Goal: Task Accomplishment & Management: Complete application form

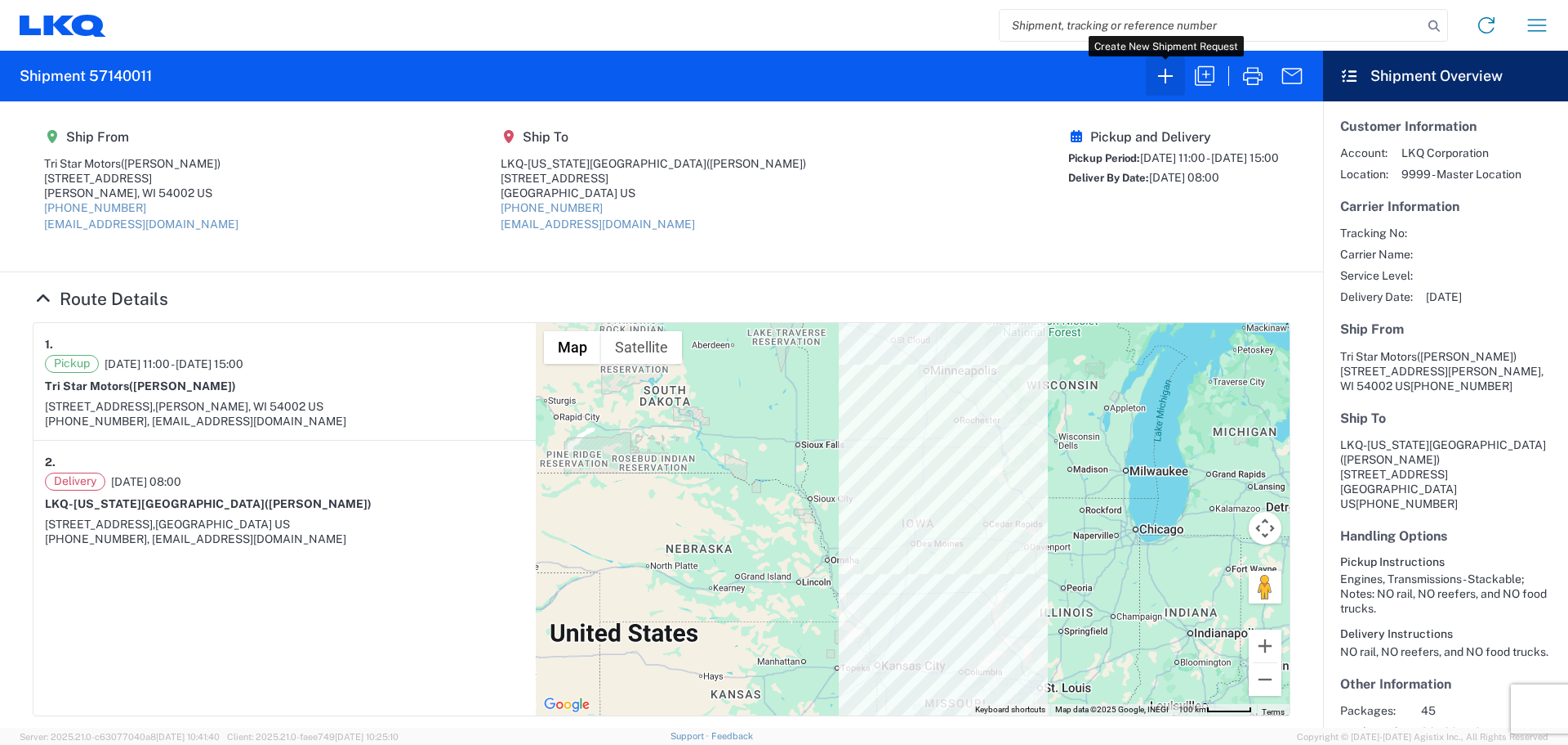
click at [1158, 76] on icon "button" at bounding box center [1166, 76] width 26 height 26
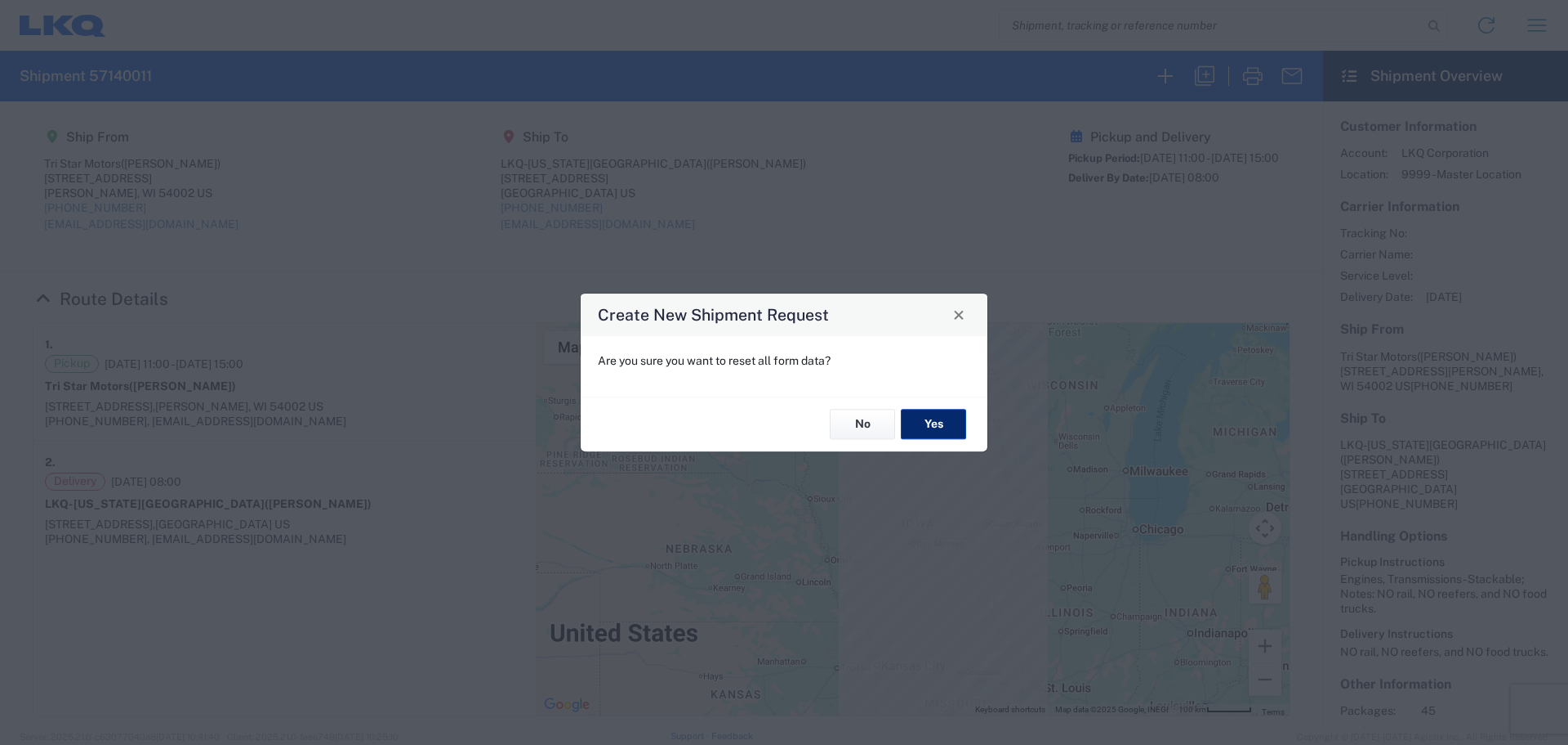
click at [934, 427] on button "Yes" at bounding box center [933, 424] width 65 height 30
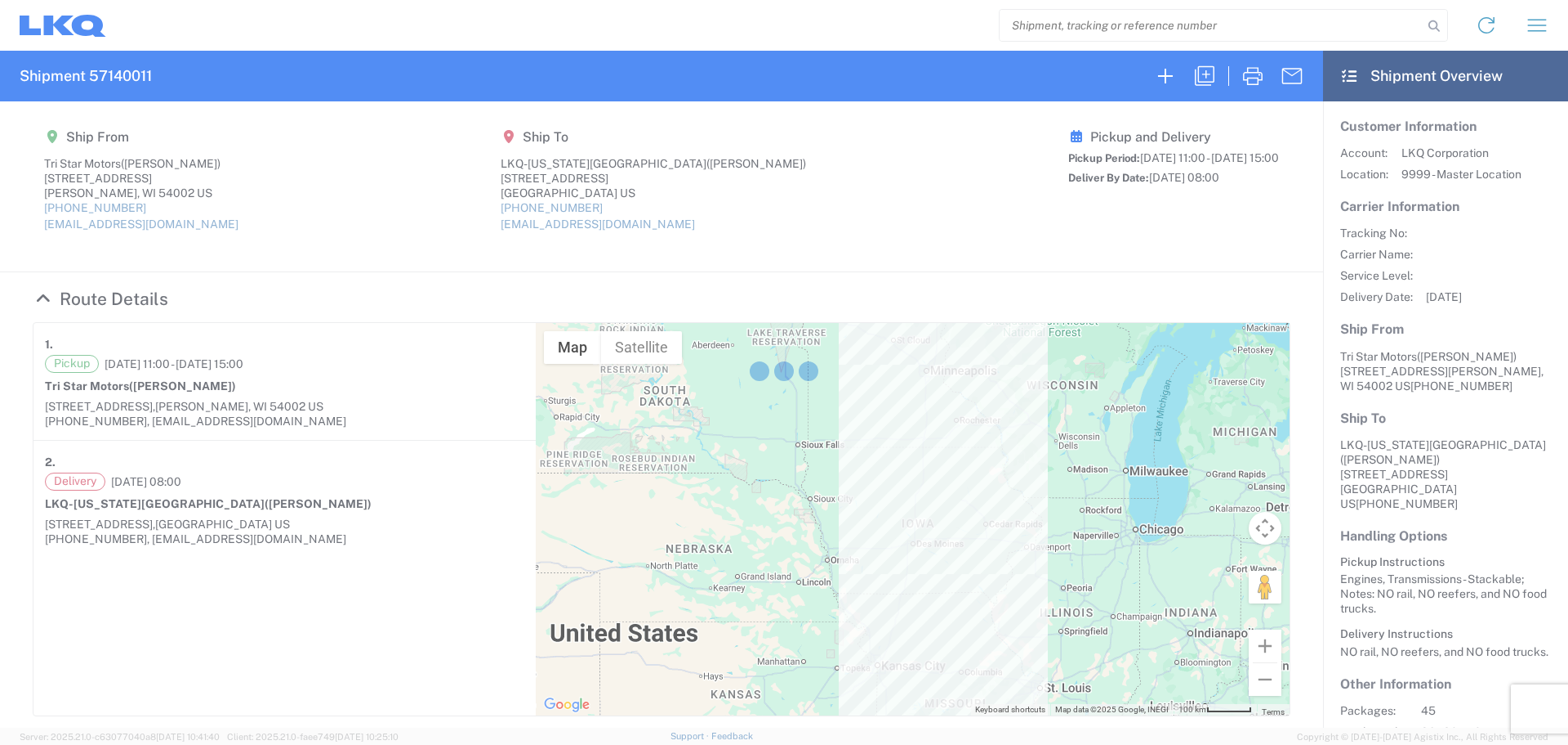
select select "FULL"
select select "US"
select select "LBS"
select select "IN"
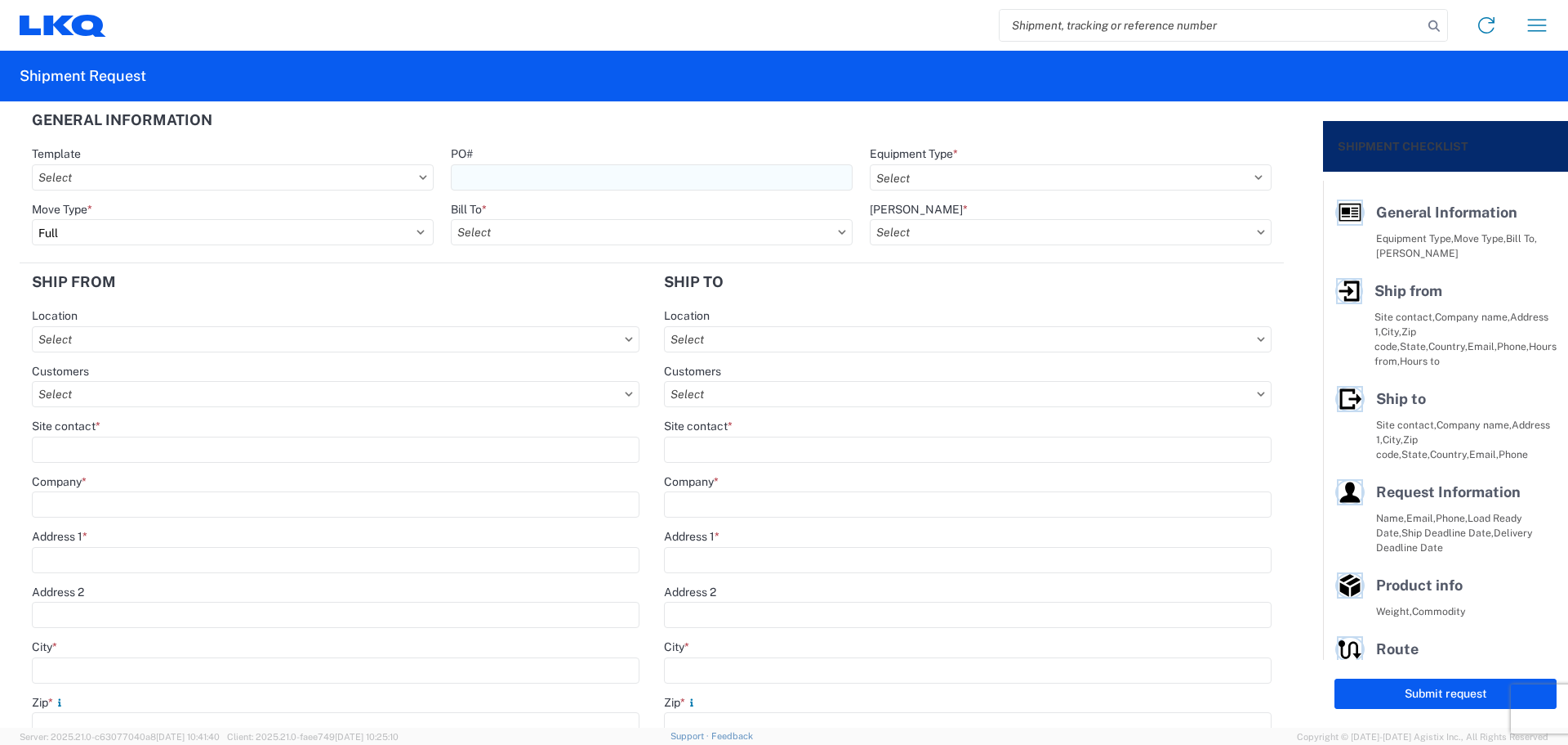
click at [576, 177] on input "PO#" at bounding box center [651, 177] width 401 height 26
type input "MMMStockton101525"
click at [894, 169] on select "Select 53’ Dry Van Flatbed Dropdeck (van) Lowboy (flatbed) Rail" at bounding box center [1070, 177] width 401 height 26
select select "STDV"
click at [870, 164] on select "Select 53’ Dry Van Flatbed Dropdeck (van) Lowboy (flatbed) Rail" at bounding box center [1070, 177] width 401 height 26
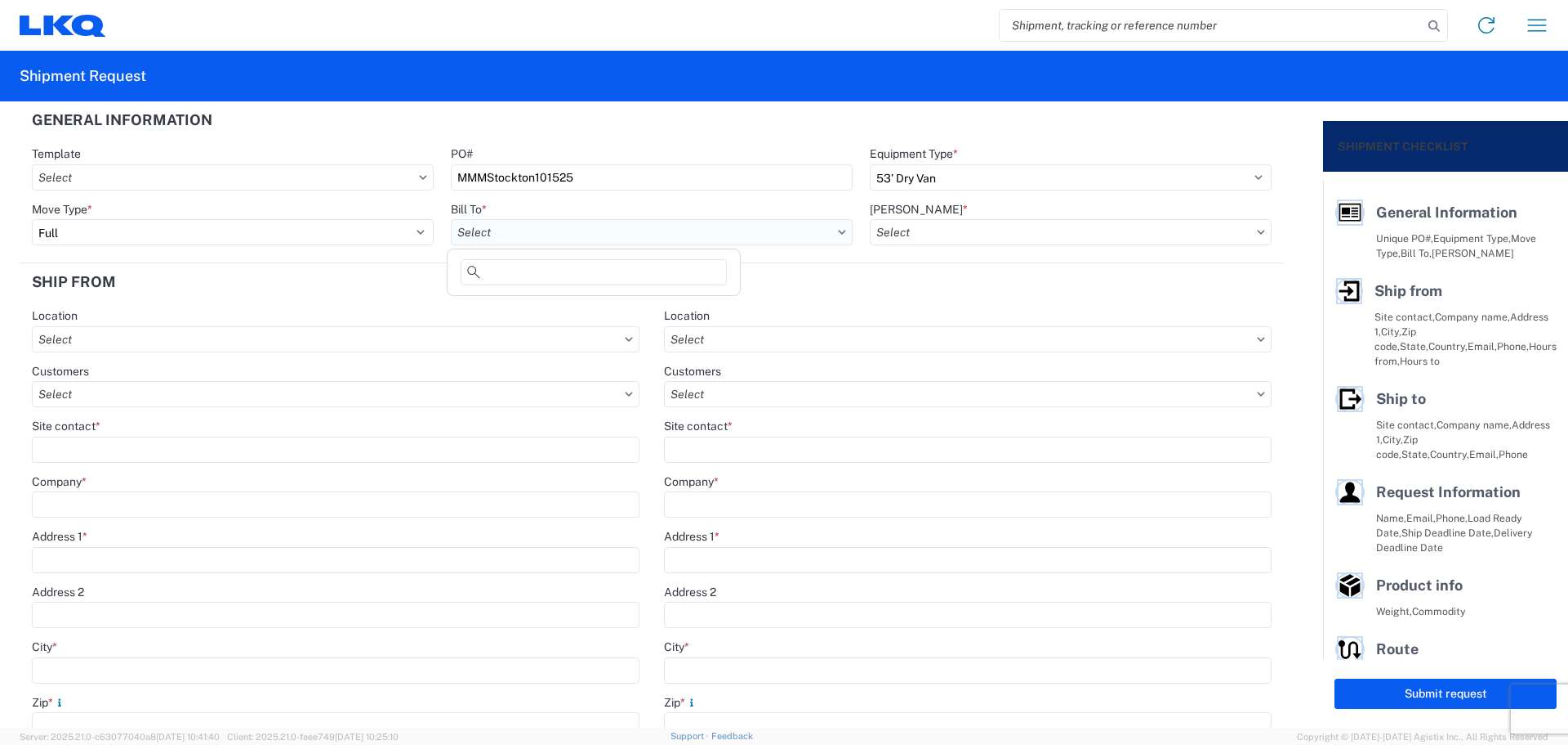
click at [489, 232] on input "text" at bounding box center [651, 231] width 401 height 26
type input "1760"
click at [548, 304] on div "1760 - LKQ Best Core" at bounding box center [594, 304] width 286 height 26
type input "1760 - LKQ Best Core"
click at [925, 230] on input "text" at bounding box center [1070, 231] width 401 height 26
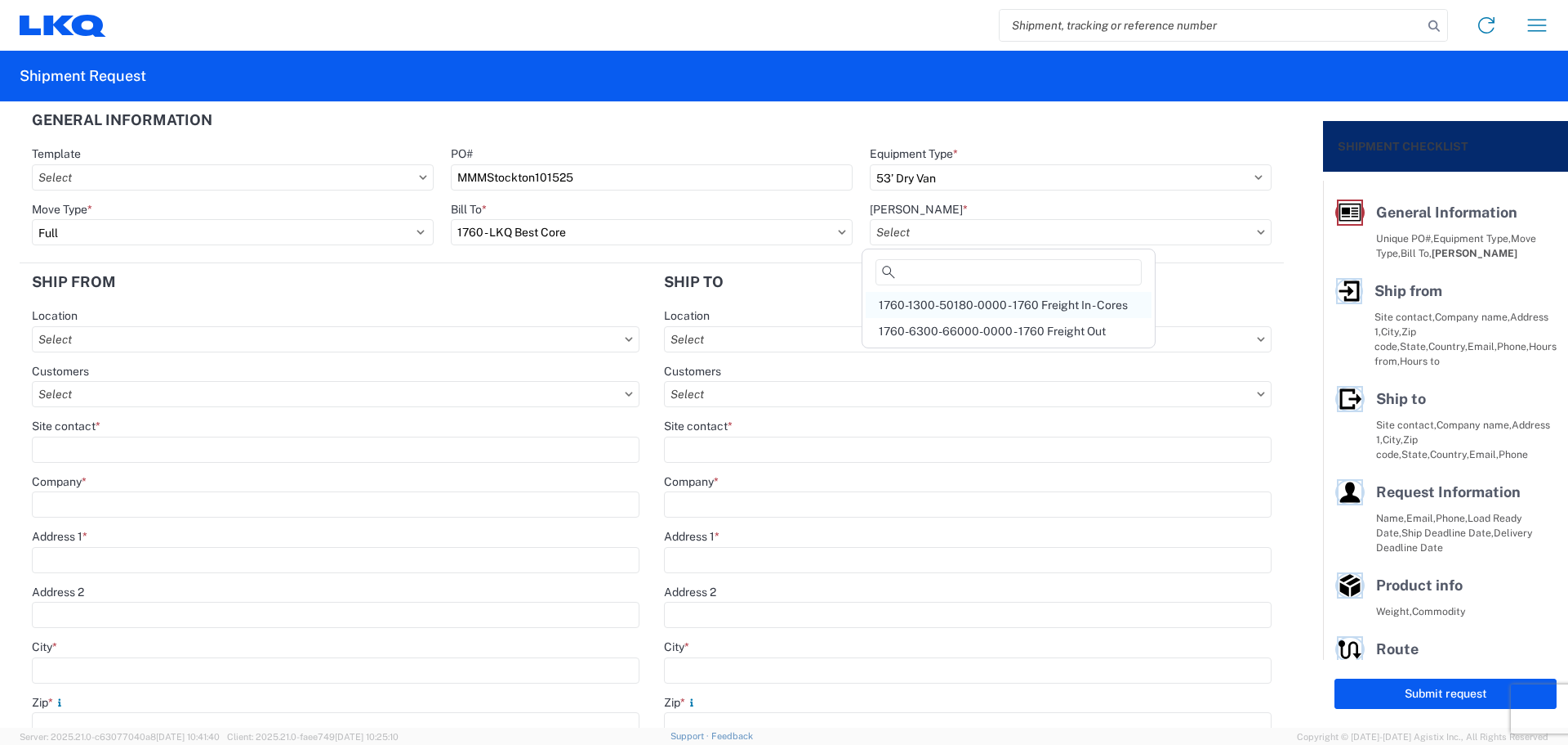
click at [976, 316] on div "1760-1300-50180-0000 - 1760 Freight In - Cores" at bounding box center [1009, 304] width 286 height 26
type input "1760-1300-50180-0000 - 1760 Freight In - Cores"
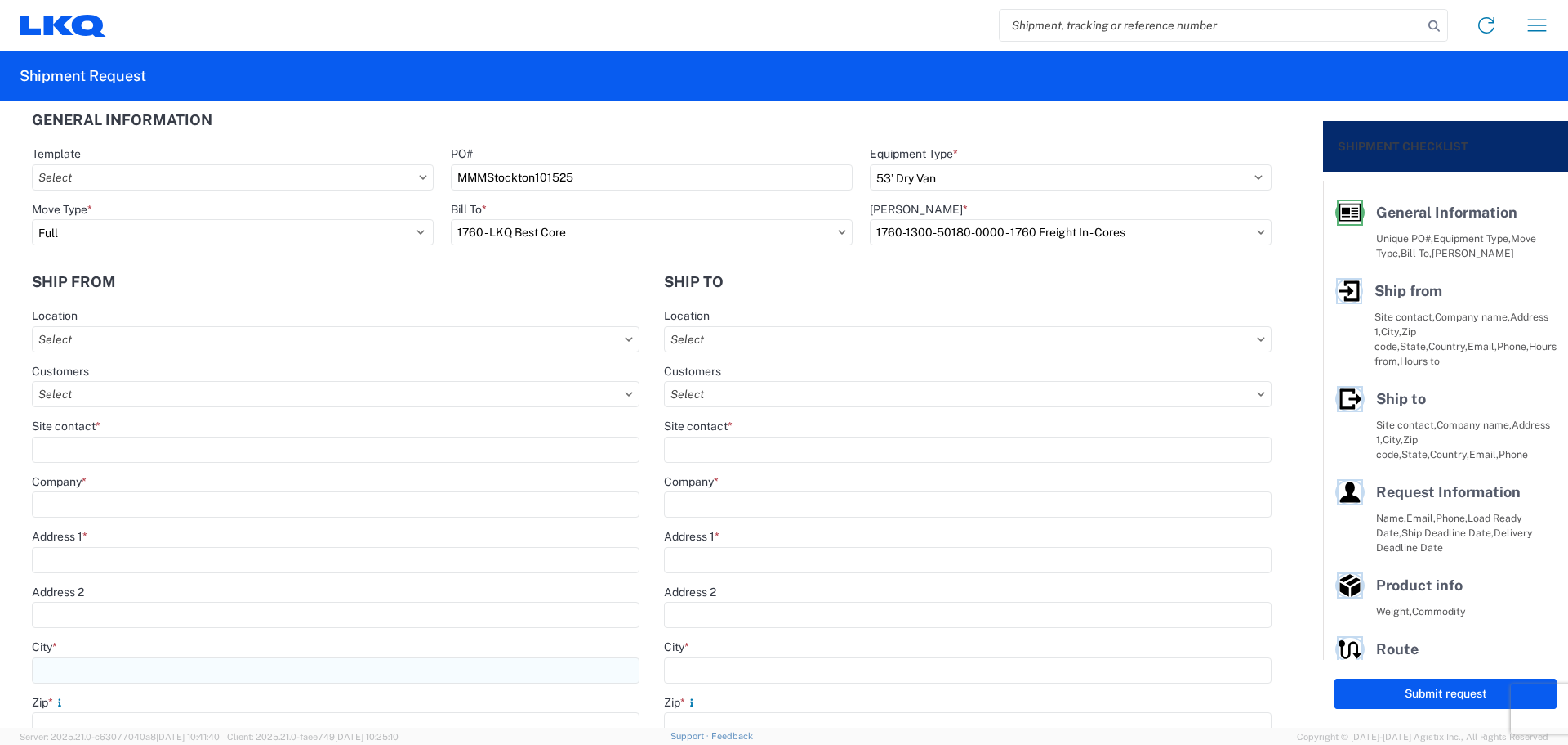
click at [89, 663] on input "City *" at bounding box center [335, 670] width 608 height 26
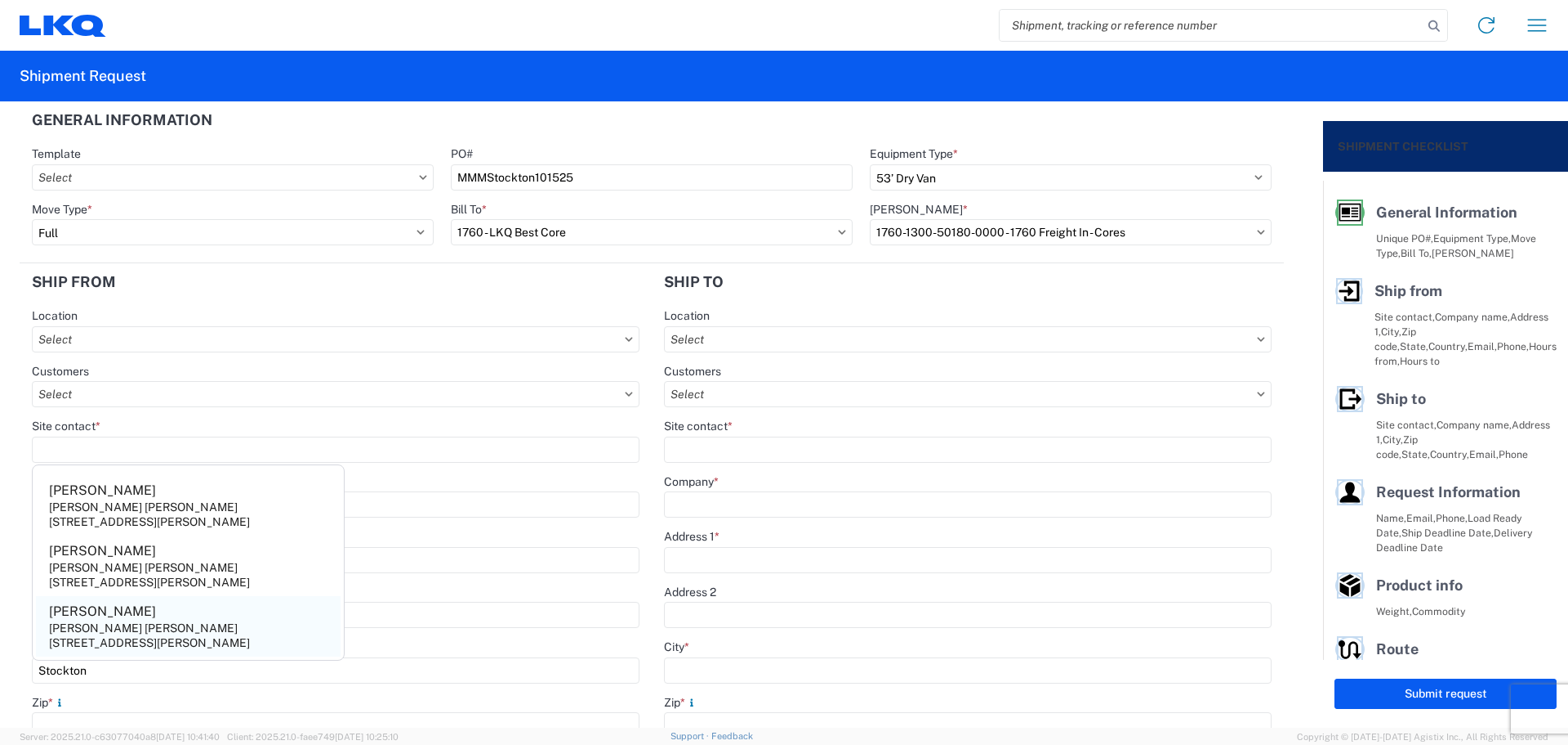
type input "Stockton"
click at [114, 632] on div "[PERSON_NAME] [PERSON_NAME]" at bounding box center [143, 627] width 189 height 15
type input "[PERSON_NAME]"
type input "[PERSON_NAME] [PERSON_NAME]"
type input "3412 [PERSON_NAME]"
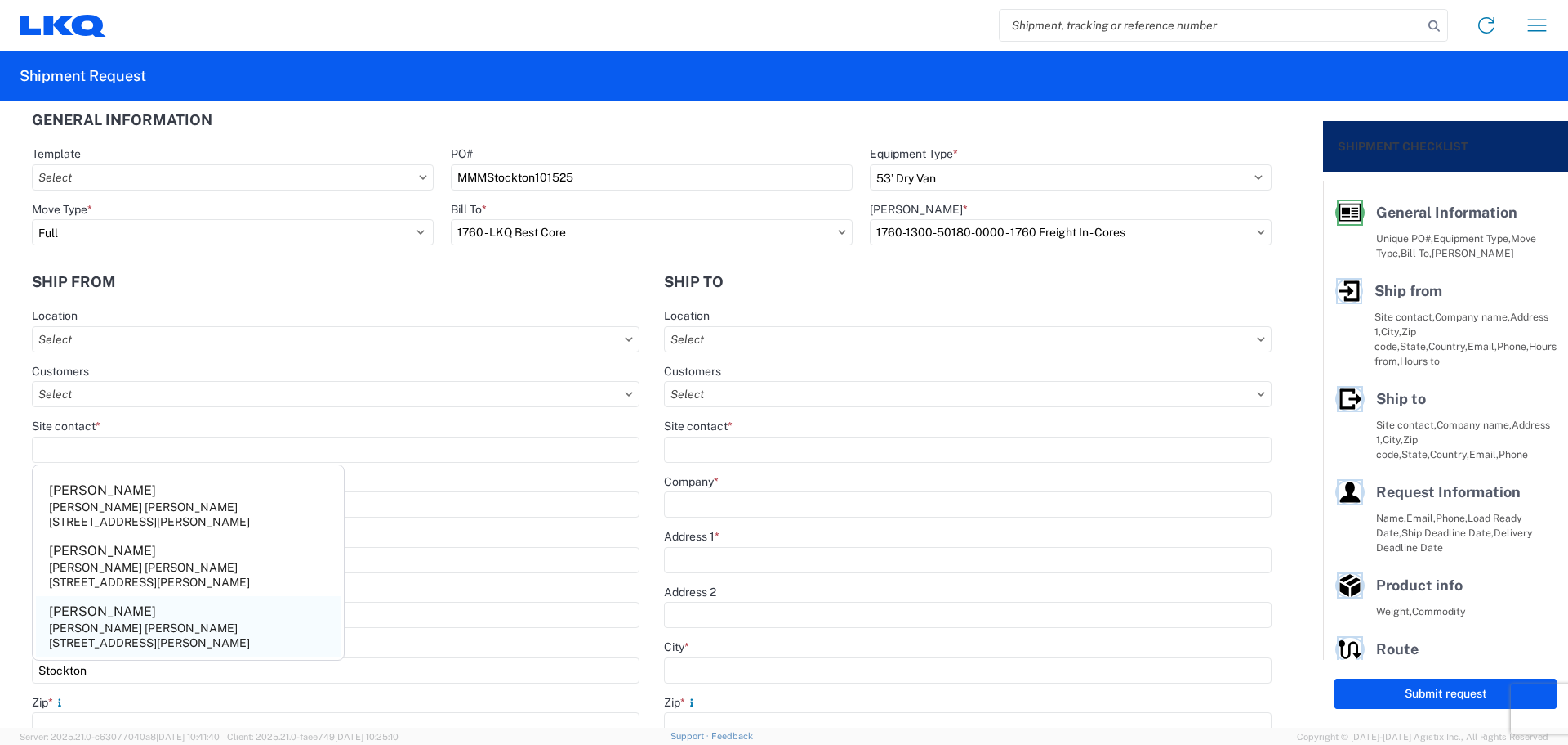
type input "95206"
select select "CA"
type input "[EMAIL_ADDRESS][DOMAIN_NAME]"
type input "null"
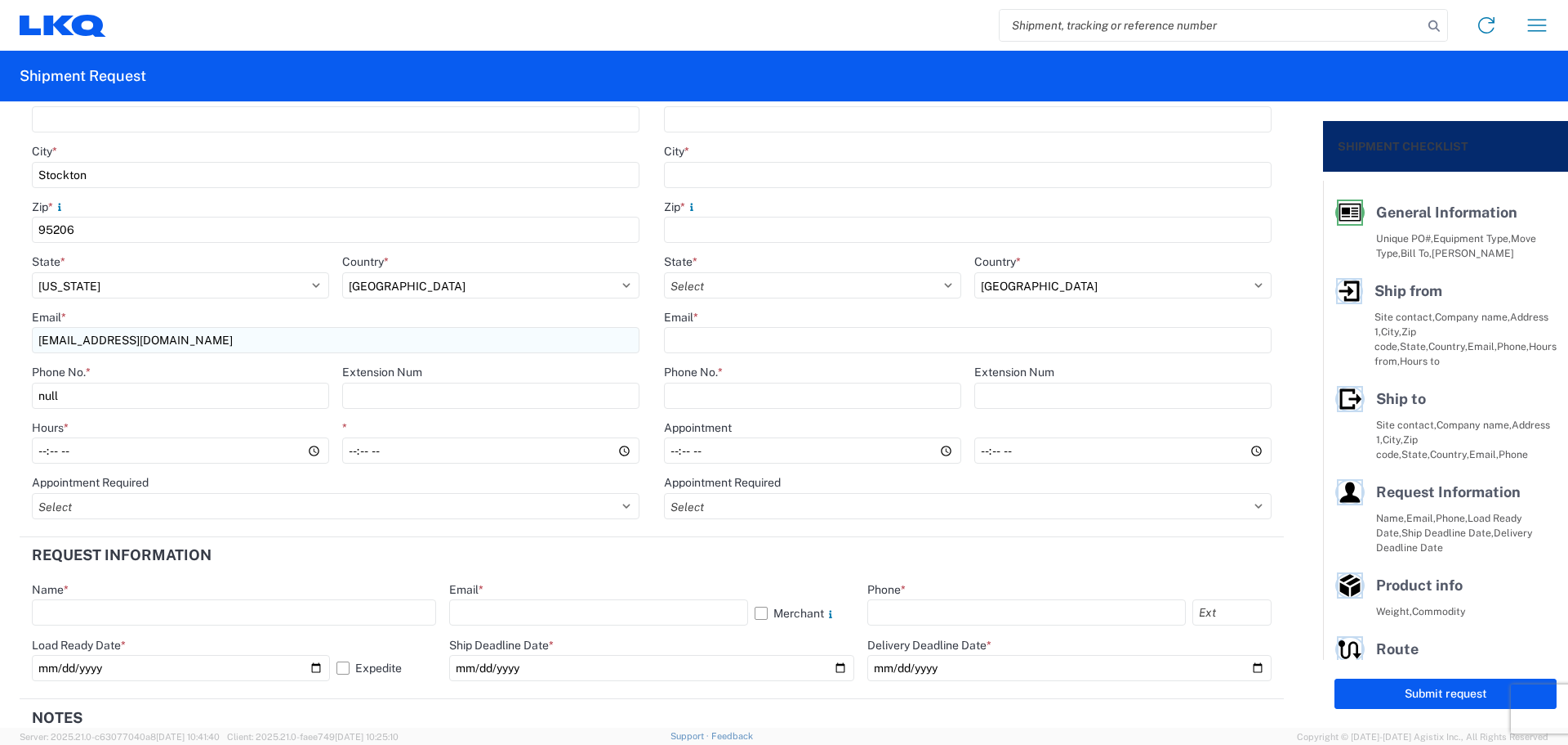
scroll to position [545, 0]
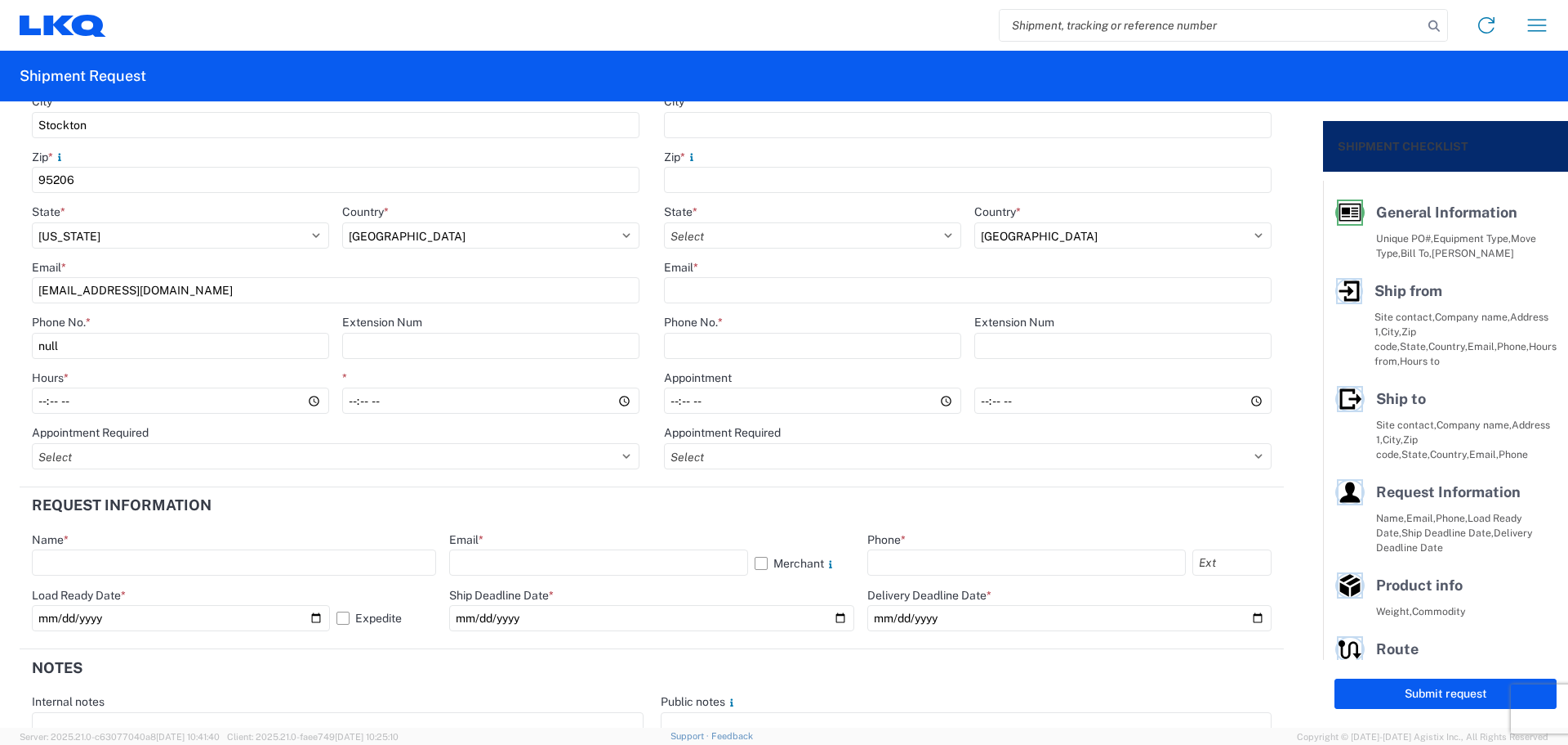
drag, startPoint x: 97, startPoint y: 349, endPoint x: 0, endPoint y: 360, distance: 97.6
click at [0, 356] on form "General Information Template PO# MMMStockton101525 Equipment Type * Select 53’ …" at bounding box center [661, 414] width 1323 height 626
type input "[PHONE_NUMBER]"
click at [44, 396] on input "Hours *" at bounding box center [181, 400] width 297 height 26
type input "05:00"
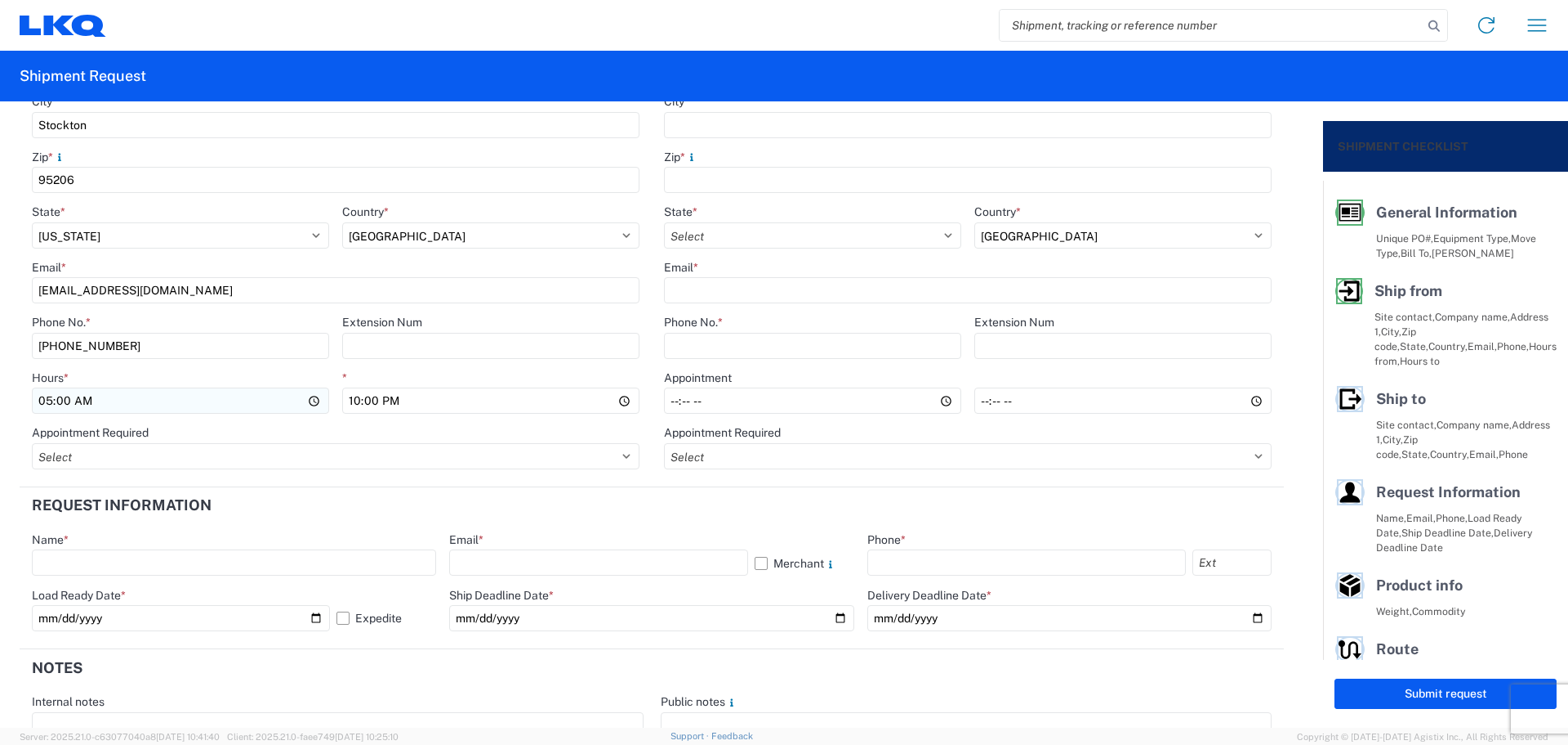
type input "10:00"
click at [668, 510] on header "Request Information" at bounding box center [651, 506] width 1265 height 37
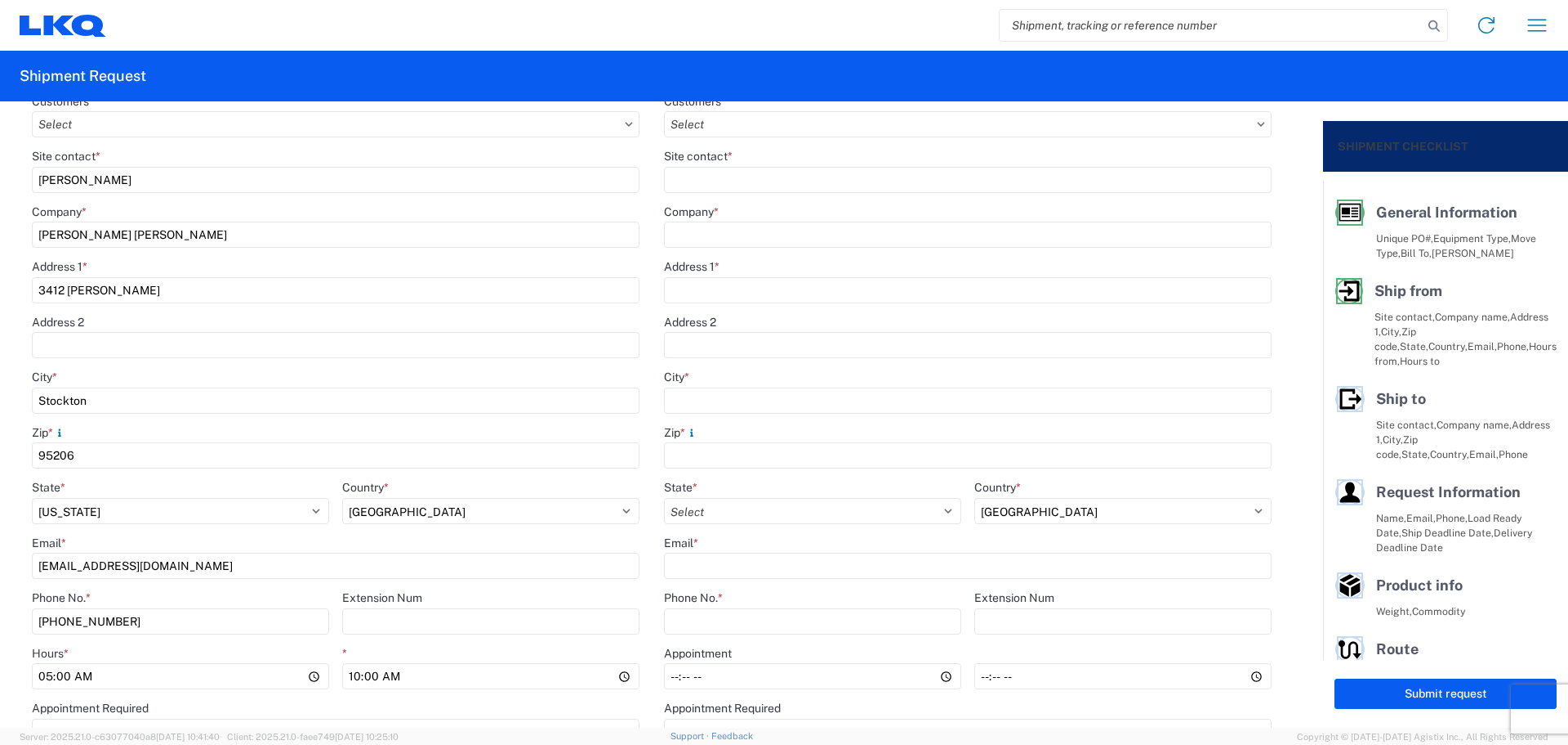
scroll to position [0, 0]
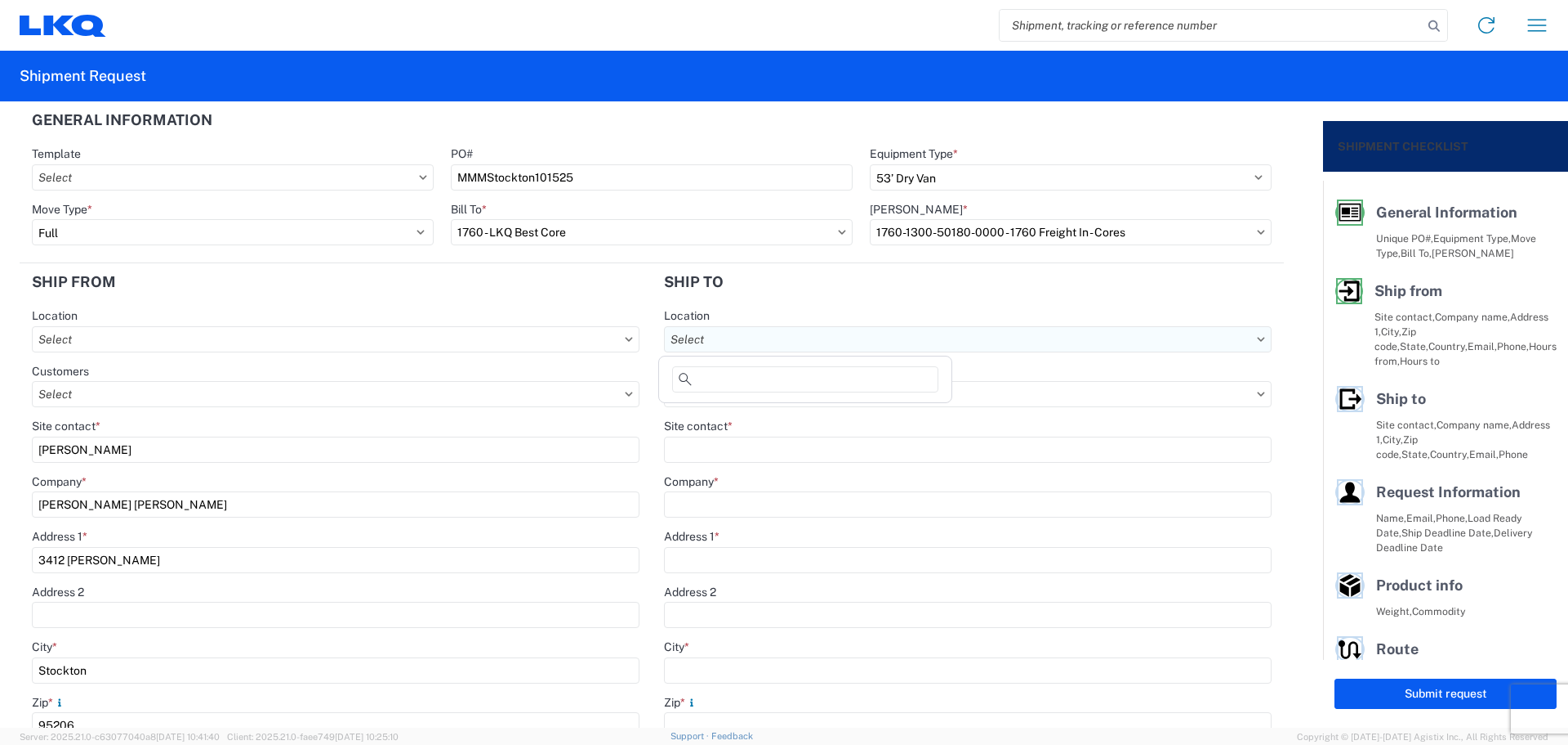
click at [779, 330] on input "text" at bounding box center [967, 338] width 608 height 26
type input "1760"
click at [798, 407] on div "1760 - LKQ Best Core" at bounding box center [805, 411] width 286 height 26
type input "1760 - LKQ Best Core"
type input "LKQ Corporation"
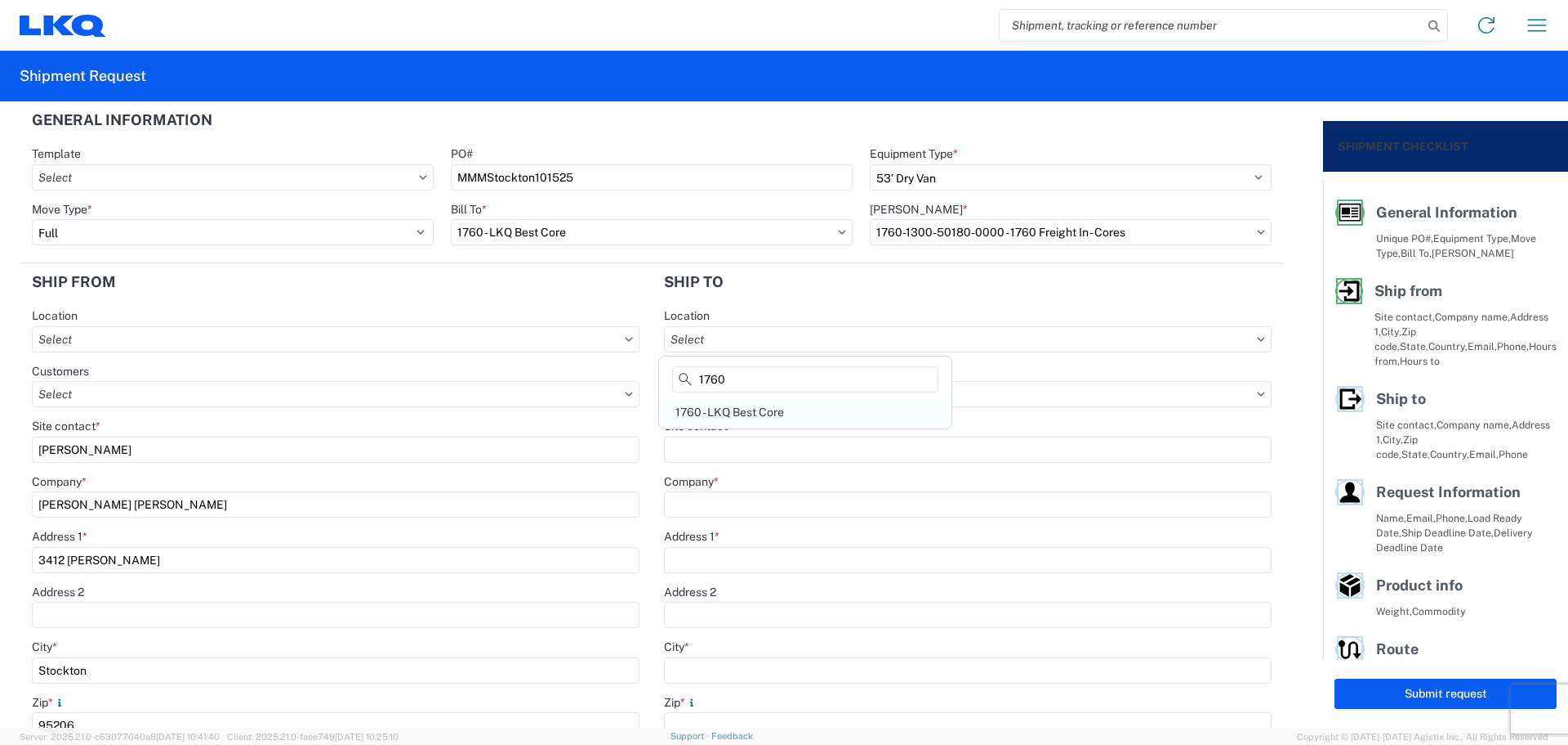
type input "[STREET_ADDRESS]"
type input "[GEOGRAPHIC_DATA]"
type input "77038"
type input "[PHONE_NUMBER]"
select select
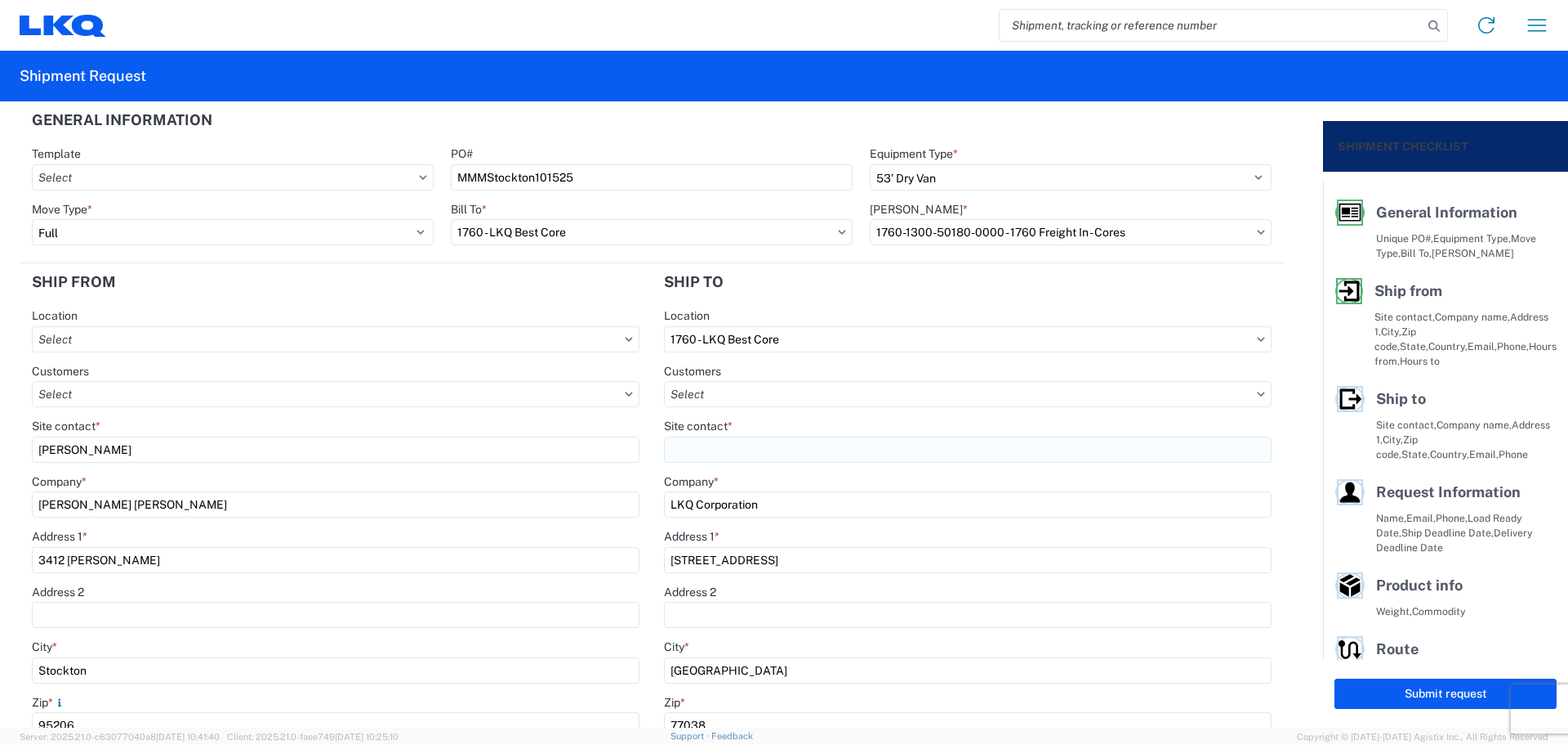
click at [755, 438] on input "Site contact *" at bounding box center [967, 449] width 608 height 26
type input "[PERSON_NAME]"
click at [853, 294] on header "Ship to" at bounding box center [968, 282] width 632 height 37
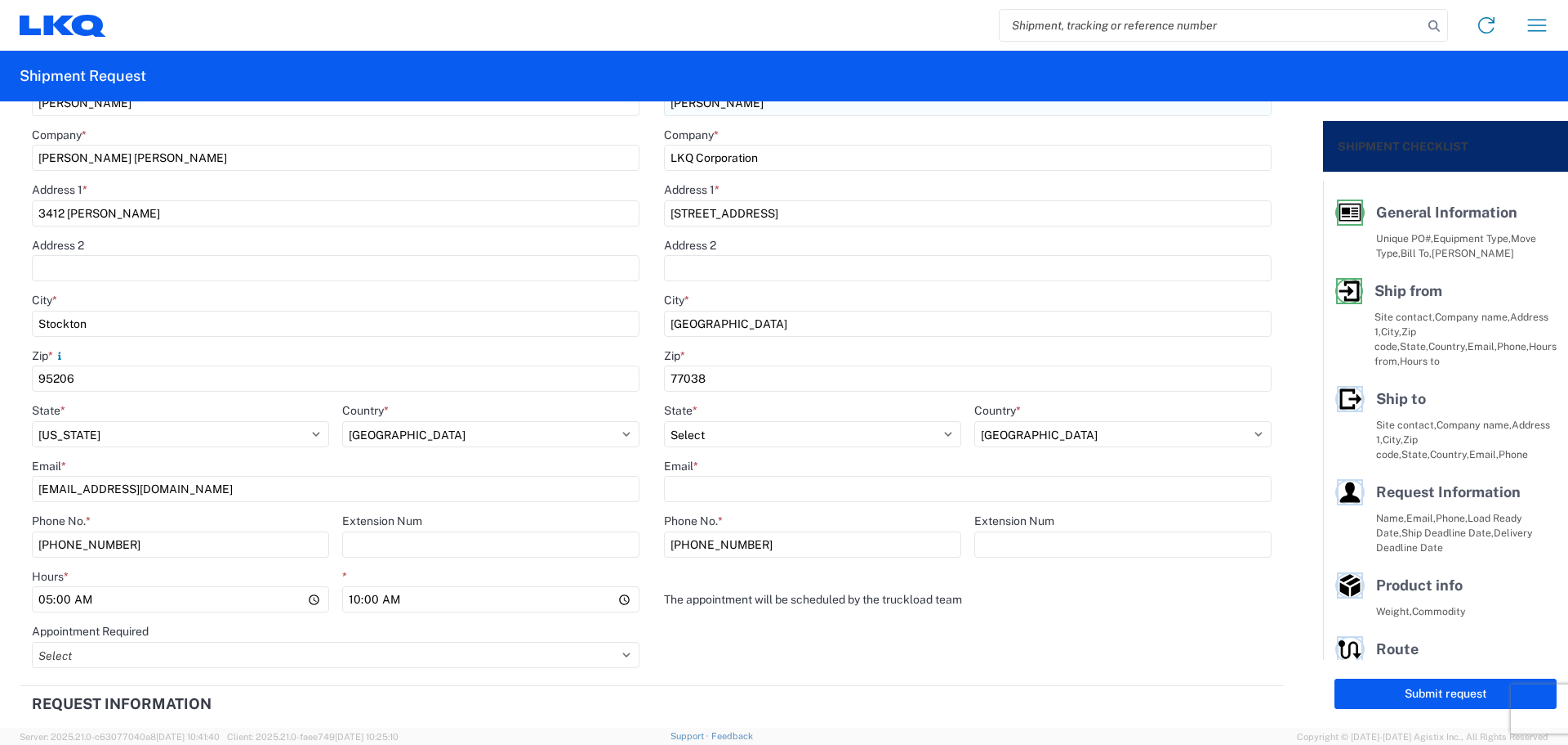
scroll to position [436, 0]
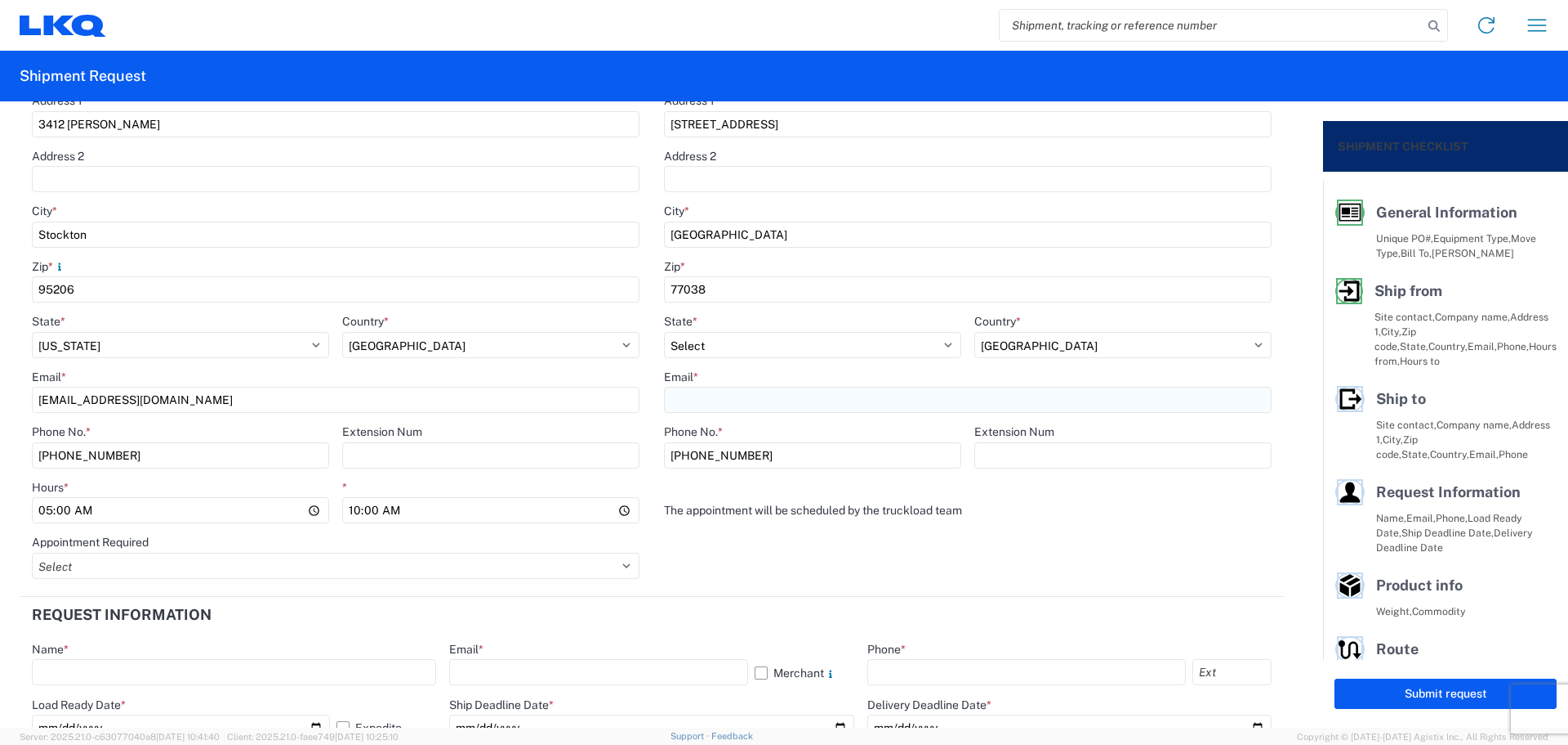
click at [714, 397] on input "Email *" at bounding box center [967, 399] width 608 height 26
type input "a"
type input "m"
type input "[EMAIL_ADDRESS][DOMAIN_NAME]"
click at [774, 538] on agx-form-section "Ship to 1760 Location 1760 - LKQ Best Core Customers Site contact * [PERSON_NAM…" at bounding box center [968, 212] width 632 height 769
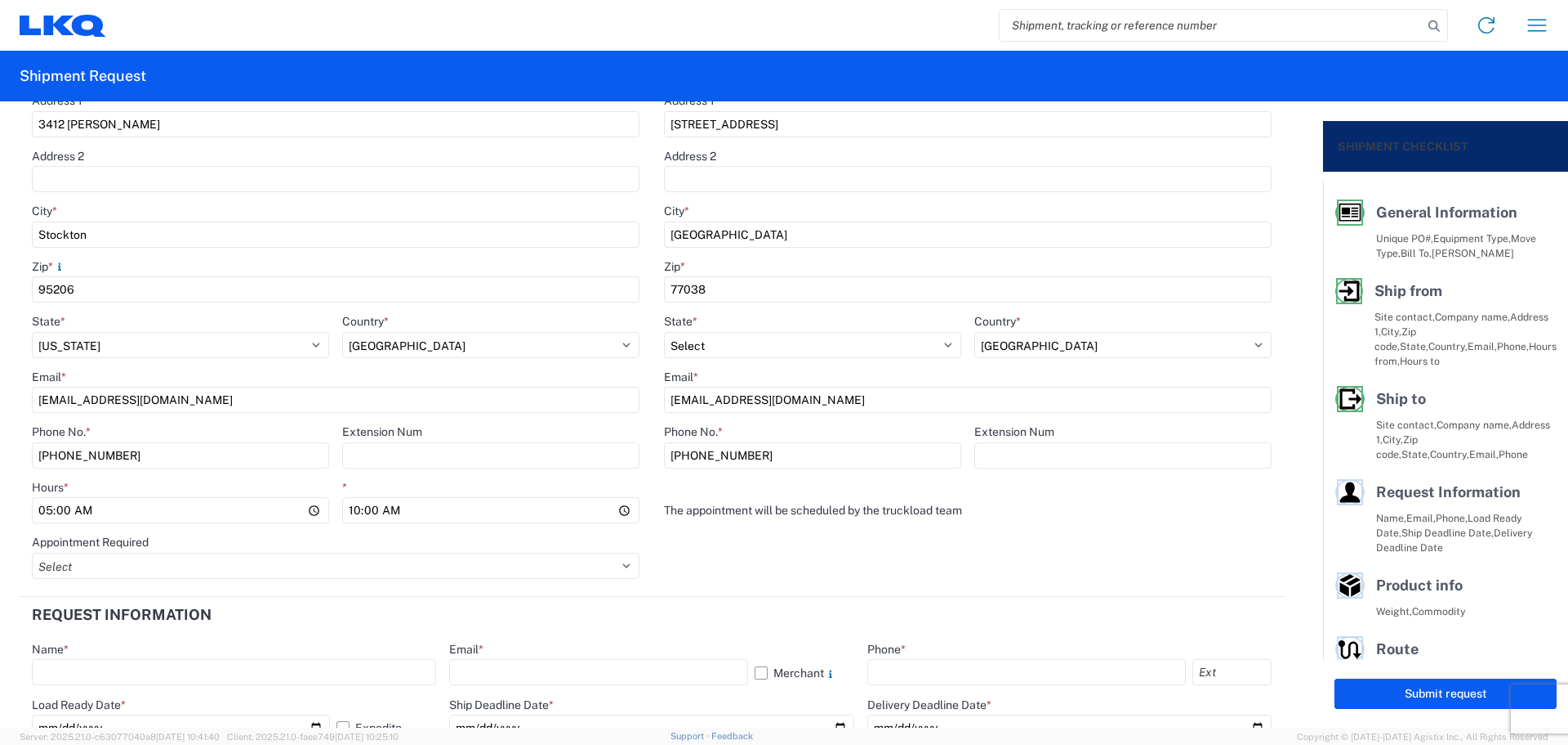
click at [734, 543] on agx-form-section "Ship to 1760 Location 1760 - LKQ Best Core Customers Site contact * [PERSON_NAM…" at bounding box center [968, 212] width 632 height 769
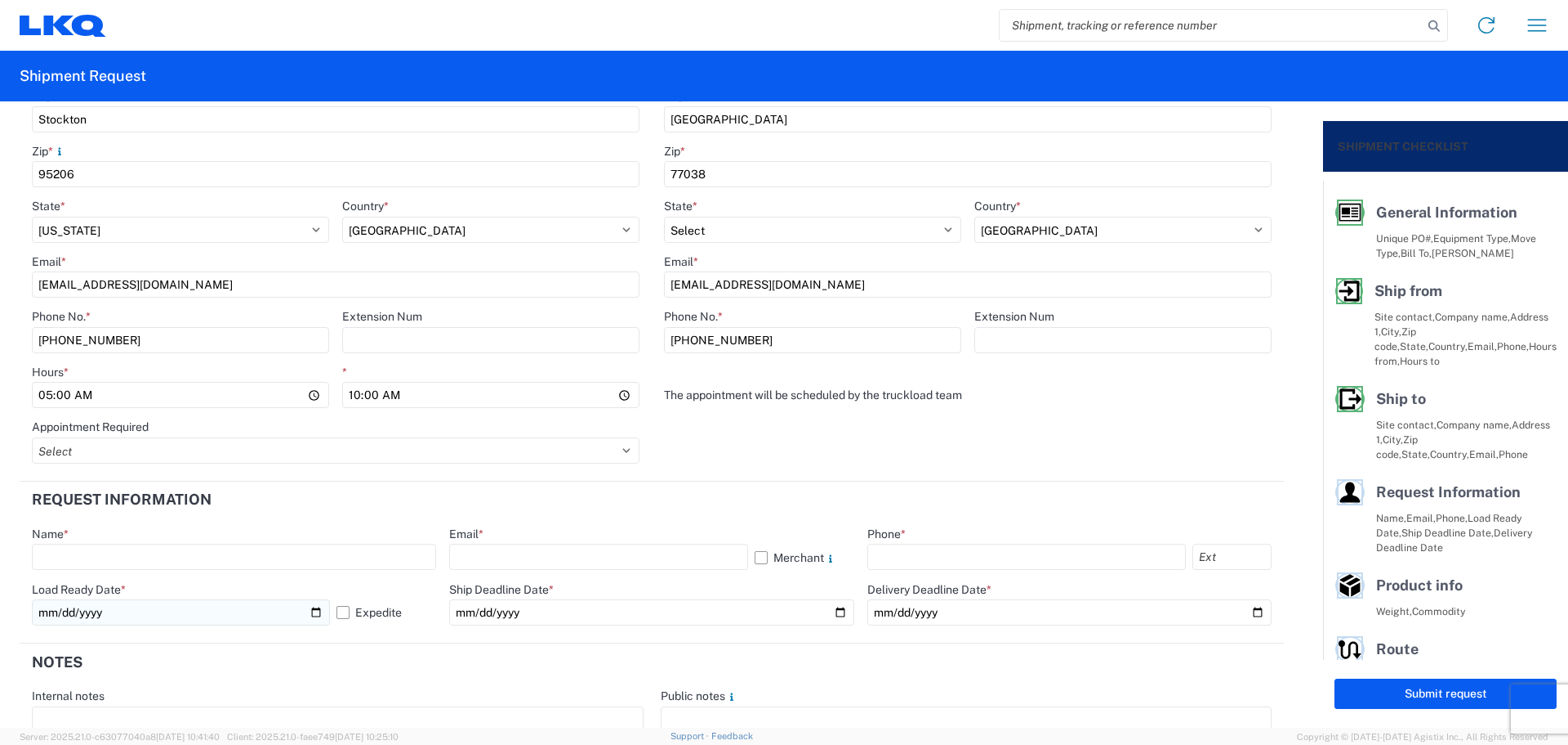
scroll to position [763, 0]
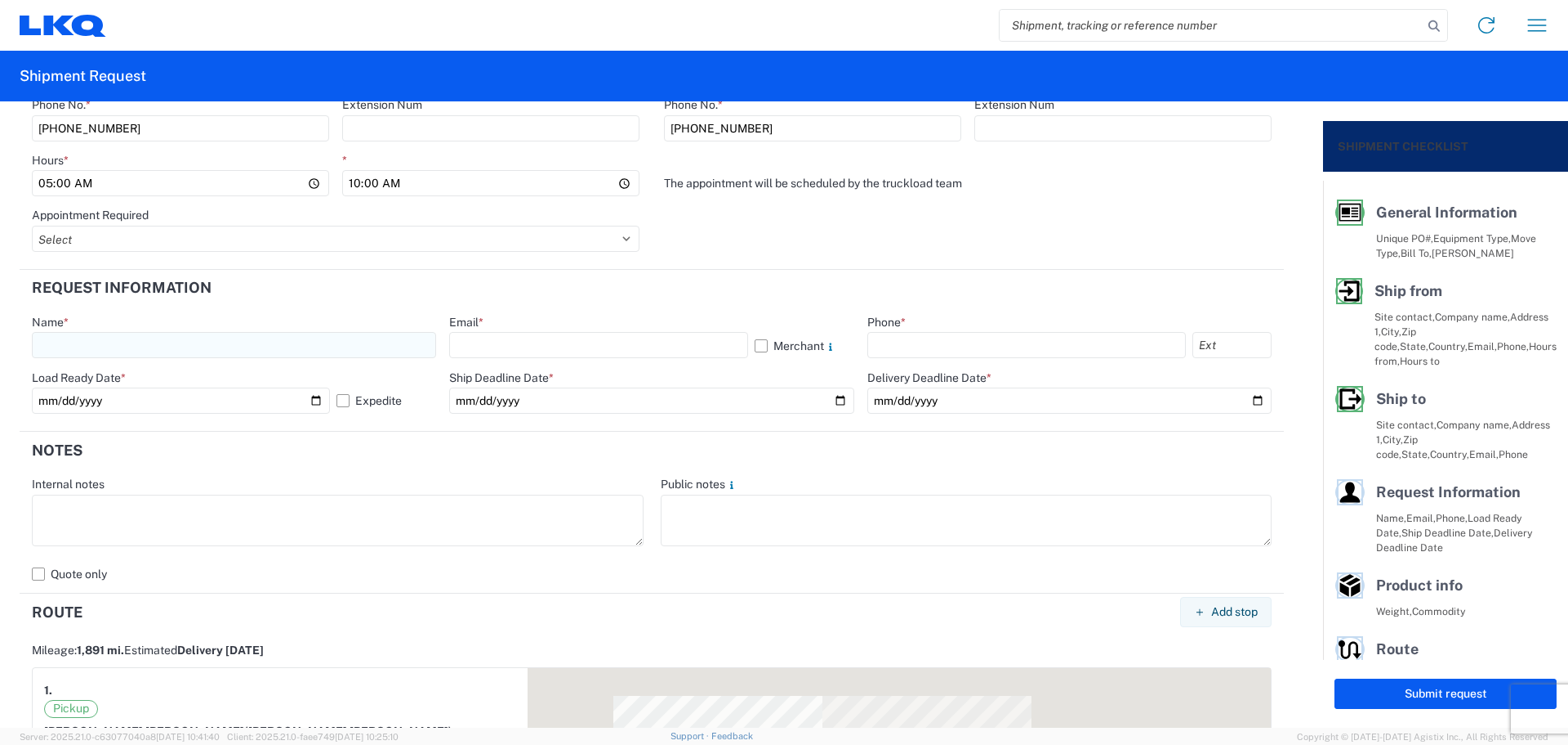
click at [80, 345] on input "text" at bounding box center [234, 344] width 404 height 26
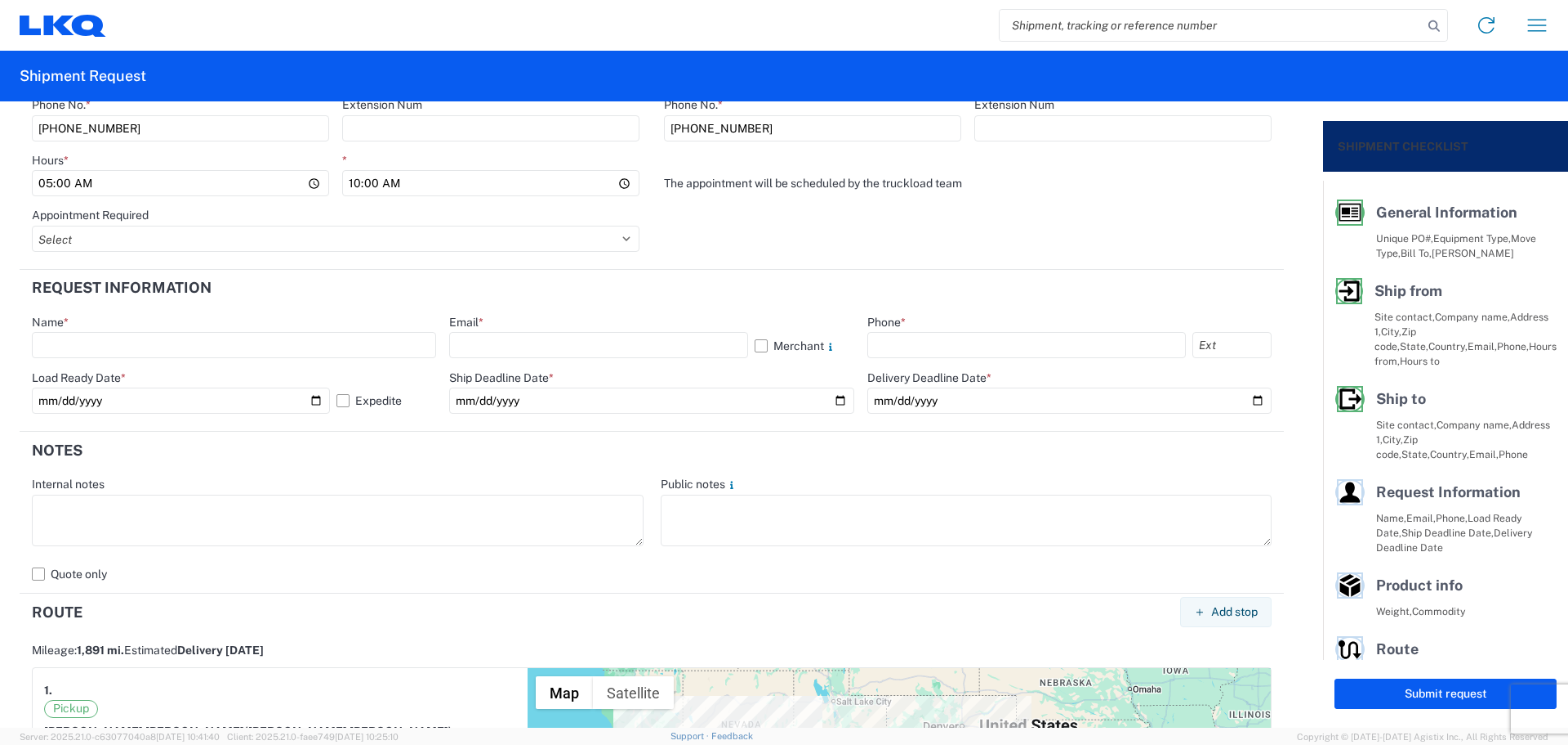
type input "[PERSON_NAME]"
click at [528, 340] on input "text" at bounding box center [598, 344] width 298 height 26
type input "[EMAIL_ADDRESS][DOMAIN_NAME]"
click at [904, 344] on input "text" at bounding box center [1027, 344] width 319 height 26
type input "[PHONE_NUMBER]"
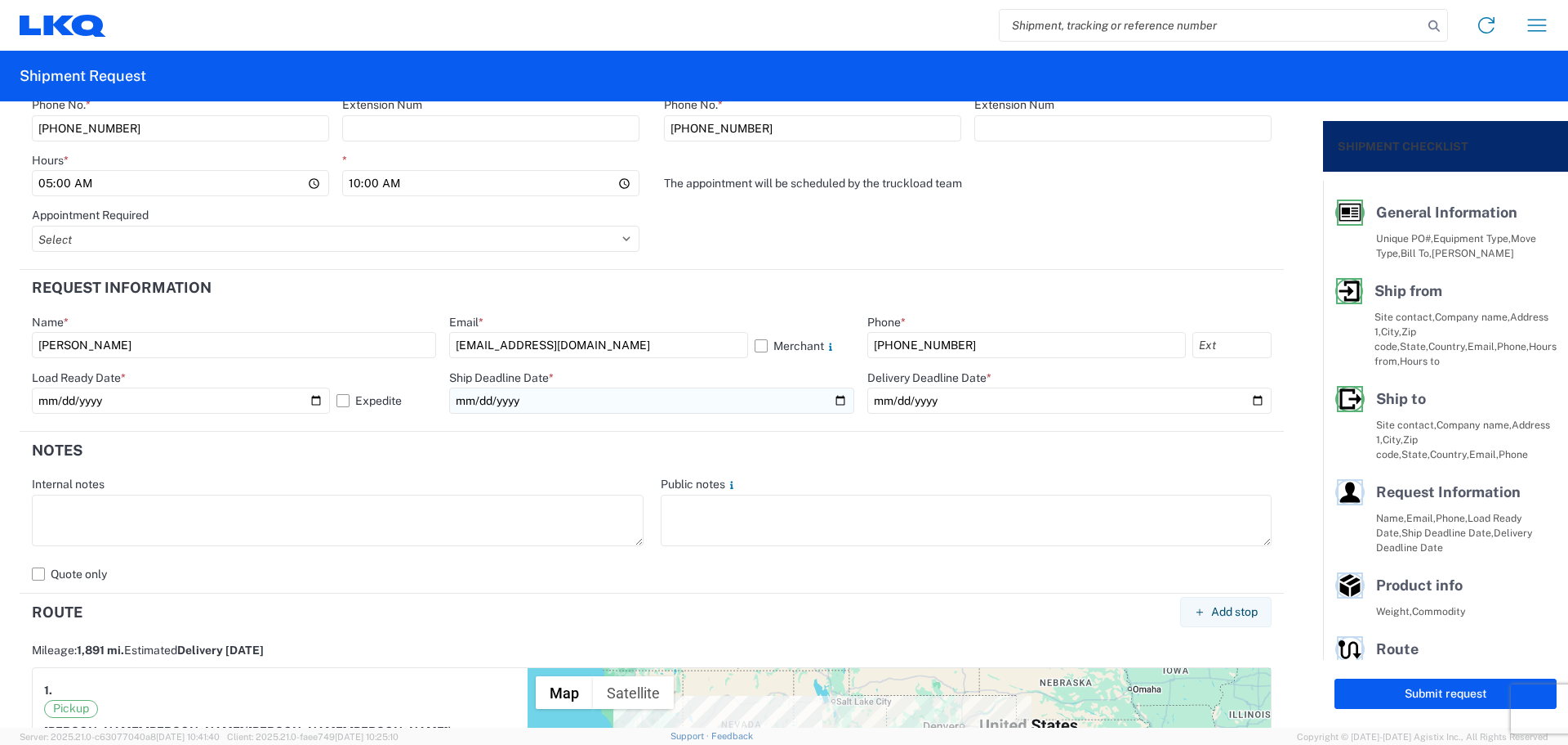
click at [831, 398] on input "date" at bounding box center [651, 400] width 404 height 26
type input "[DATE]"
click at [1247, 397] on input "date" at bounding box center [1069, 400] width 404 height 26
type input "[DATE]"
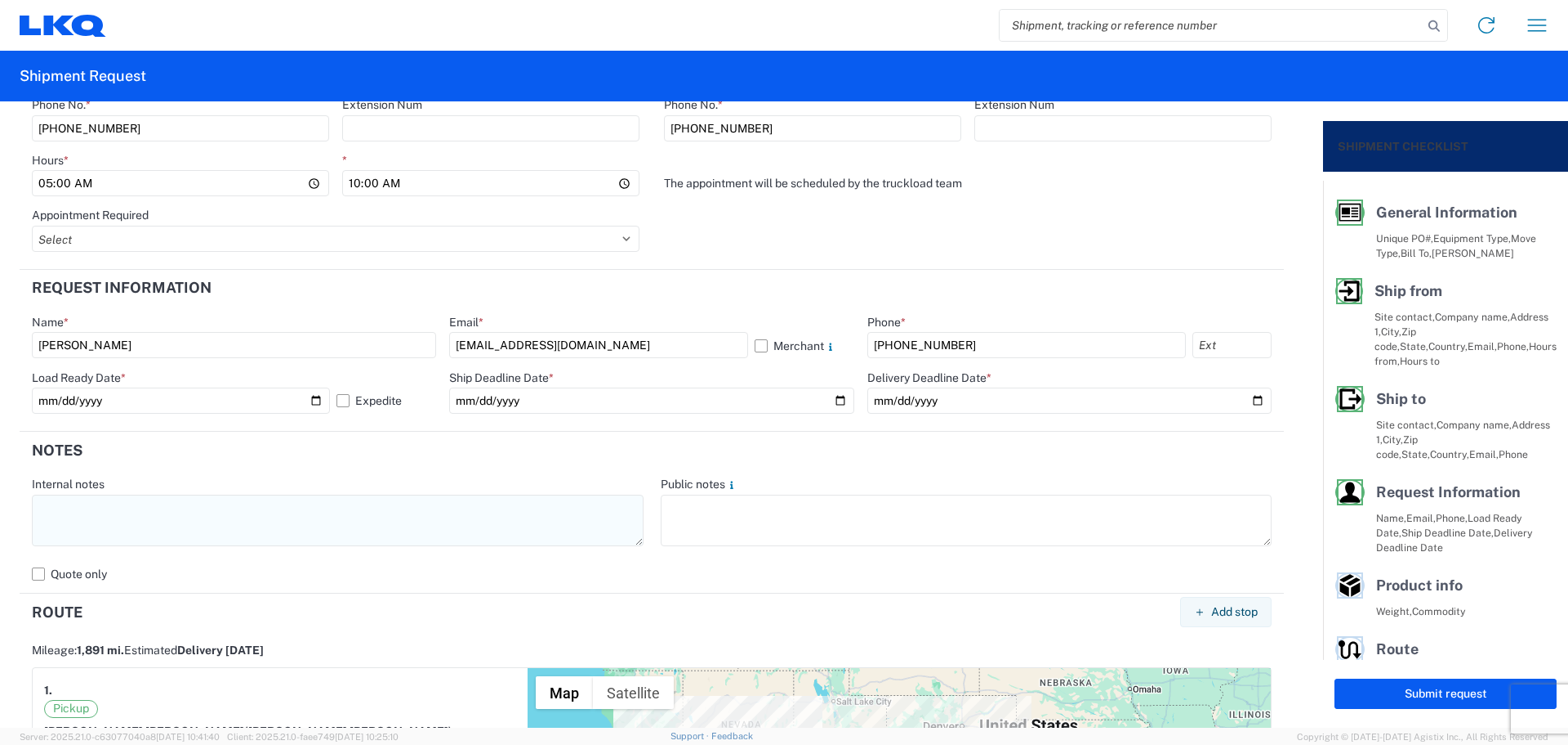
click at [109, 513] on textarea at bounding box center [337, 519] width 611 height 52
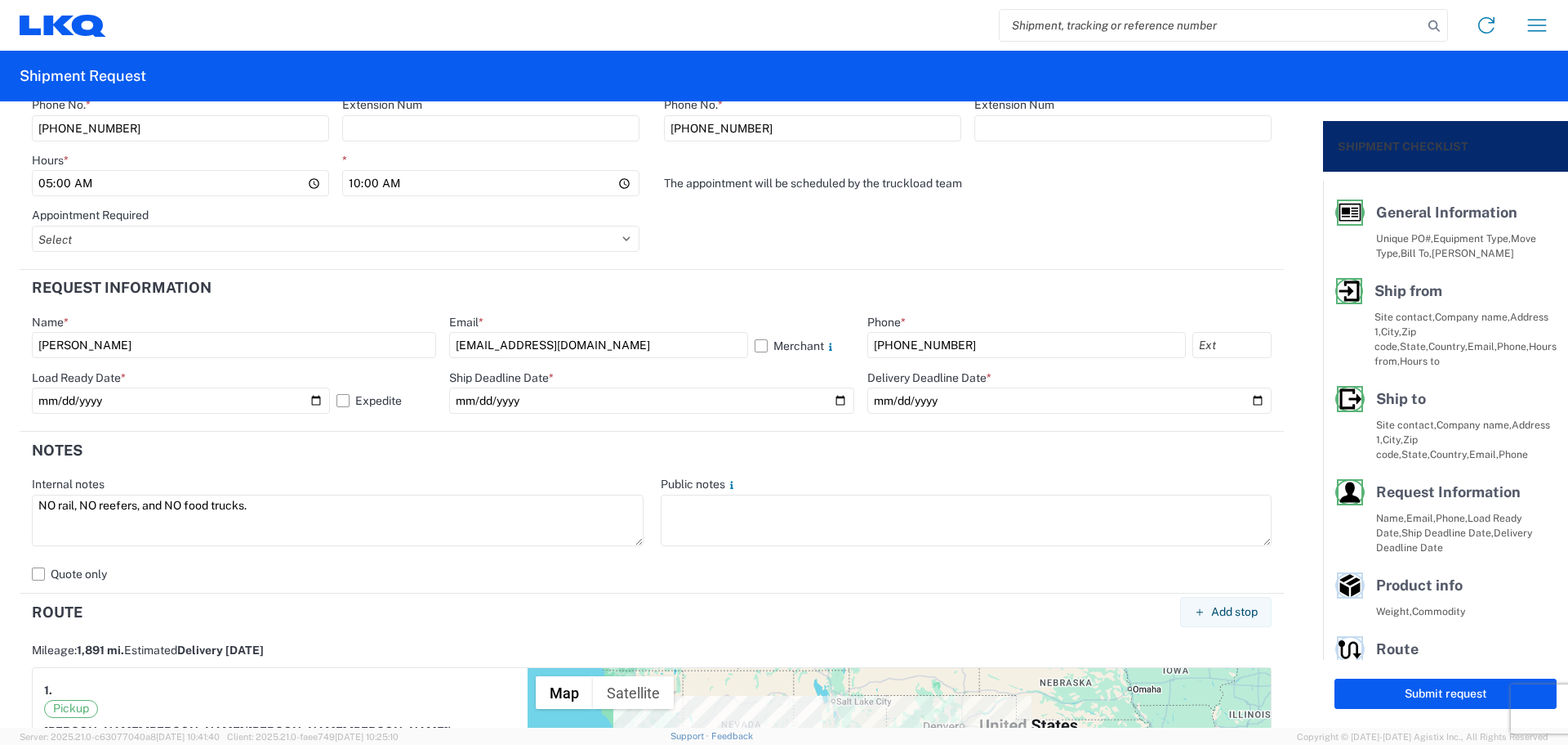
drag, startPoint x: 299, startPoint y: 501, endPoint x: 0, endPoint y: 517, distance: 299.4
click at [0, 517] on form "General Information Template PO# MMMStockton101525 Equipment Type * Select 53’ …" at bounding box center [661, 414] width 1323 height 626
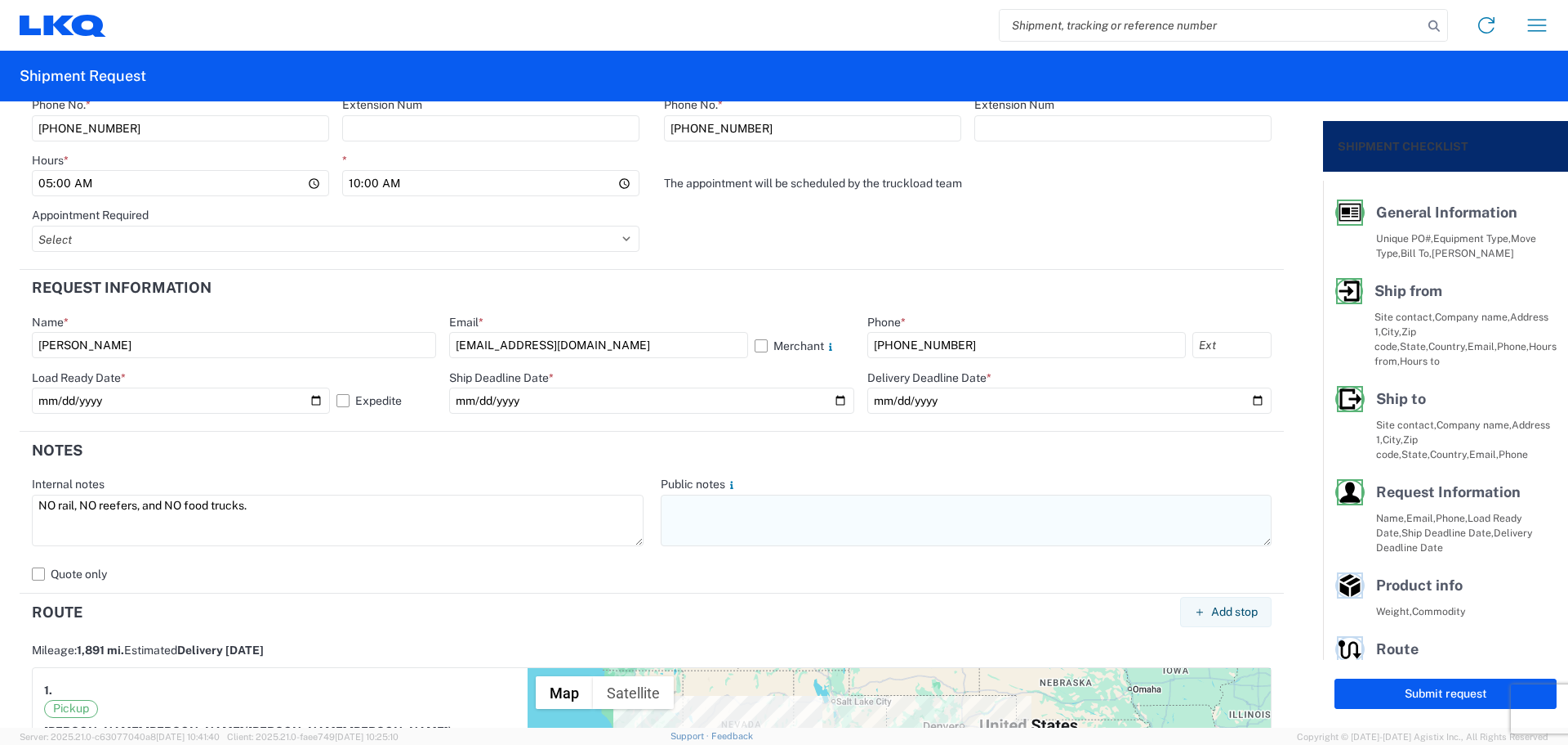
type textarea "NO rail, NO reefers, and NO food trucks."
click at [735, 525] on textarea at bounding box center [966, 519] width 611 height 52
paste textarea "NO rail, NO reefers, and NO food trucks."
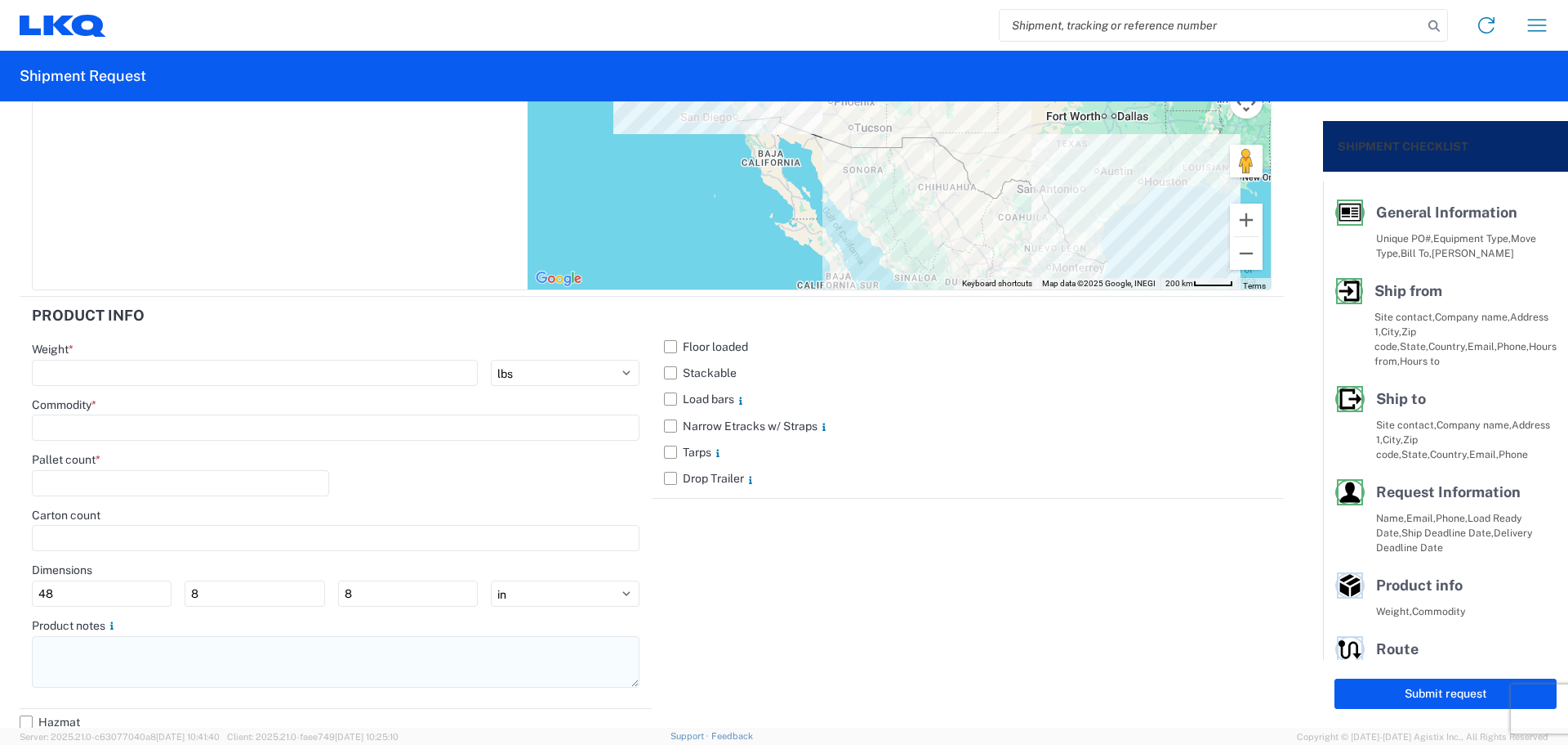
scroll to position [1541, 0]
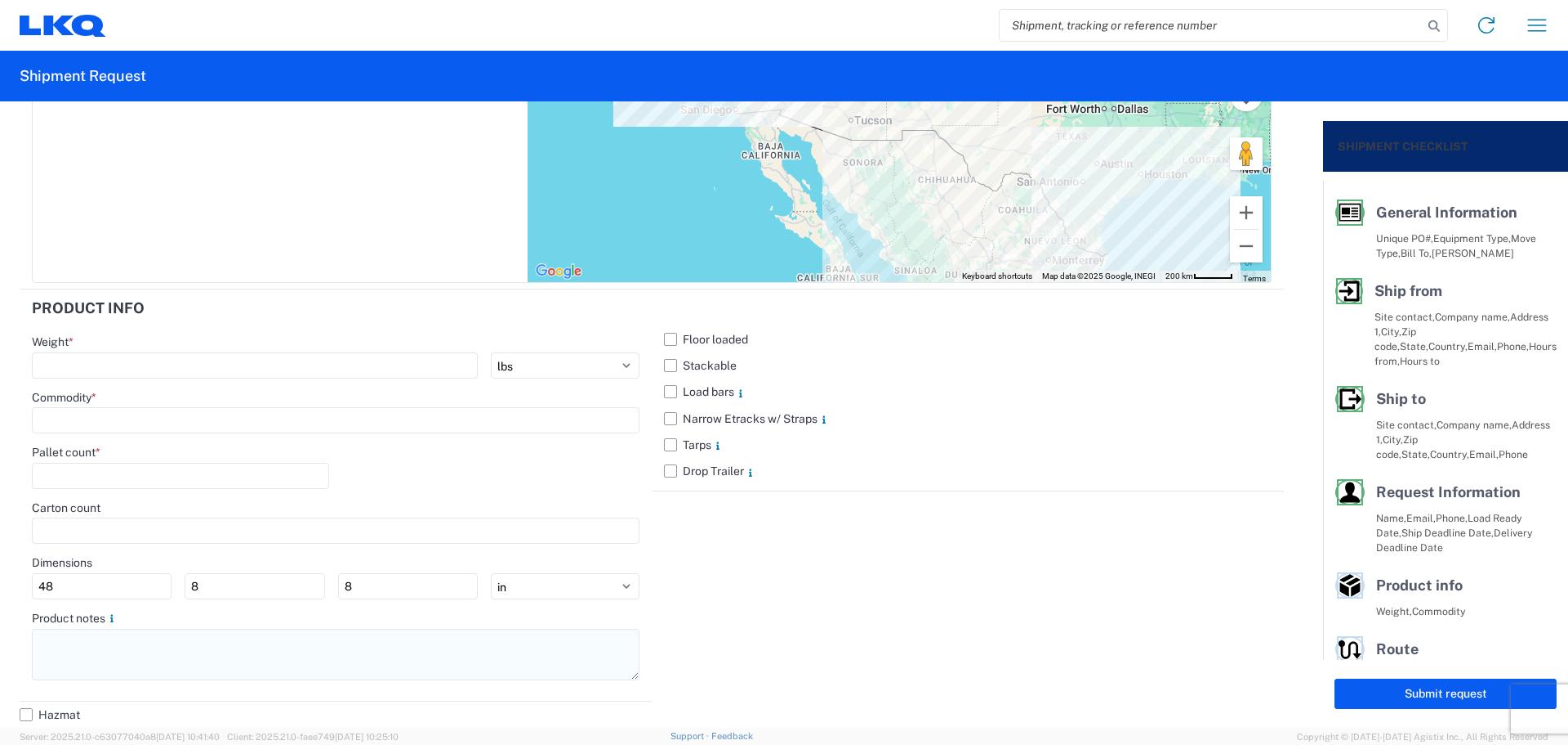
type textarea "NO rail, NO reefers, and NO food trucks."
click at [112, 653] on textarea at bounding box center [335, 654] width 608 height 52
paste textarea "NO rail, NO reefers, and NO food trucks."
type textarea "NO rail, NO reefers, and NO food trucks."
click at [678, 366] on label "Stackable" at bounding box center [967, 365] width 608 height 26
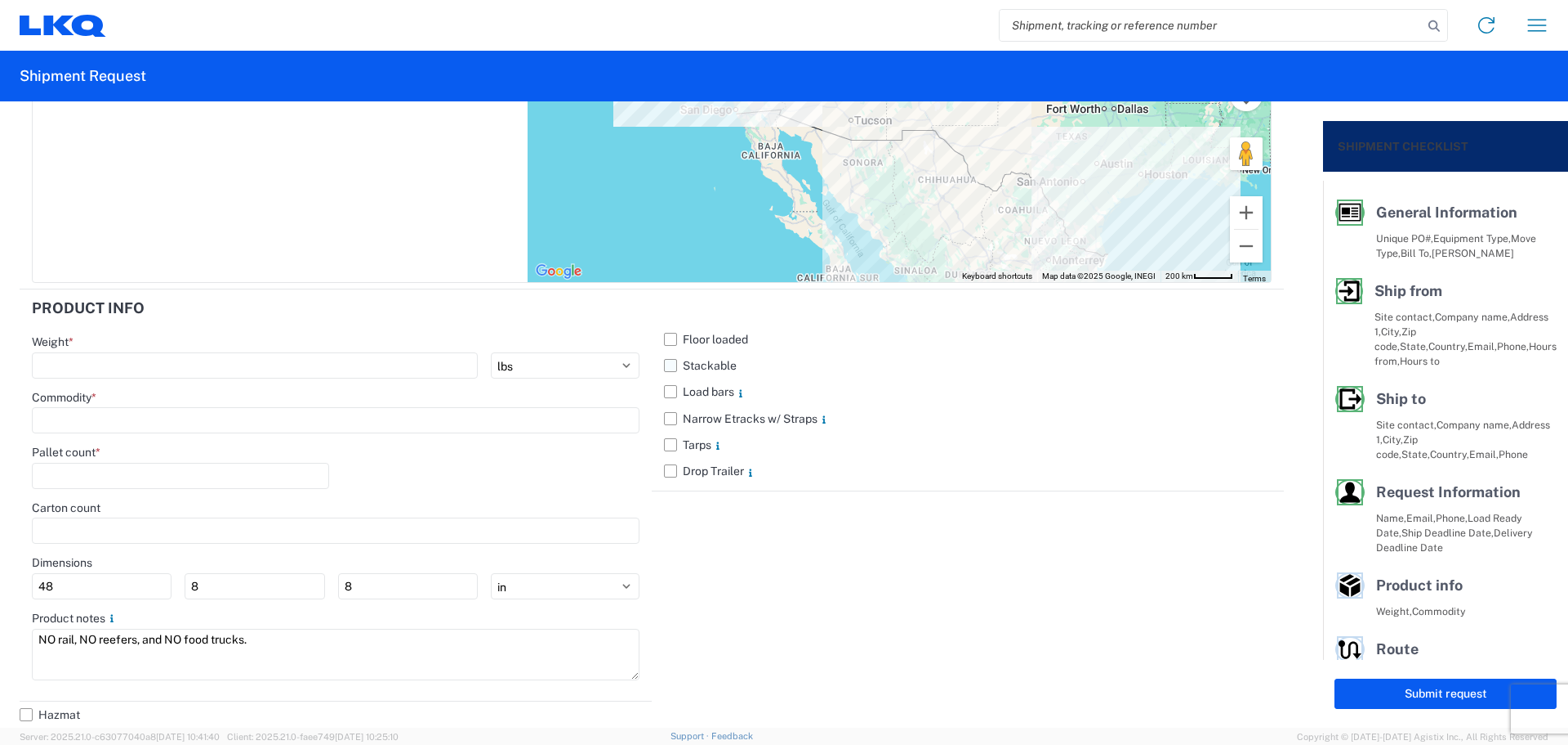
click at [0, 0] on input "Stackable" at bounding box center [0, 0] width 0 height 0
click at [161, 362] on input "number" at bounding box center [255, 365] width 446 height 26
type input "22000"
click at [127, 426] on input at bounding box center [335, 419] width 608 height 26
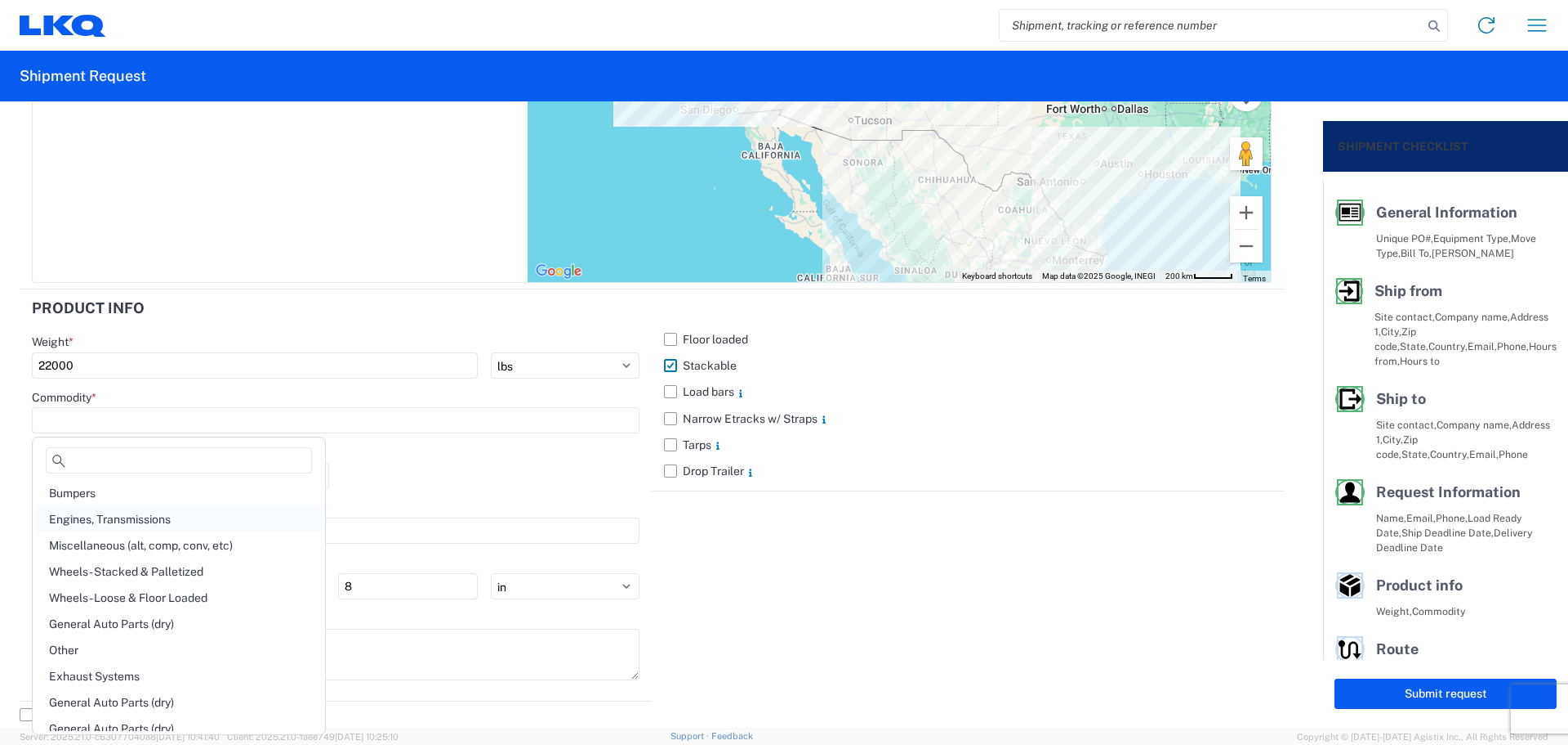
click at [123, 518] on div "Engines, Transmissions" at bounding box center [179, 518] width 286 height 26
type input "Engines, Transmissions"
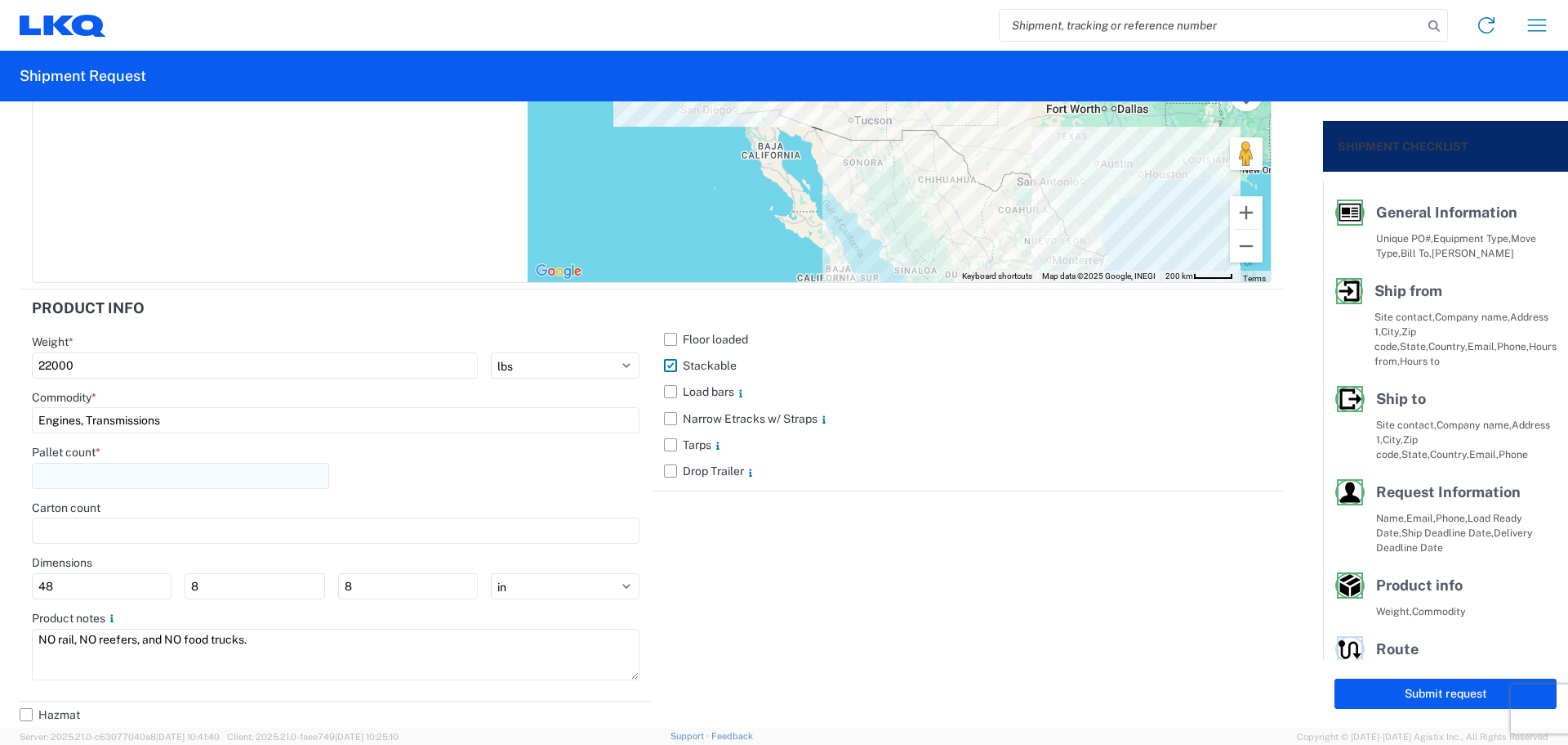
click at [119, 468] on input "number" at bounding box center [181, 476] width 297 height 26
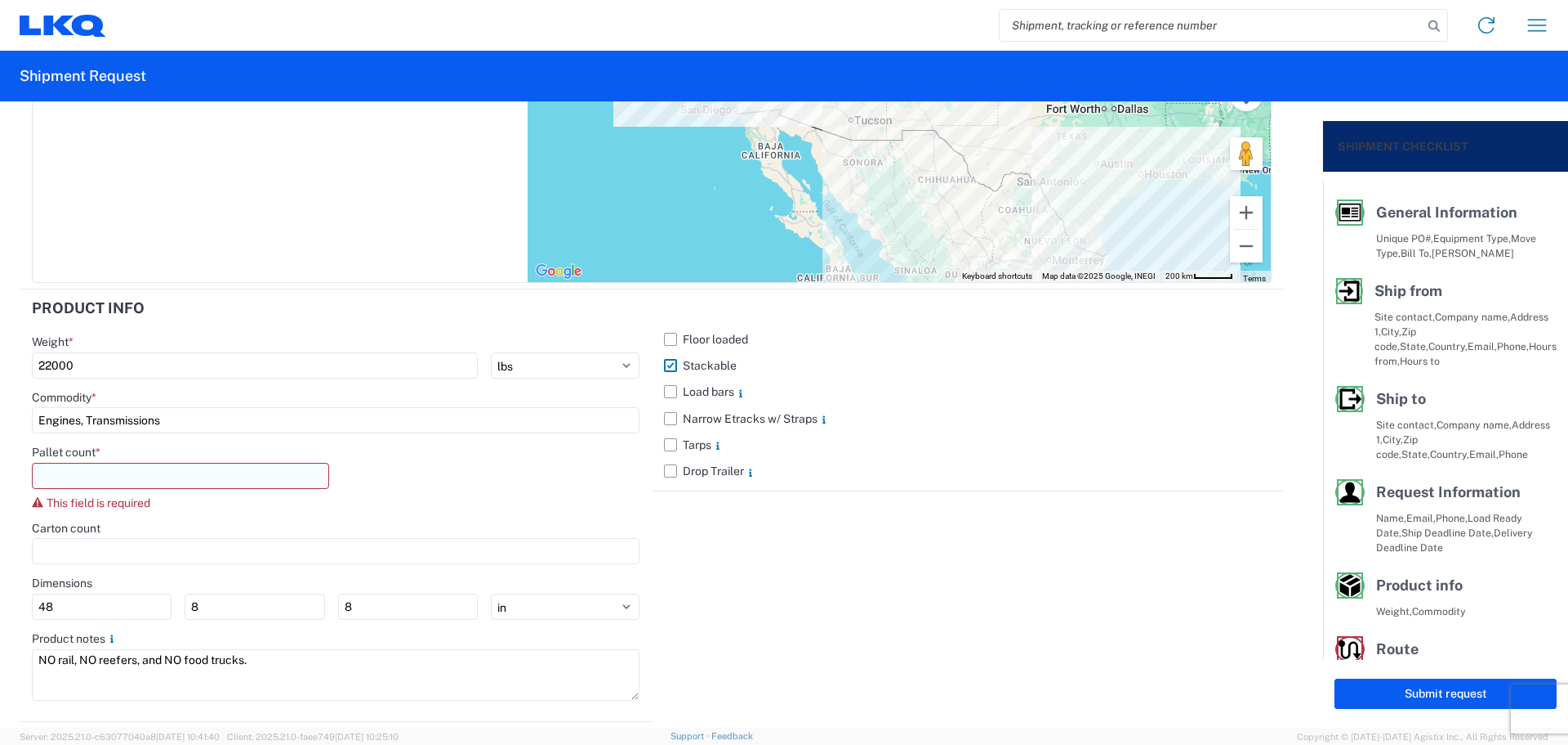
click at [126, 469] on input "number" at bounding box center [181, 476] width 297 height 26
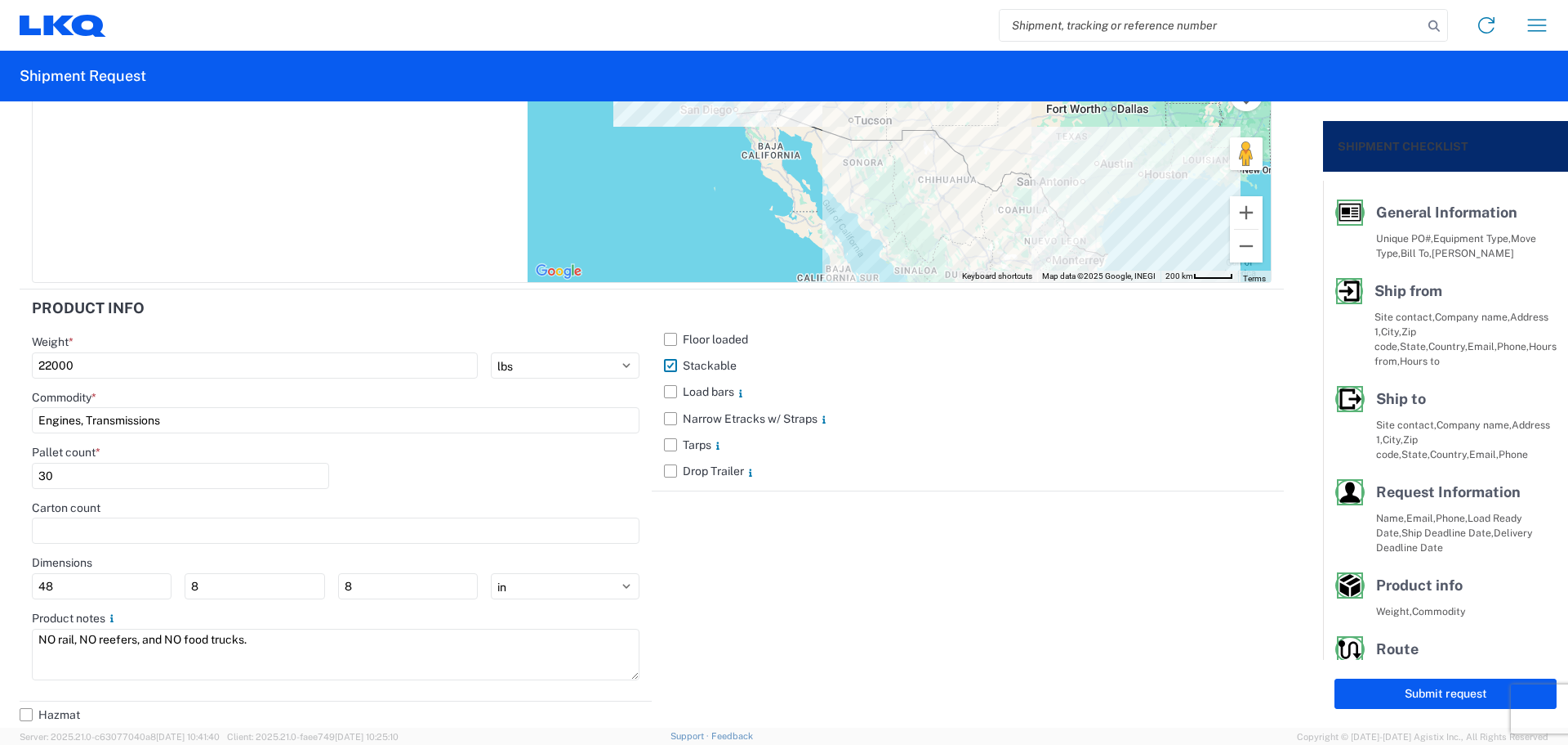
type input "30"
click at [494, 459] on div "Pallet count * 30" at bounding box center [335, 472] width 608 height 55
click at [1380, 693] on button "Submit request" at bounding box center [1446, 692] width 223 height 30
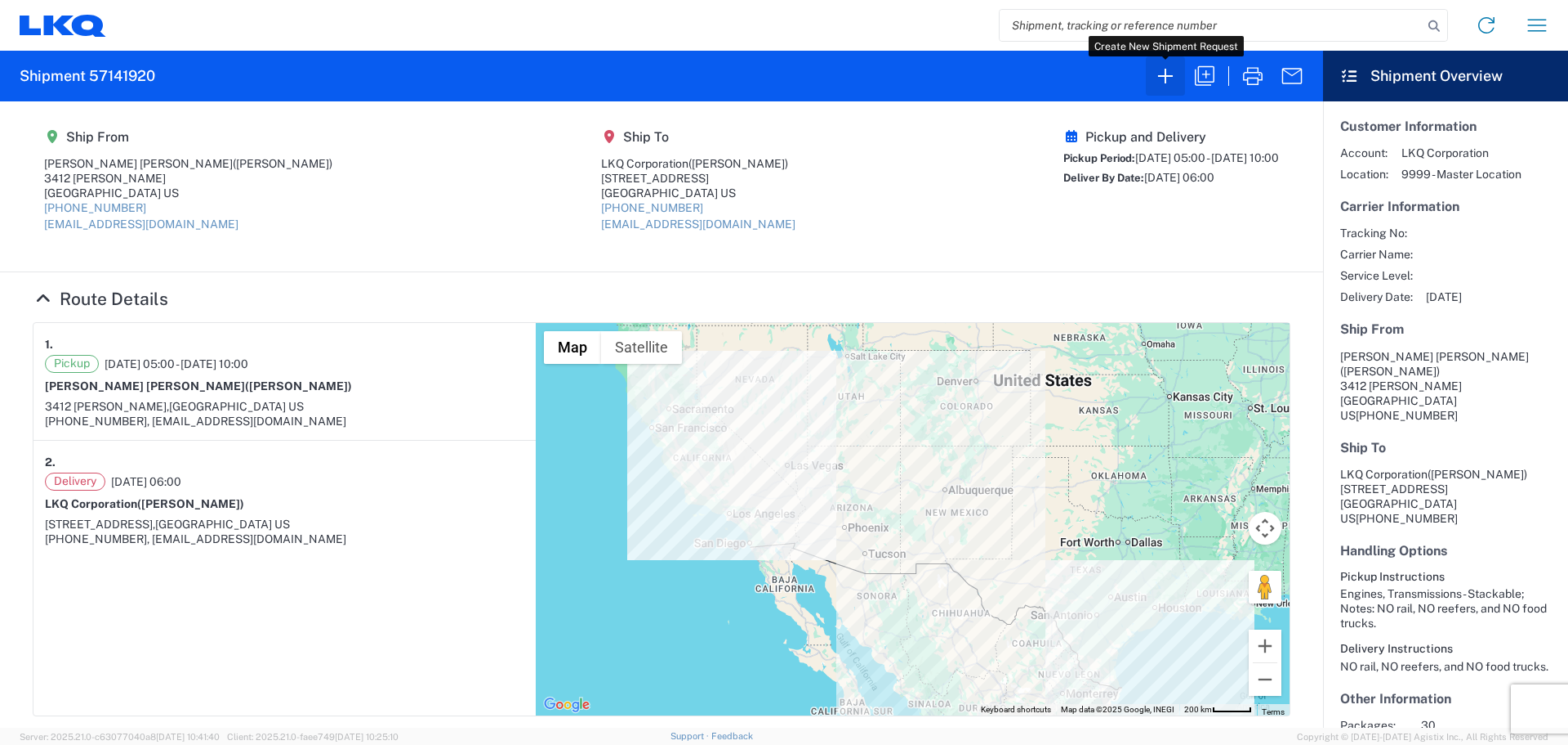
click at [1170, 80] on icon "button" at bounding box center [1166, 76] width 26 height 26
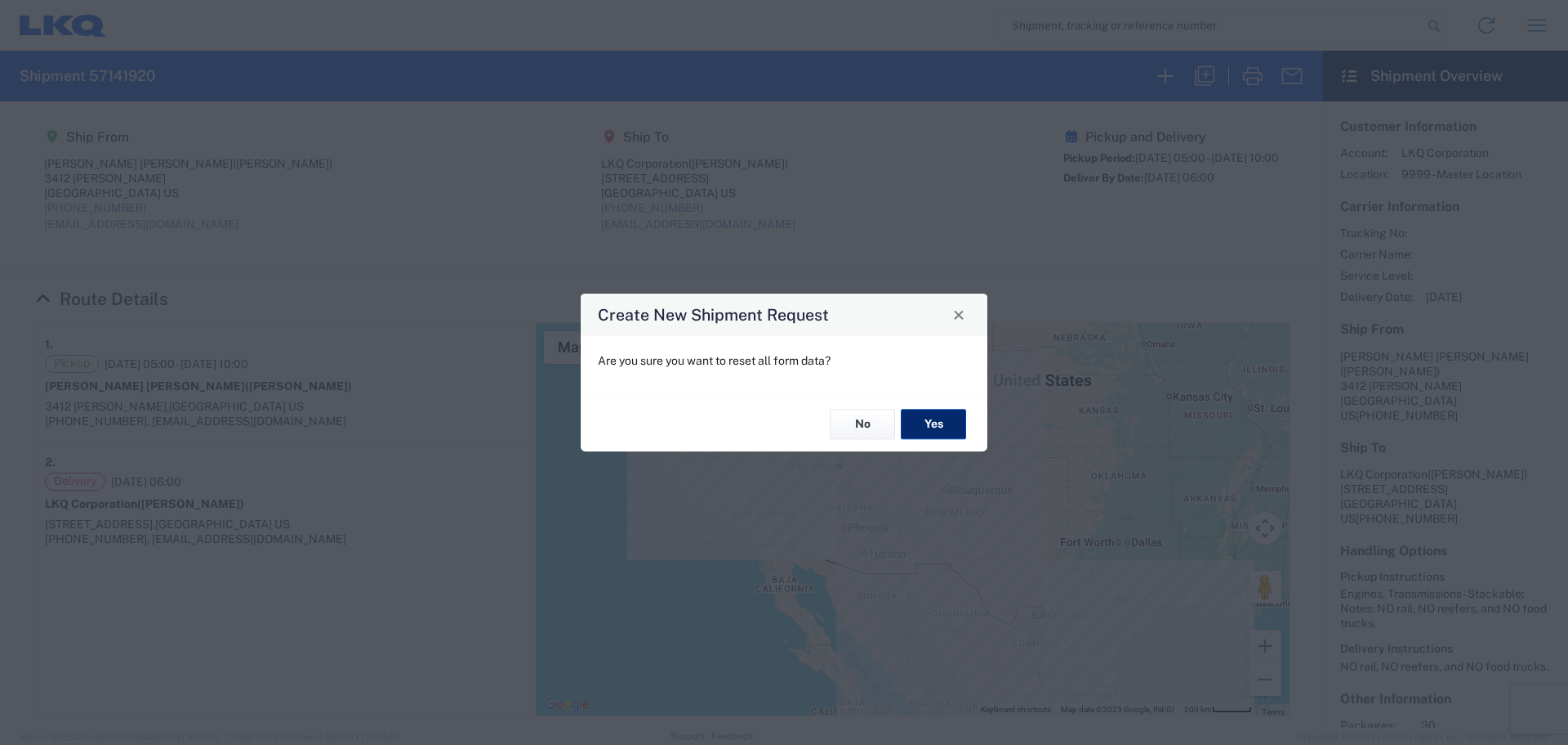
click at [944, 422] on button "Yes" at bounding box center [933, 424] width 65 height 30
select select "FULL"
select select "US"
select select "LBS"
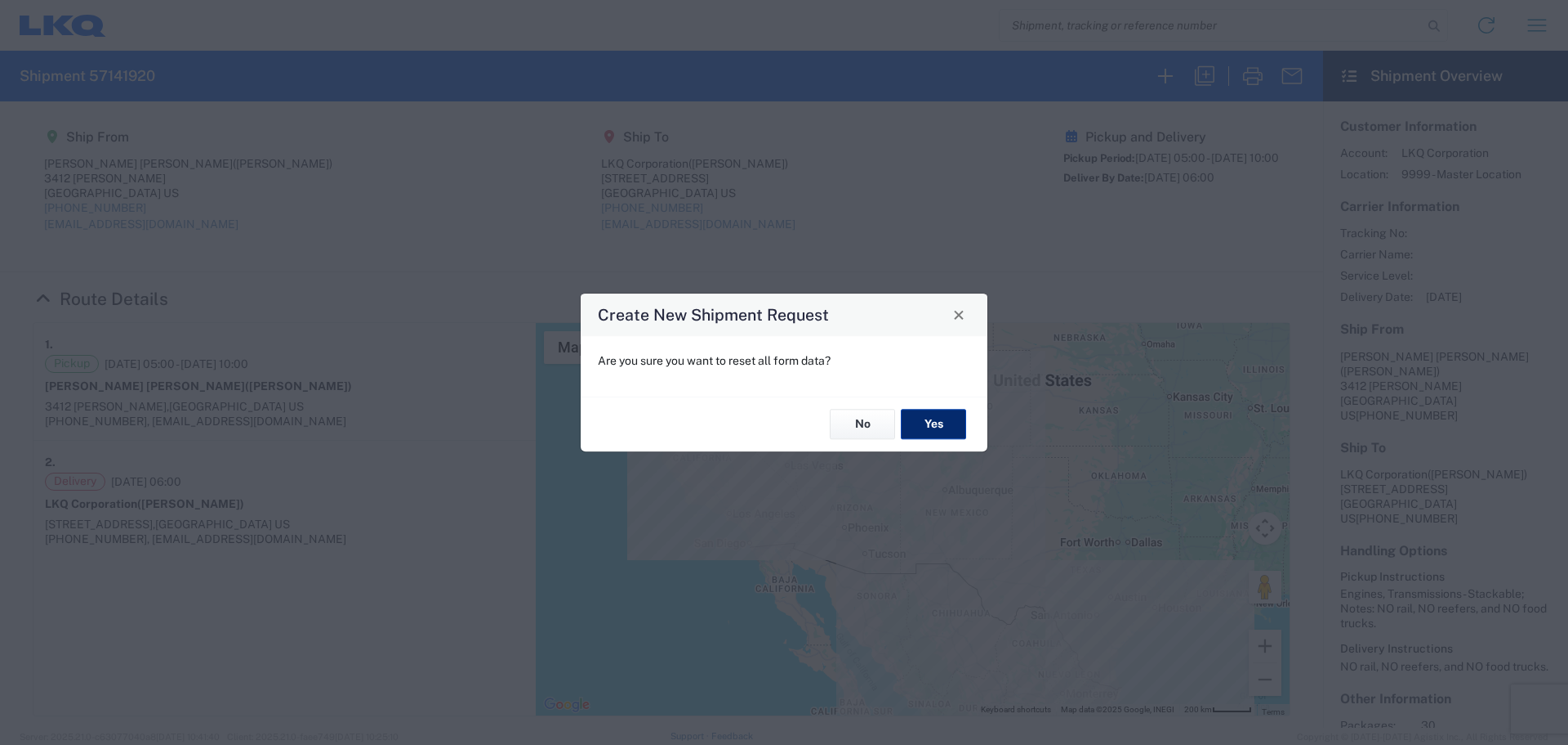
select select "IN"
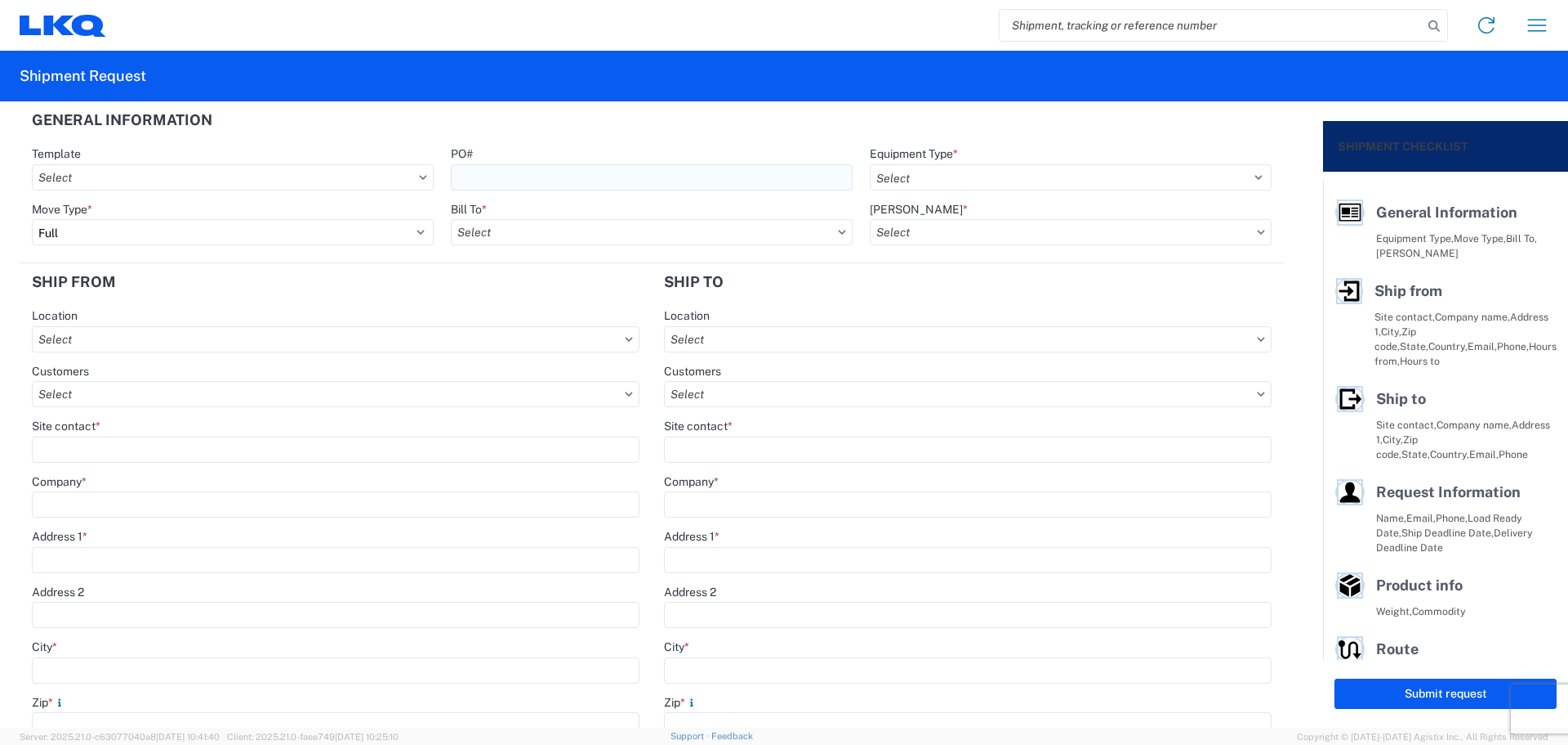
click at [502, 172] on input "PO#" at bounding box center [651, 177] width 401 height 26
type input "T"
type input "S"
type input "Tallmadge101525"
click at [621, 149] on div "PO#" at bounding box center [651, 153] width 401 height 15
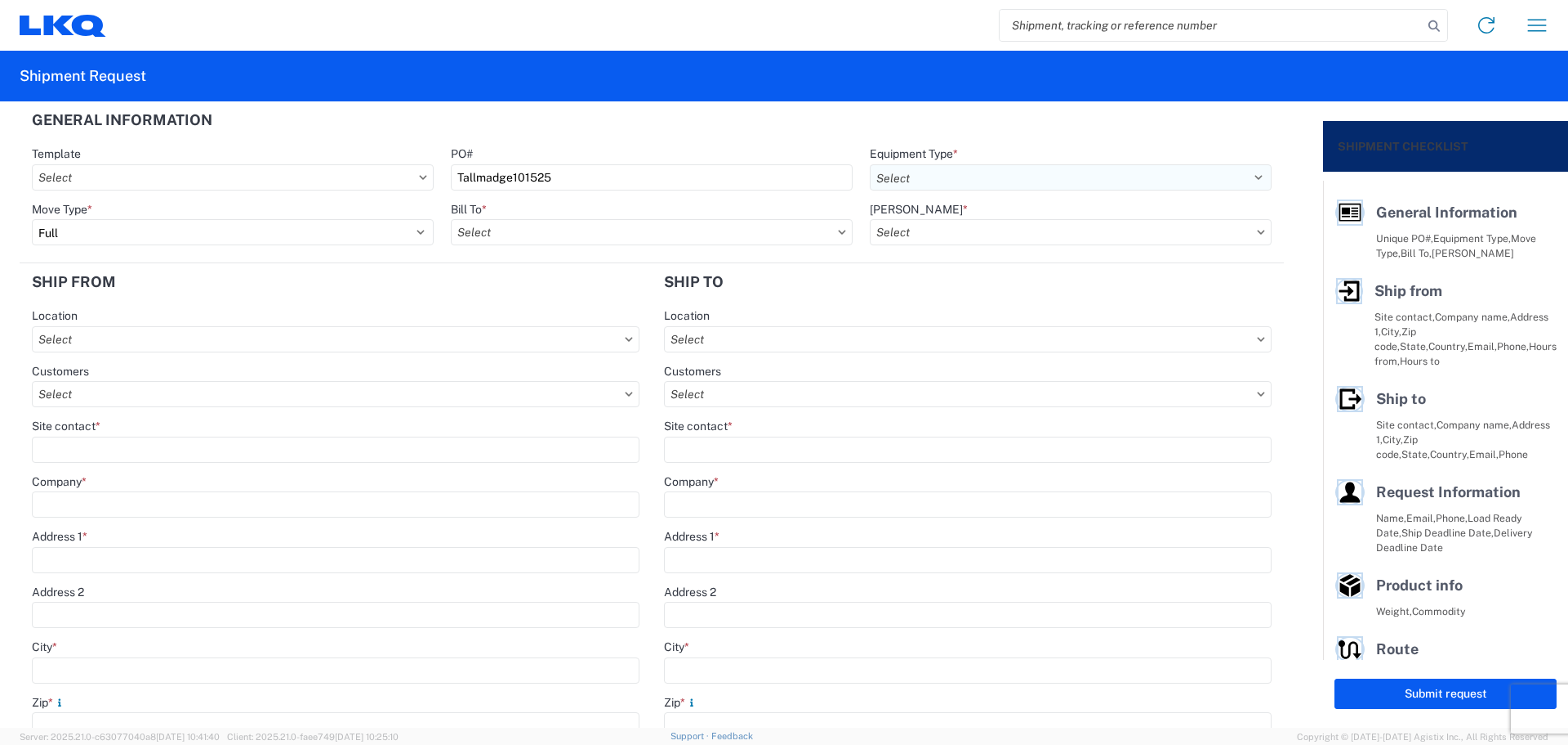
click at [908, 185] on select "Select 53’ Dry Van Flatbed Dropdeck (van) Lowboy (flatbed) Rail" at bounding box center [1070, 177] width 401 height 26
select select "STDV"
click at [870, 164] on select "Select 53’ Dry Van Flatbed Dropdeck (van) Lowboy (flatbed) Rail" at bounding box center [1070, 177] width 401 height 26
click at [522, 232] on input "text" at bounding box center [651, 231] width 401 height 26
type input "1882"
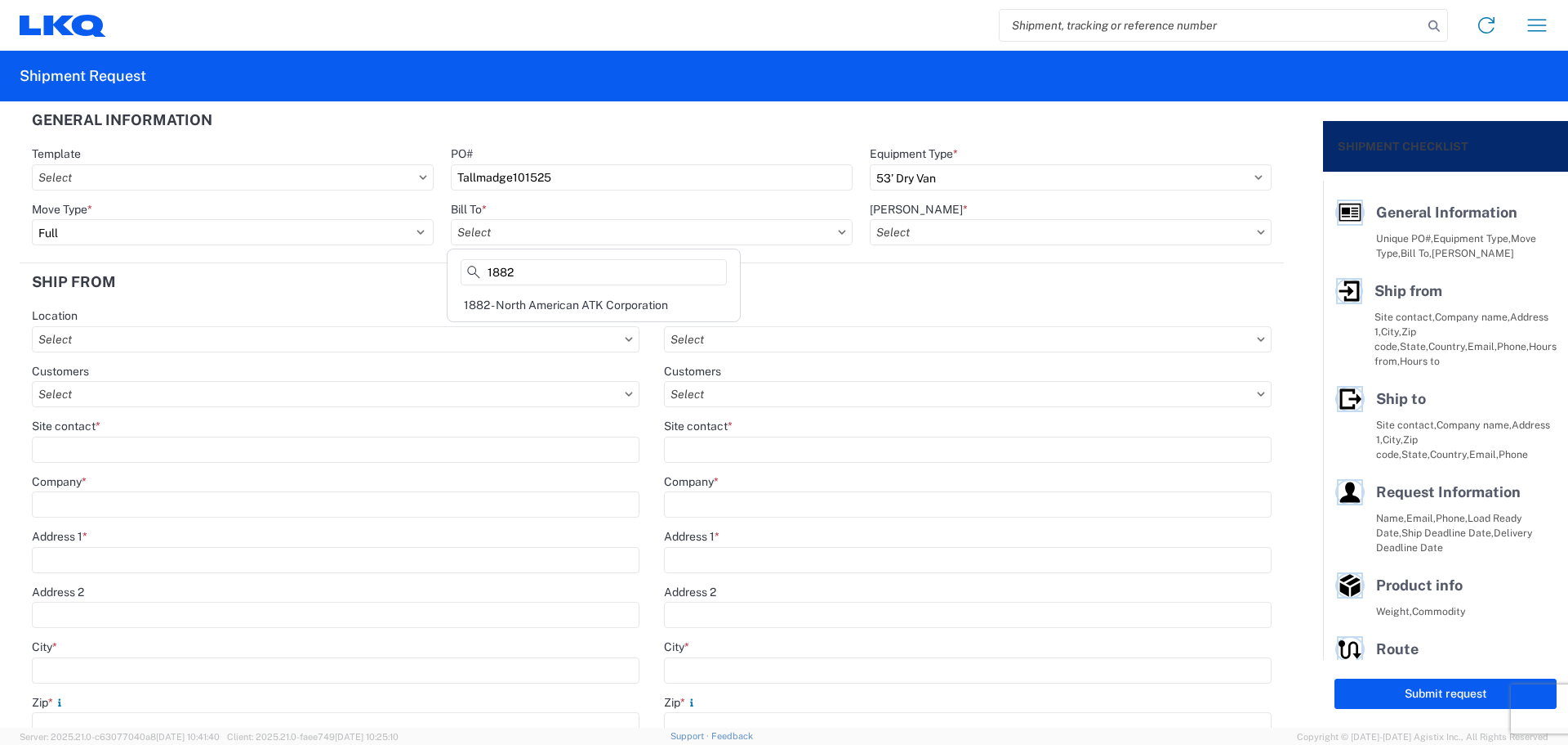
click at [558, 304] on div "1882 - North American ATK Corporation" at bounding box center [594, 304] width 286 height 26
type input "1882 - North American ATK Corporation"
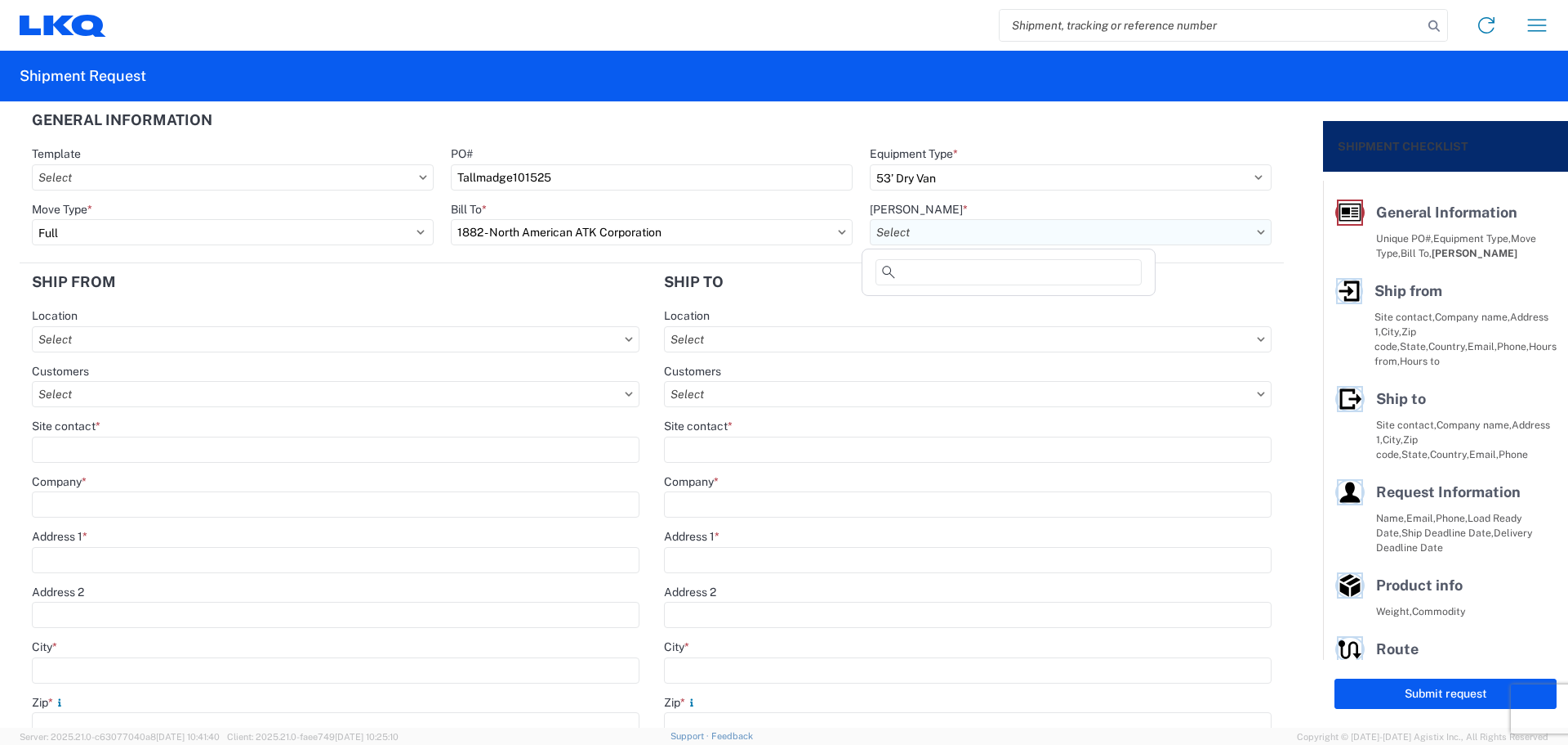
click at [931, 232] on input "text" at bounding box center [1070, 231] width 401 height 26
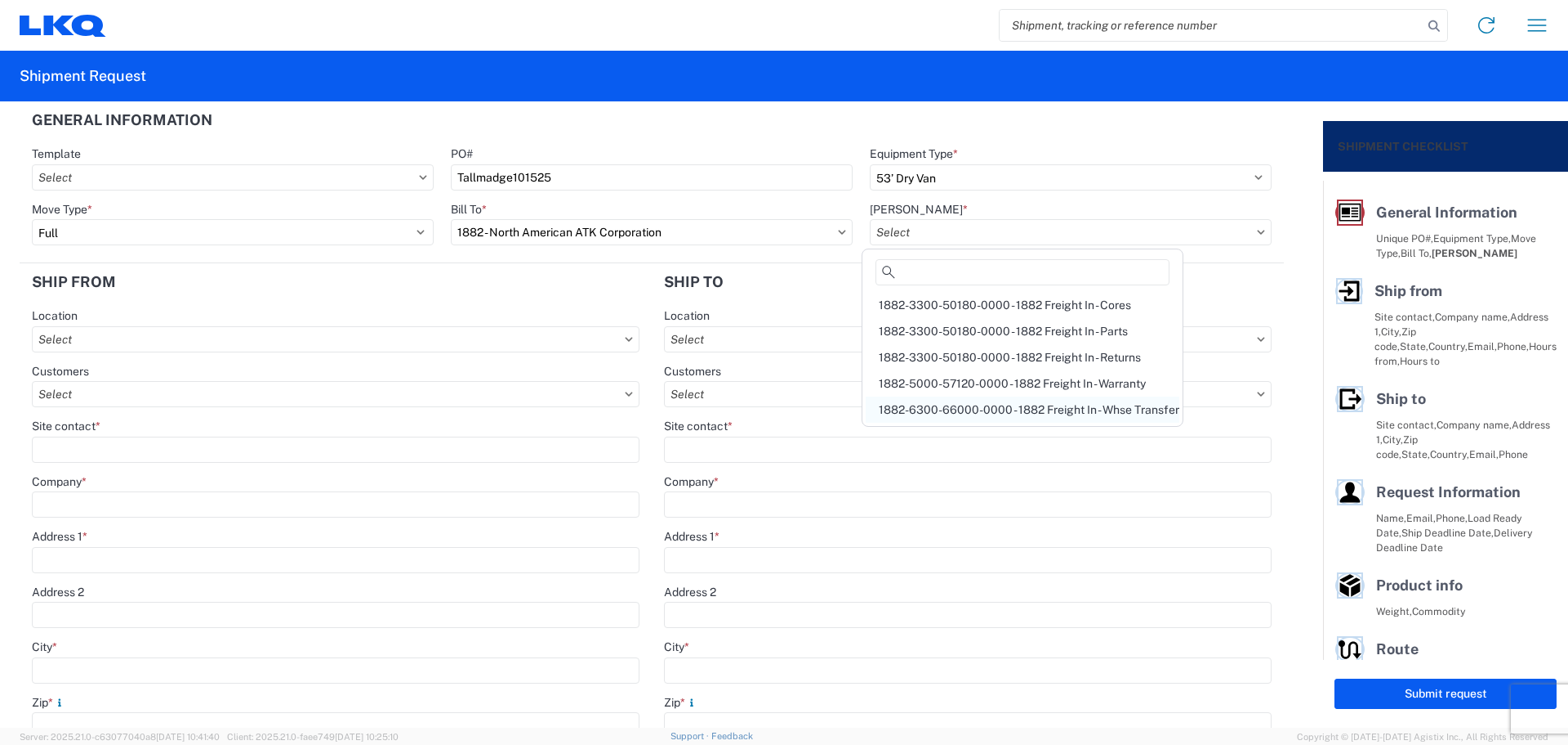
click at [995, 404] on div "1882-6300-66000-0000 - 1882 Freight In - Whse Transfer" at bounding box center [1023, 409] width 314 height 26
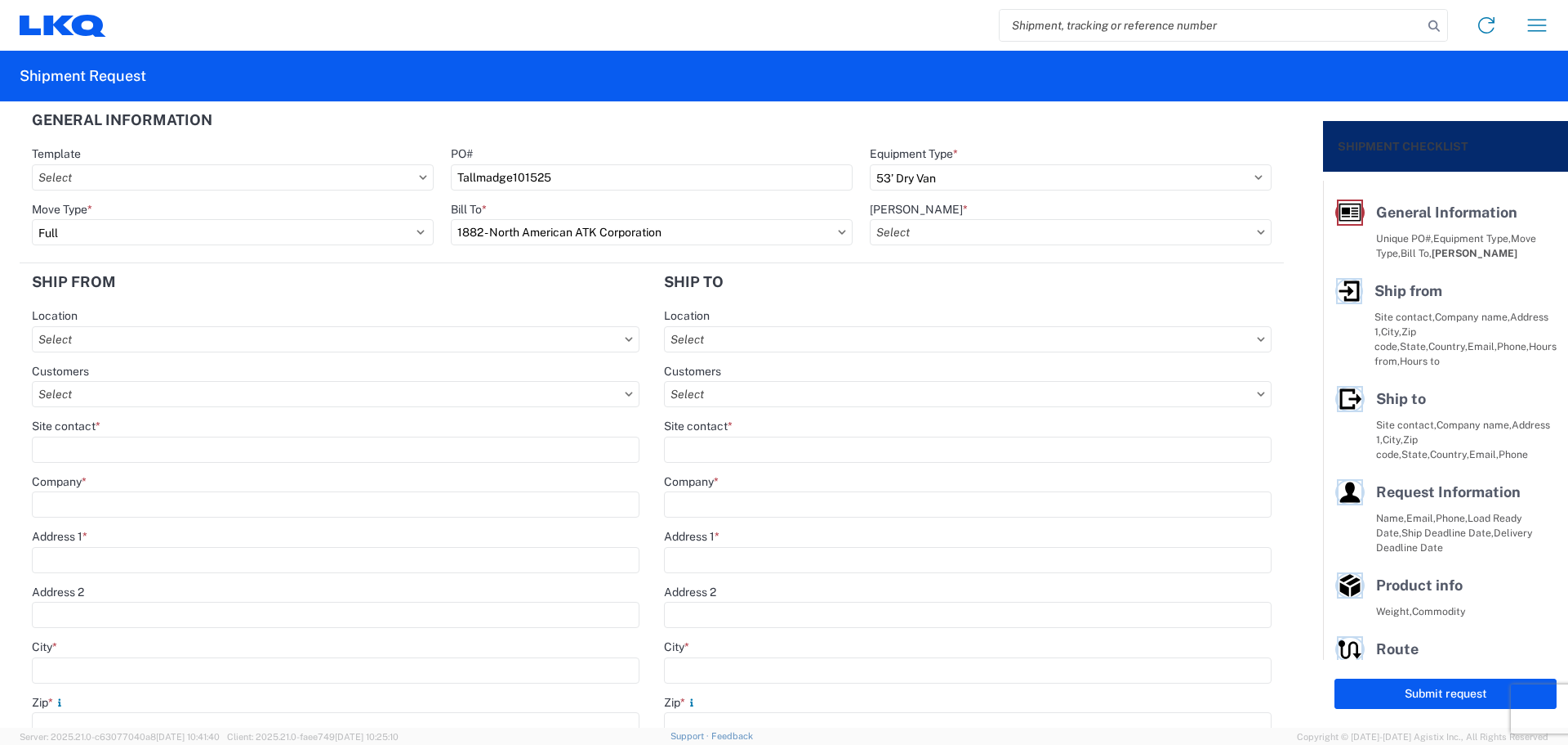
type input "1882-6300-66000-0000 - 1882 Freight In - Whse Transfer"
click at [142, 333] on input "text" at bounding box center [335, 338] width 608 height 26
type input "1880"
click at [144, 425] on div "1880 1880 - LKQ Remanufacturing (Formerly PROFormance Powertrain)" at bounding box center [215, 393] width 366 height 74
click at [140, 412] on div "1880 - LKQ Remanufacturing (Formerly PROFormance Powertrain)" at bounding box center [214, 411] width 357 height 26
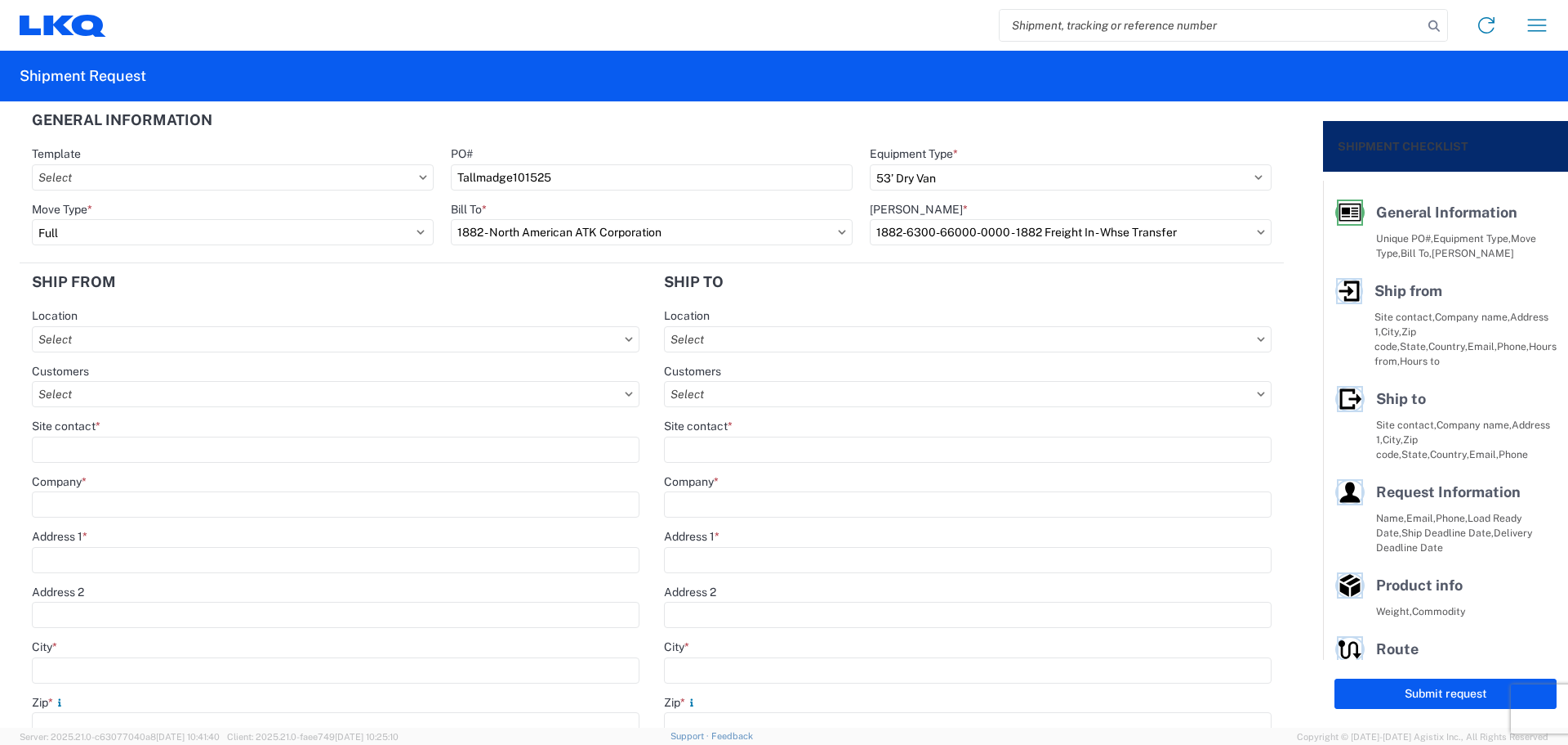
type input "1880 - LKQ Remanufacturing (Formerly PROFormance Powertrain)"
type input "LKQ Corporation"
type input "[STREET_ADDRESS]"
type input "[GEOGRAPHIC_DATA]"
type input "65803"
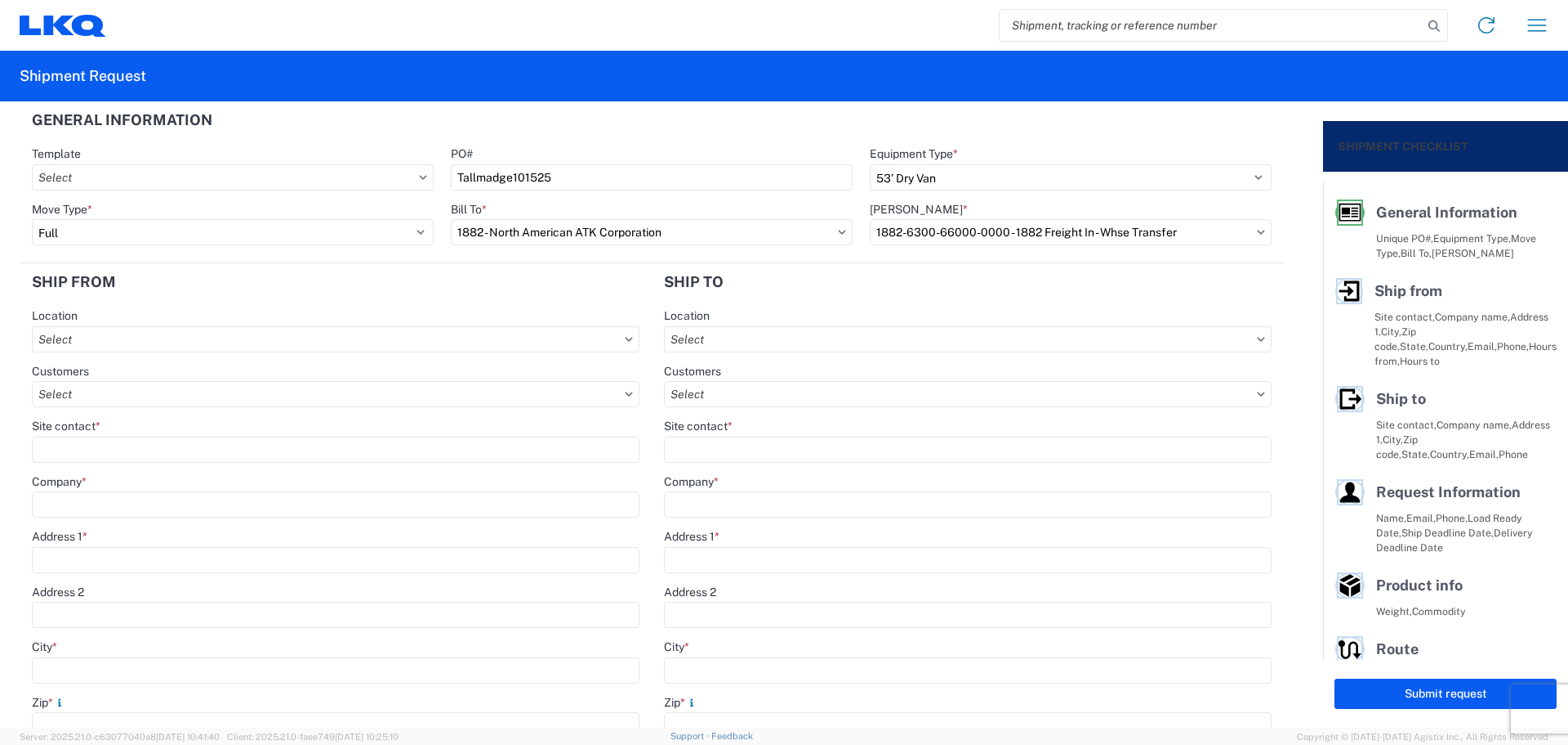
select select "MO"
type input "07:30"
type input "16:30"
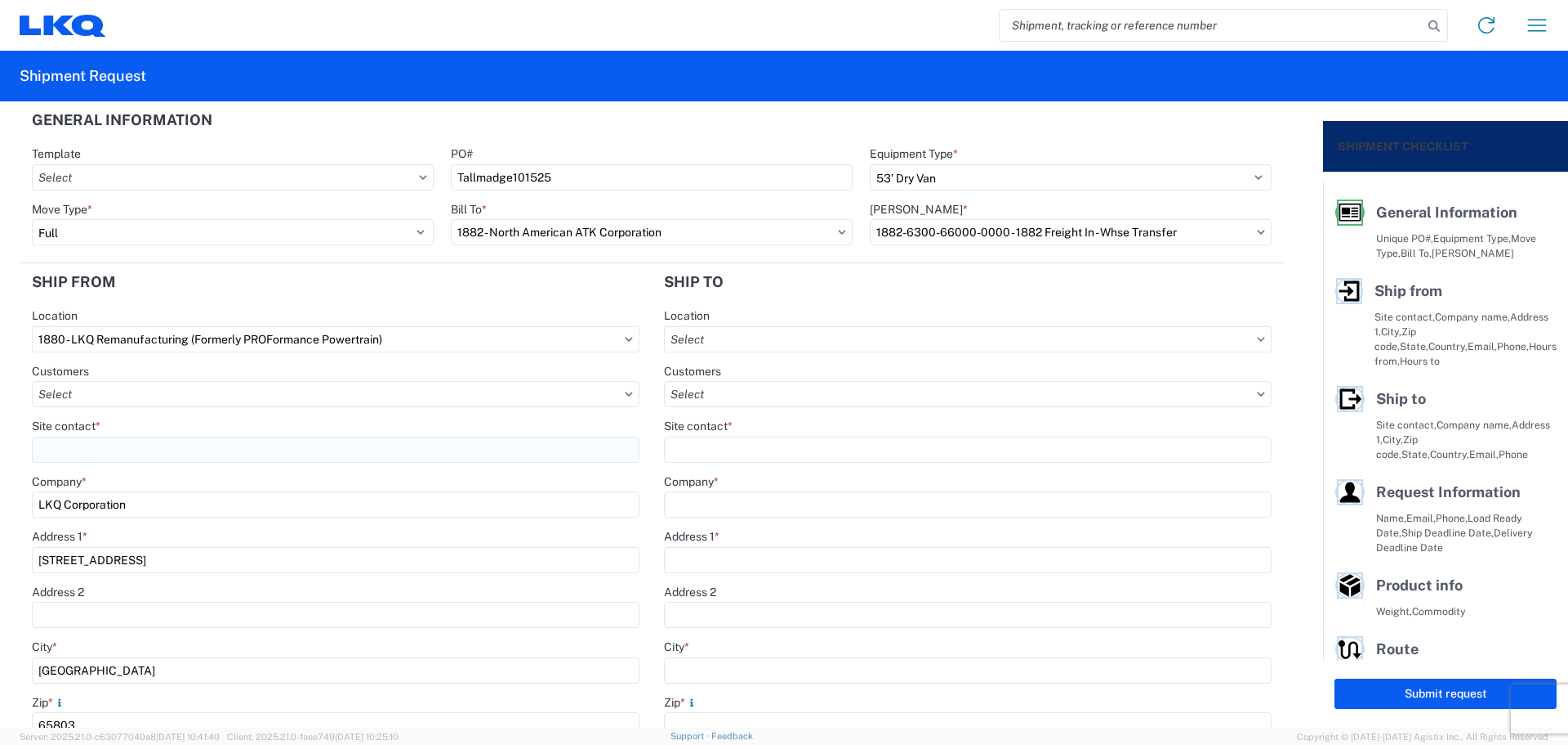
click at [102, 443] on input "Site contact *" at bounding box center [335, 449] width 608 height 26
type input "[PERSON_NAME]"
click at [433, 301] on agx-form-section "Ship from 1880 Location 1880 - LKQ Remanufacturing (Formerly PROFormance Powert…" at bounding box center [335, 648] width 632 height 769
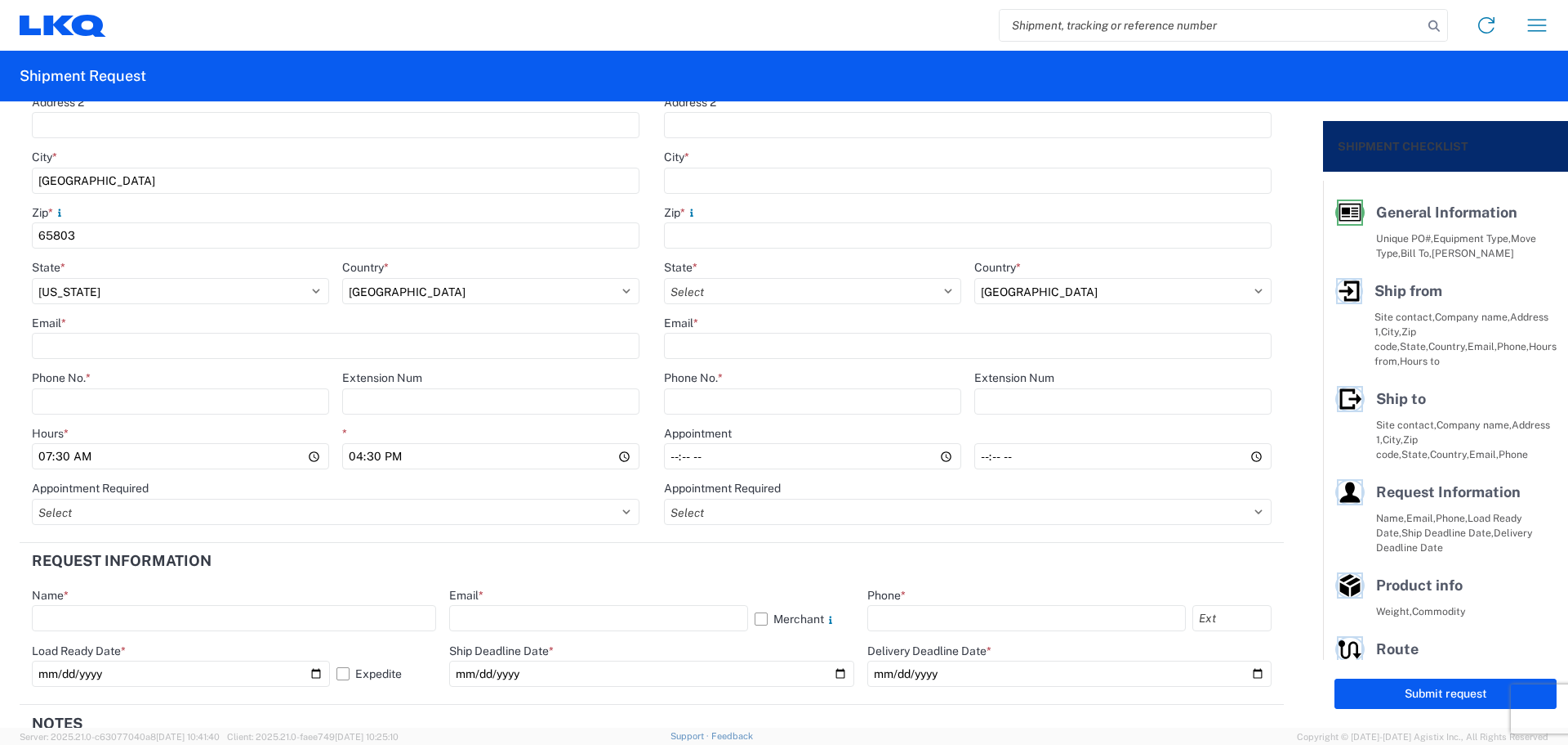
scroll to position [545, 0]
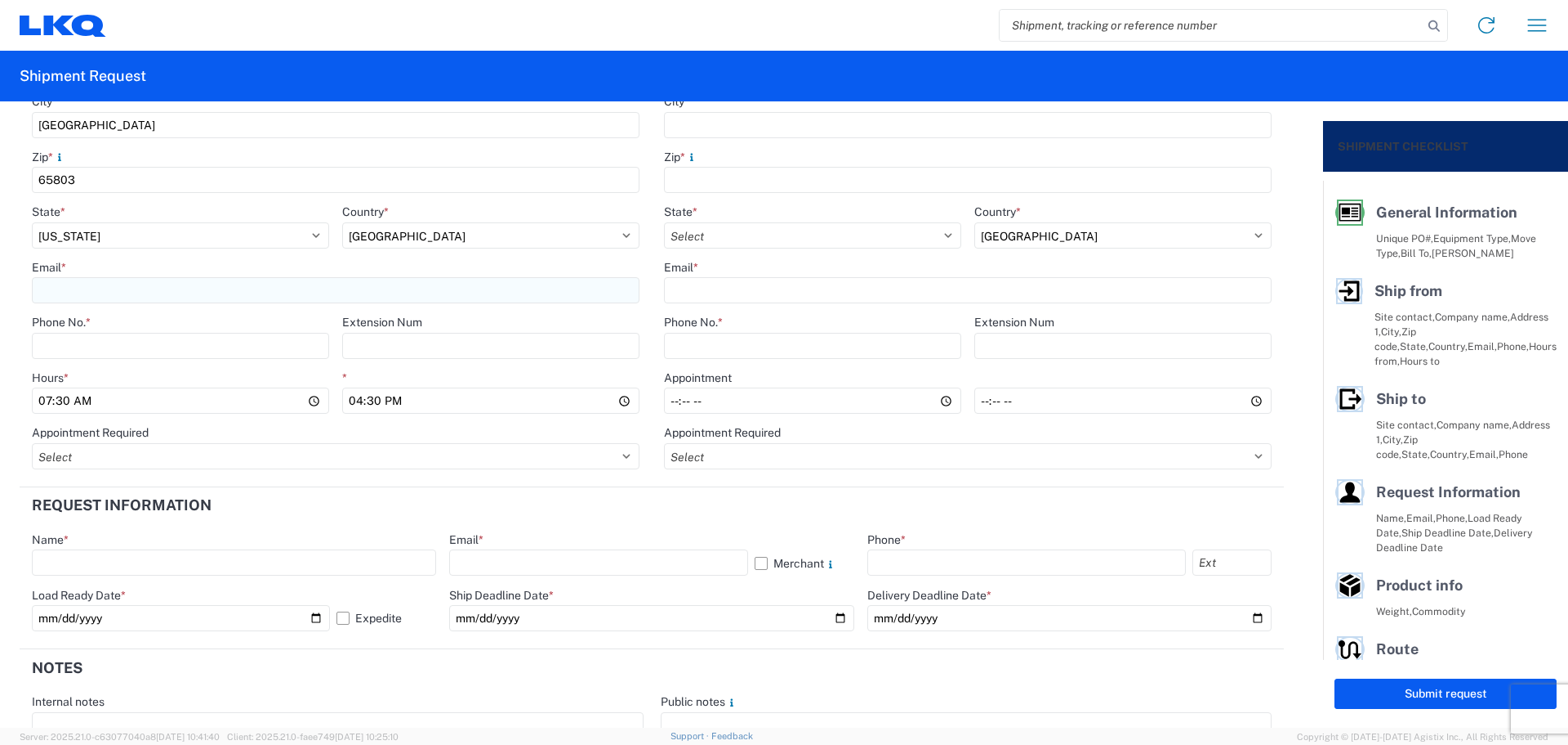
click at [142, 293] on input "Email *" at bounding box center [335, 290] width 608 height 26
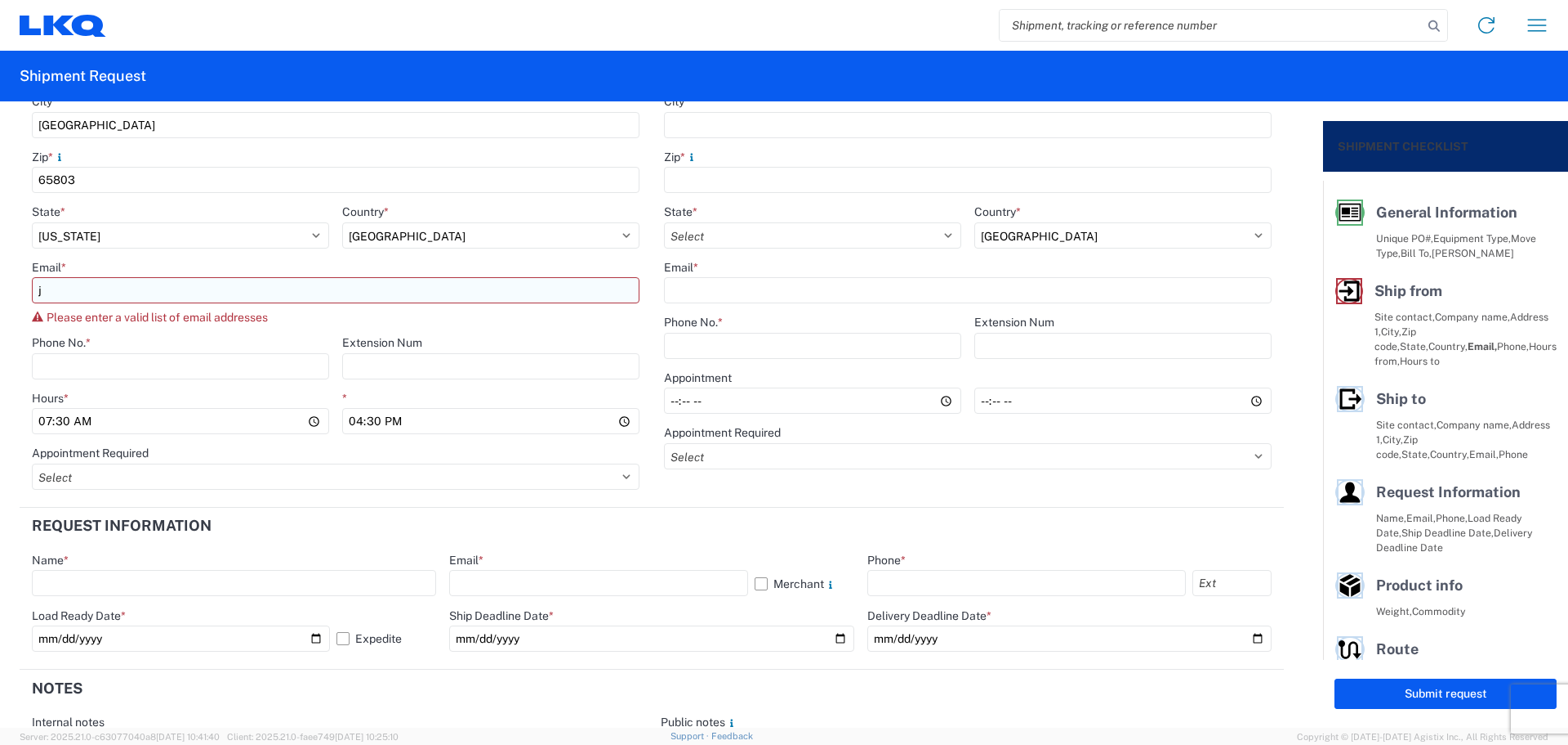
click at [144, 281] on input "j" at bounding box center [335, 290] width 608 height 26
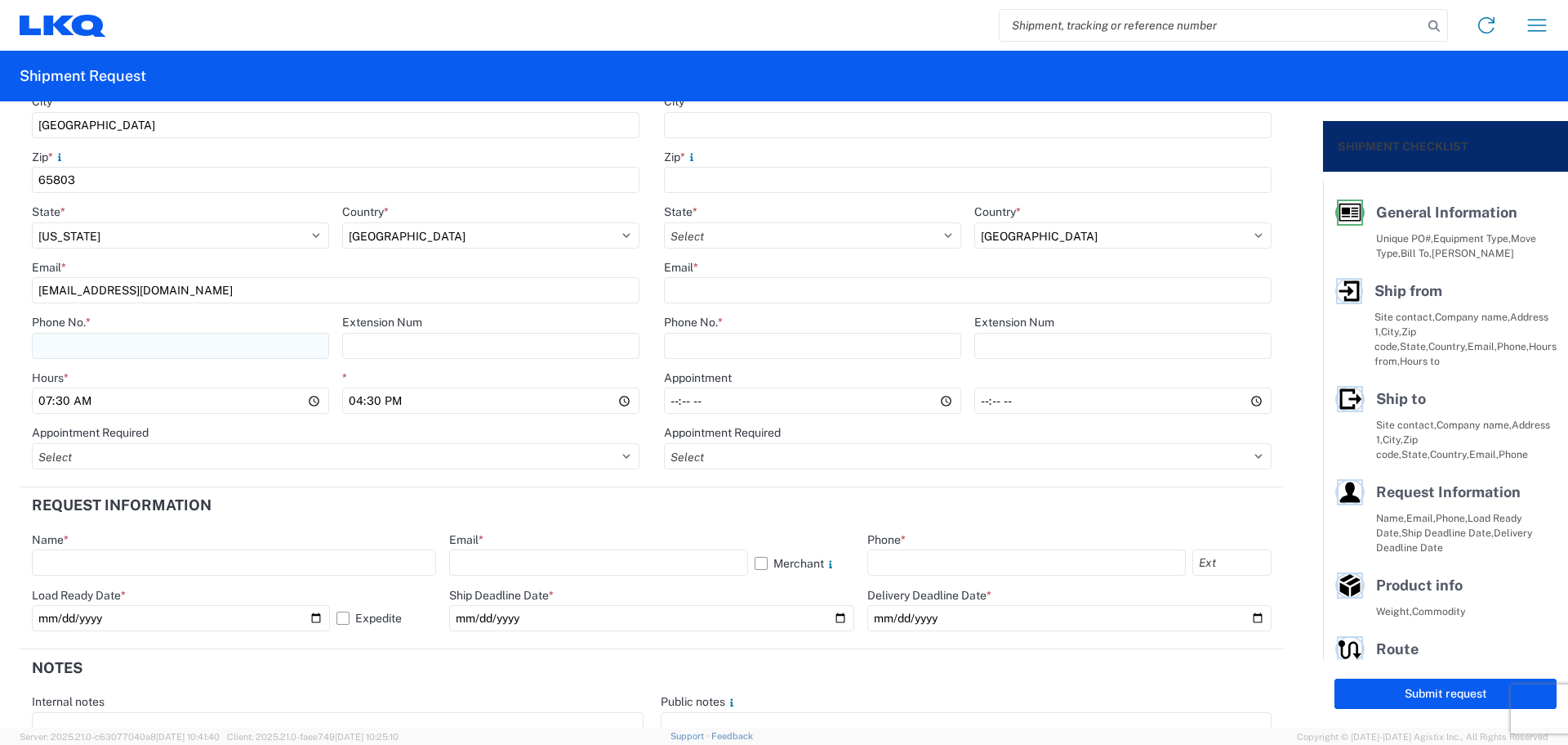
type input "[EMAIL_ADDRESS][DOMAIN_NAME]"
click at [74, 348] on input "Phone No. *" at bounding box center [181, 345] width 297 height 26
type input "7"
type input "[PHONE_NUMBER]"
click at [46, 402] on input "07:30" at bounding box center [181, 400] width 297 height 26
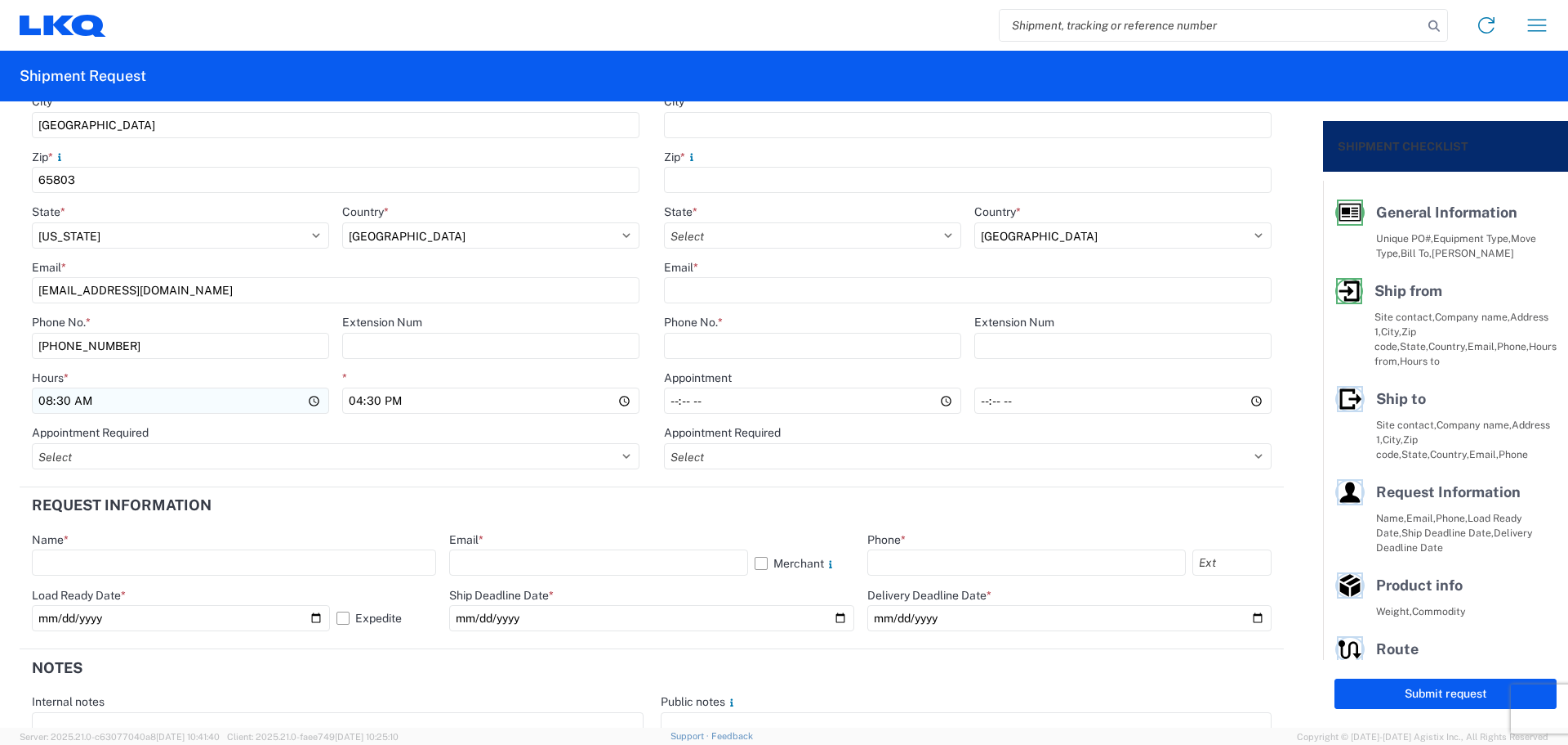
type input "08:00"
type input "13:00"
click at [536, 510] on header "Request Information" at bounding box center [651, 506] width 1265 height 37
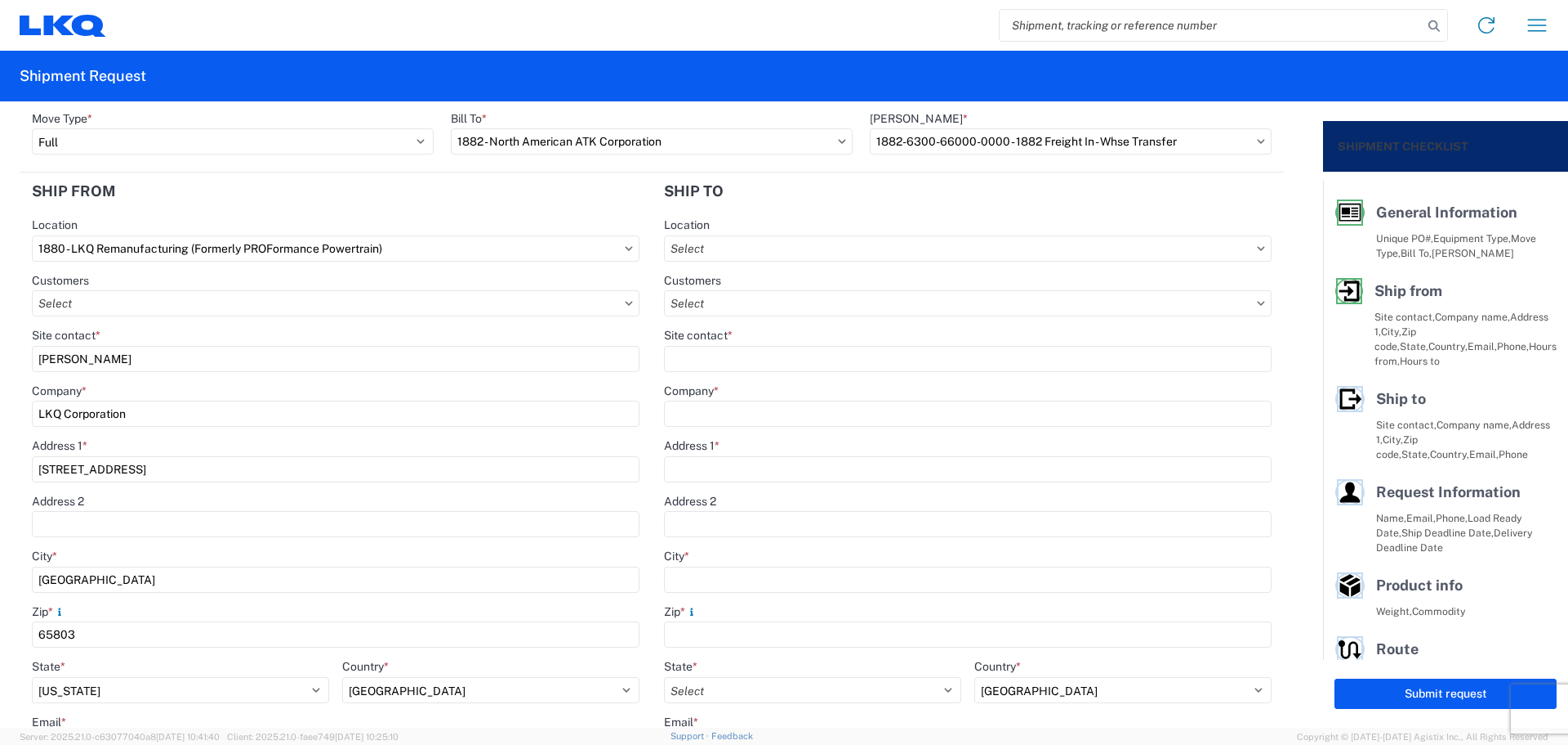
scroll to position [0, 0]
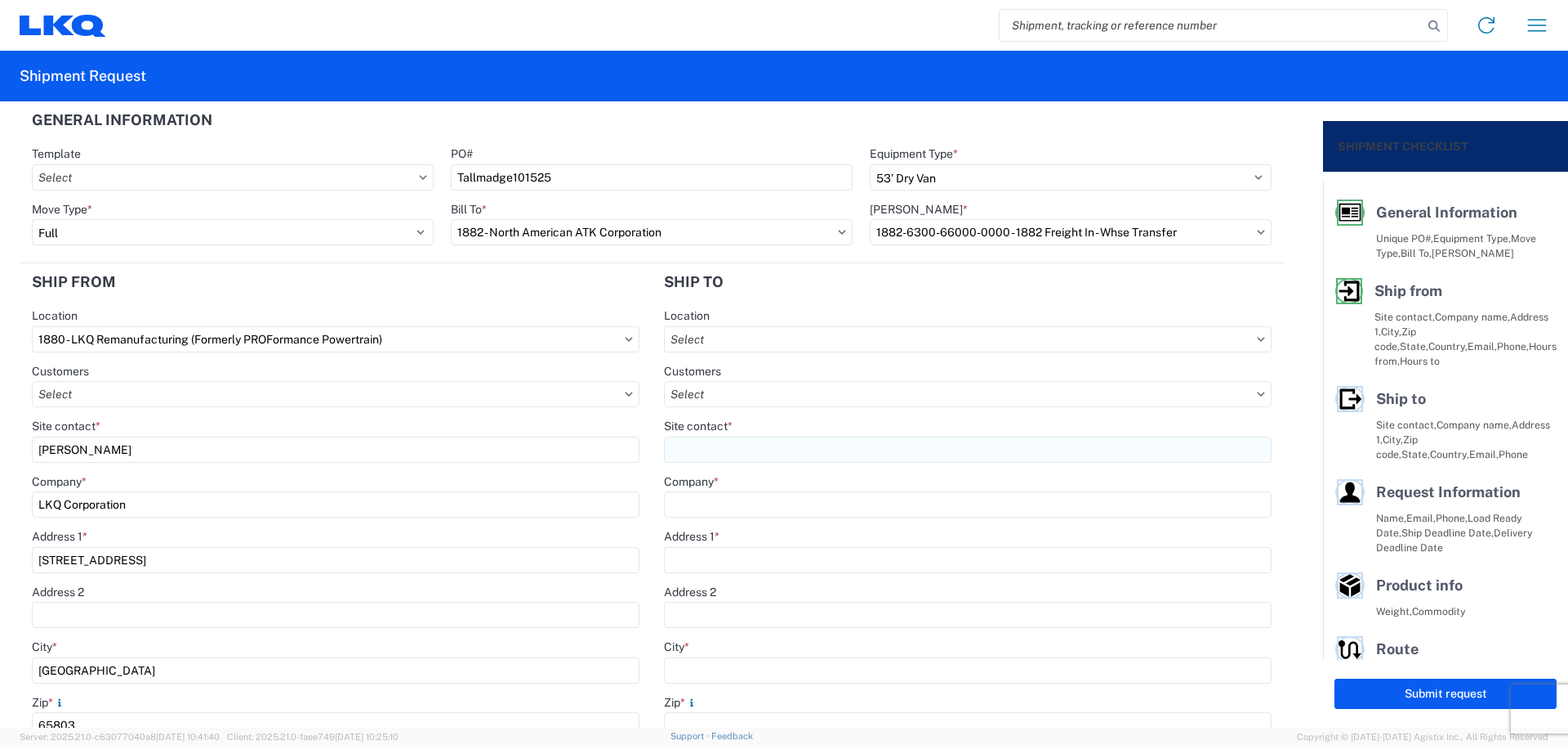
click at [752, 441] on input "Site contact *" at bounding box center [967, 449] width 608 height 26
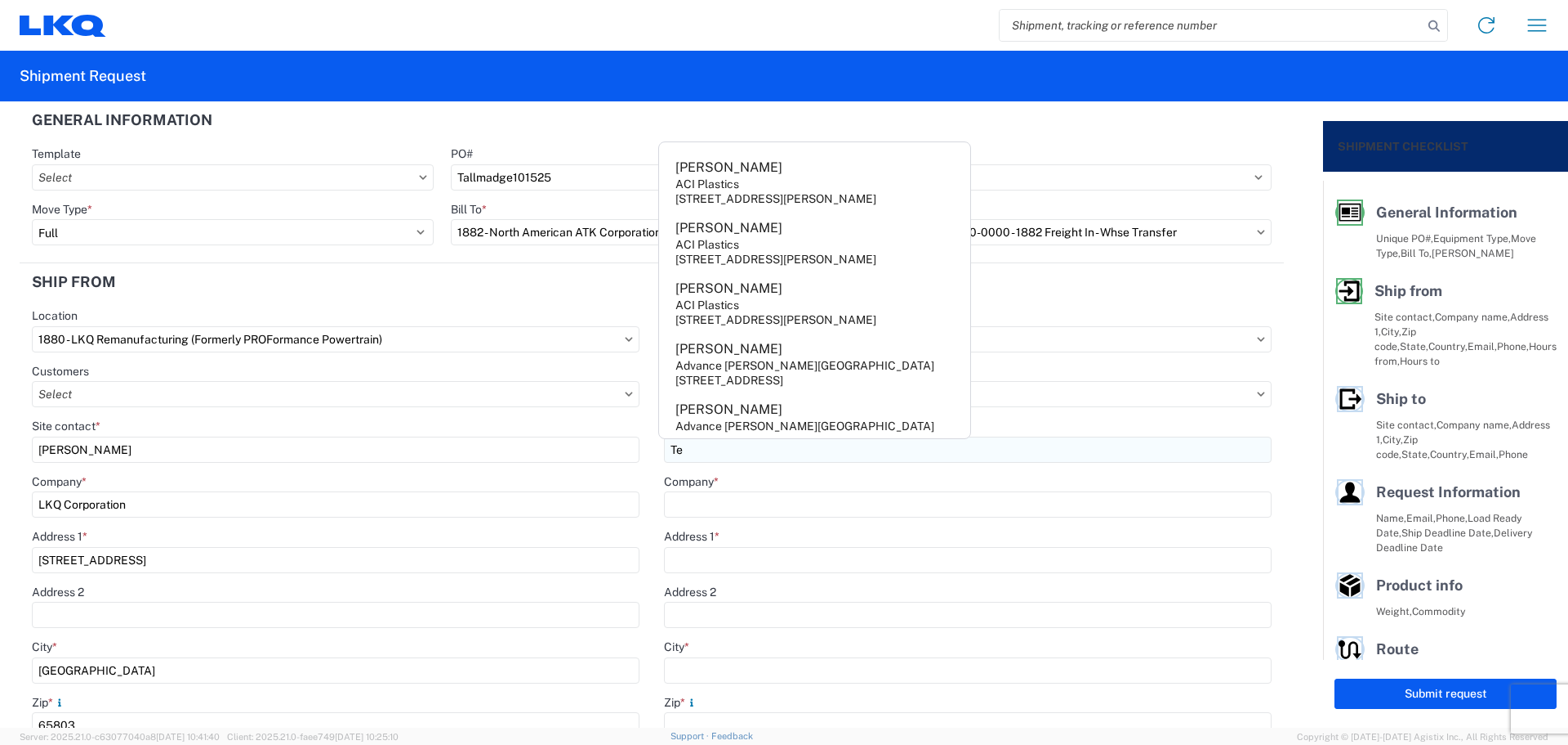
type input "T"
type input "Receiving"
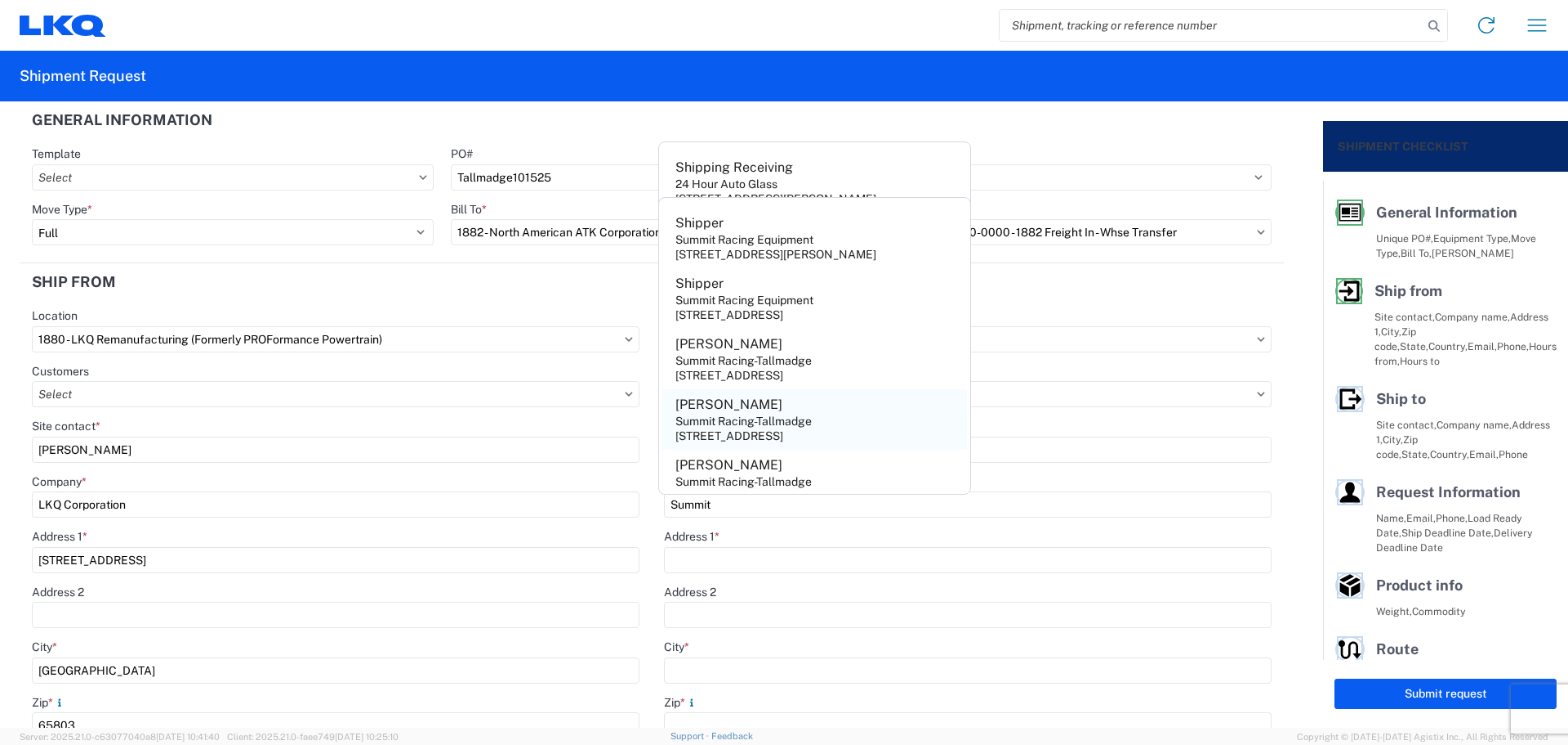
type input "Summit"
click at [774, 418] on div "Summit Racing-Tallmadge" at bounding box center [744, 420] width 136 height 15
type input "[PERSON_NAME]"
type input "Summit Racing-Tallmadge"
type input "[STREET_ADDRESS]"
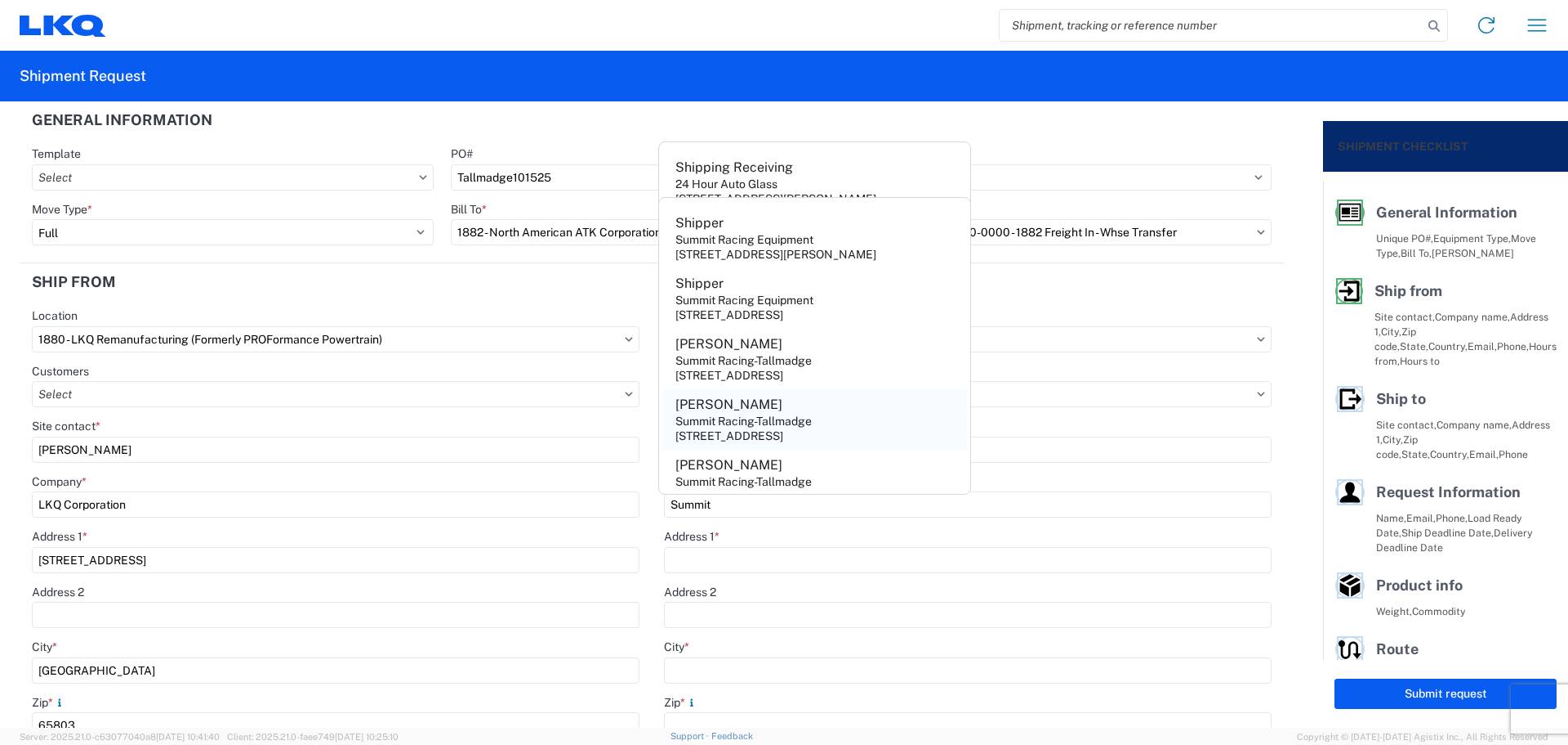
type input "Tallmadge"
type input "44278"
select select "OH"
type input "[PHONE_NUMBER]"
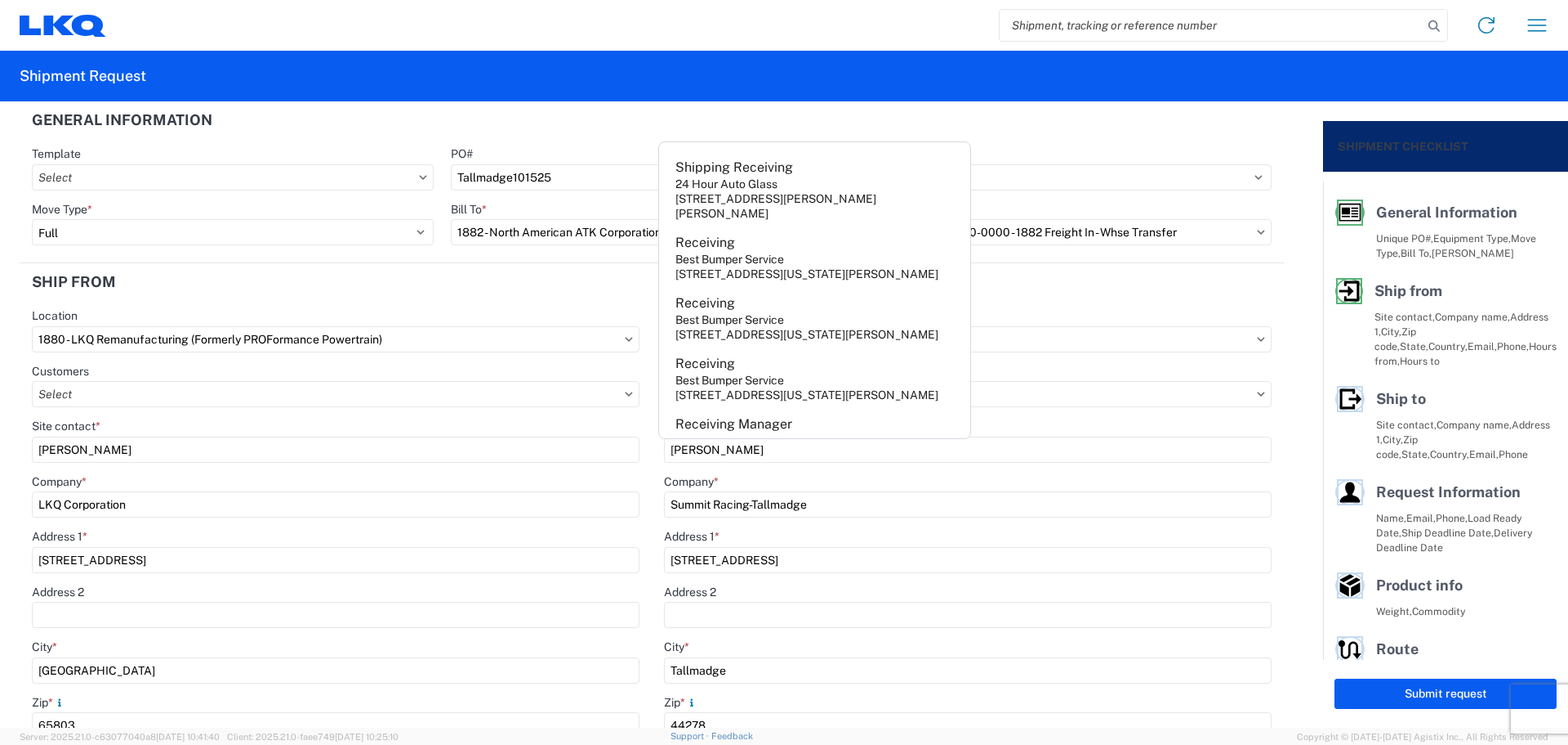
click at [1137, 280] on header "Ship to" at bounding box center [968, 282] width 632 height 37
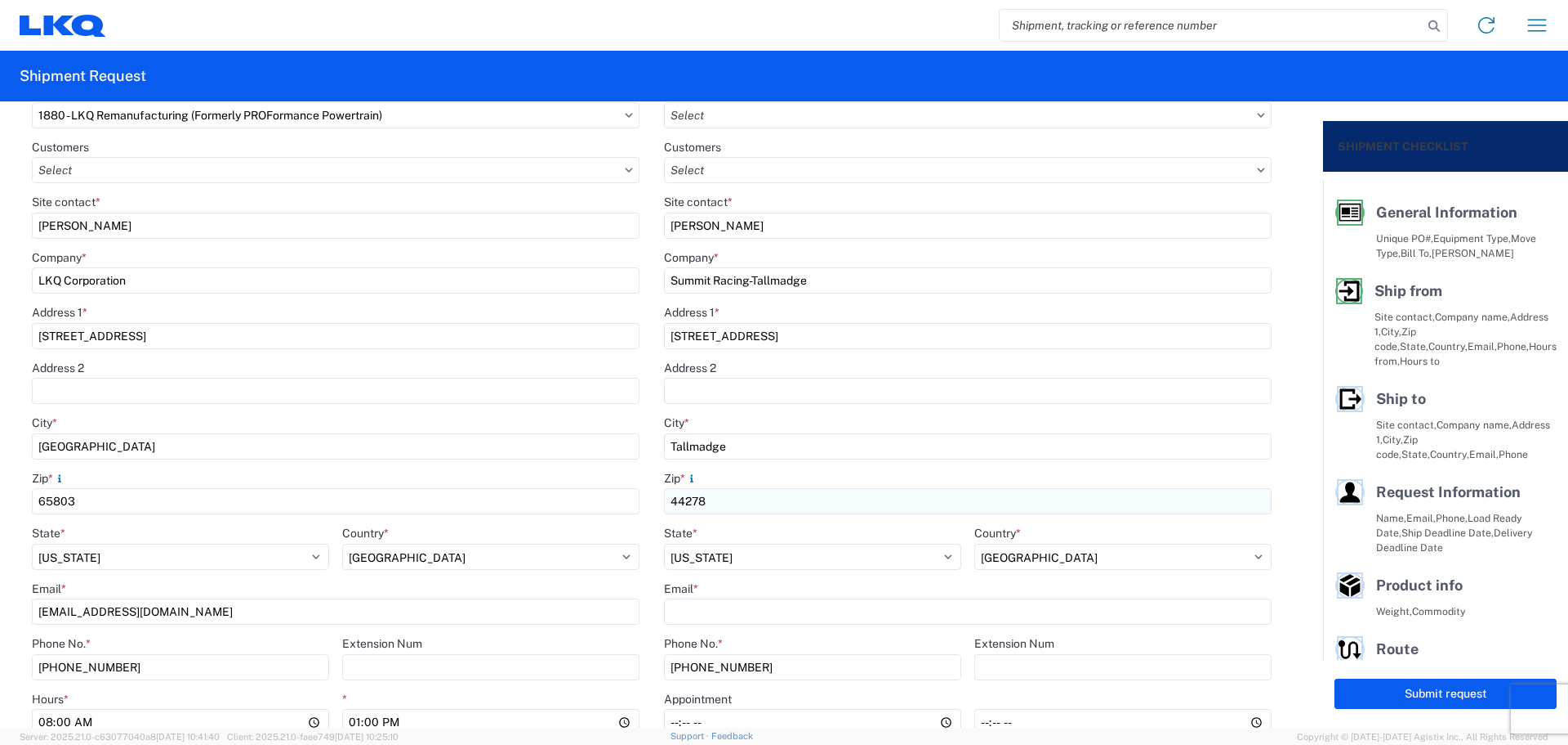
scroll to position [218, 0]
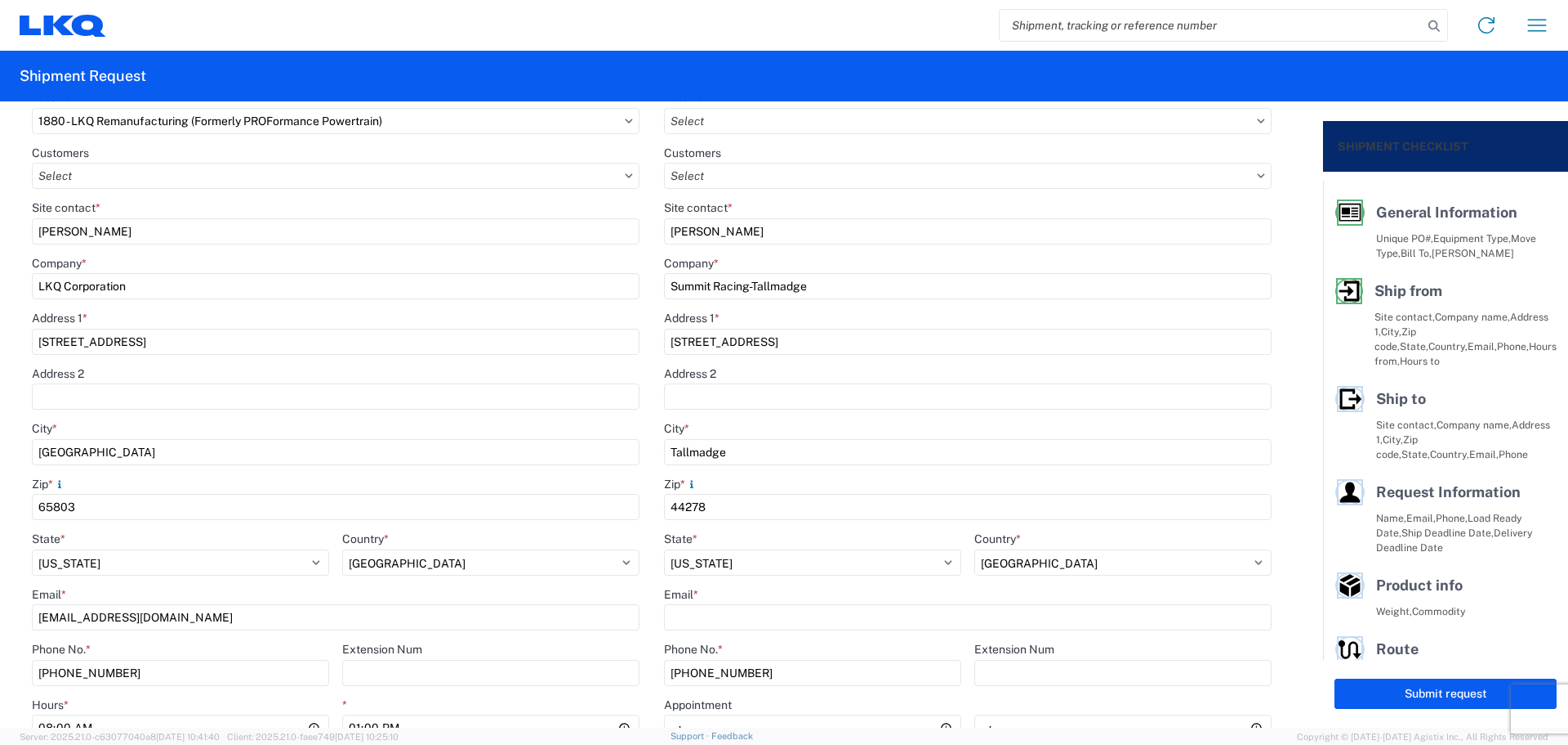
click at [571, 360] on div "Ship from 1880 Location 1880 - LKQ Remanufacturing (Formerly PROFormance Powert…" at bounding box center [651, 429] width 1265 height 769
click at [714, 607] on input "Email *" at bounding box center [967, 617] width 608 height 26
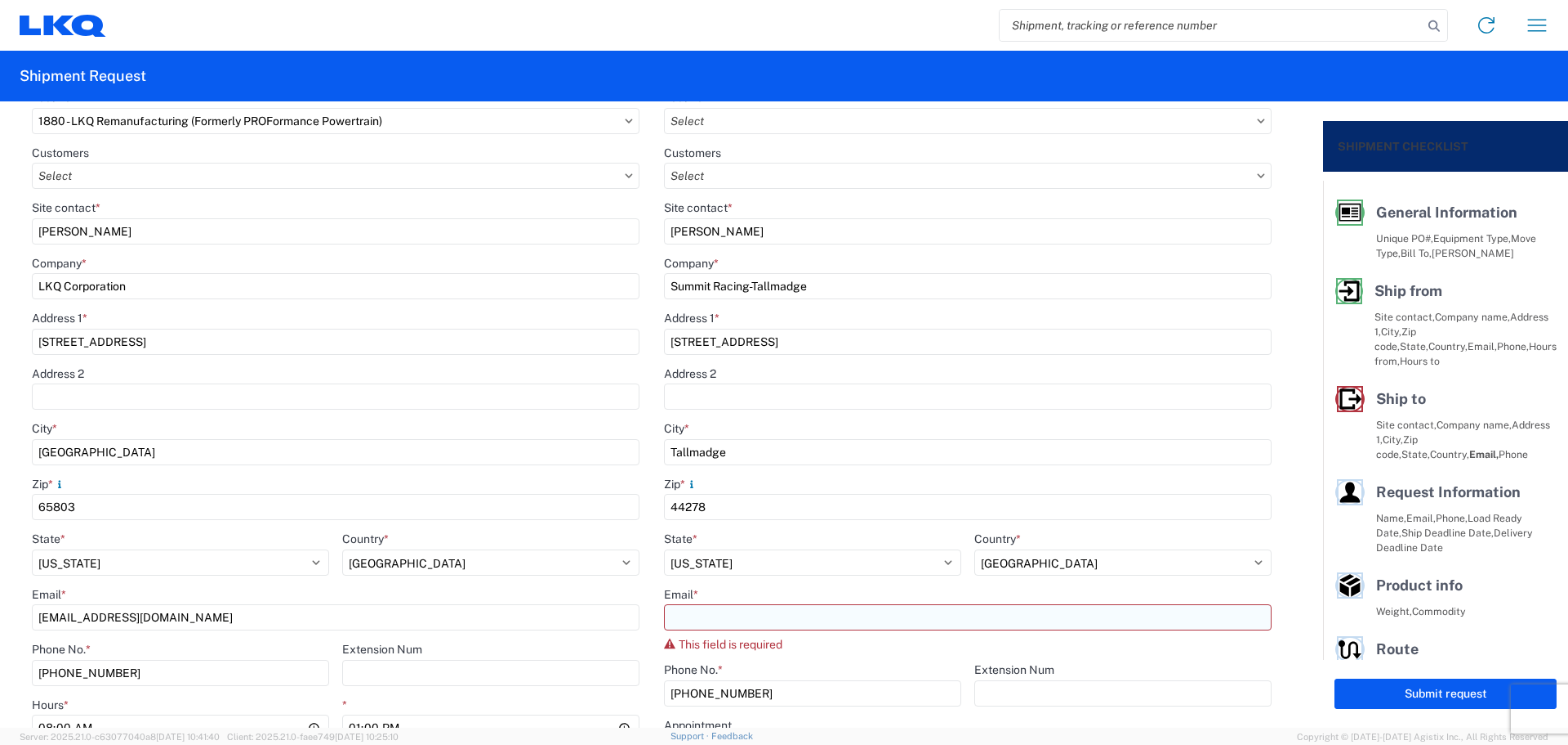
click at [722, 610] on input "Email *" at bounding box center [967, 617] width 608 height 26
paste input "[EMAIL_ADDRESS][DOMAIN_NAME]"
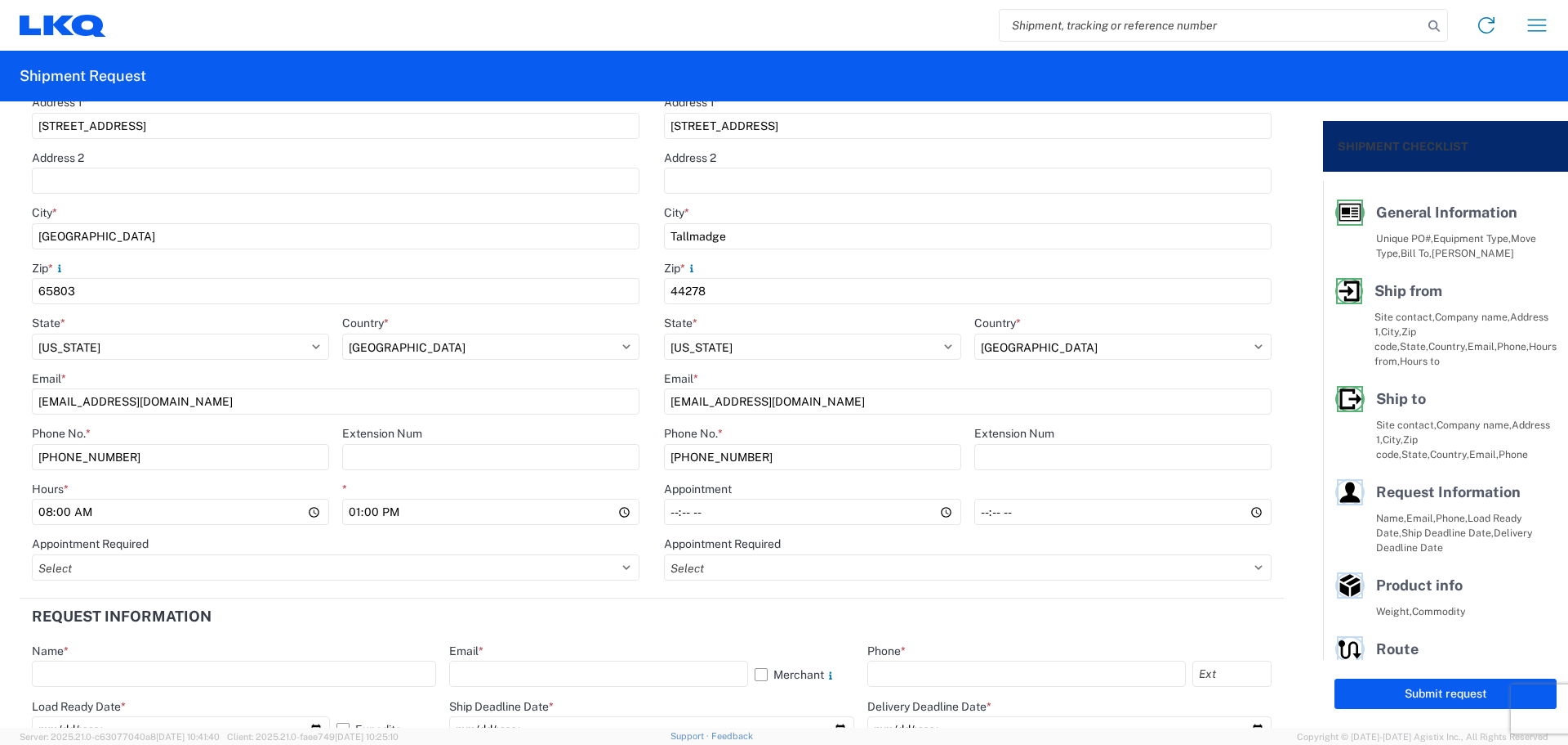
scroll to position [545, 0]
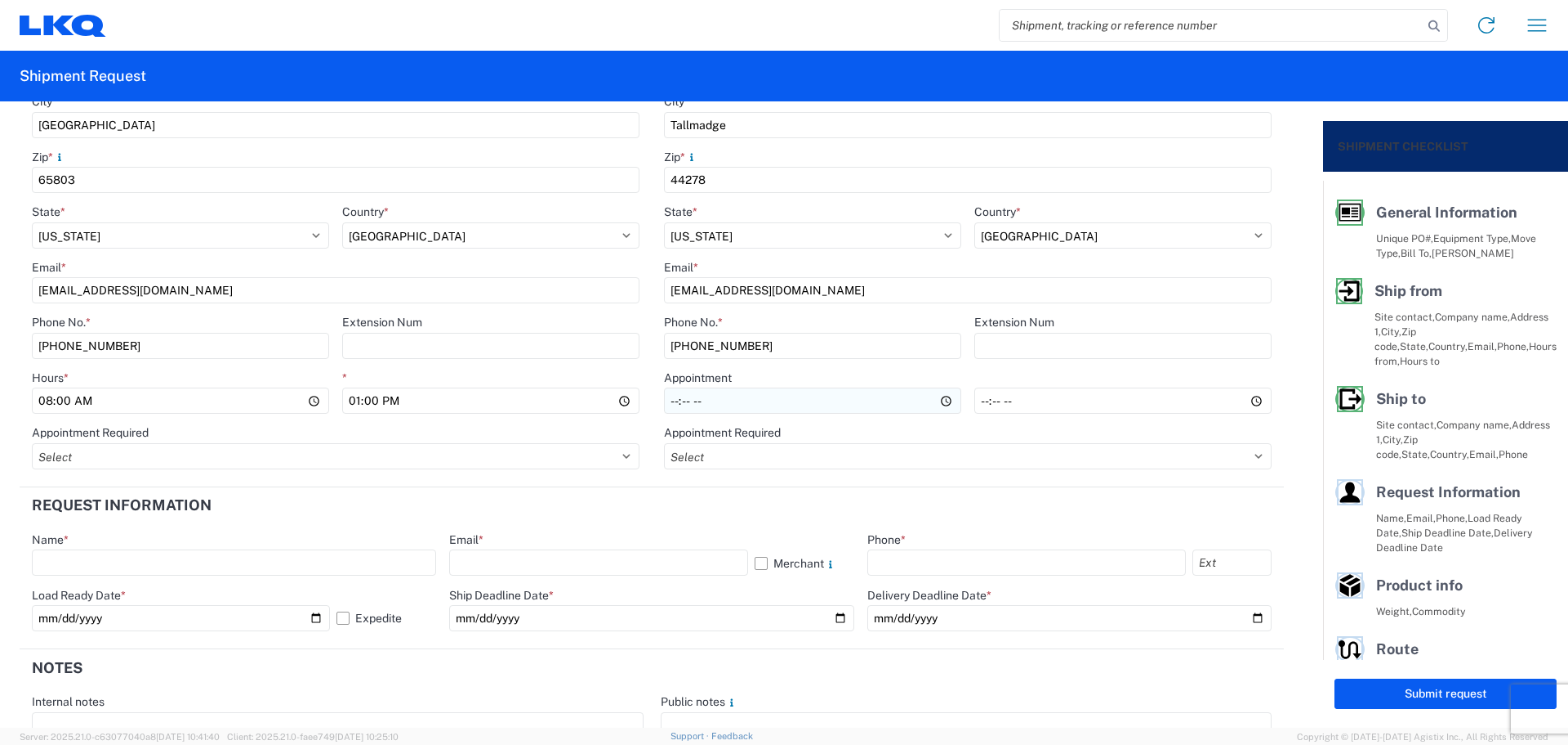
type input "[EMAIL_ADDRESS][DOMAIN_NAME]"
click at [665, 402] on input "Hours *" at bounding box center [813, 400] width 297 height 26
type input "08:00"
type input "14:00"
click at [635, 510] on header "Request Information" at bounding box center [651, 506] width 1265 height 37
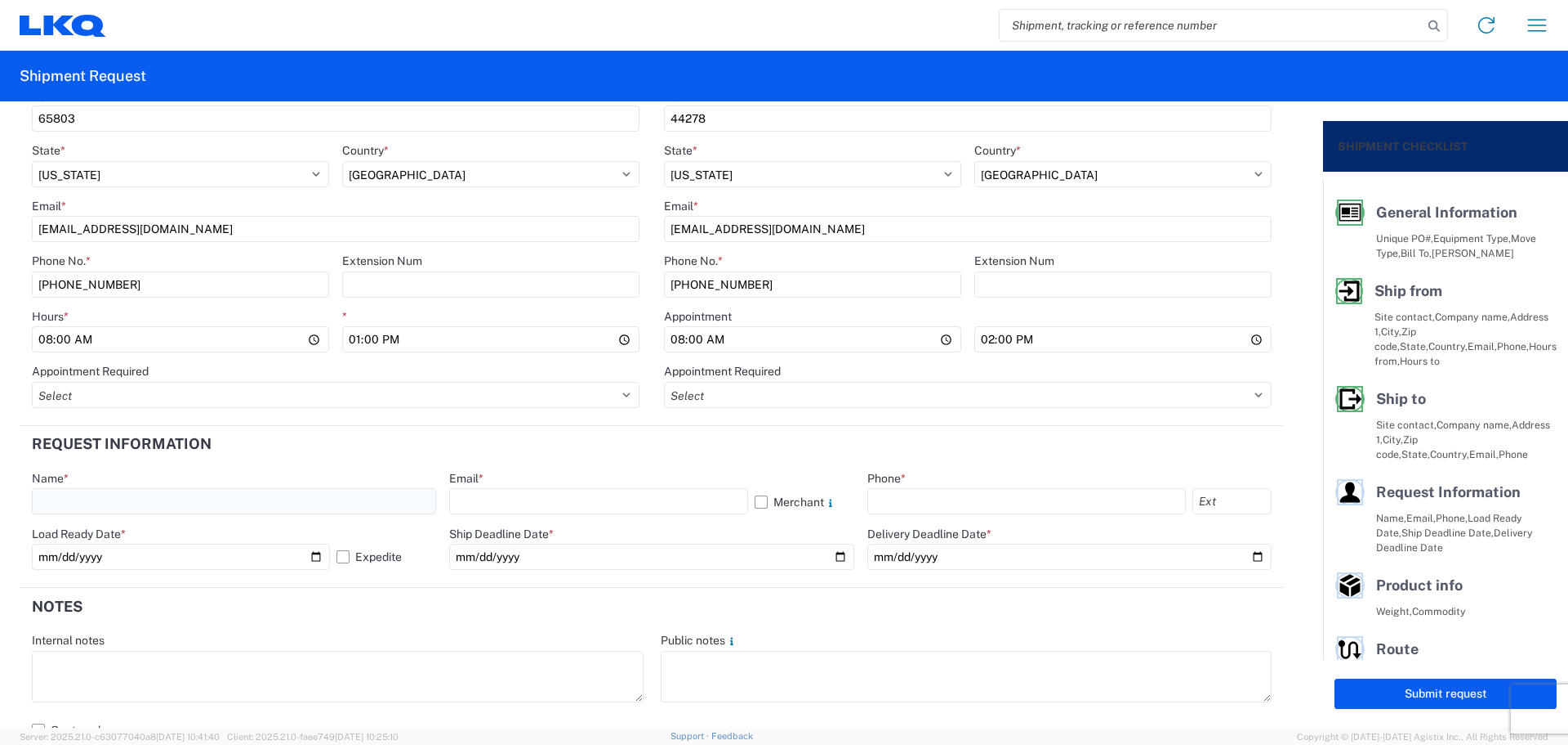
scroll to position [654, 0]
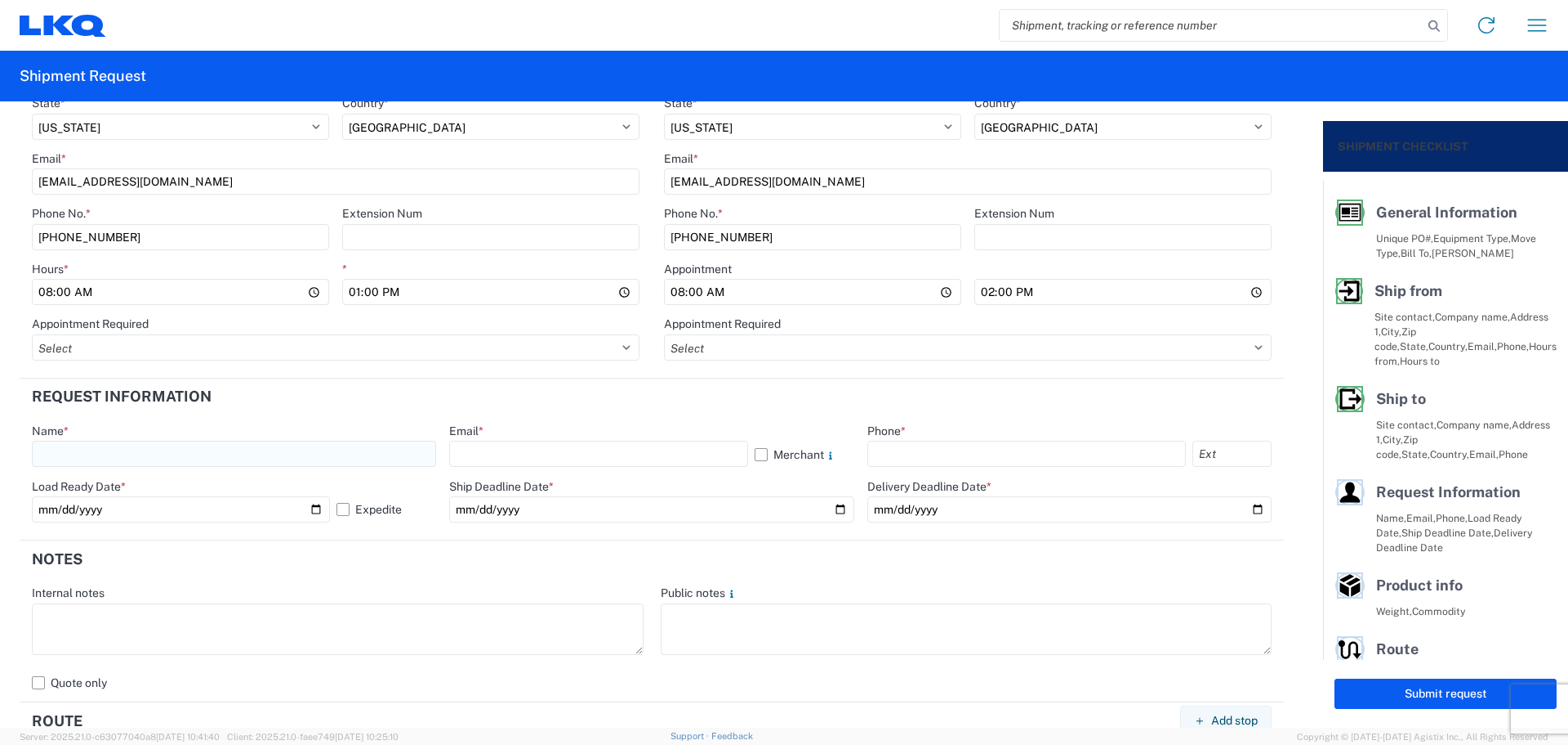
click at [149, 455] on input "text" at bounding box center [234, 453] width 404 height 26
type input "[PERSON_NAME]"
click at [482, 463] on input "text" at bounding box center [598, 453] width 298 height 26
type input "[EMAIL_ADDRESS][DOMAIN_NAME]"
click at [902, 441] on input "text" at bounding box center [1027, 453] width 319 height 26
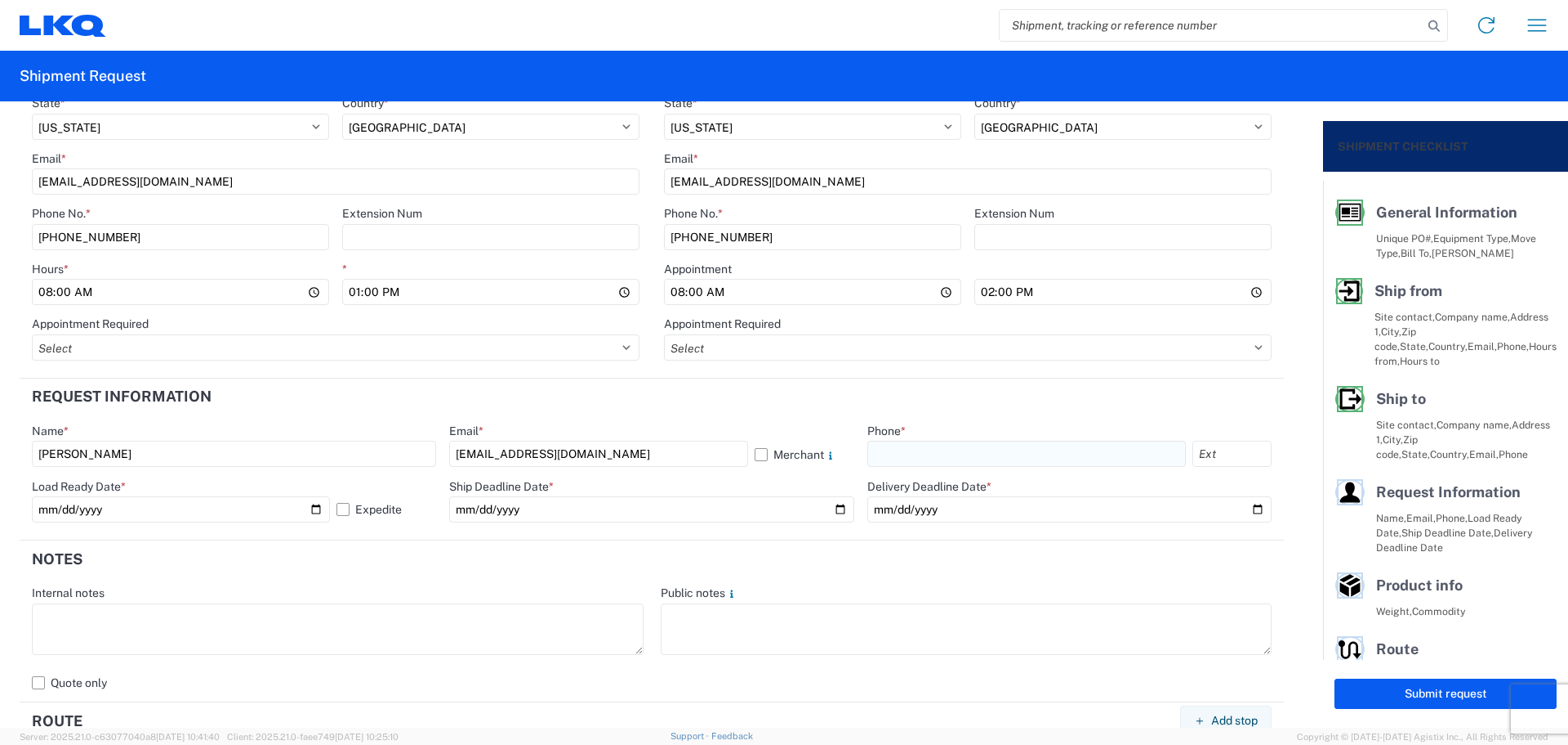
type input "[PHONE_NUMBER]"
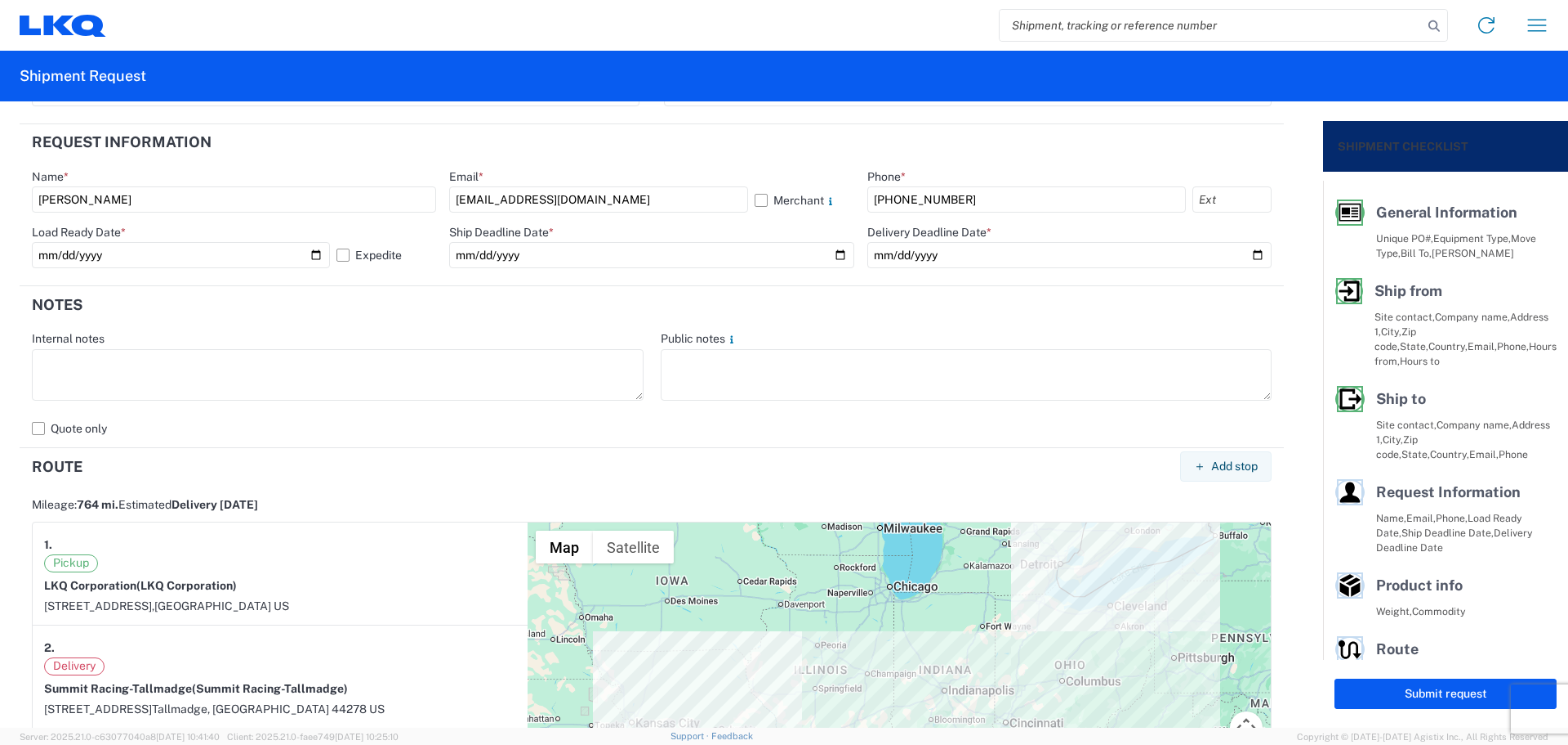
scroll to position [872, 0]
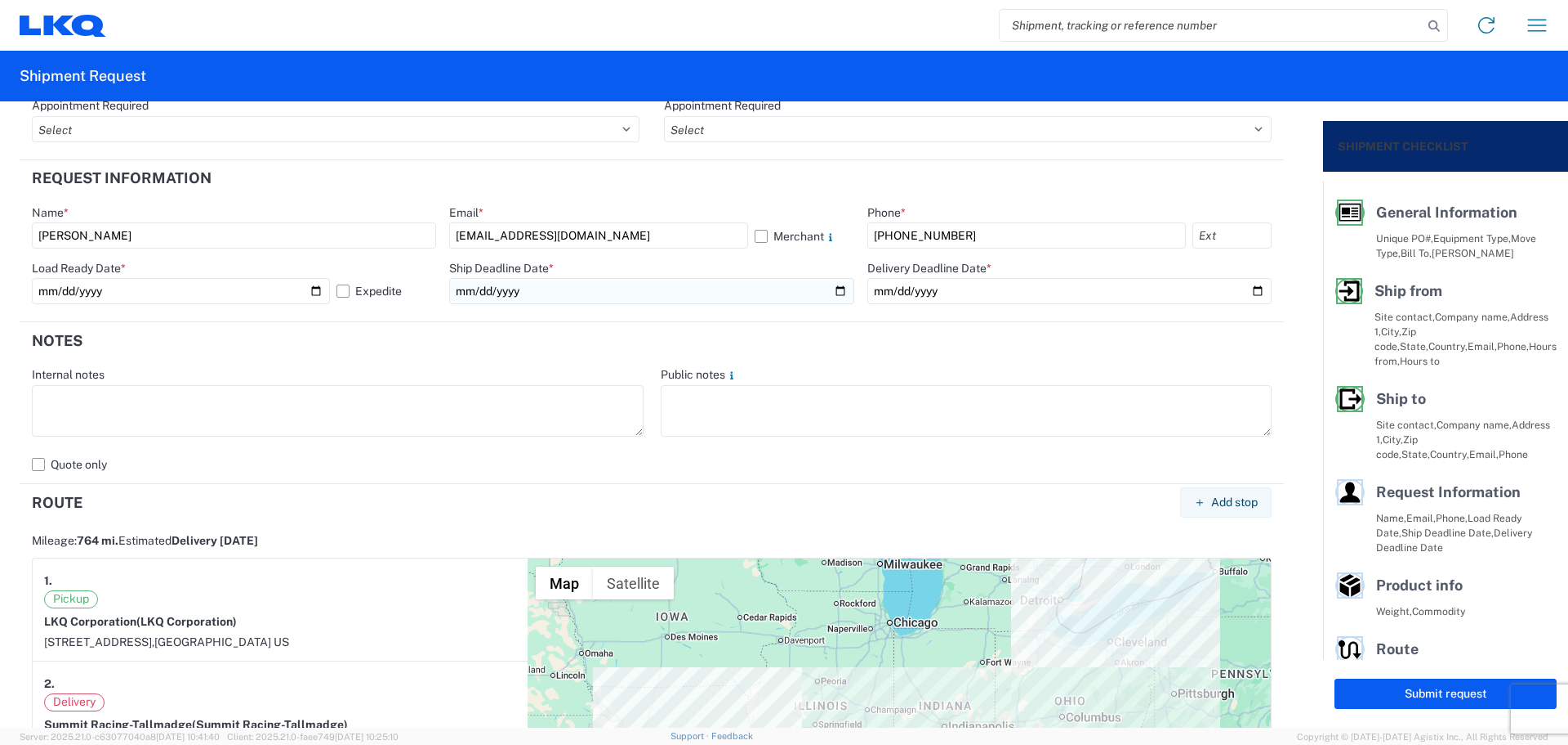
click at [832, 288] on input "date" at bounding box center [651, 291] width 404 height 26
type input "[DATE]"
click at [1246, 286] on input "date" at bounding box center [1069, 291] width 404 height 26
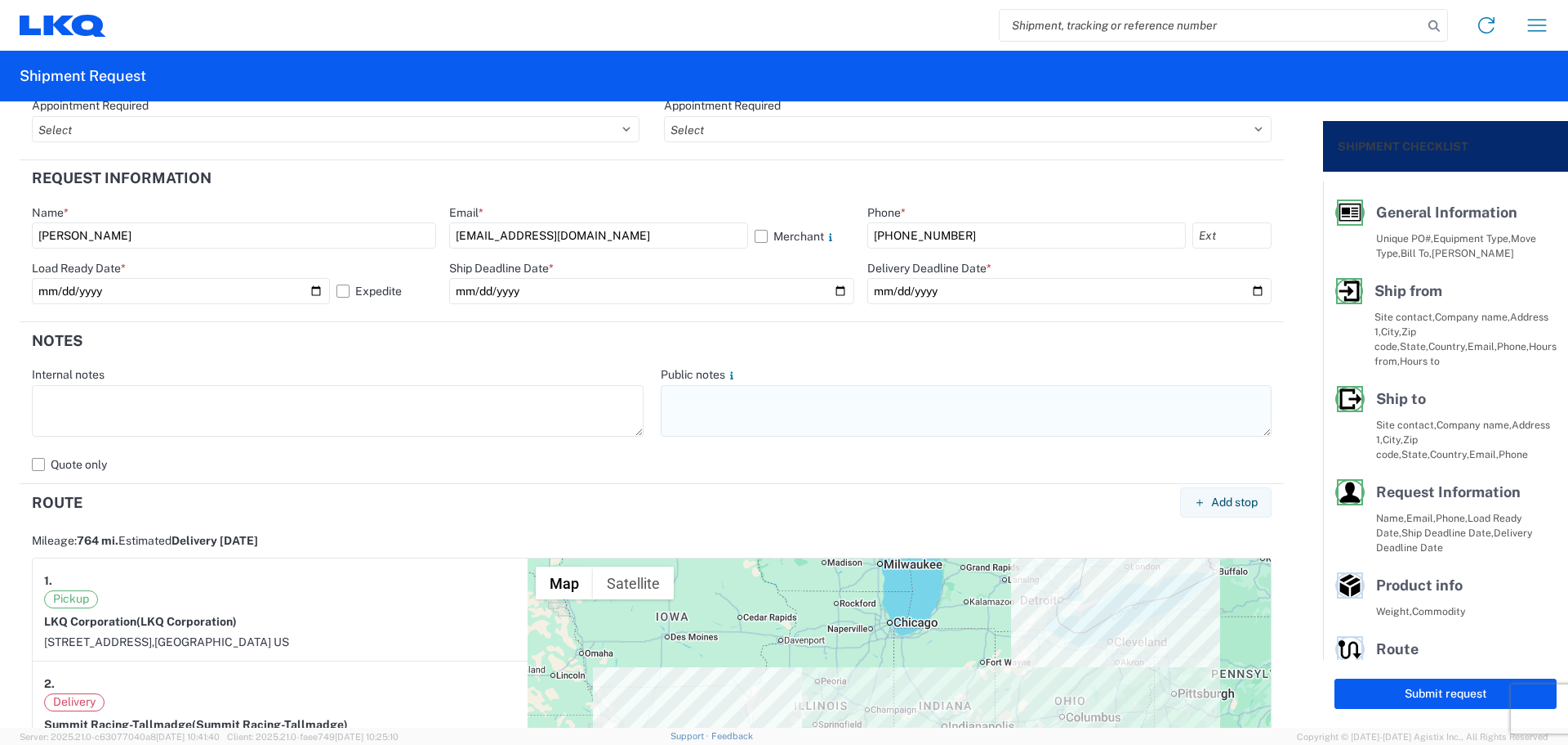
type input "[DATE]"
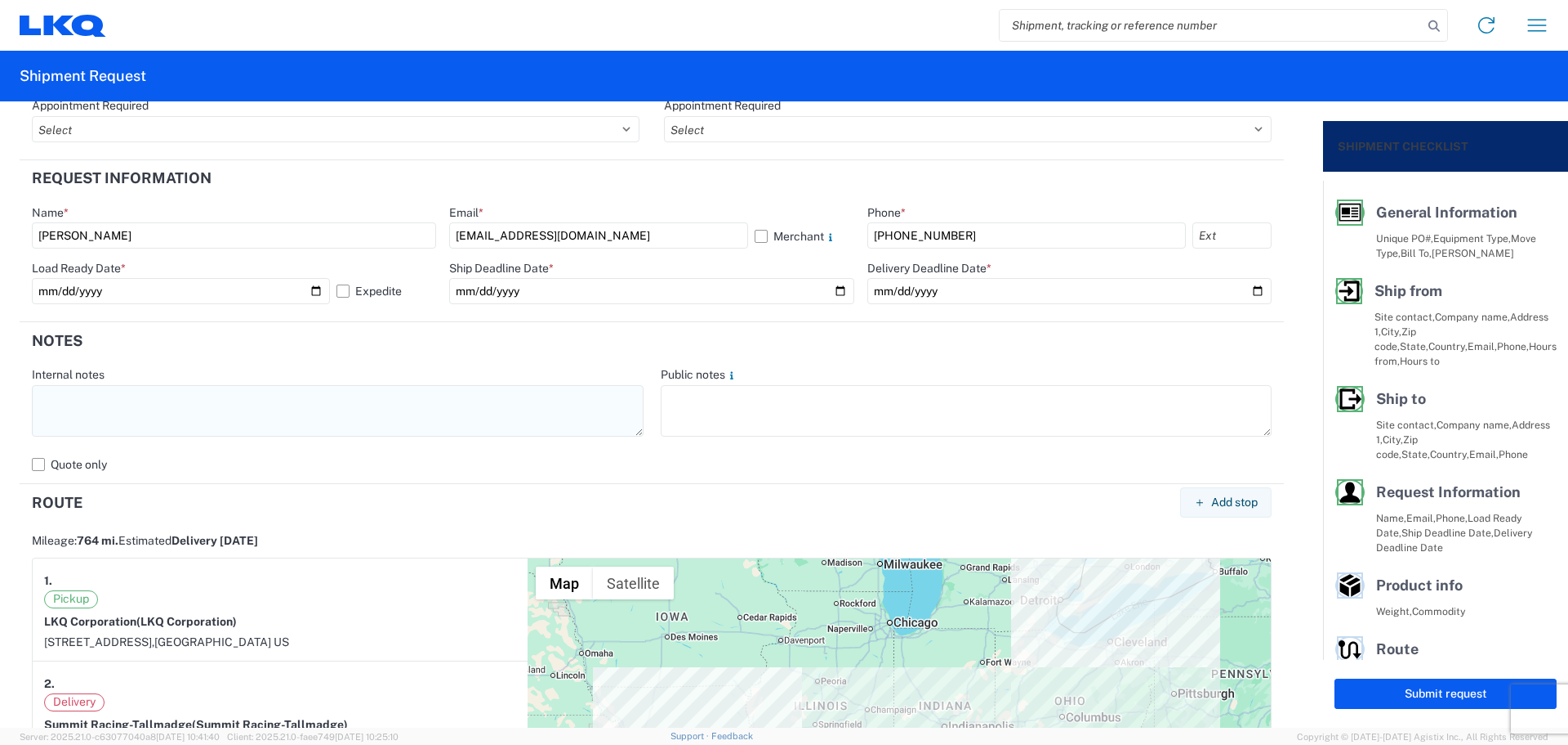
click at [131, 417] on textarea at bounding box center [337, 410] width 611 height 52
drag, startPoint x: 271, startPoint y: 399, endPoint x: 32, endPoint y: 398, distance: 239.0
click at [31, 397] on agx-form-control-wrapper-v2 "Internal notes NO rail, NO reefers, and NO food trucks." at bounding box center [337, 408] width 629 height 85
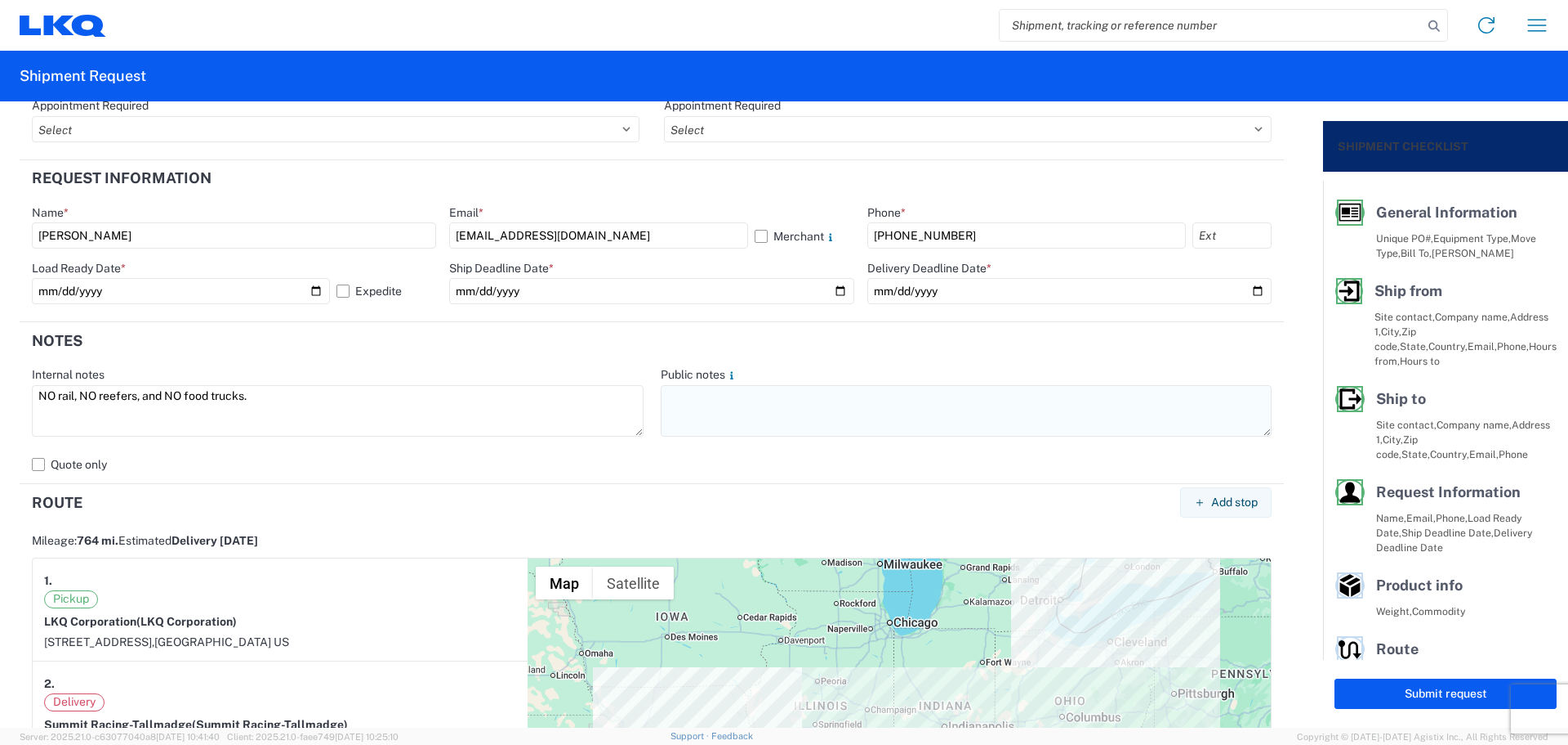
type textarea "NO rail, NO reefers, and NO food trucks."
click at [815, 395] on textarea at bounding box center [966, 410] width 611 height 52
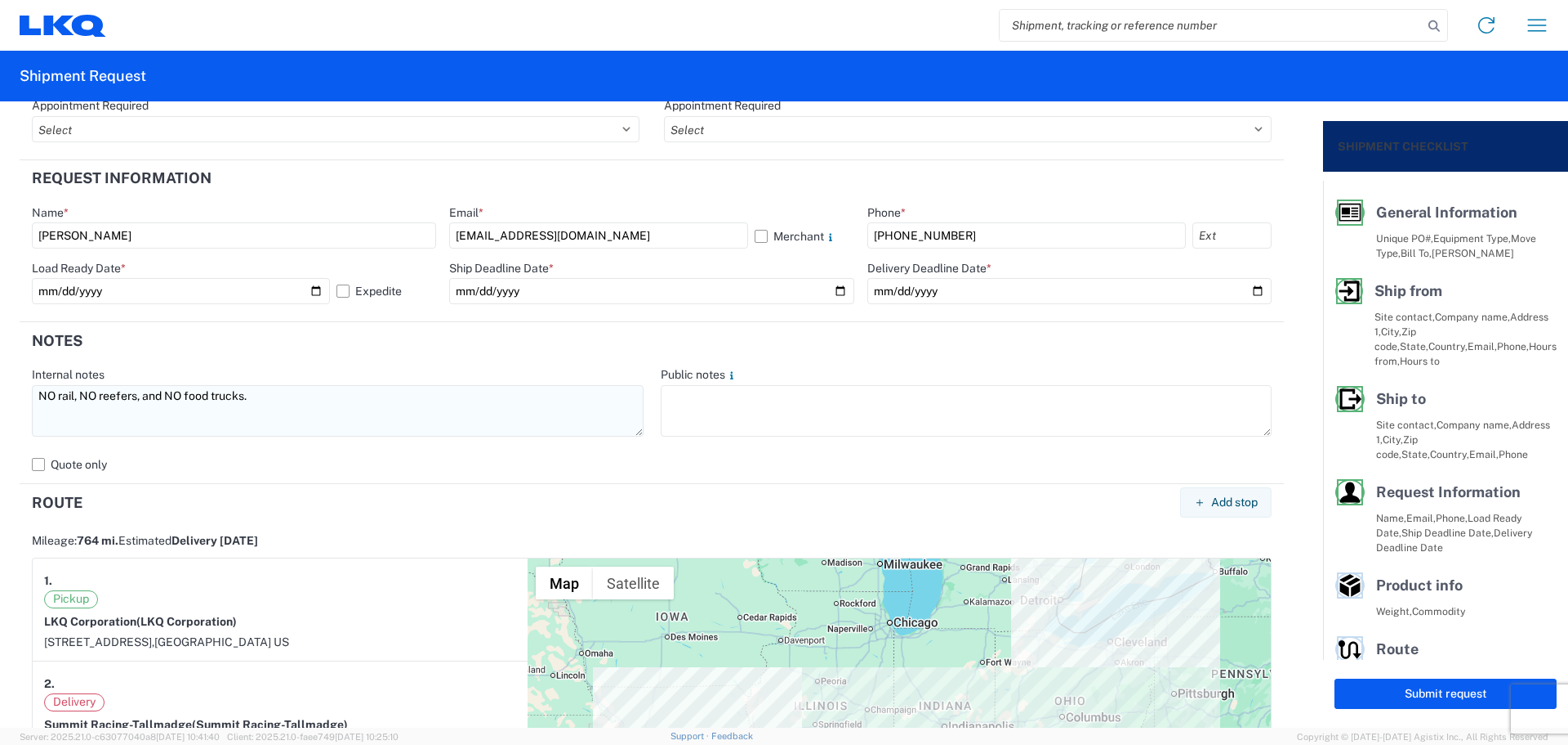
paste textarea "NO rail, NO reefers, and NO food trucks."
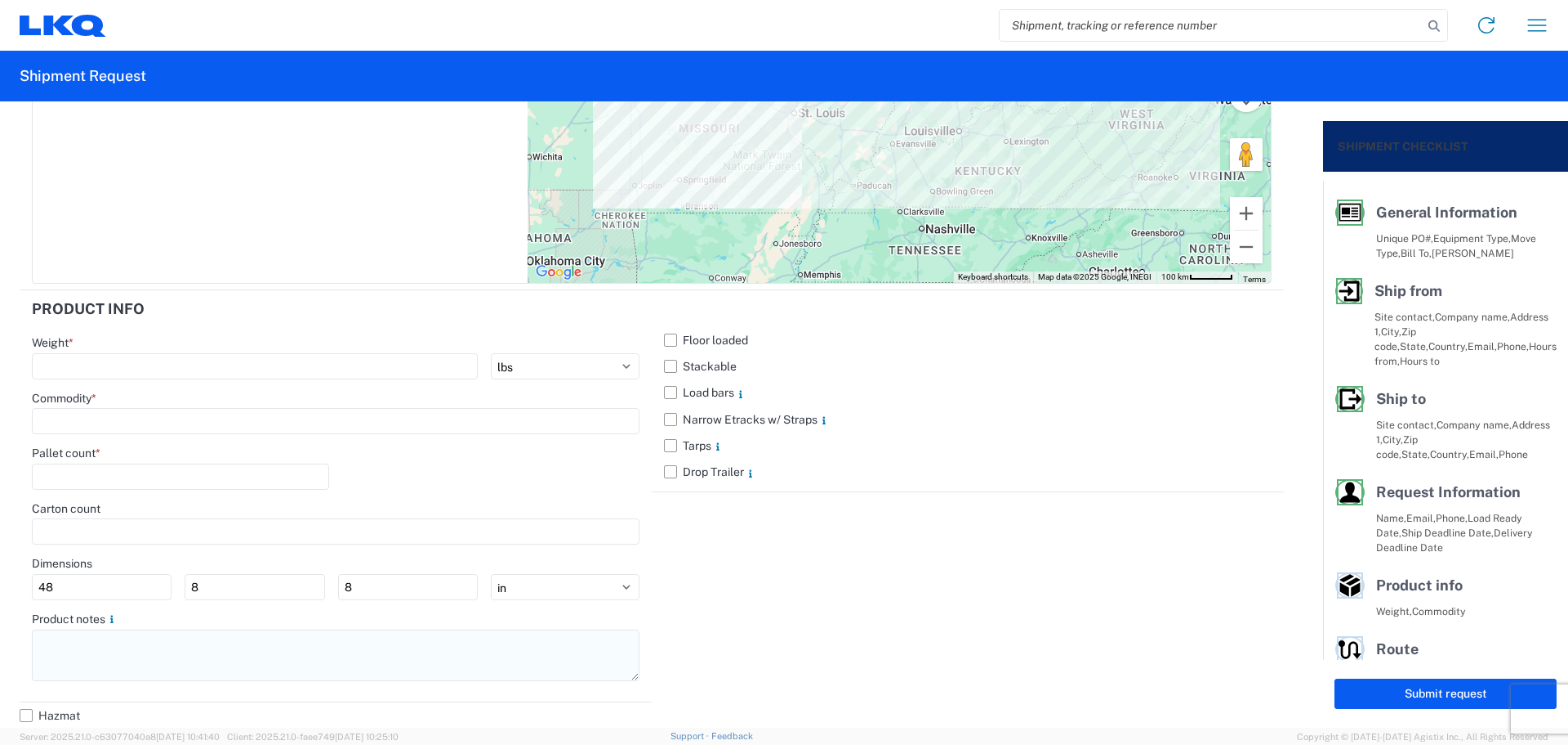
scroll to position [1541, 0]
type textarea "NO rail, NO reefers, and NO food trucks."
click at [81, 663] on textarea at bounding box center [335, 654] width 608 height 52
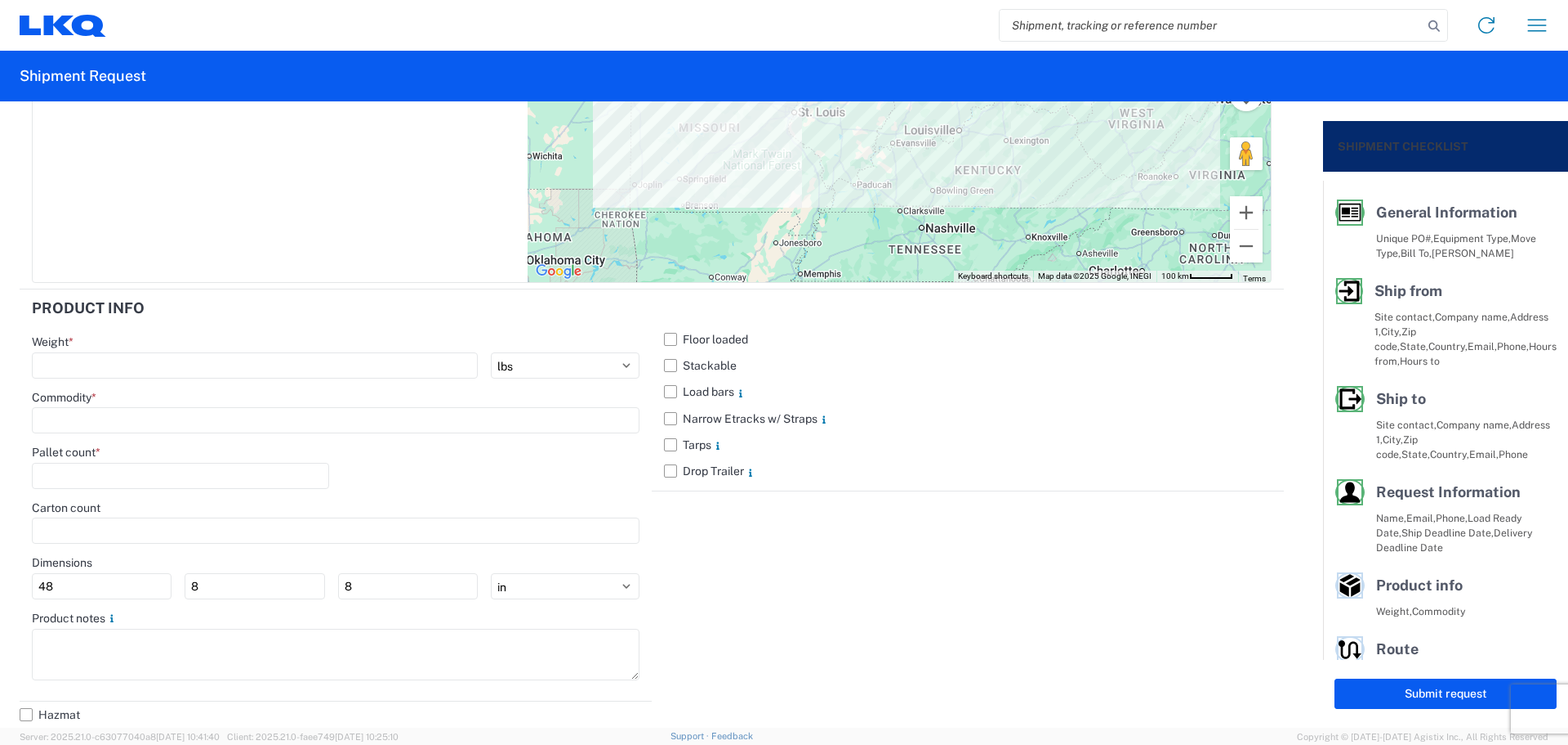
paste textarea "NO rail, NO reefers, and NO food trucks."
type textarea "NO rail, NO reefers, and NO food trucks."
click at [673, 368] on label "Stackable" at bounding box center [967, 365] width 608 height 26
click at [0, 0] on input "Stackable" at bounding box center [0, 0] width 0 height 0
click at [156, 371] on input "number" at bounding box center [255, 365] width 446 height 26
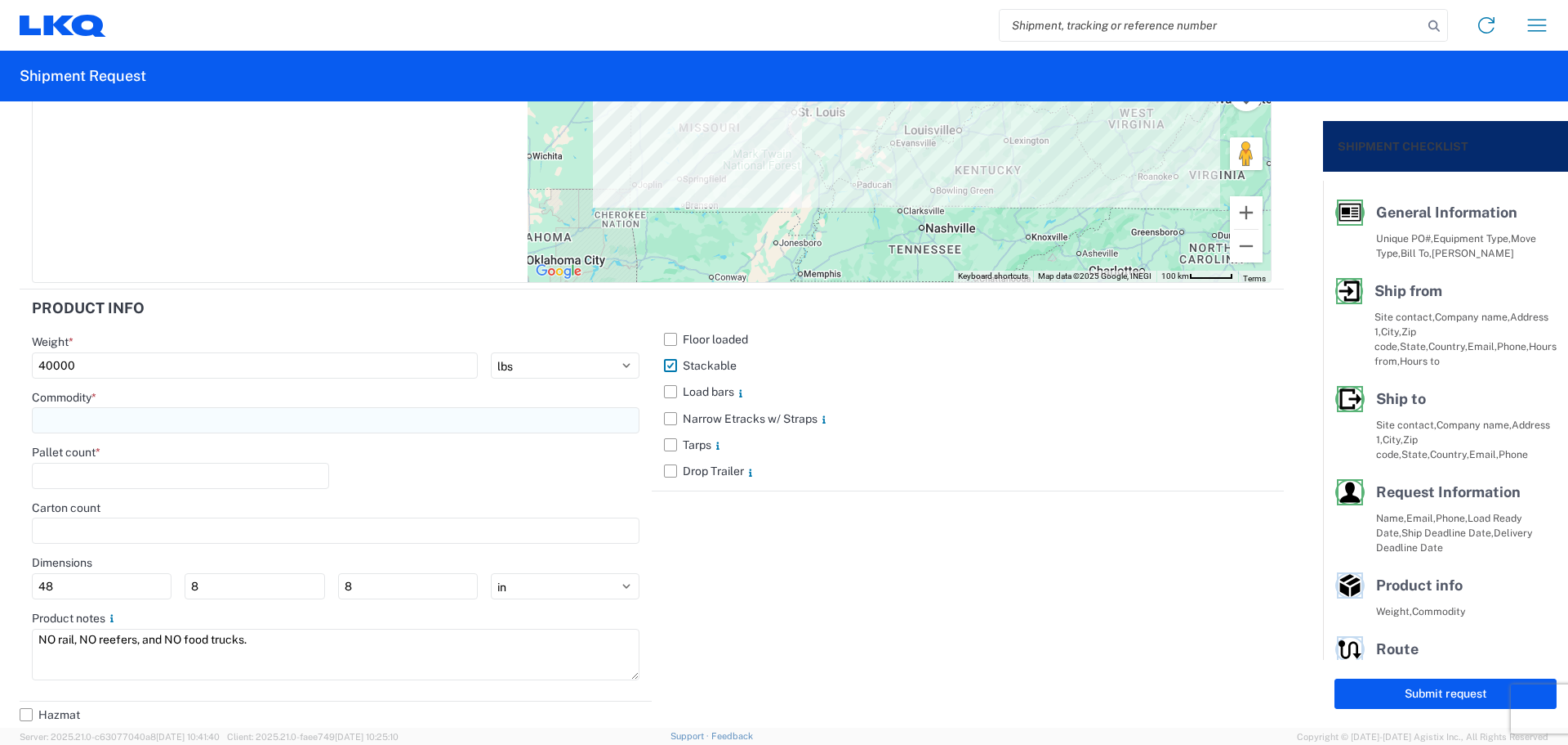
type input "40000"
click at [60, 421] on input at bounding box center [335, 419] width 608 height 26
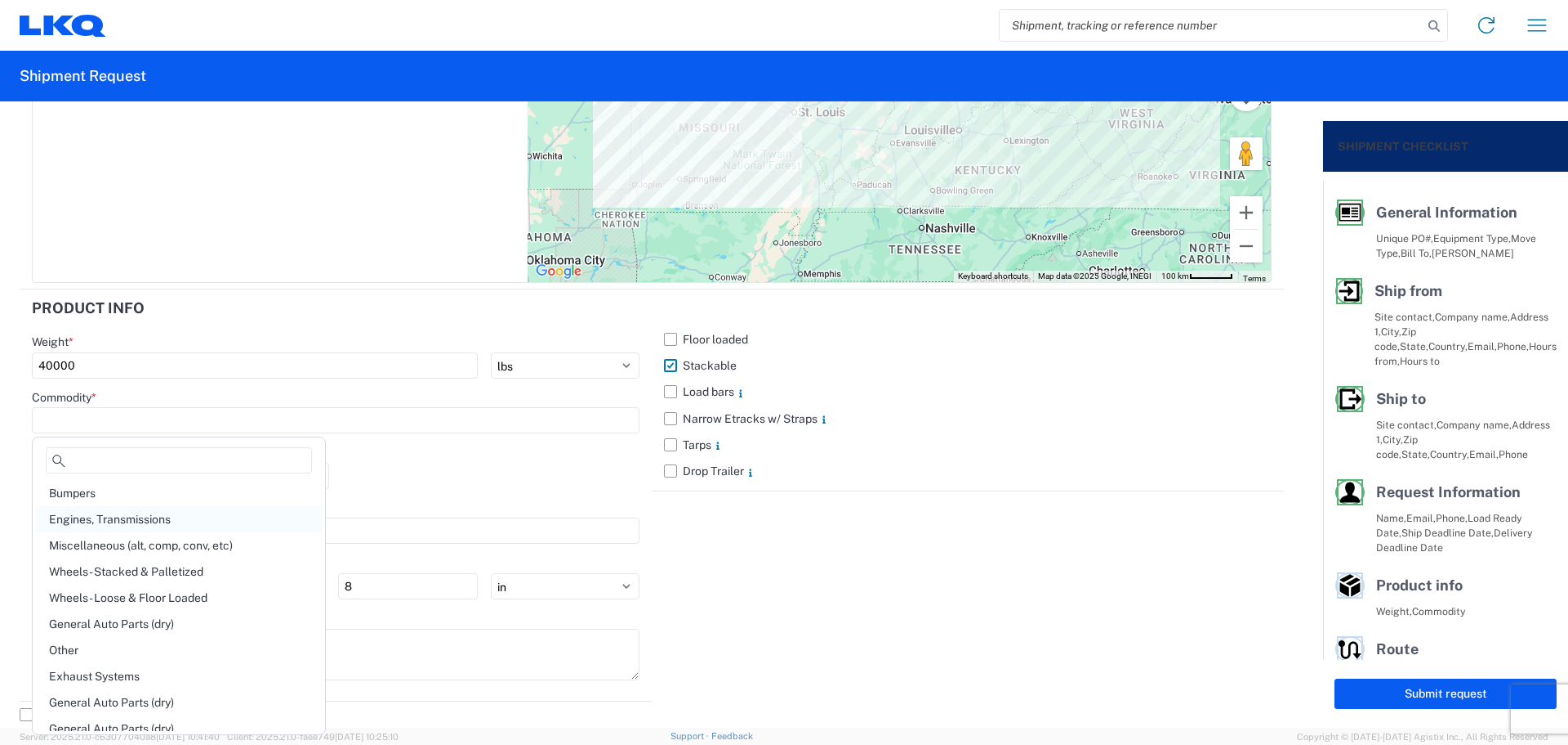
click at [120, 518] on div "Engines, Transmissions" at bounding box center [179, 518] width 286 height 26
type input "Engines, Transmissions"
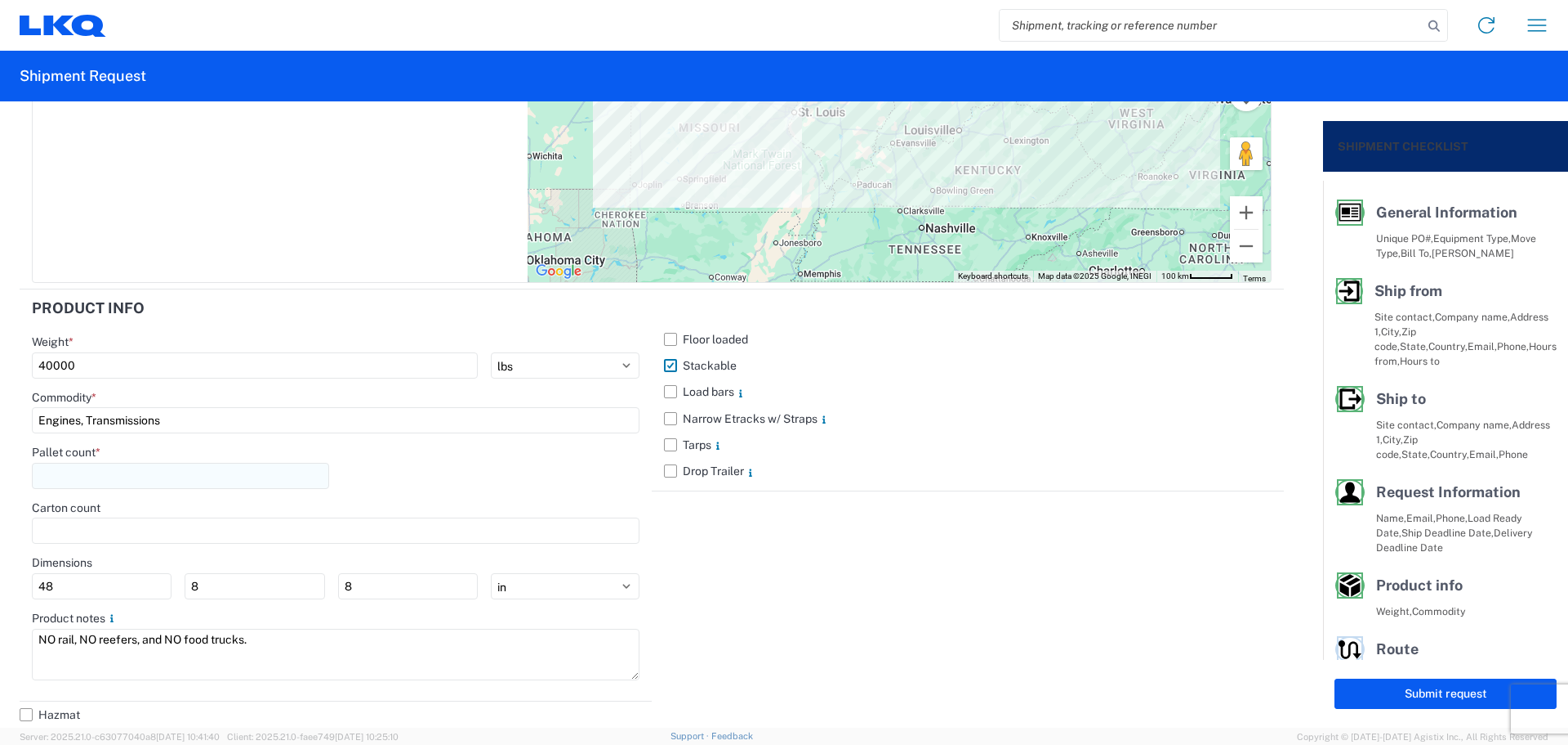
click at [75, 479] on input "number" at bounding box center [181, 476] width 297 height 26
type input "35"
click at [856, 554] on div "Floor loaded Stackable Load bars Narrow Etracks w/ Straps Tarps Drop Trailer" at bounding box center [968, 494] width 632 height 411
click at [999, 514] on div "Floor loaded Stackable Load bars Narrow Etracks w/ Straps Tarps Drop Trailer" at bounding box center [968, 494] width 632 height 411
click at [1394, 693] on button "Submit request" at bounding box center [1446, 692] width 223 height 30
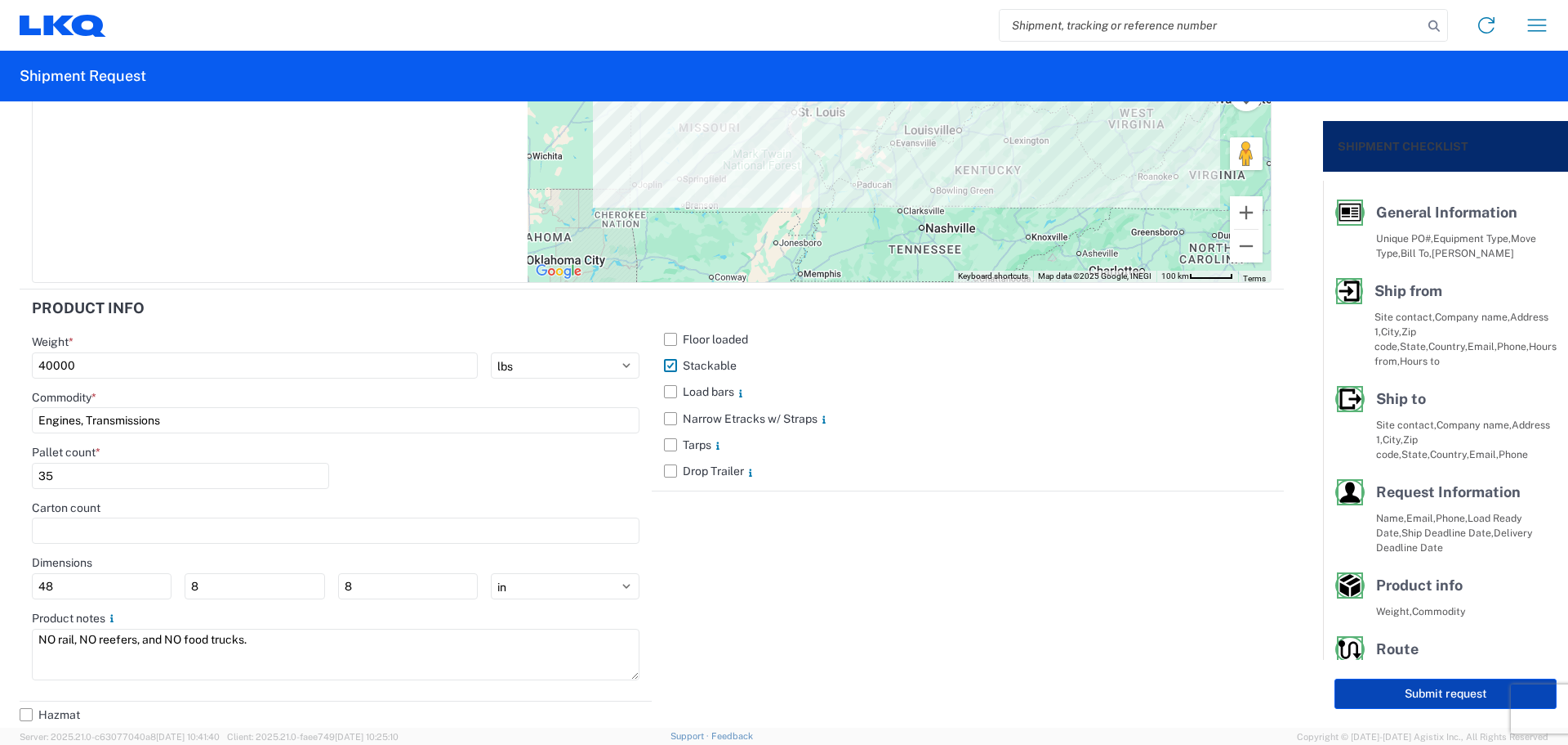
scroll to position [1540, 0]
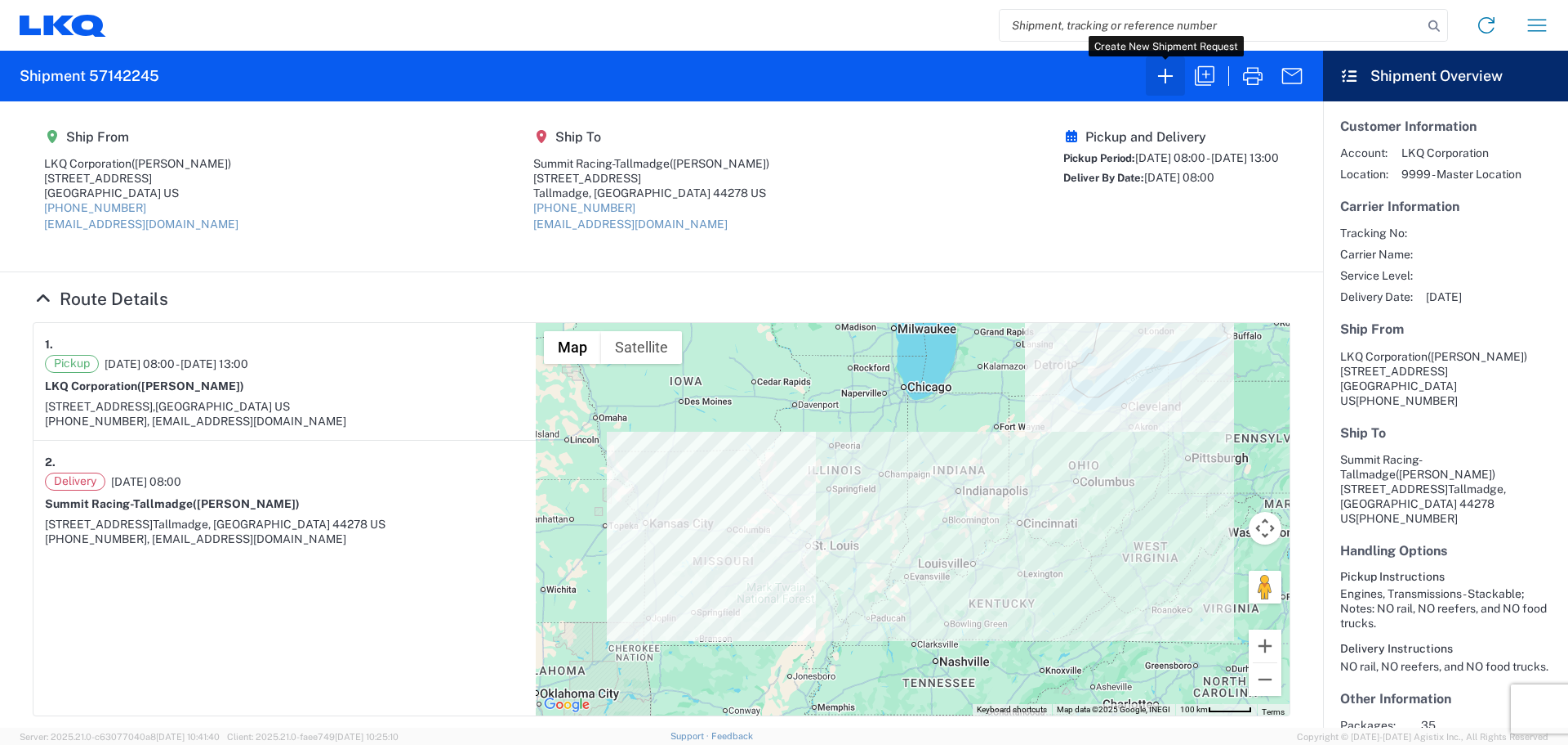
click at [1174, 76] on icon "button" at bounding box center [1166, 76] width 26 height 26
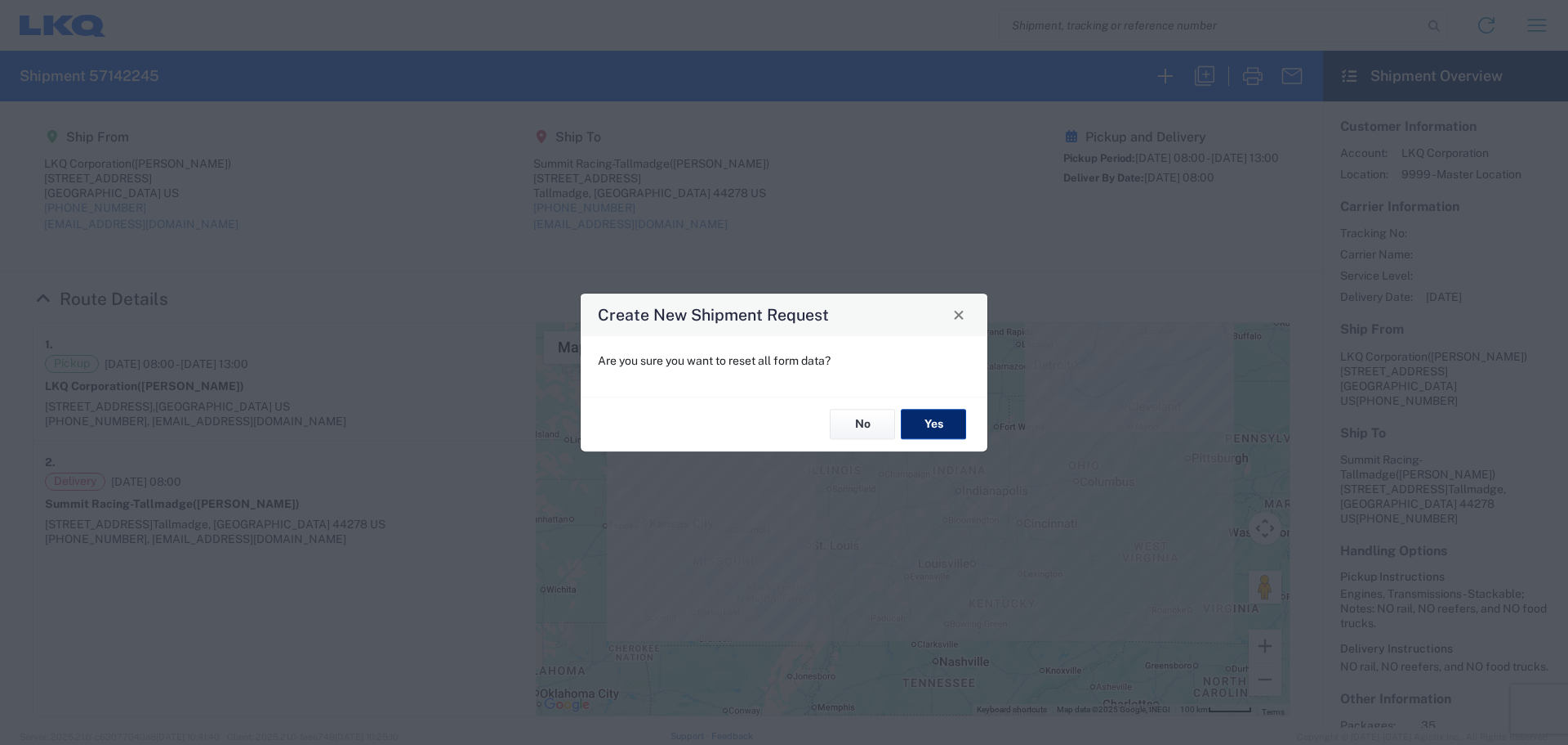
click at [947, 423] on button "Yes" at bounding box center [933, 424] width 65 height 30
select select "FULL"
select select "US"
select select "LBS"
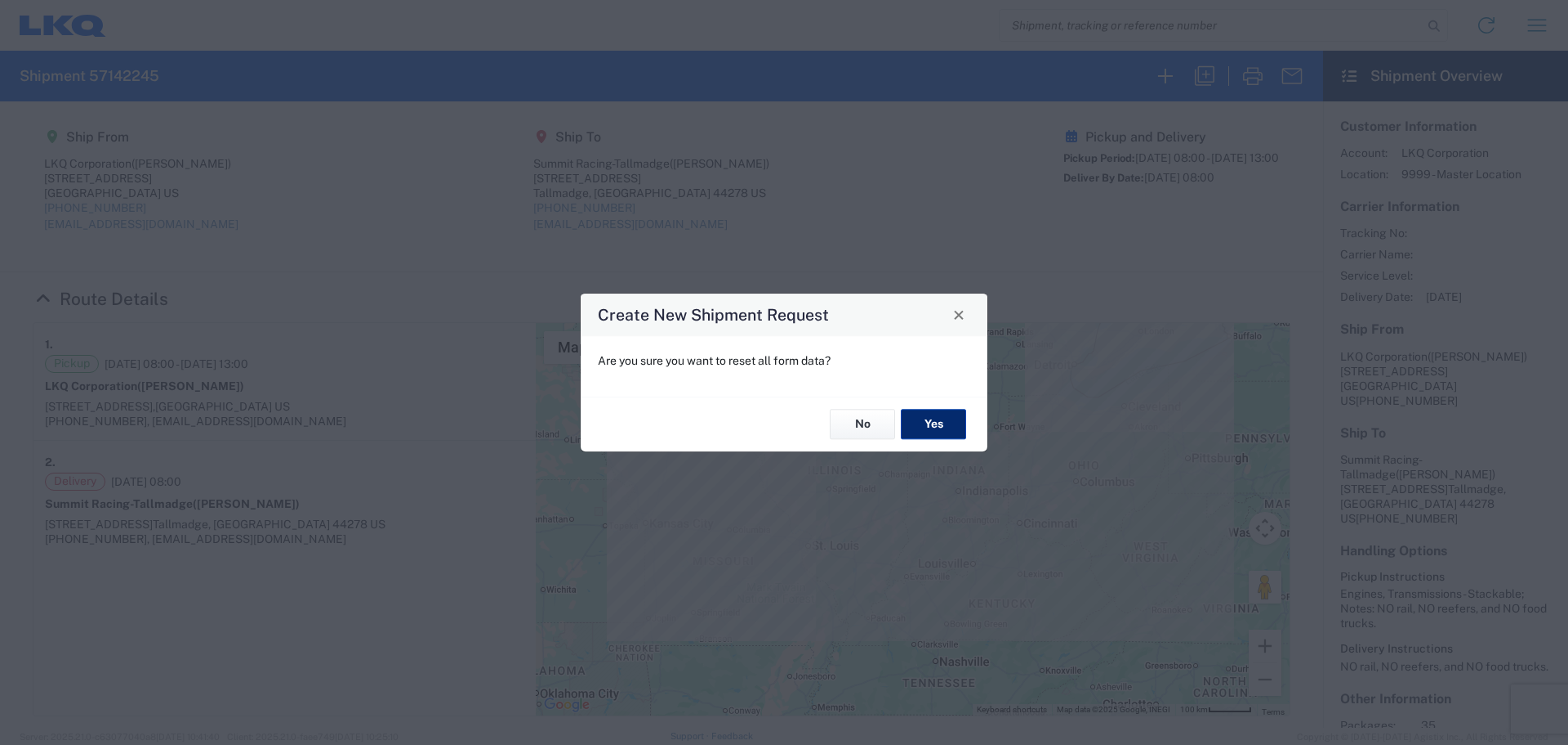
select select "IN"
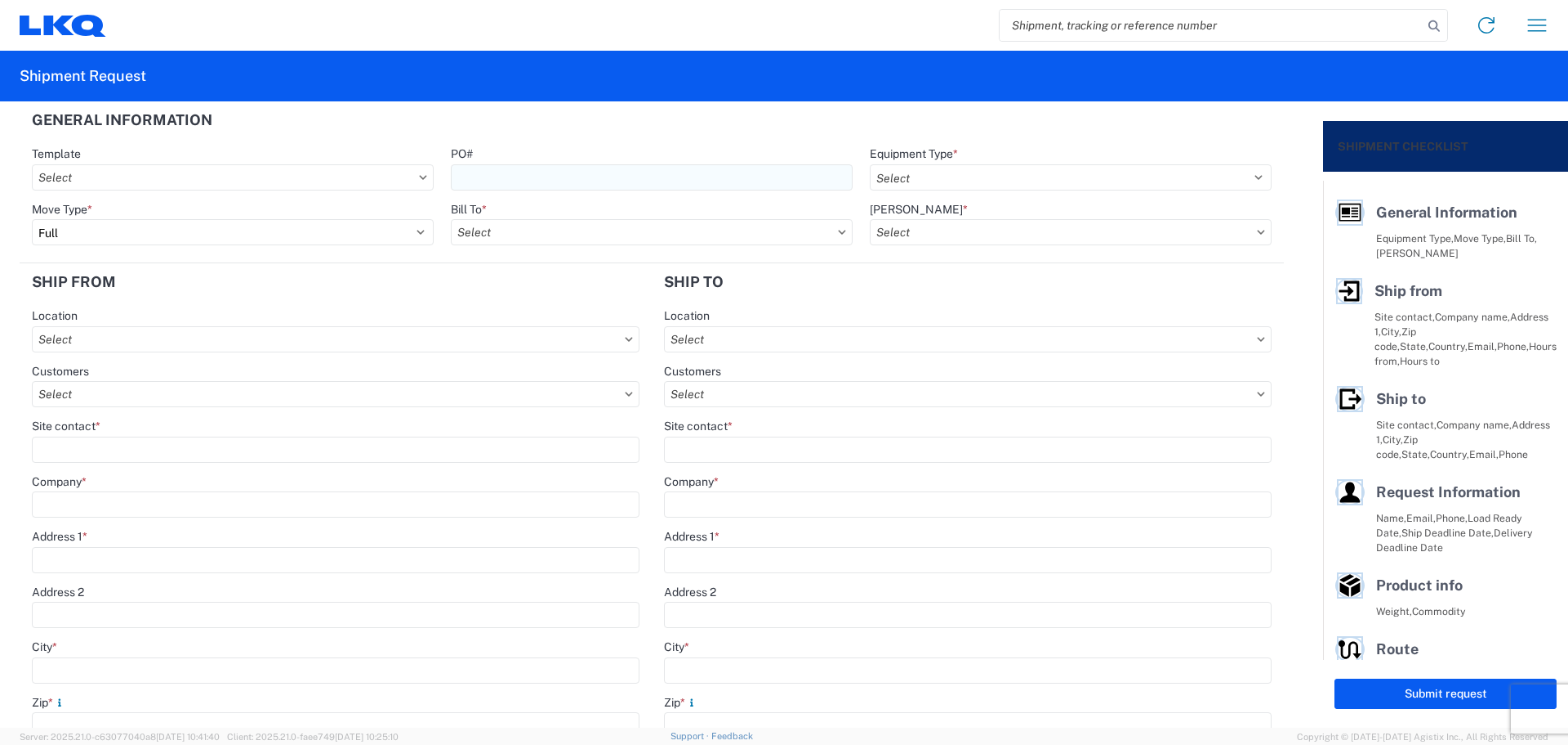
click at [579, 171] on input "PO#" at bounding box center [651, 177] width 401 height 26
type input "MMMGreensboro101525"
click at [750, 125] on header "General Information" at bounding box center [651, 120] width 1265 height 37
click at [906, 177] on select "Select 53’ Dry Van Flatbed Dropdeck (van) Lowboy (flatbed) Rail" at bounding box center [1070, 177] width 401 height 26
select select "STDV"
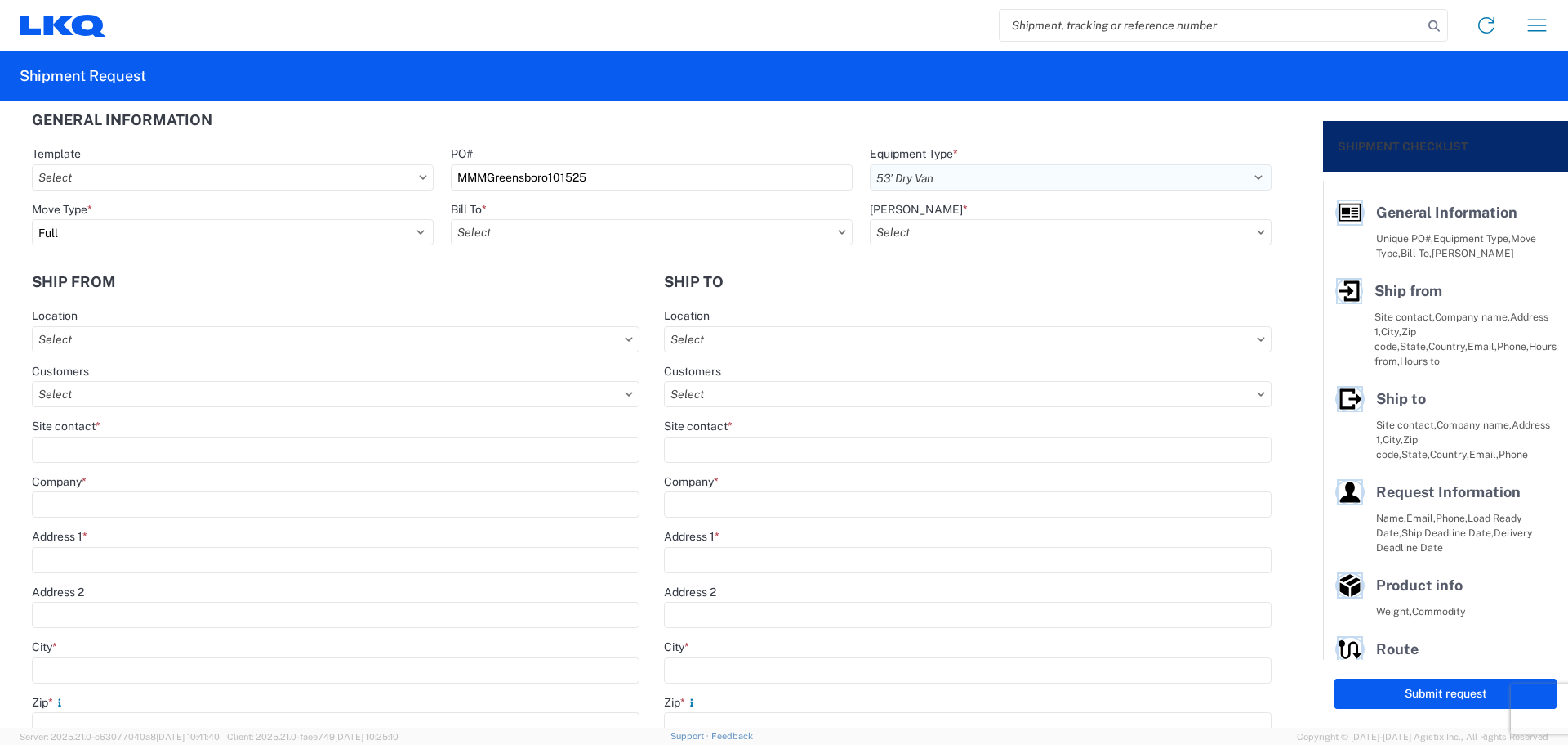
click at [870, 164] on select "Select 53’ Dry Van Flatbed Dropdeck (van) Lowboy (flatbed) Rail" at bounding box center [1070, 177] width 401 height 26
click at [478, 234] on input "text" at bounding box center [651, 231] width 401 height 26
type input "1760"
click at [543, 304] on div "1760 - LKQ Best Core" at bounding box center [594, 304] width 286 height 26
type input "1760 - LKQ Best Core"
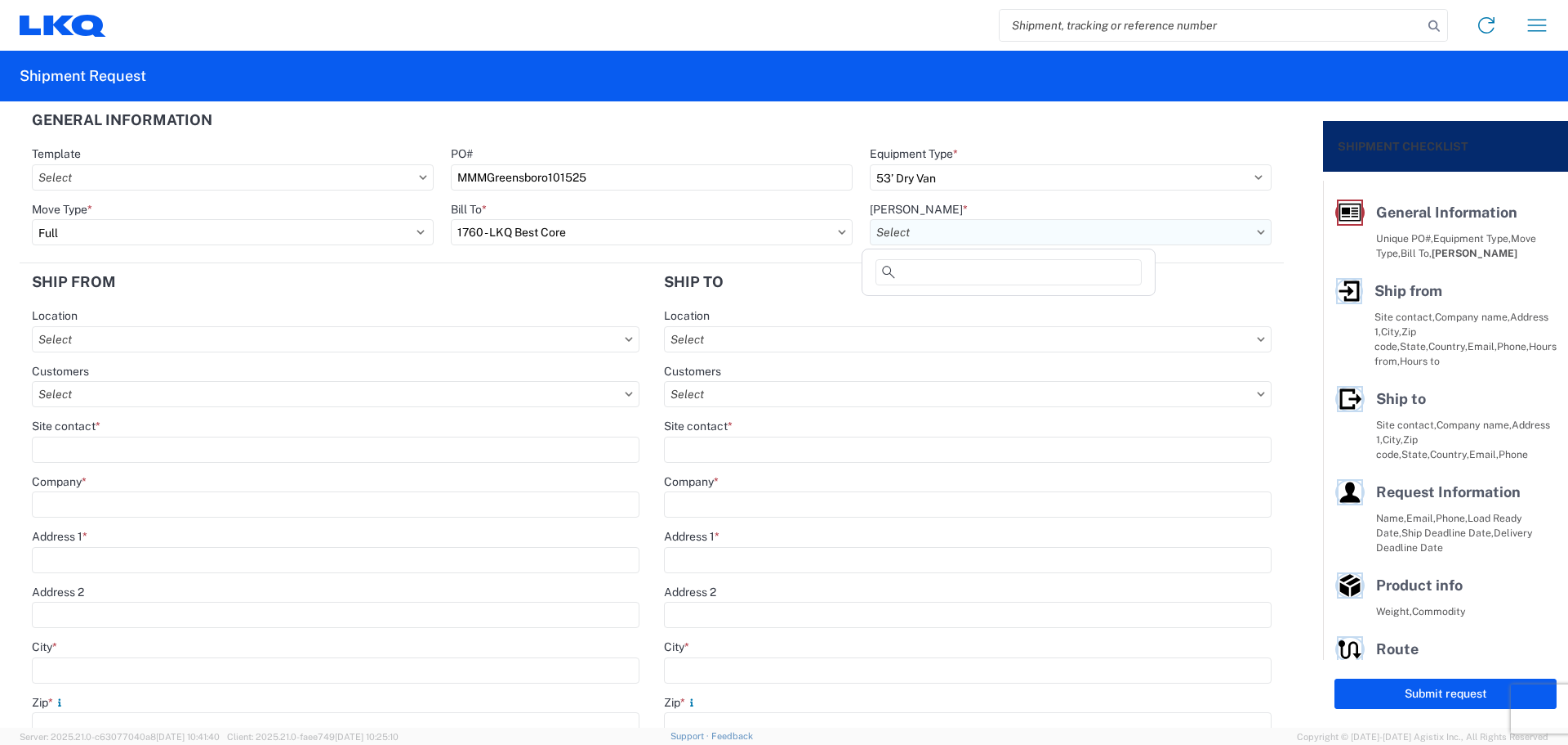
click at [939, 220] on input "text" at bounding box center [1070, 231] width 401 height 26
click at [984, 310] on div "1760-1300-50180-0000 - 1760 Freight In - Cores" at bounding box center [1009, 304] width 286 height 26
type input "1760-1300-50180-0000 - 1760 Freight In - Cores"
click at [75, 661] on input "City *" at bounding box center [335, 670] width 608 height 26
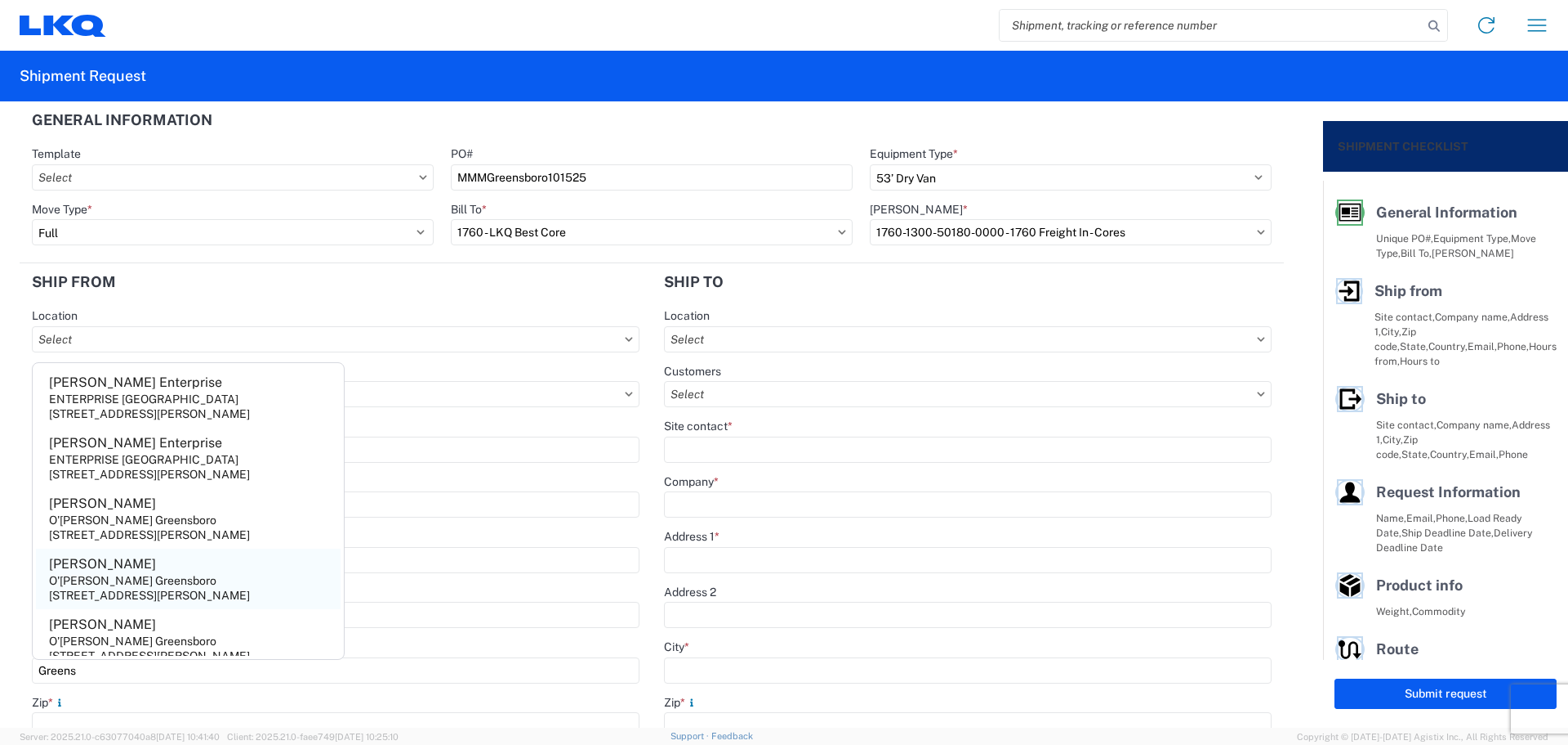
scroll to position [124, 0]
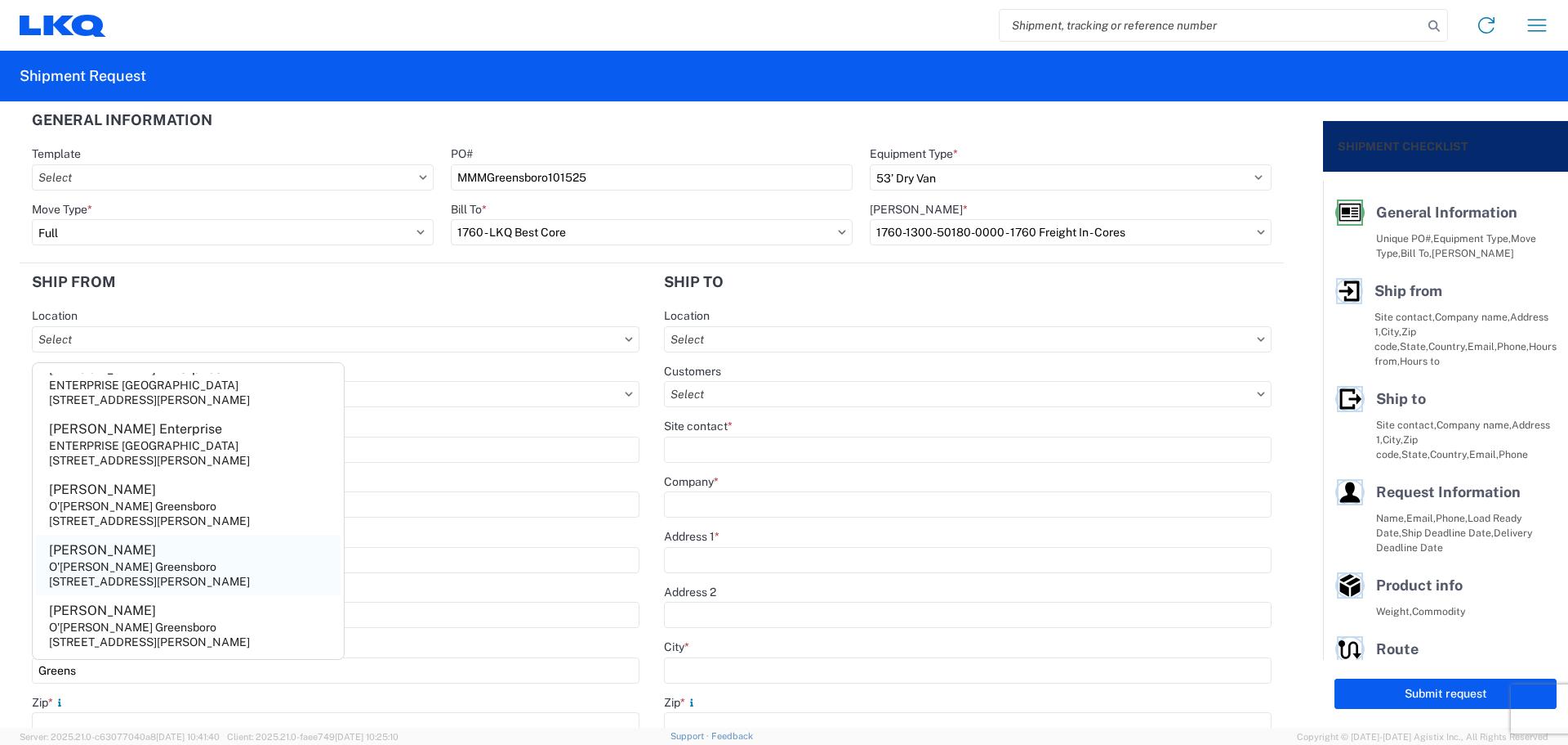
type input "Greens"
click at [150, 574] on div "[STREET_ADDRESS][PERSON_NAME]" at bounding box center [149, 581] width 201 height 15
type input "[PERSON_NAME]"
type input "O'[PERSON_NAME] Greensboro"
type input "[STREET_ADDRESS][PERSON_NAME]"
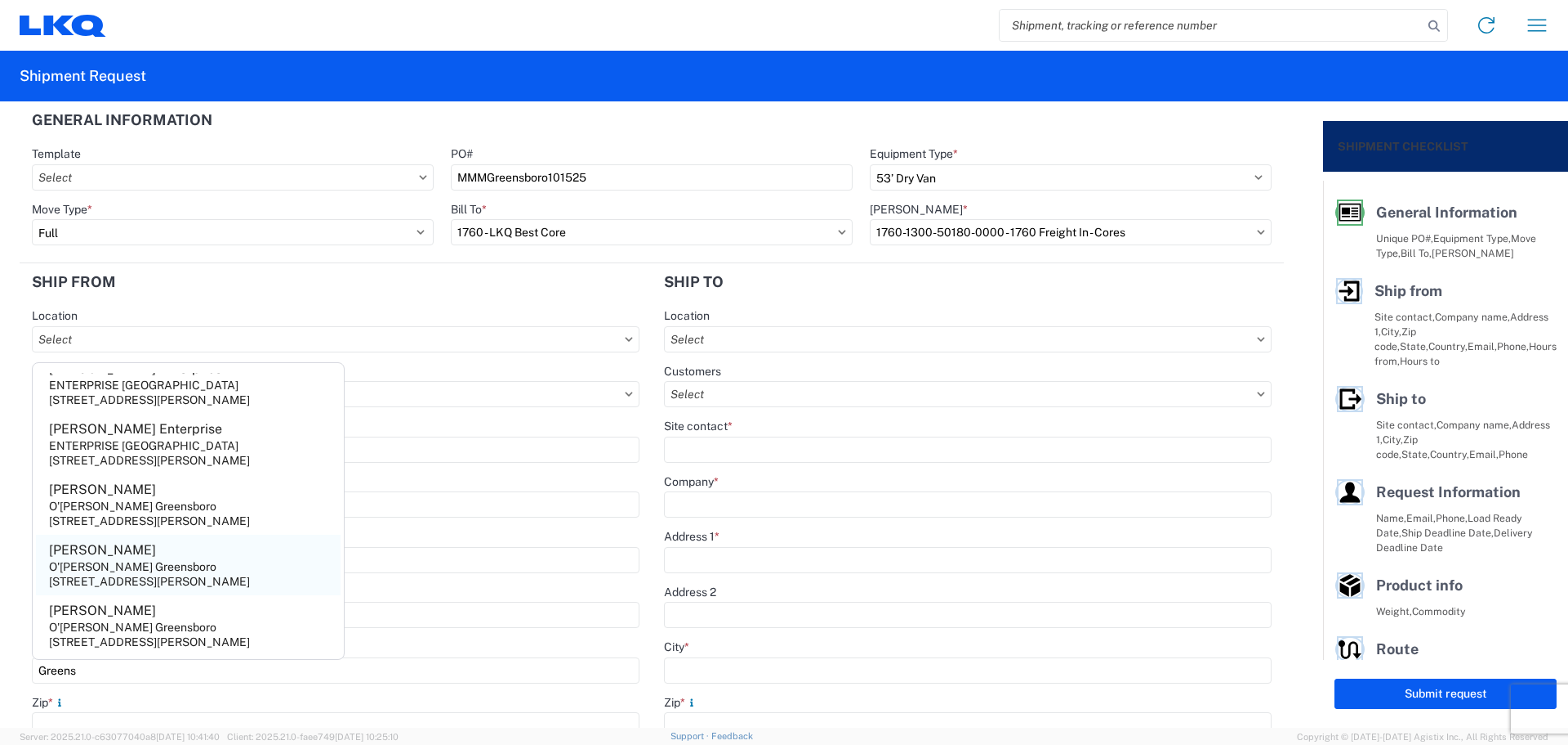
type input "[GEOGRAPHIC_DATA]"
type input "27405"
select select "NC"
type input "[EMAIL_ADDRESS][DOMAIN_NAME]"
type input "[PHONE_NUMBER]"
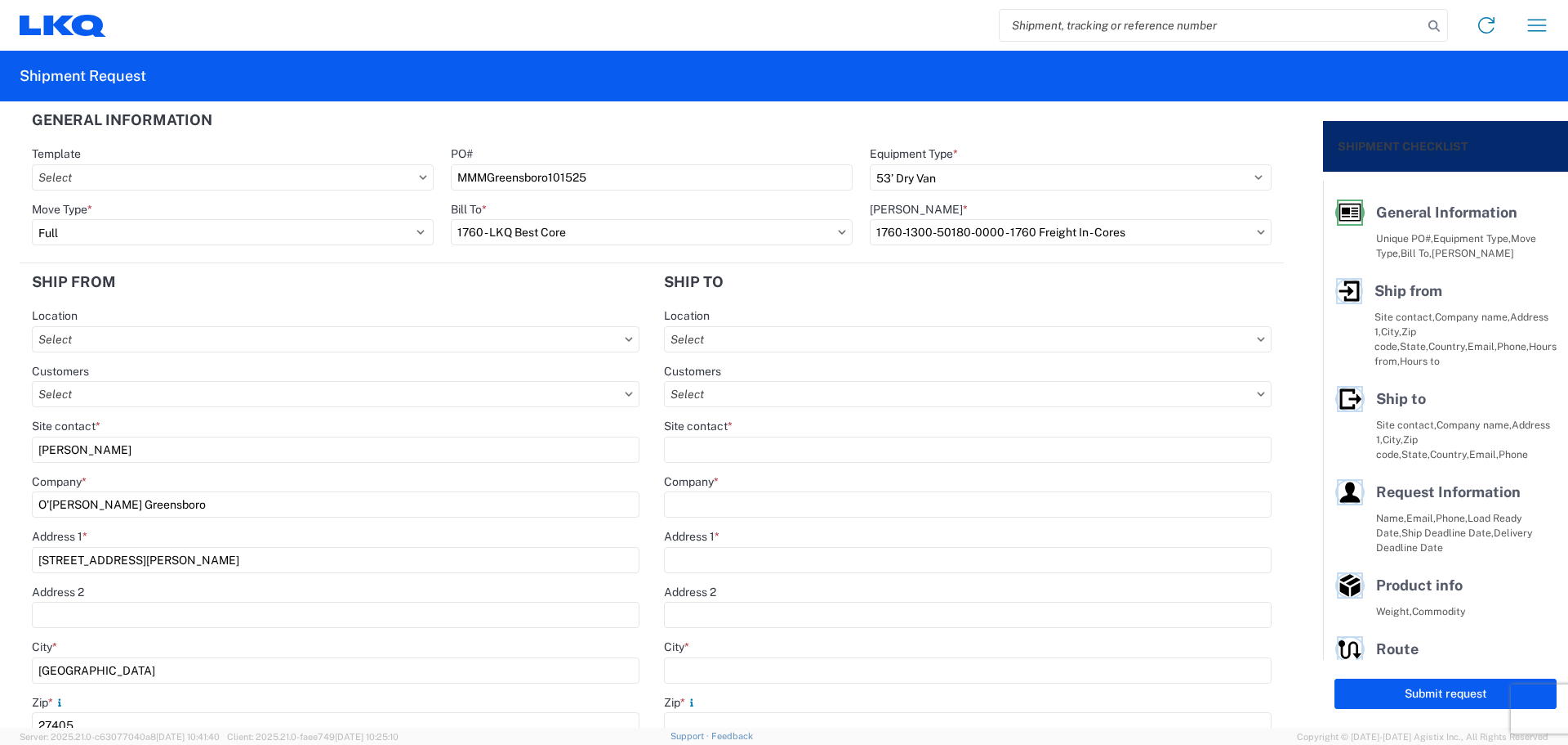
drag, startPoint x: 122, startPoint y: 442, endPoint x: 0, endPoint y: 453, distance: 122.5
click at [0, 453] on form "General Information Template PO# MMMGreensboro101525 Equipment Type * Select 53…" at bounding box center [661, 414] width 1323 height 626
type input "m"
type input "[PERSON_NAME]"
click at [116, 306] on agx-form-section "Ship from Location Customers Site contact * [PERSON_NAME] Company * O'[PERSON_N…" at bounding box center [335, 648] width 632 height 769
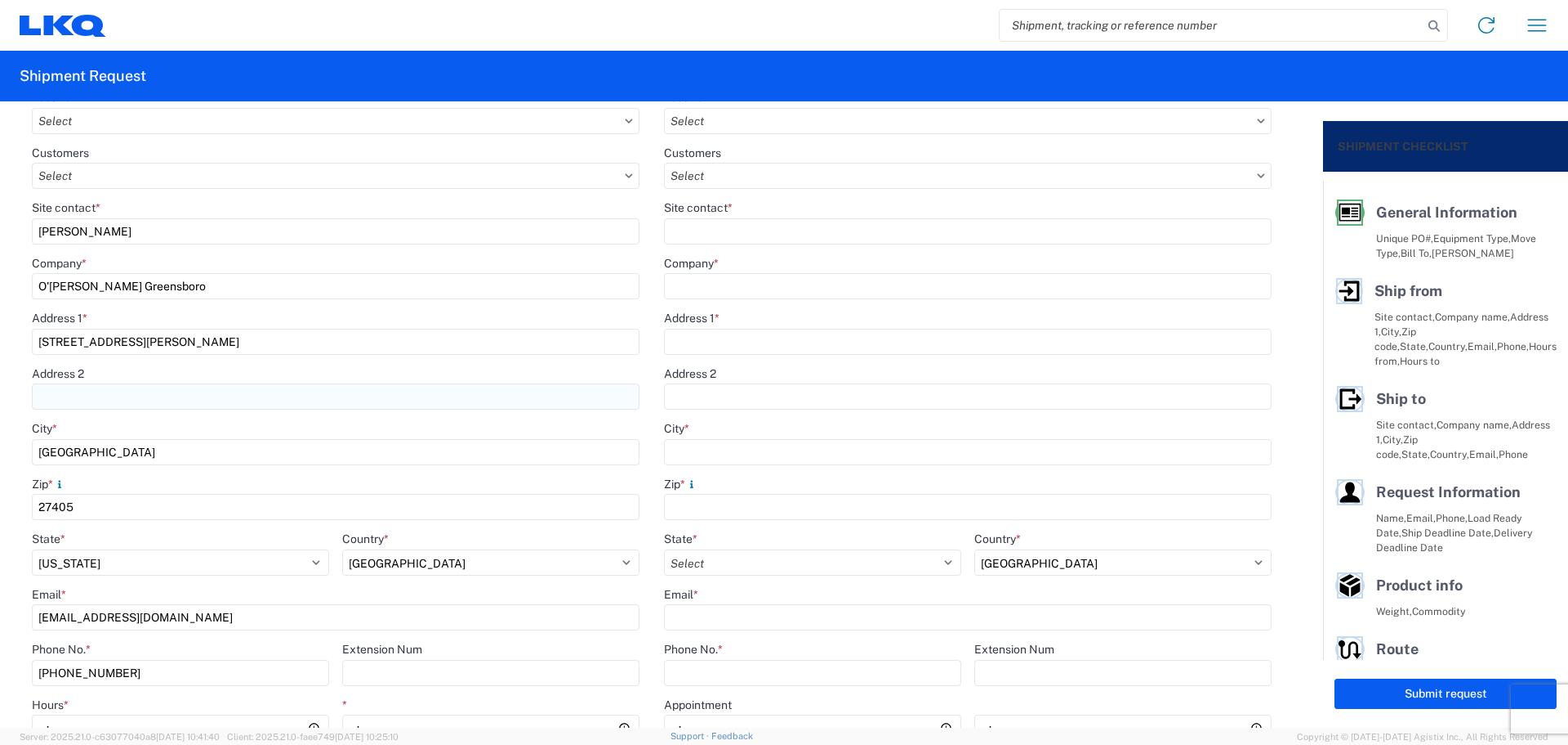
scroll to position [327, 0]
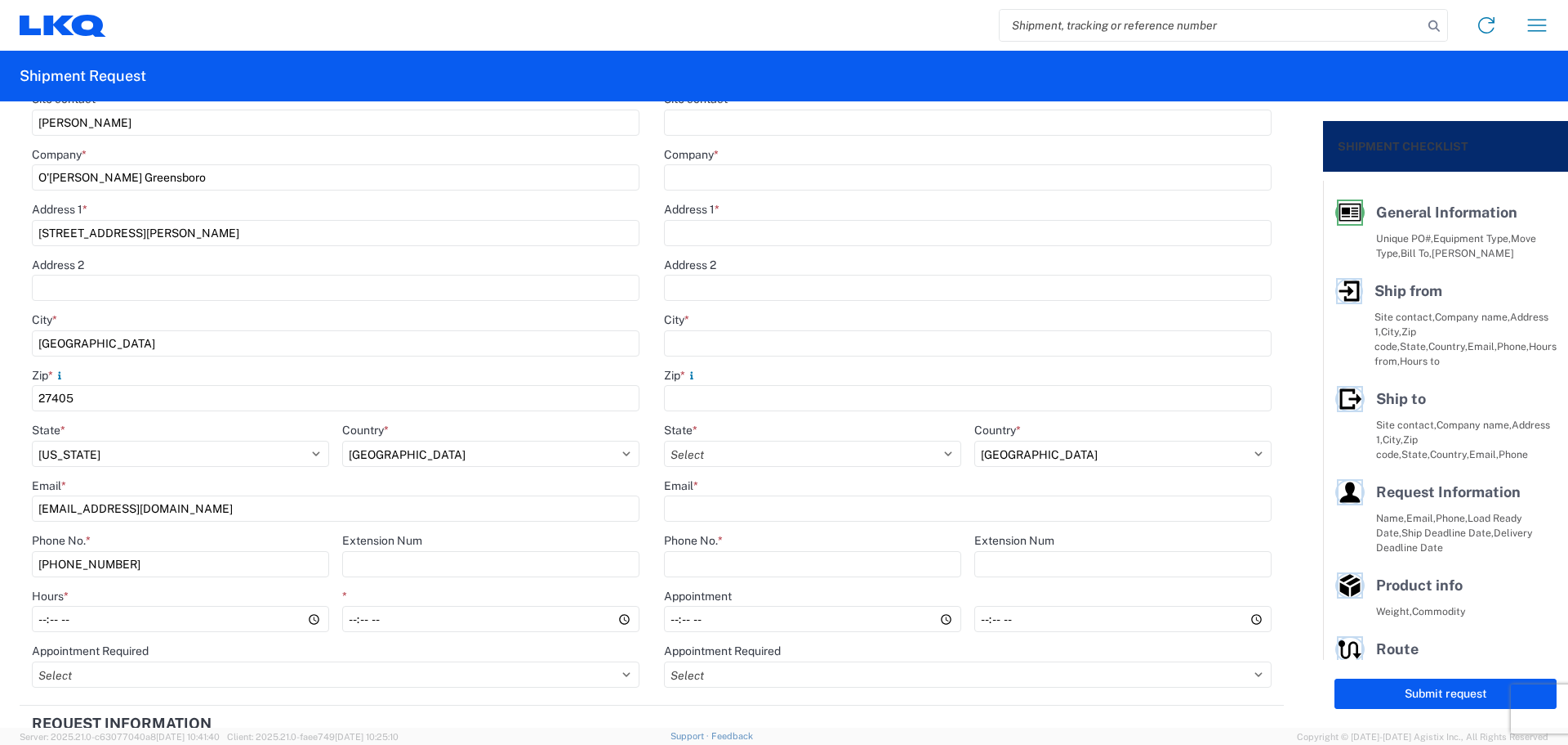
drag, startPoint x: 223, startPoint y: 503, endPoint x: 0, endPoint y: 504, distance: 223.0
click at [0, 504] on form "General Information Template PO# MMMGreensboro101525 Equipment Type * Select 53…" at bounding box center [661, 414] width 1323 height 626
type input "[EMAIL_ADDRESS][DOMAIN_NAME]"
click at [227, 568] on input "[PHONE_NUMBER]" at bounding box center [181, 563] width 297 height 26
type input "[PHONE_NUMBER]"
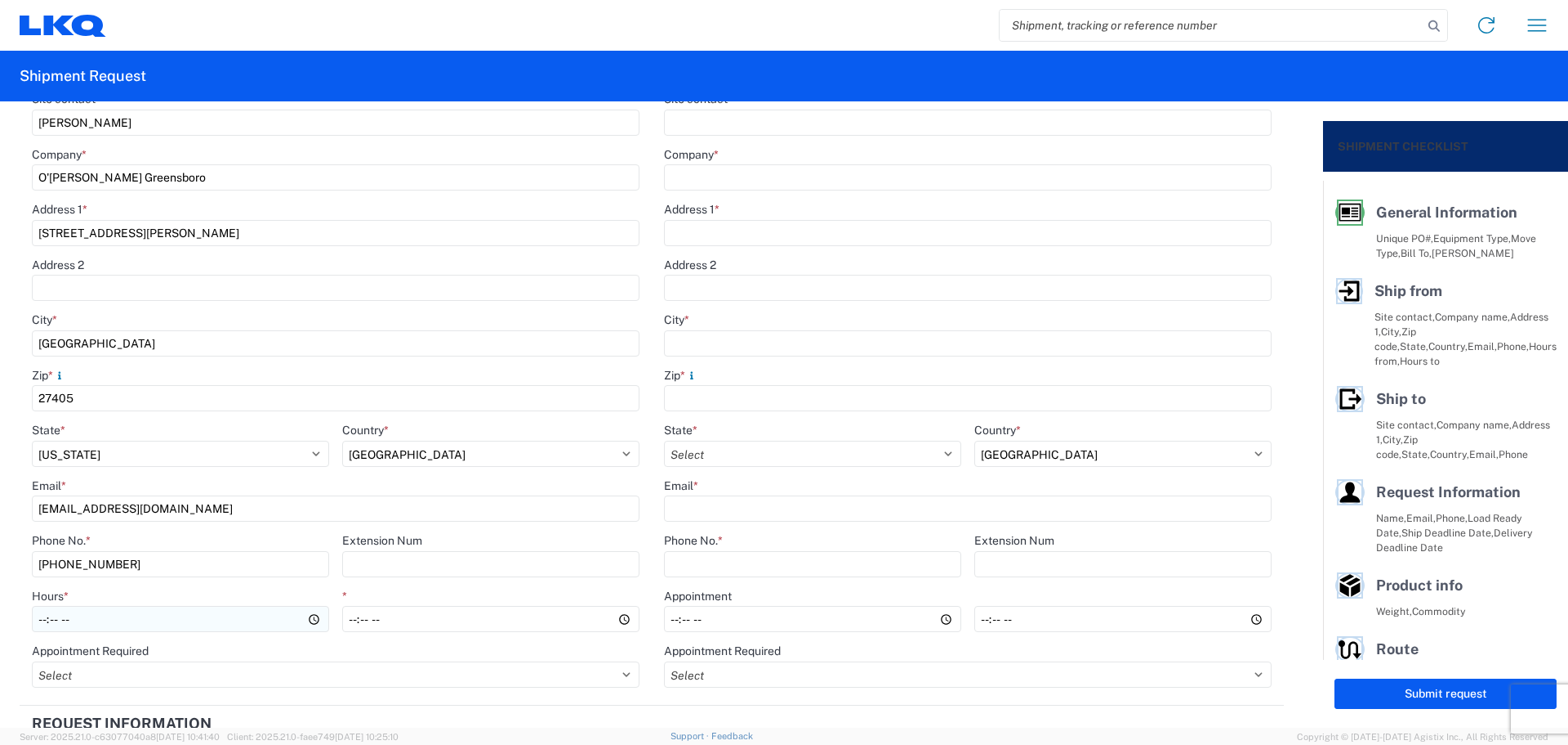
click at [40, 621] on input "Hours *" at bounding box center [181, 619] width 297 height 26
type input "08:00"
type input "13:00"
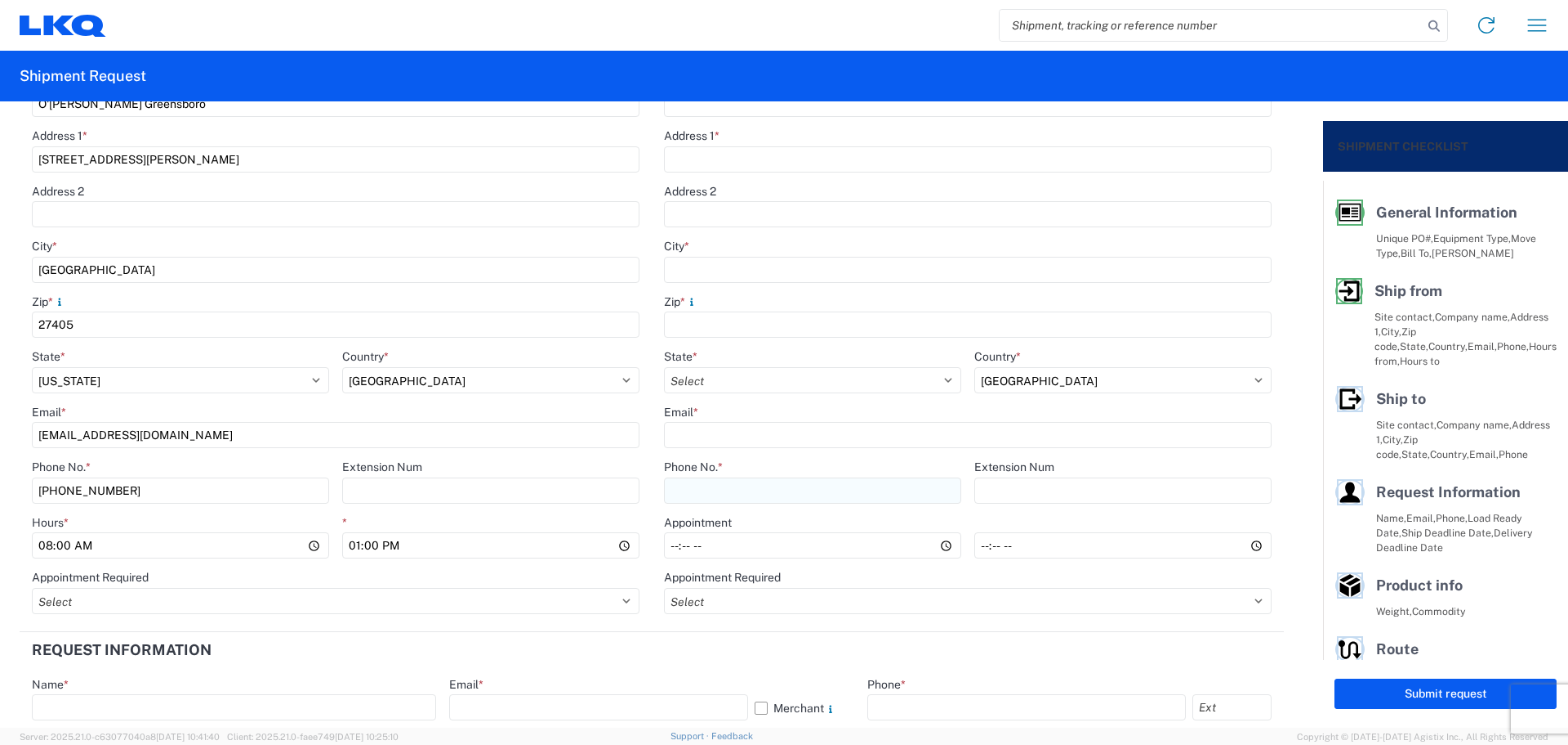
scroll to position [545, 0]
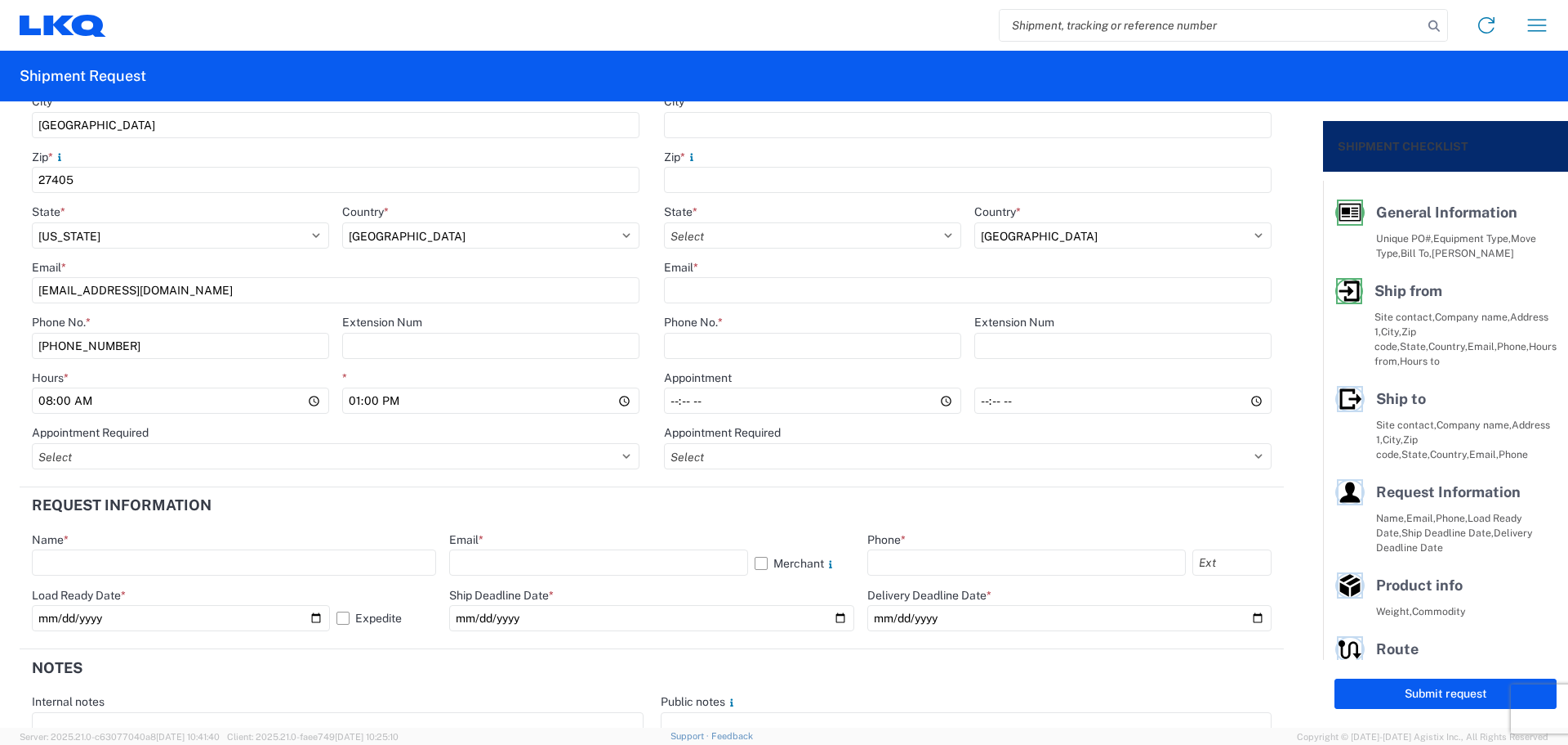
click at [770, 508] on header "Request Information" at bounding box center [651, 506] width 1265 height 37
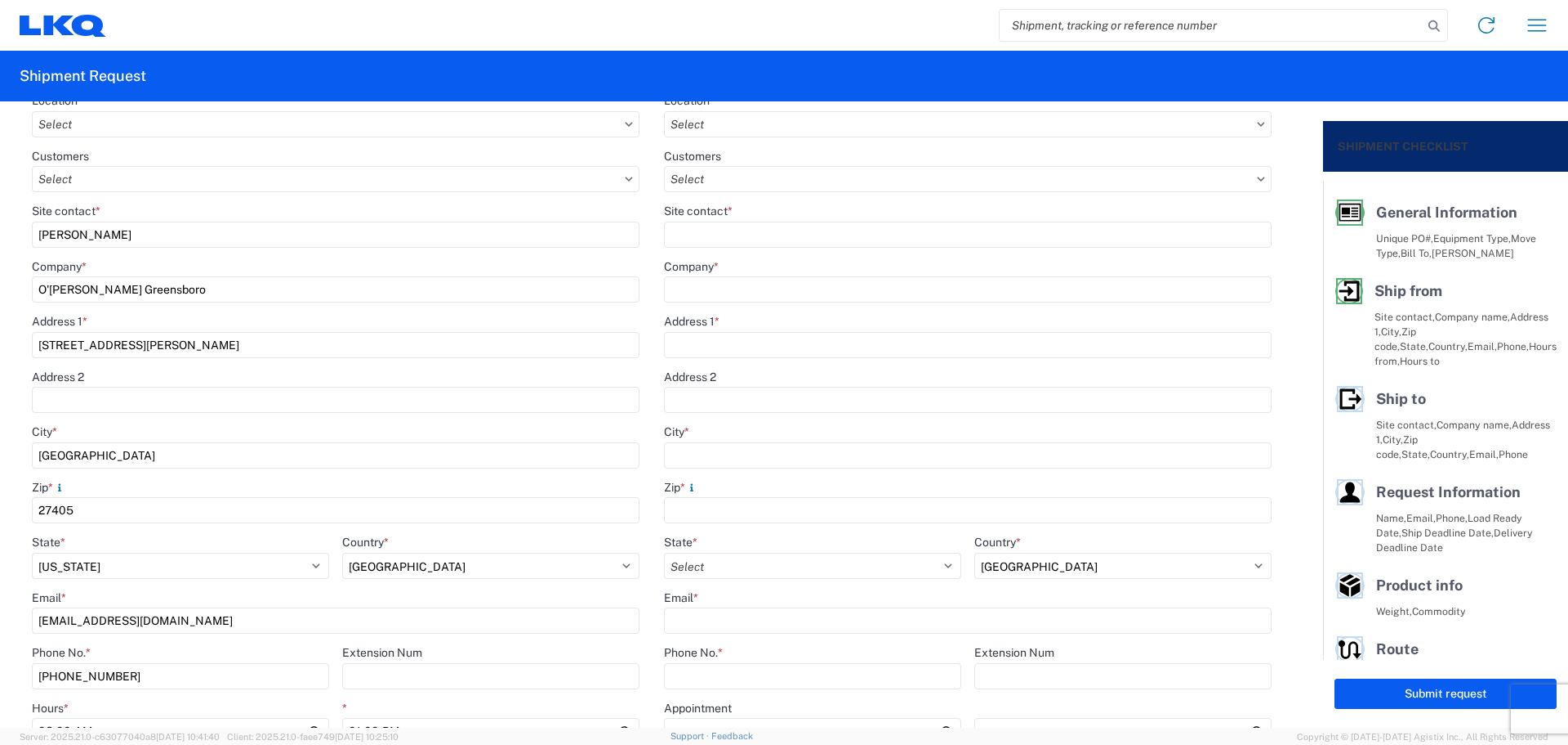
scroll to position [0, 0]
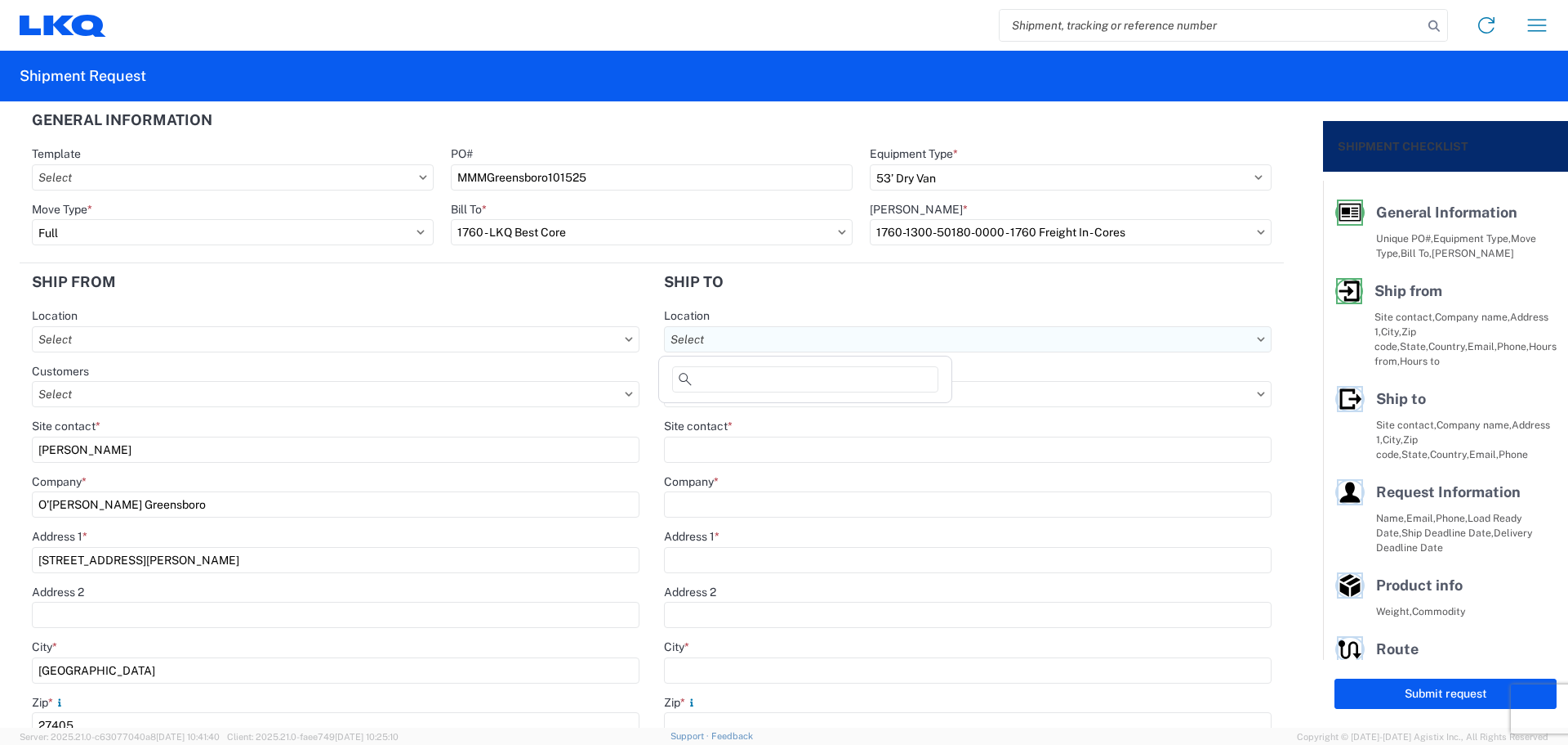
click at [757, 331] on input "text" at bounding box center [967, 338] width 608 height 26
type input "1634"
click at [791, 416] on div "1634 - [GEOGRAPHIC_DATA] - [PERSON_NAME] - Boat Rock" at bounding box center [822, 411] width 321 height 26
type input "1634 - [GEOGRAPHIC_DATA] - [PERSON_NAME] - Boat Rock"
type input "LKQ Corporation"
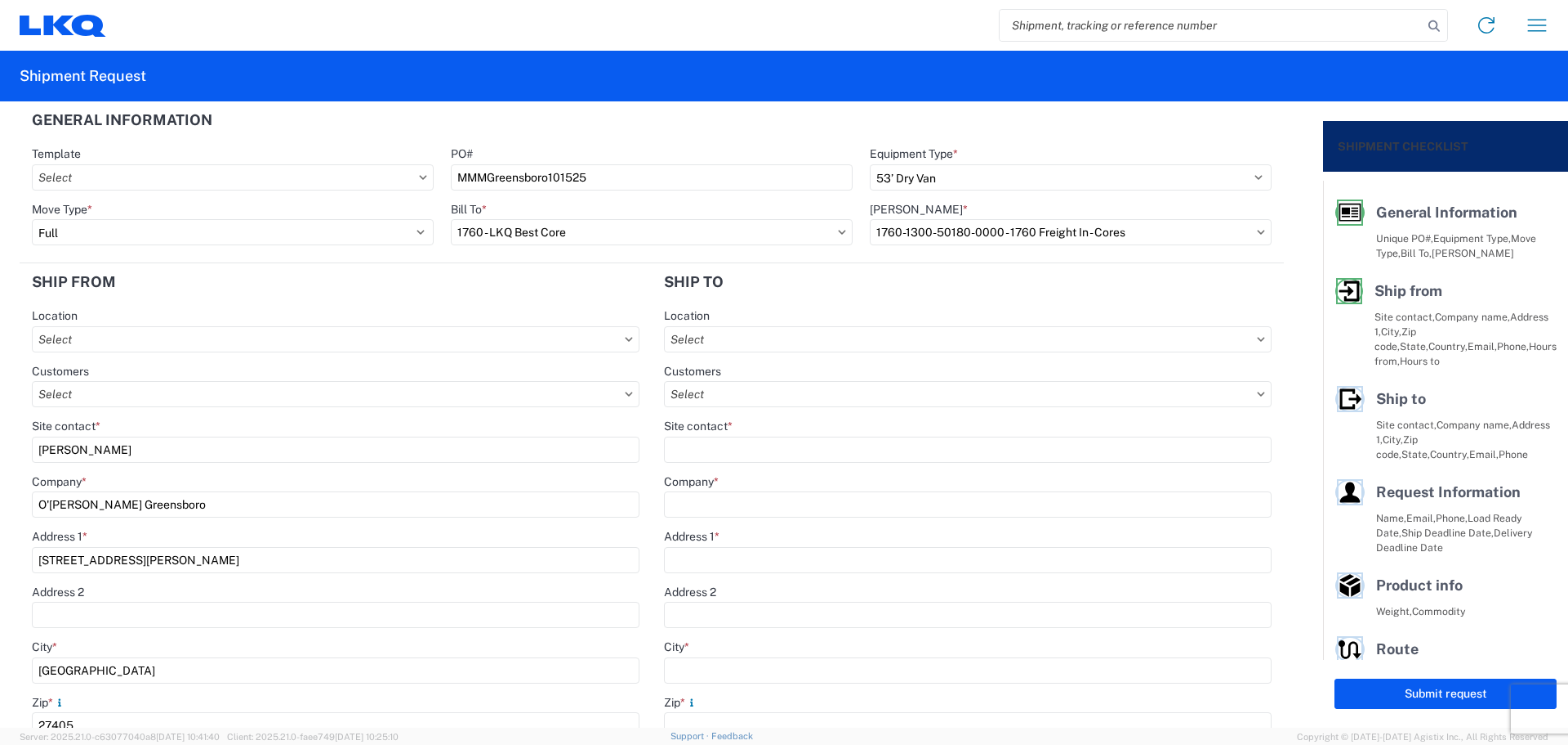
type input "[STREET_ADDRESS]"
type input "[GEOGRAPHIC_DATA]"
type input "30336"
type input "[PHONE_NUMBER]"
select select
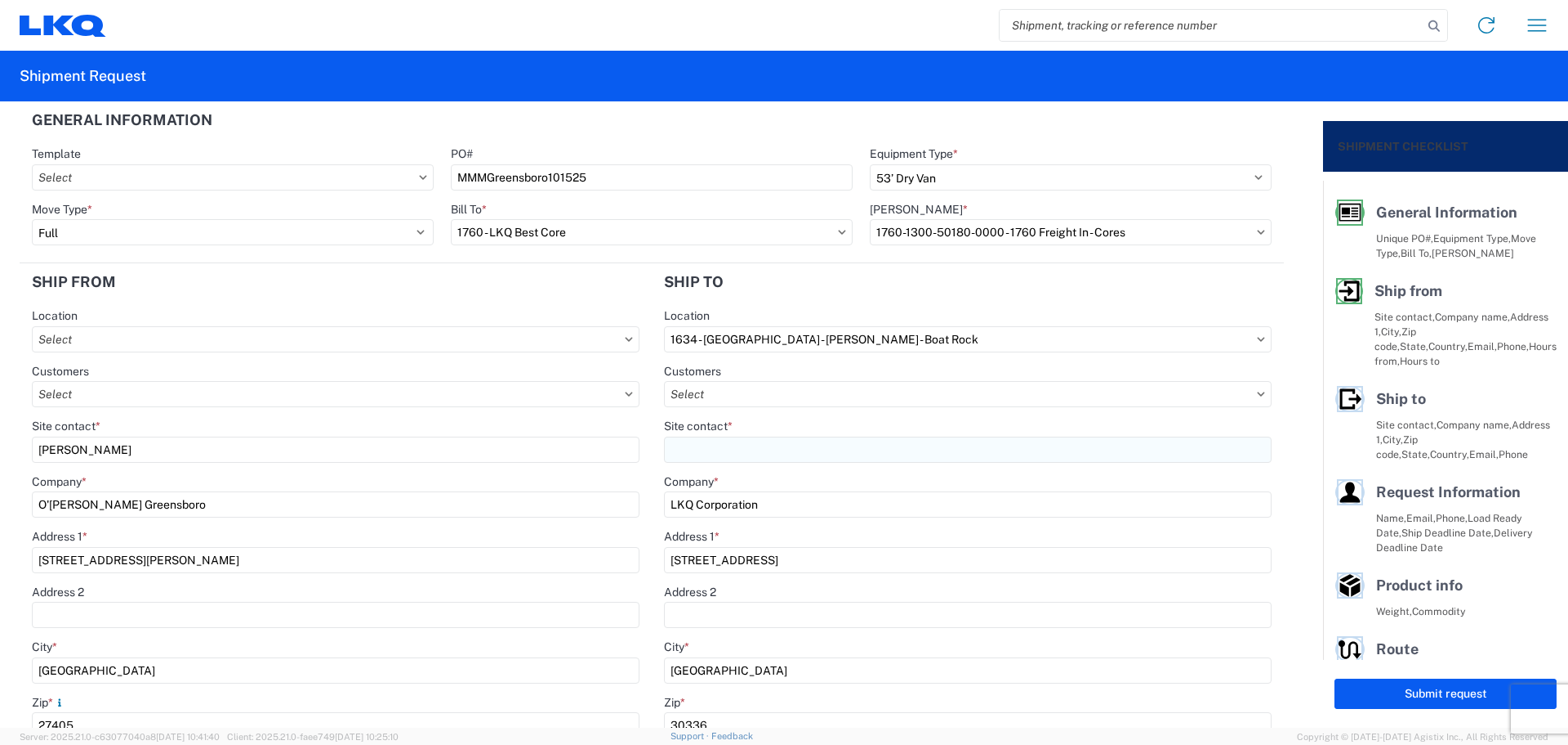
click at [773, 438] on input "Site contact *" at bounding box center [967, 449] width 608 height 26
type input "[PERSON_NAME]"
click at [811, 285] on header "Ship to" at bounding box center [968, 282] width 632 height 37
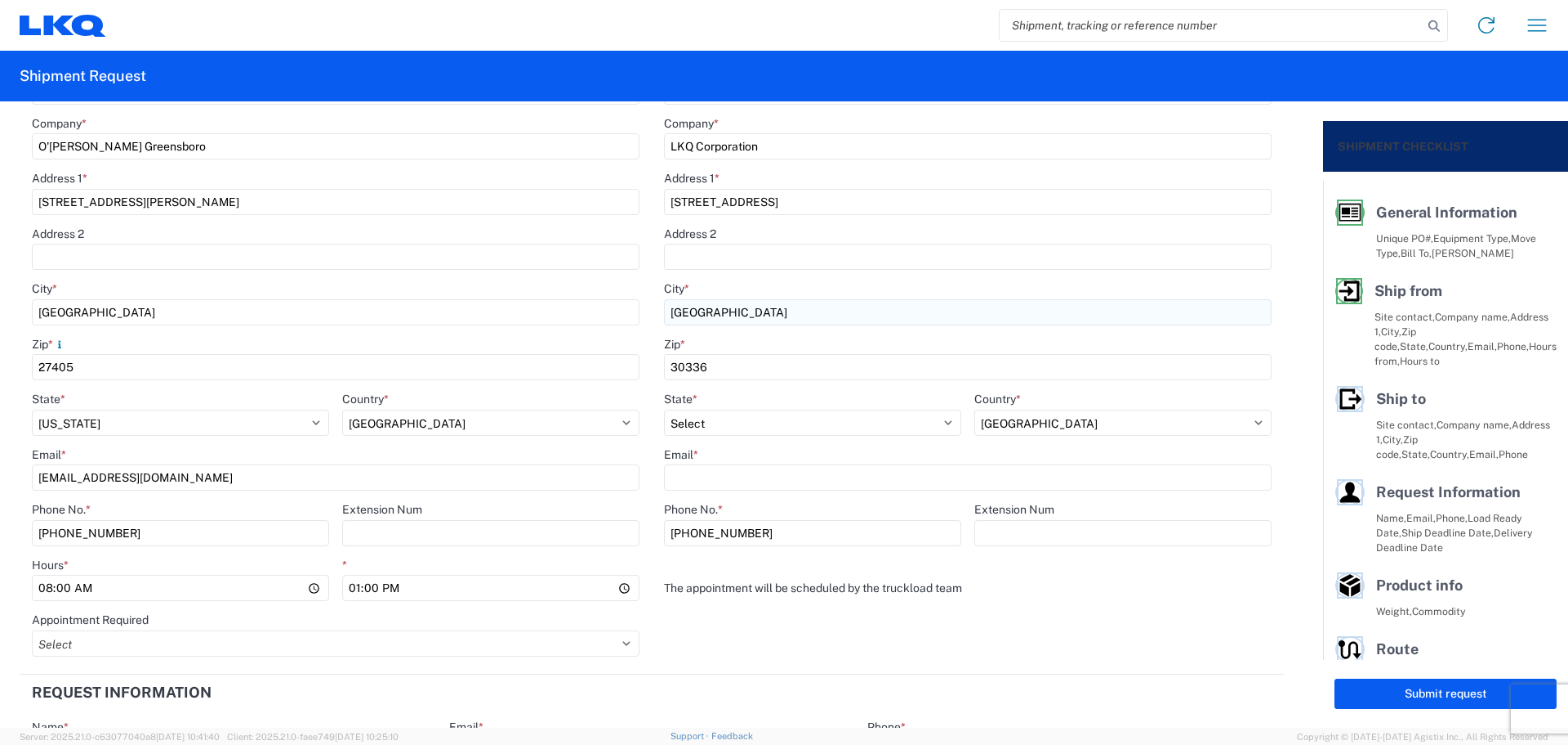
scroll to position [436, 0]
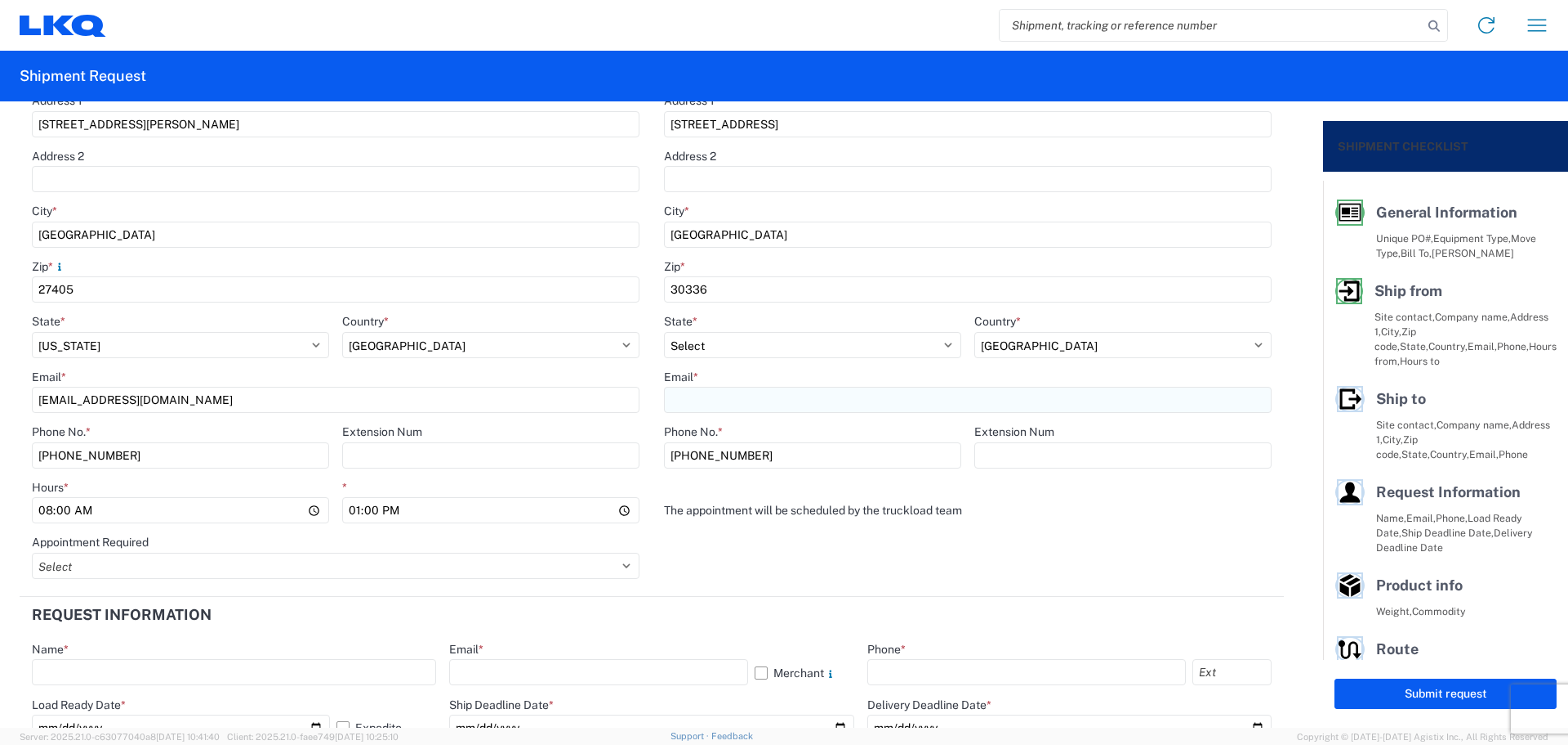
click at [749, 402] on input "Email *" at bounding box center [967, 399] width 608 height 26
type input "m"
type input "[EMAIL_ADDRESS][DOMAIN_NAME]"
click at [750, 539] on agx-form-section "Ship to 1634 Location 1634 - [GEOGRAPHIC_DATA] - [PERSON_NAME] - Boat Rock Cust…" at bounding box center [968, 212] width 632 height 769
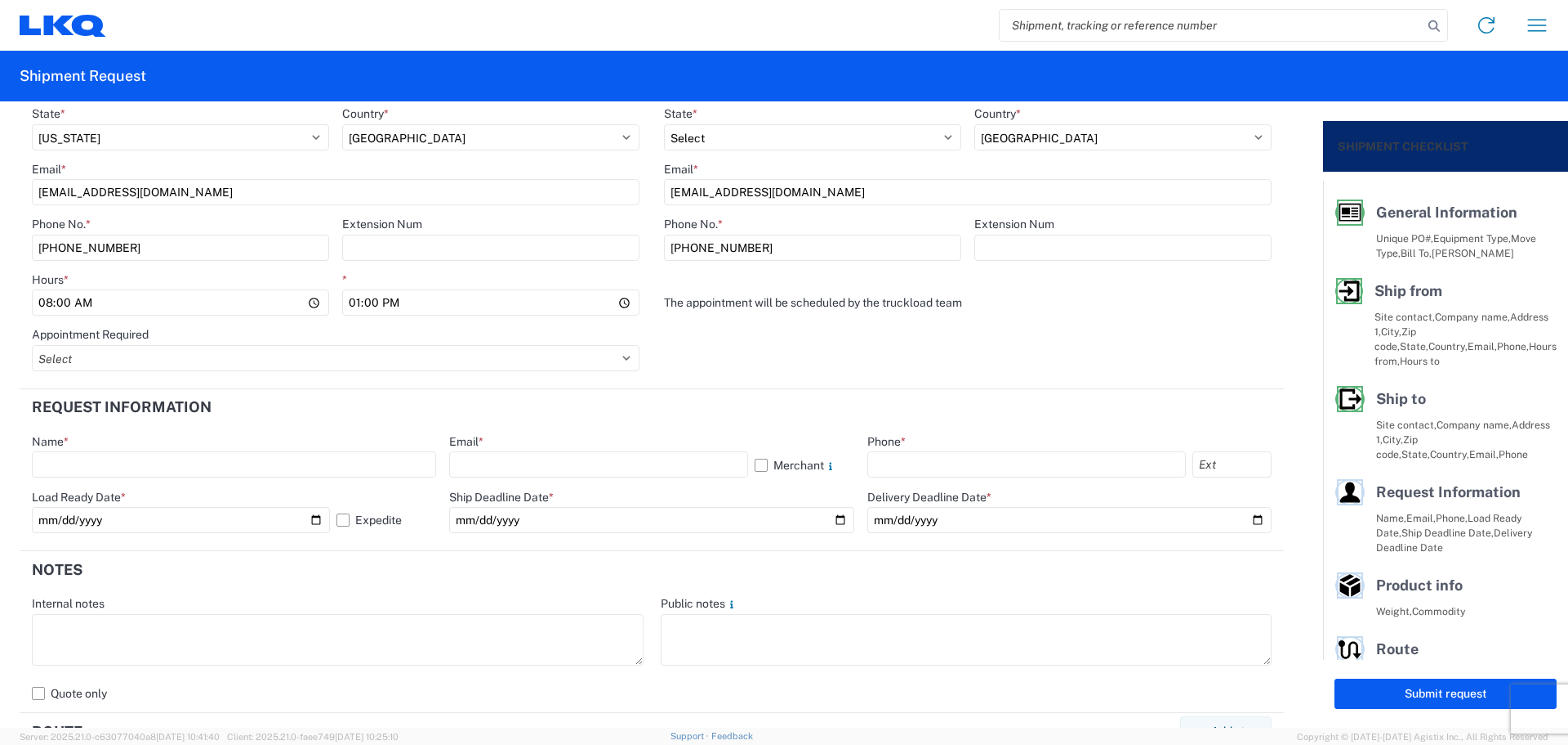
scroll to position [654, 0]
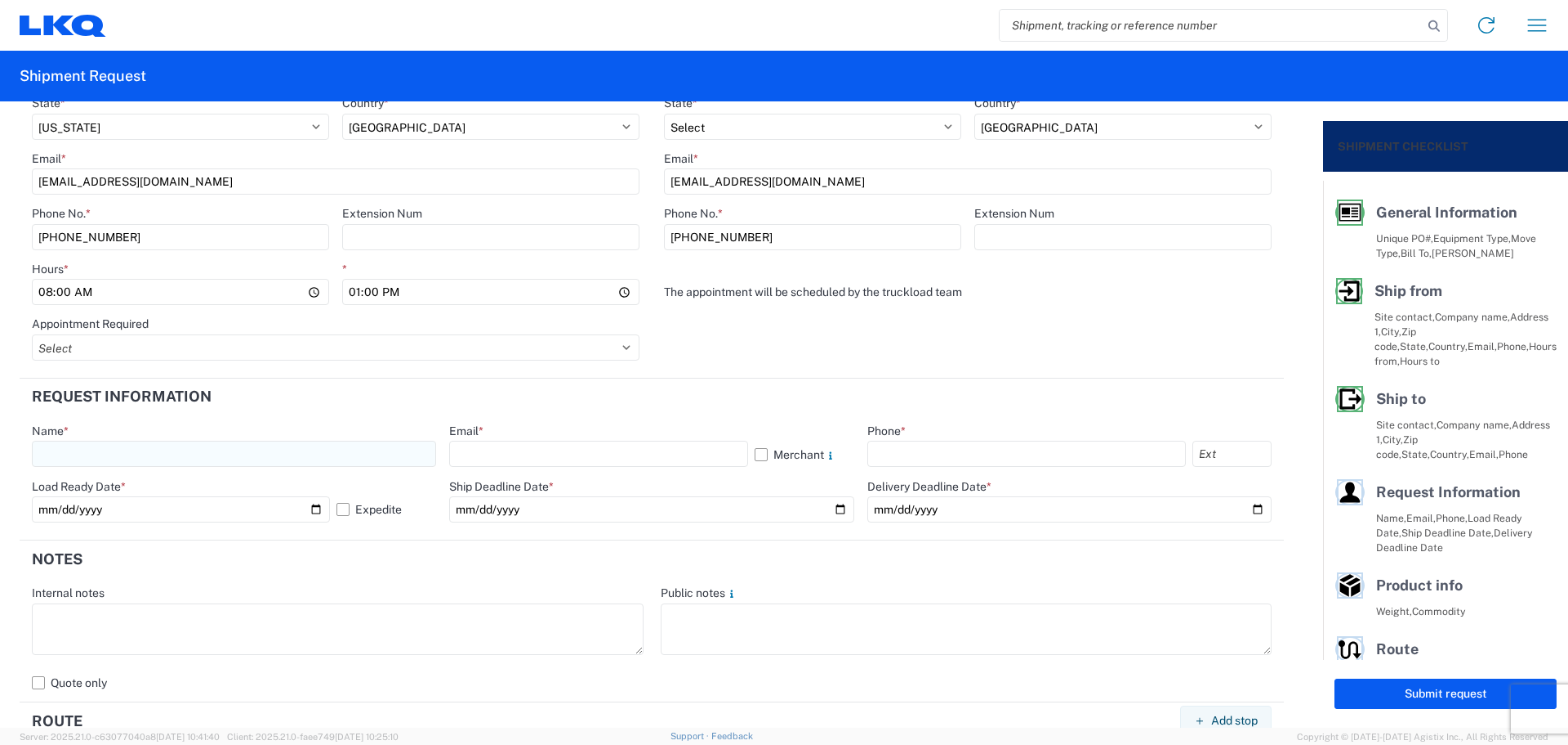
click at [157, 446] on input "text" at bounding box center [234, 453] width 404 height 26
type input "[PERSON_NAME]"
click at [531, 453] on input "text" at bounding box center [598, 453] width 298 height 26
type input "[EMAIL_ADDRESS][DOMAIN_NAME]"
click at [945, 447] on input "text" at bounding box center [1027, 453] width 319 height 26
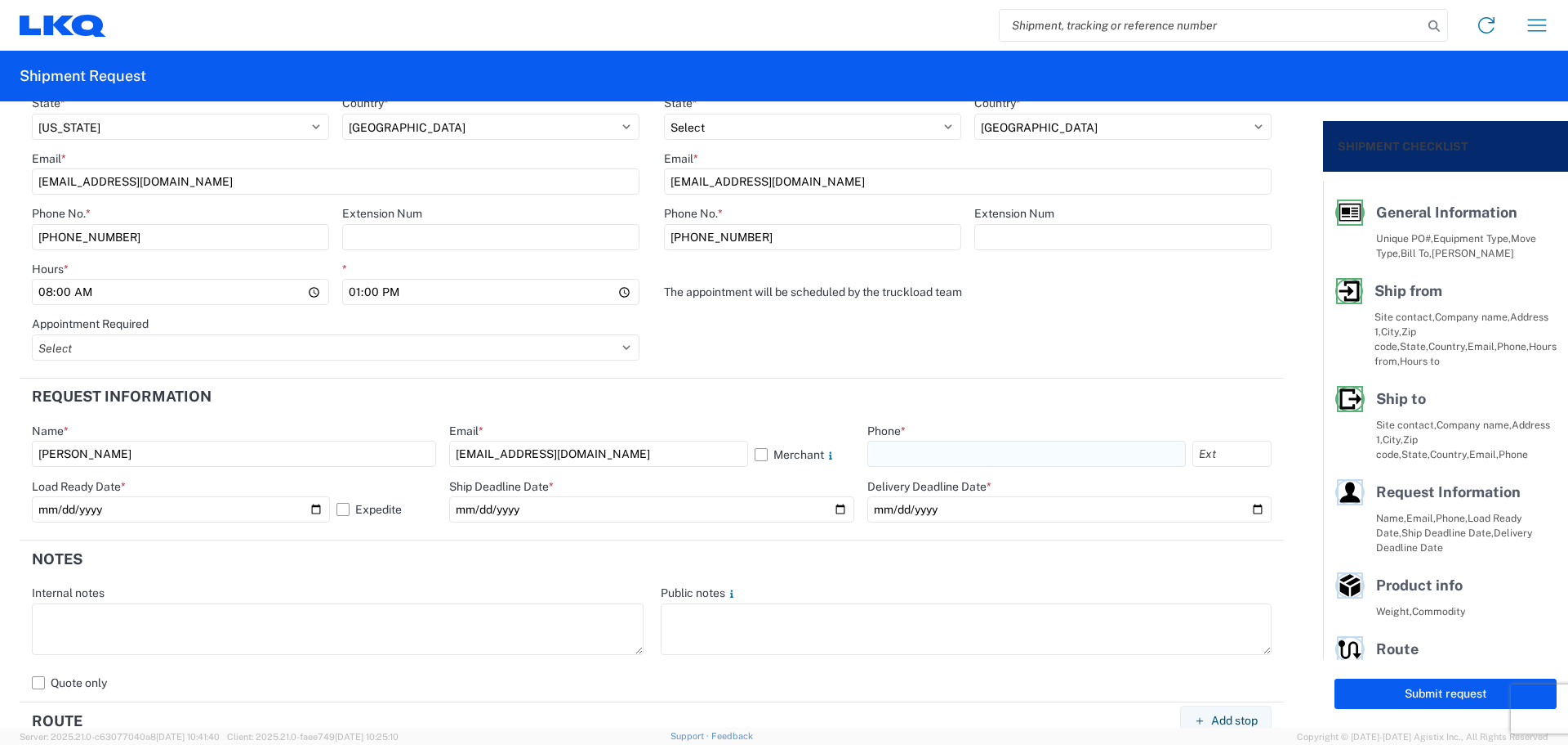
type input "[PHONE_NUMBER]"
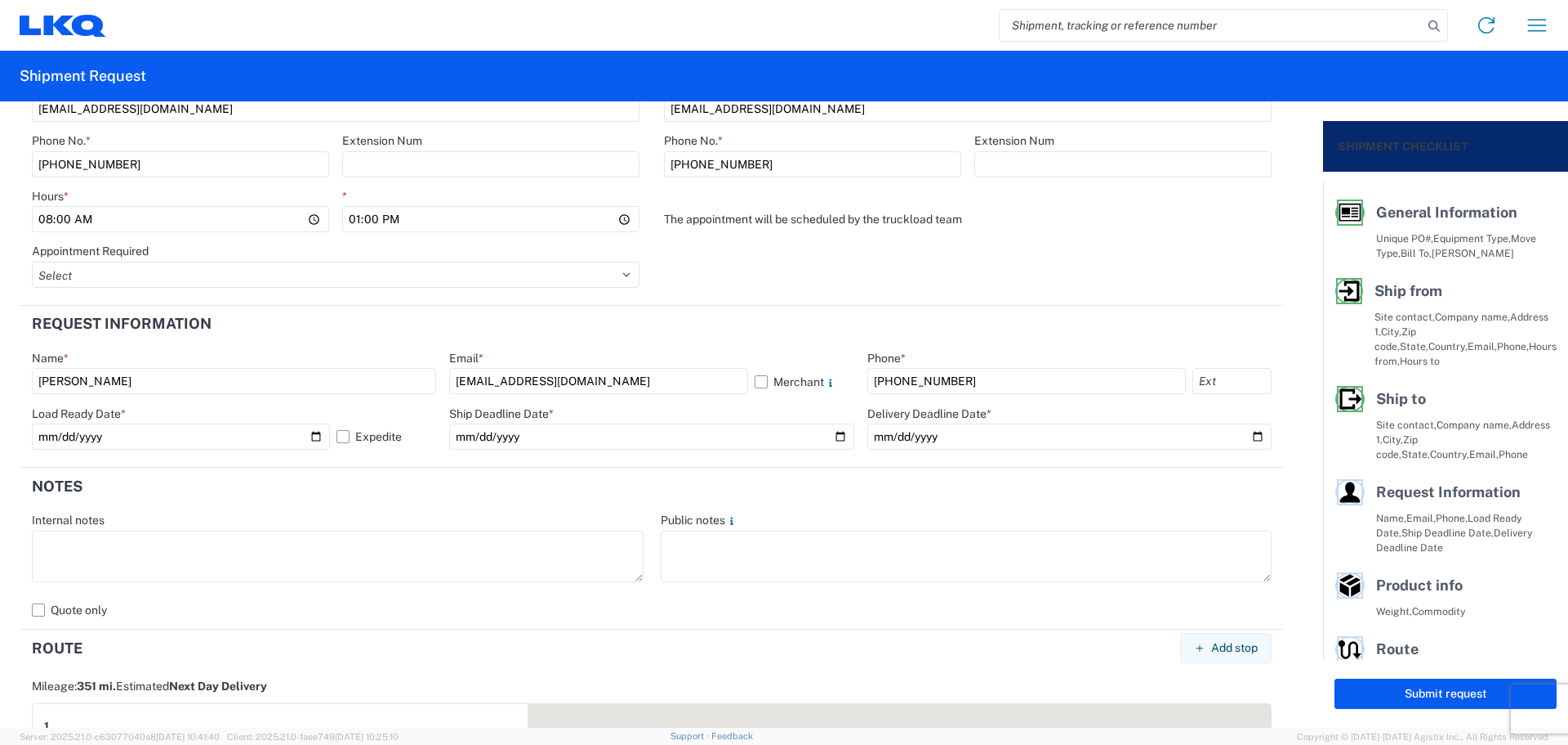
scroll to position [763, 0]
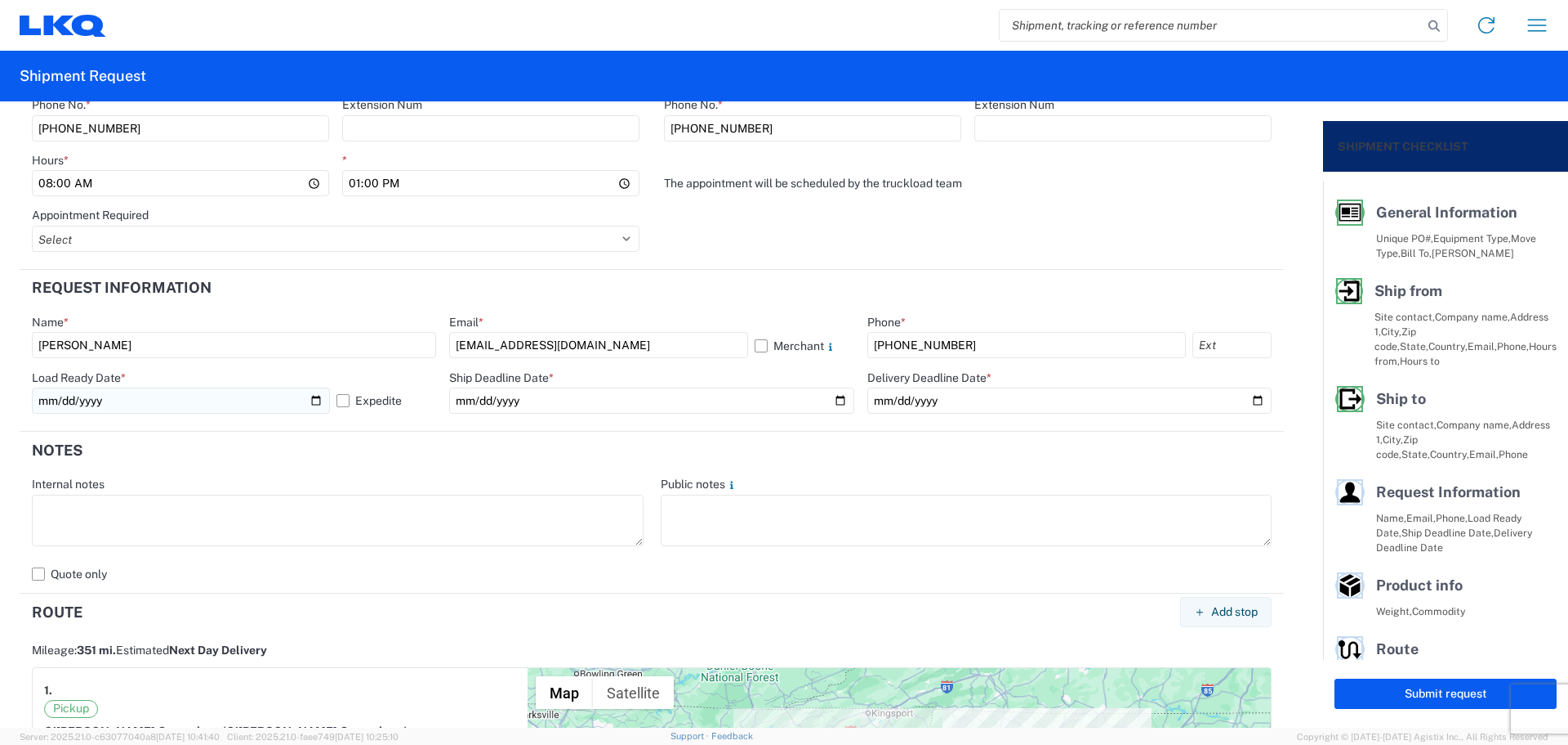
click at [315, 399] on input "[DATE]" at bounding box center [181, 400] width 298 height 26
type input "[DATE]"
click at [828, 397] on input "date" at bounding box center [651, 400] width 404 height 26
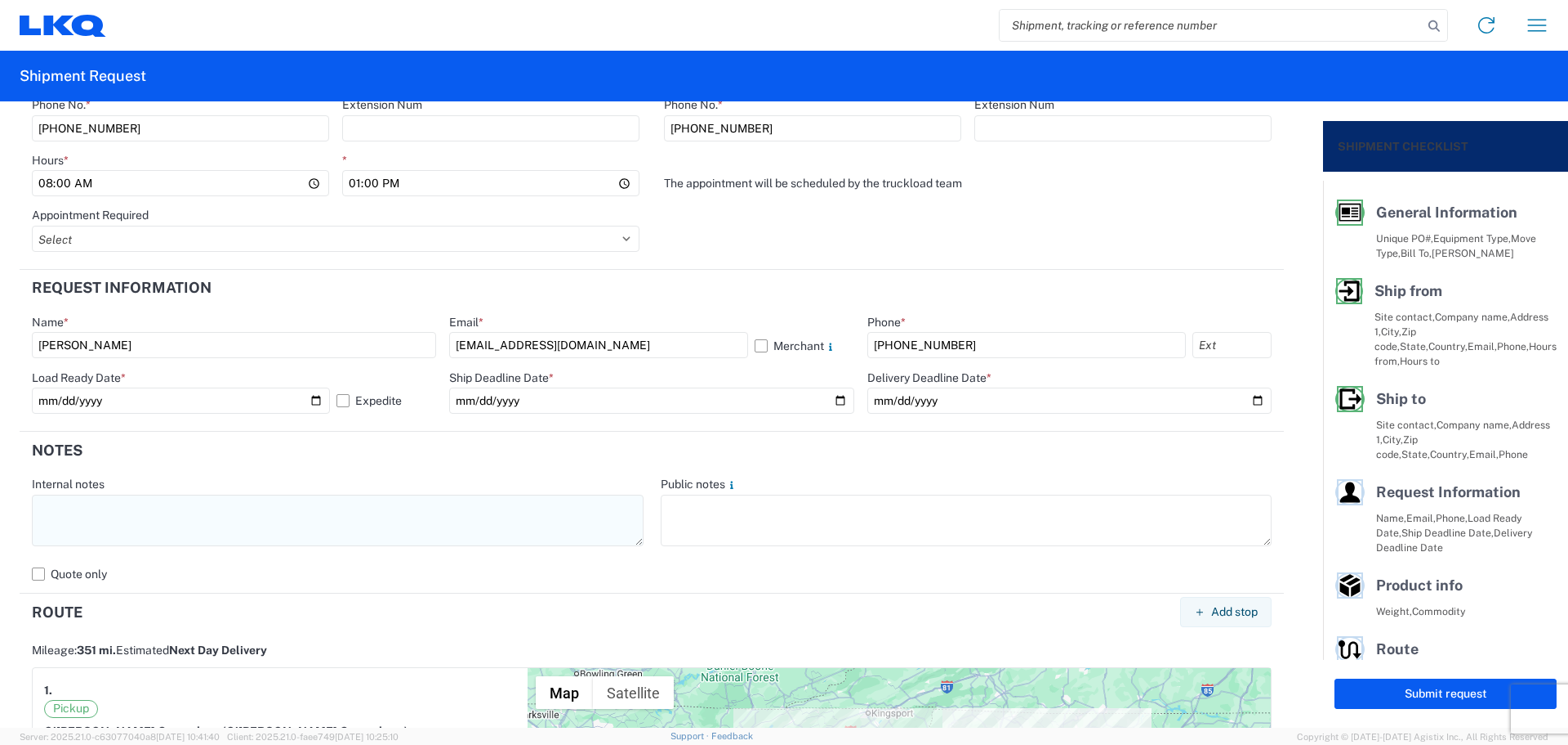
type input "[DATE]"
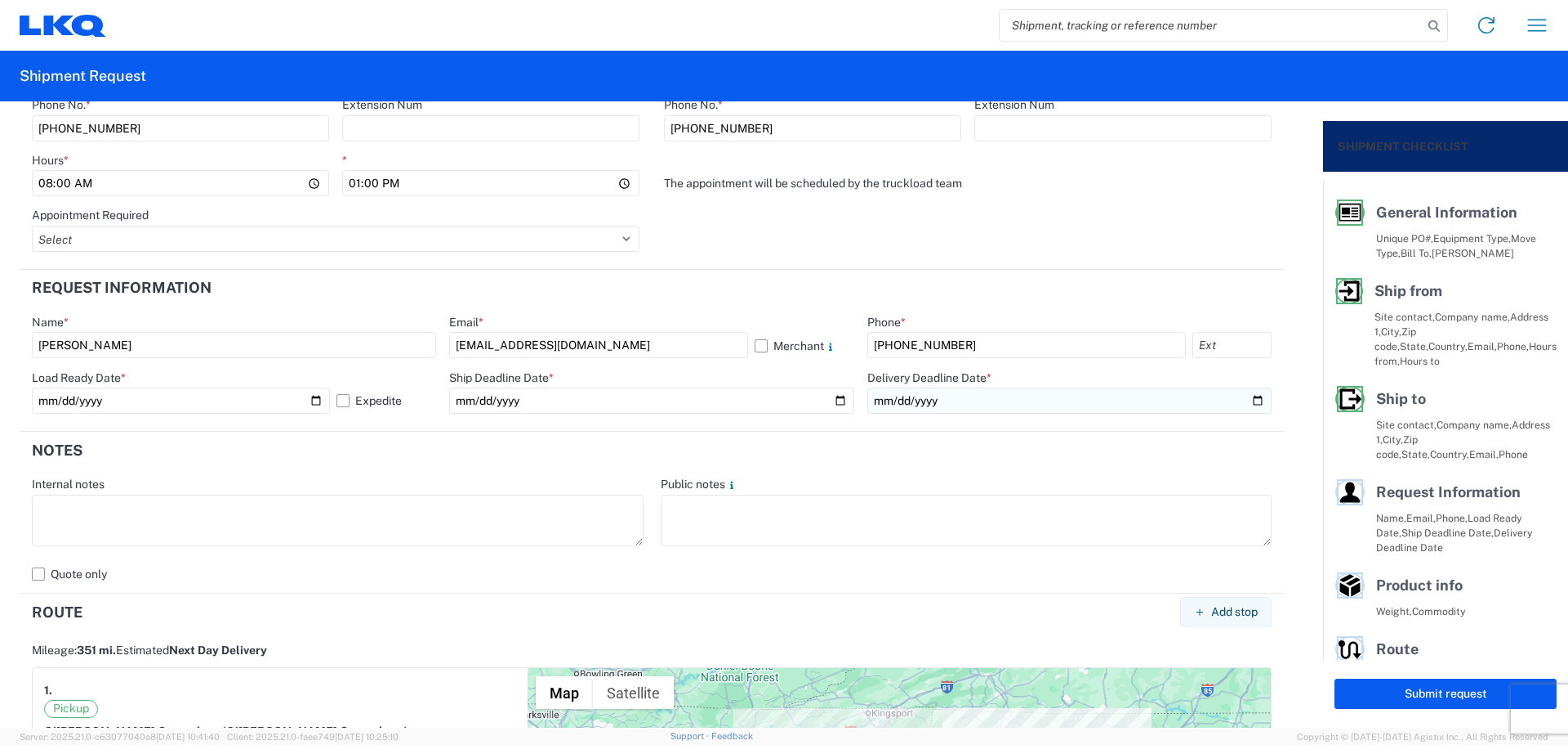
click at [1246, 400] on input "date" at bounding box center [1069, 400] width 404 height 26
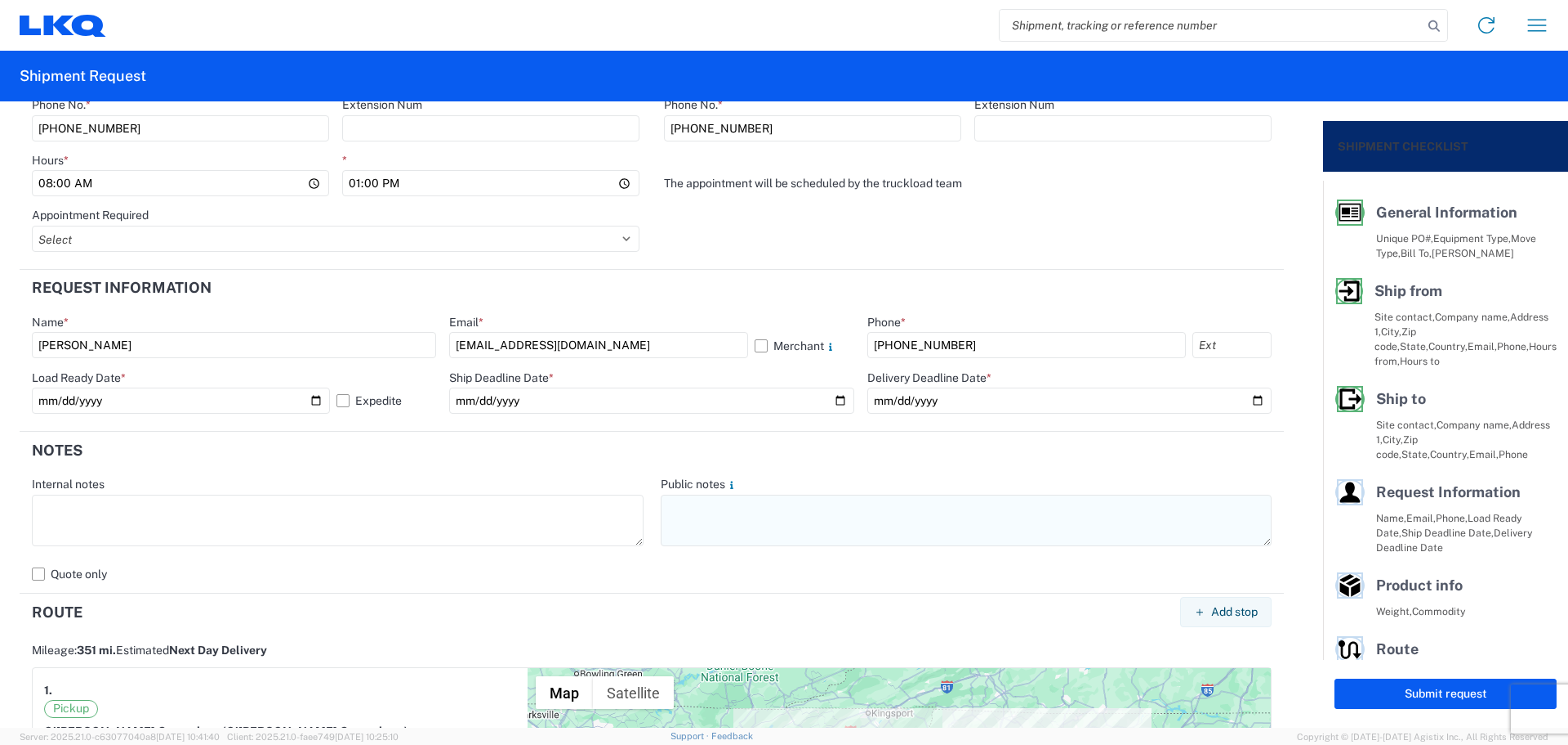
type input "[DATE]"
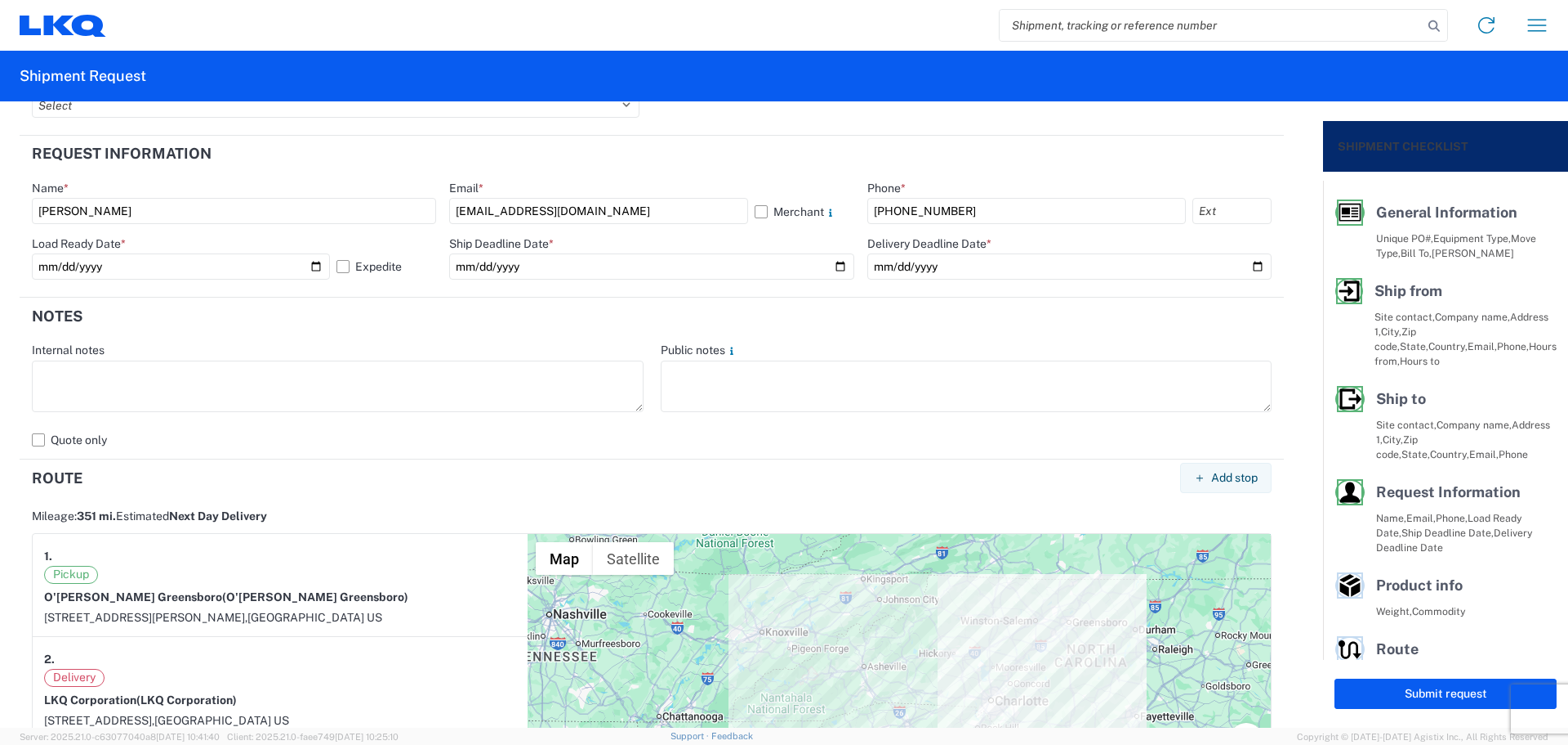
scroll to position [872, 0]
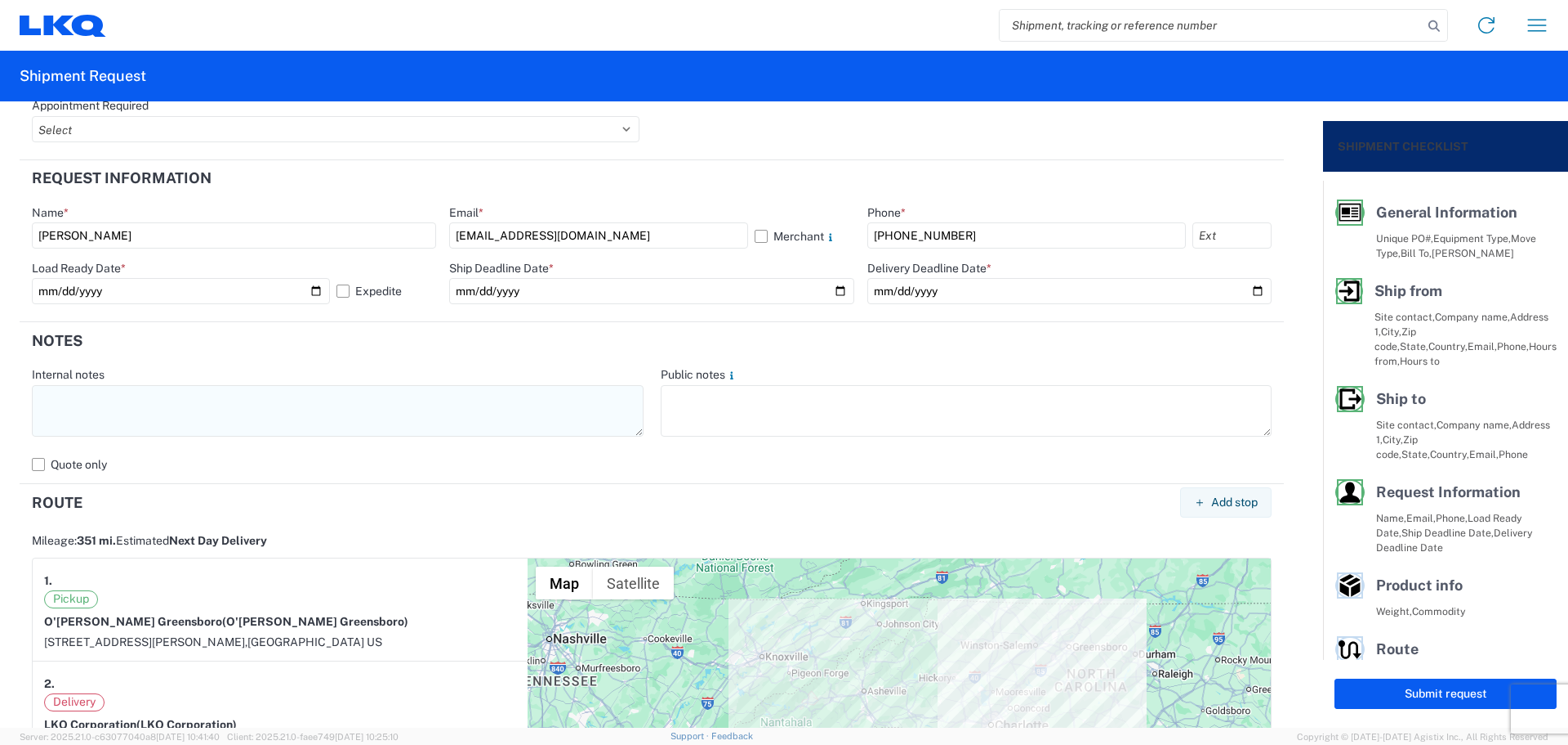
click at [130, 414] on textarea at bounding box center [337, 410] width 611 height 52
drag, startPoint x: 225, startPoint y: 397, endPoint x: 16, endPoint y: 404, distance: 209.1
click at [16, 404] on form "General Information Template PO# MMMGreensboro101525 Equipment Type * Select 53…" at bounding box center [661, 414] width 1323 height 626
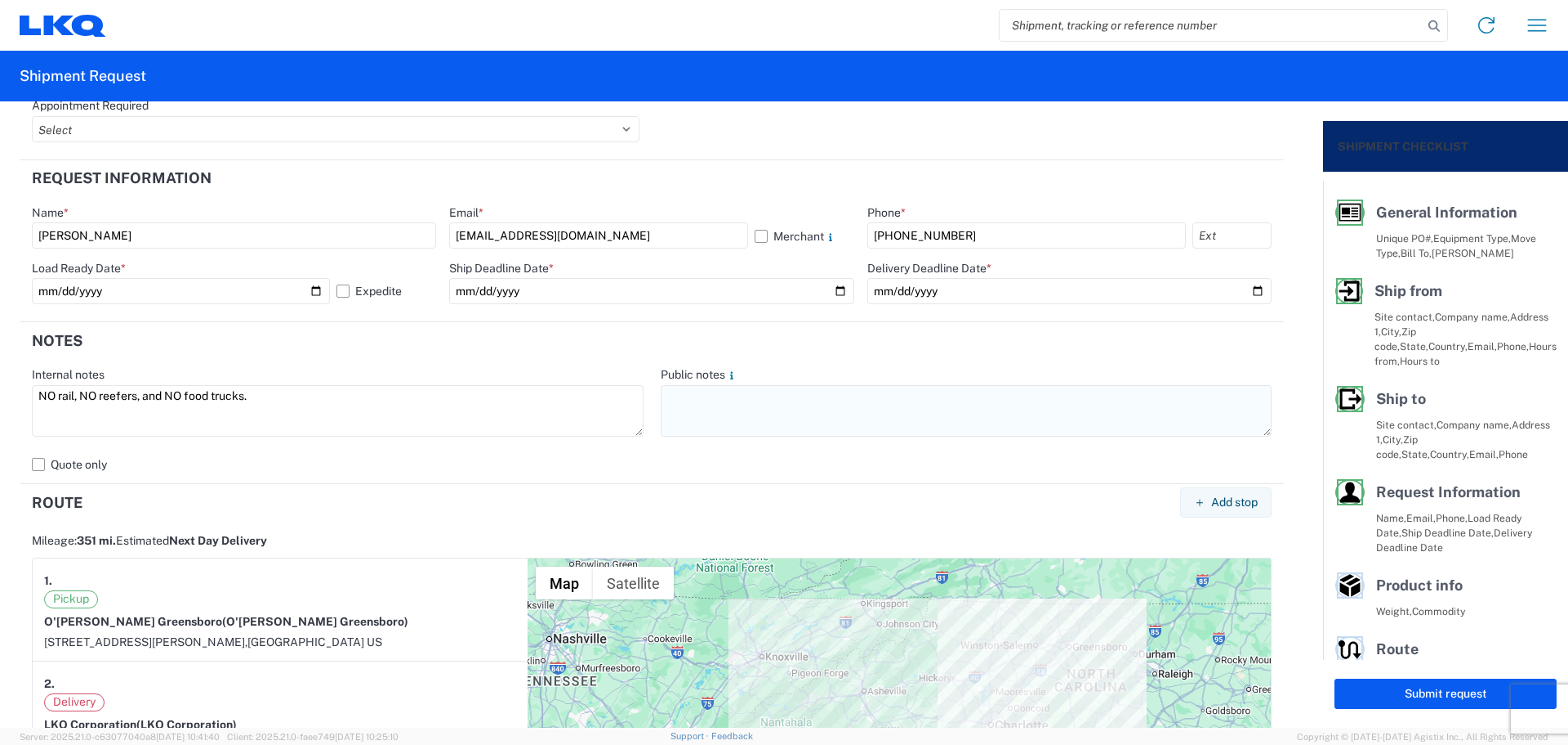
type textarea "NO rail, NO reefers, and NO food trucks."
click at [690, 397] on textarea at bounding box center [966, 410] width 611 height 52
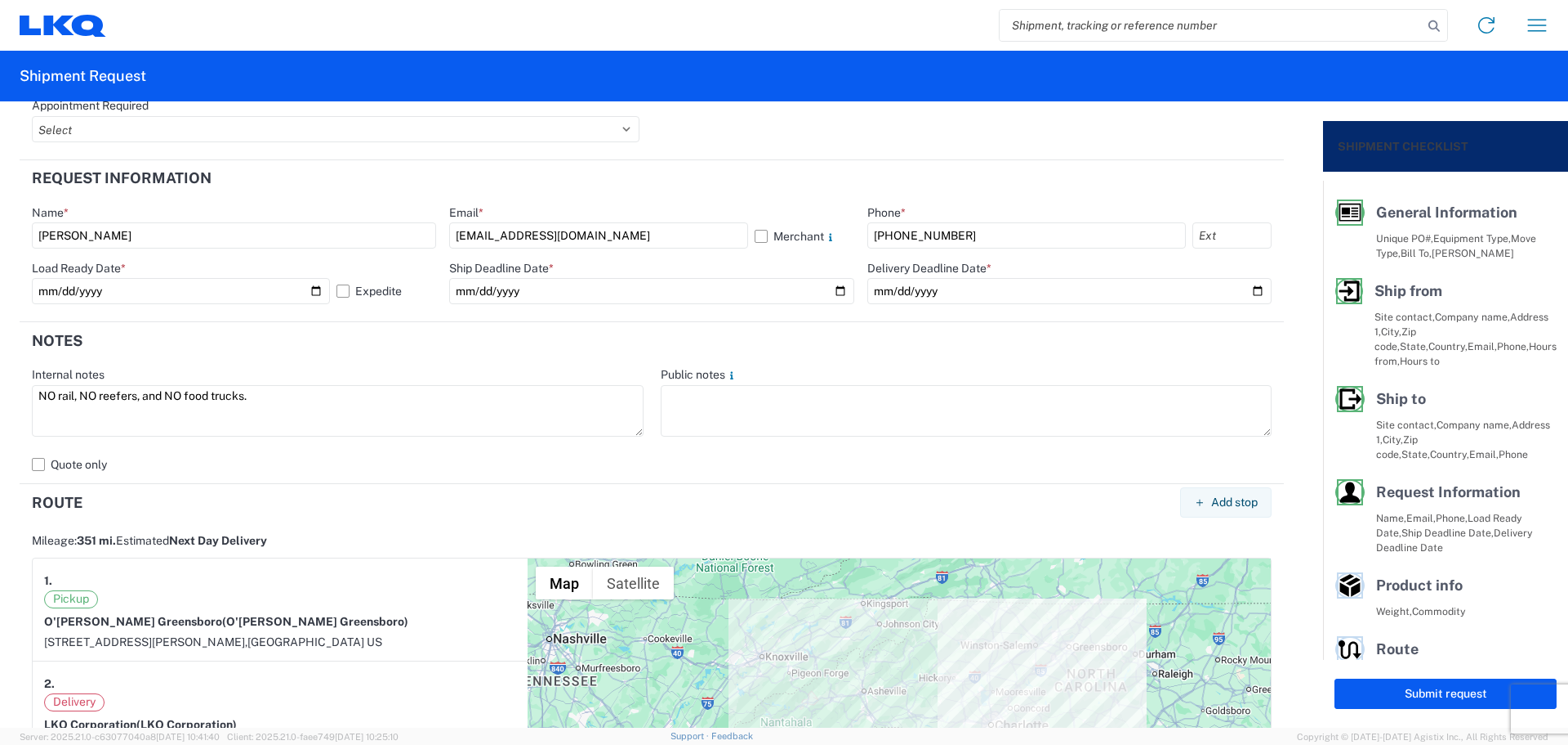
paste textarea "NO rail, NO reefers, and NO food trucks."
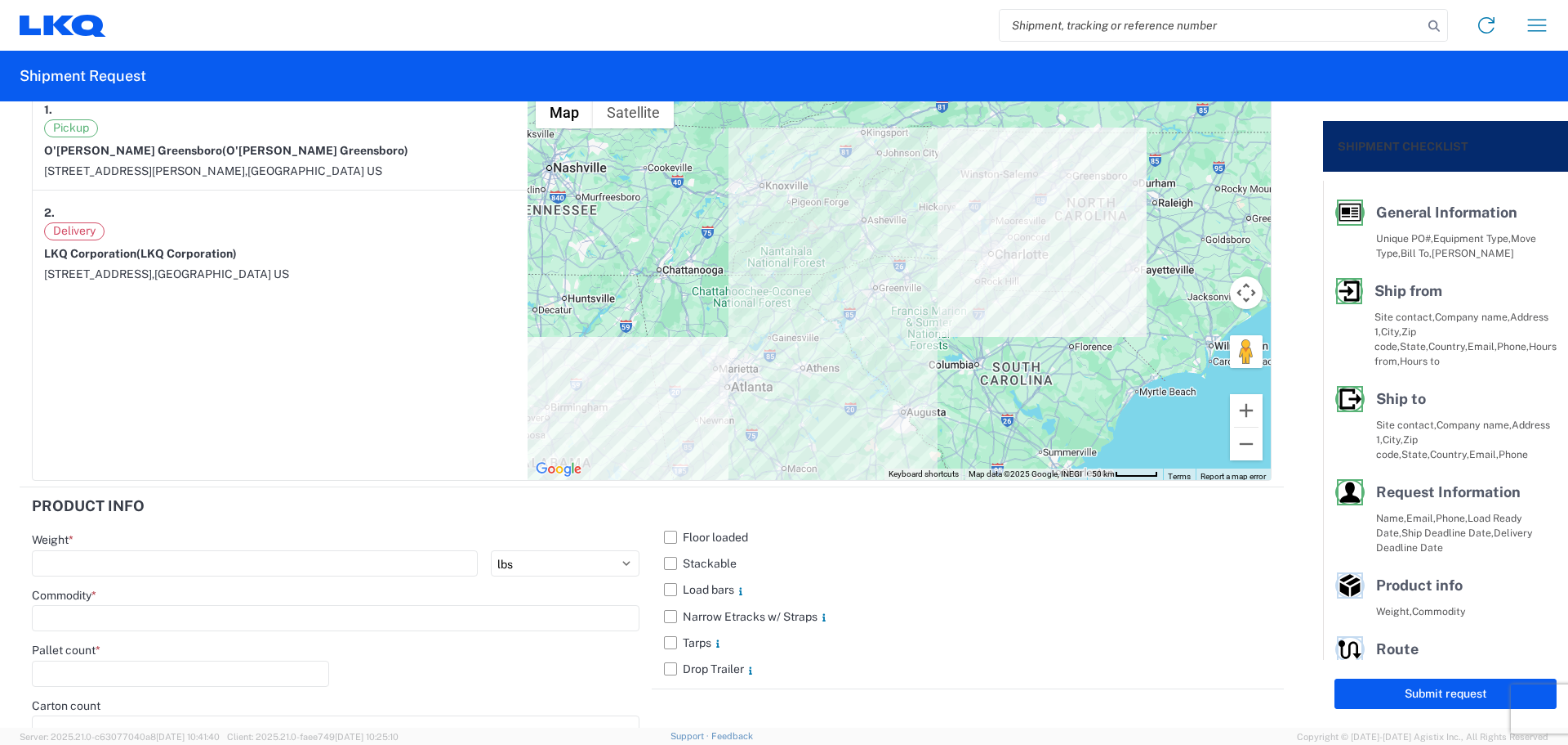
scroll to position [1541, 0]
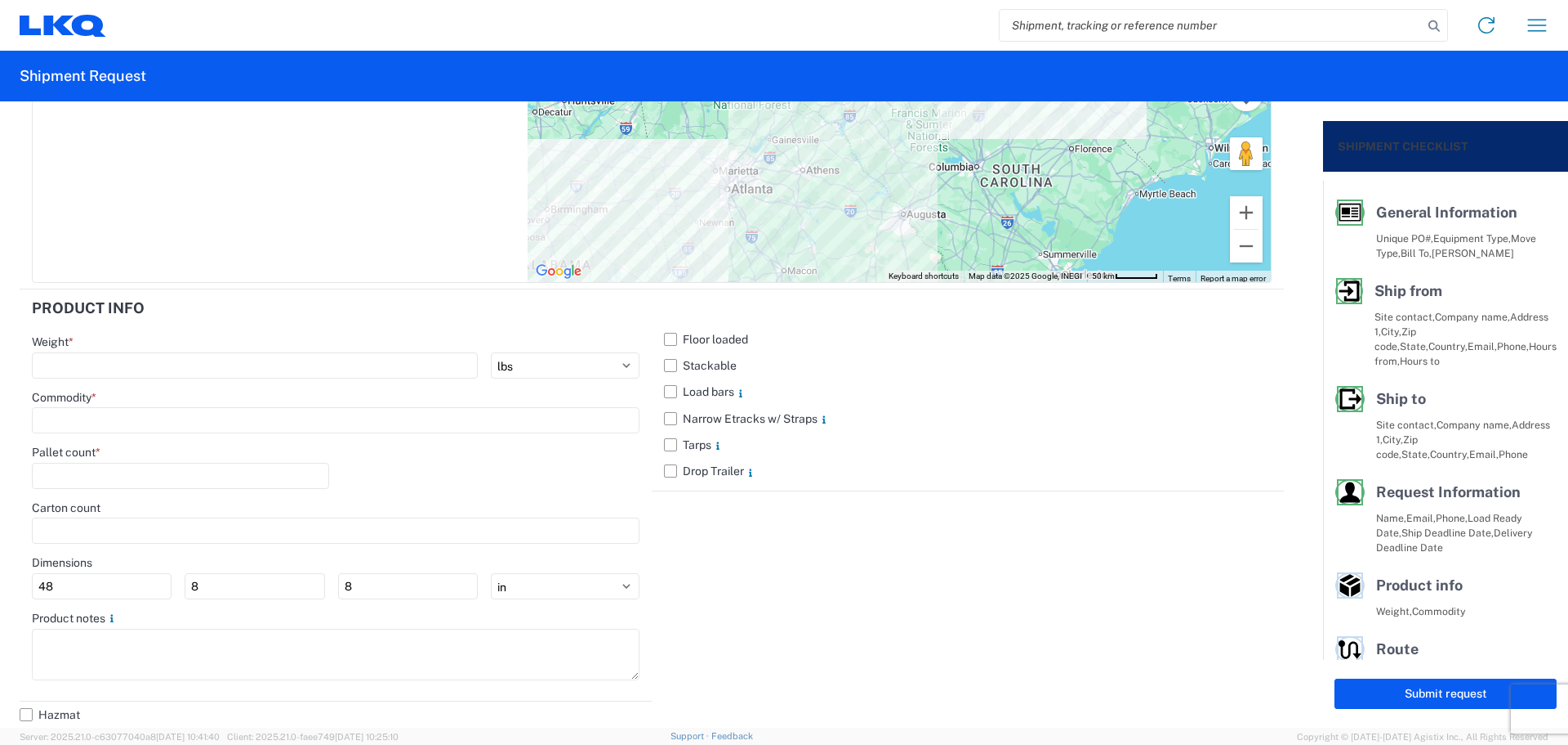
type textarea "NO rail, NO reefers, and NO food trucks."
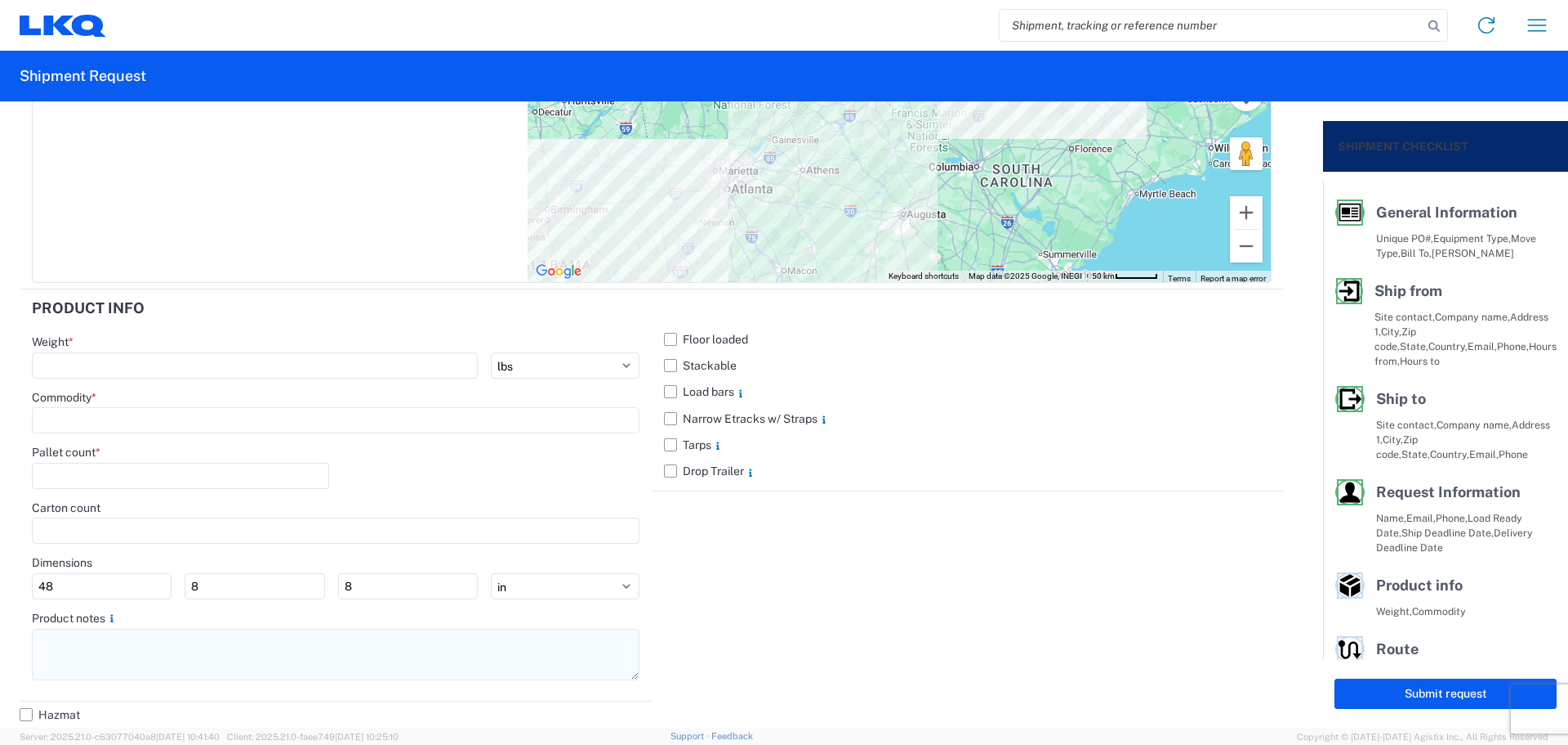
drag, startPoint x: 24, startPoint y: 648, endPoint x: 44, endPoint y: 643, distance: 20.6
click at [26, 648] on main "Weight * kgs lbs Commodity * Pallet count * Carton count Dimensions 48 8 8 ft i…" at bounding box center [335, 514] width 632 height 360
click at [49, 645] on textarea at bounding box center [335, 654] width 608 height 52
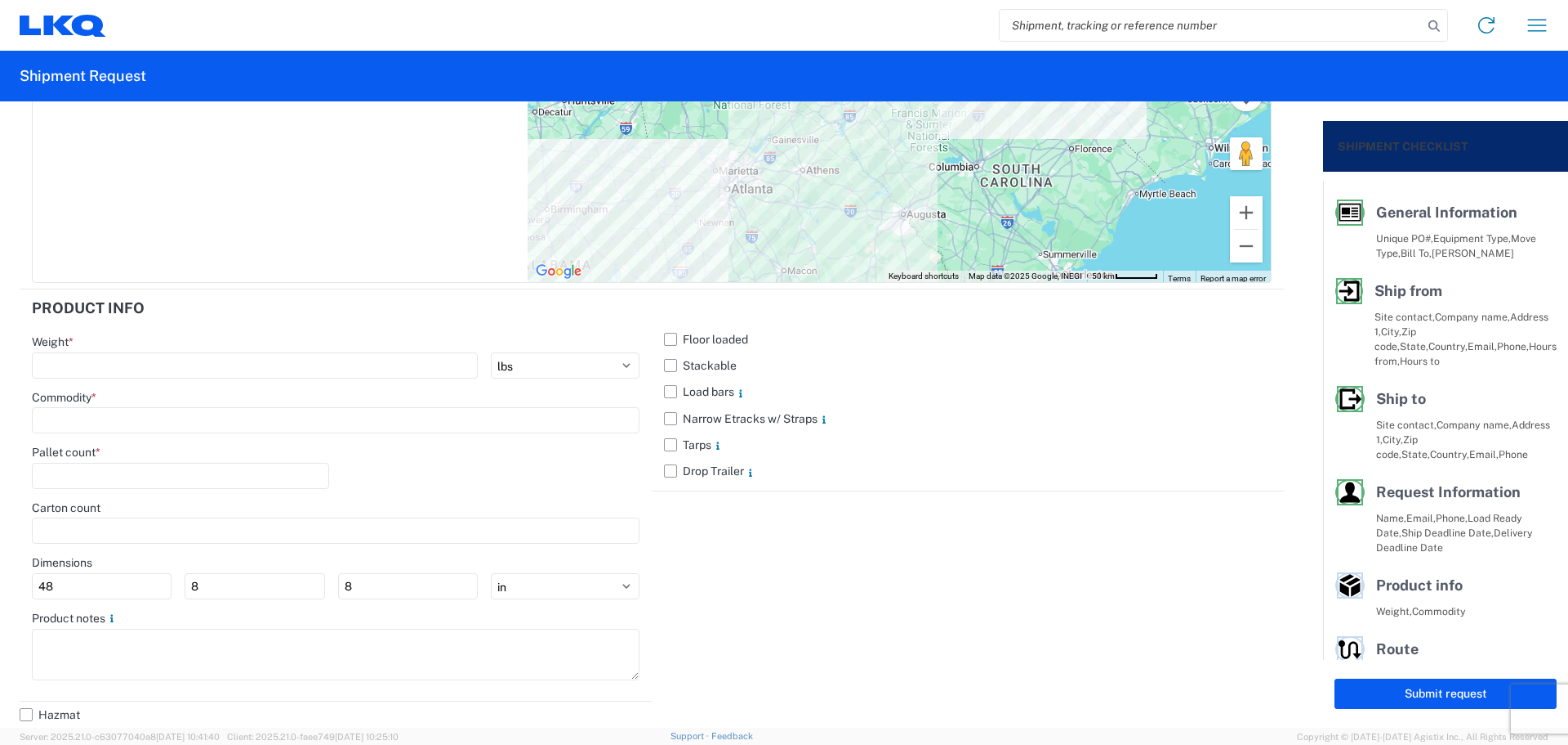
paste textarea "NO rail, NO reefers, and NO food trucks."
type textarea "NO rail, NO reefers, and NO food trucks."
click at [670, 363] on label "Stackable" at bounding box center [967, 365] width 608 height 26
click at [0, 0] on input "Stackable" at bounding box center [0, 0] width 0 height 0
click at [111, 370] on input "number" at bounding box center [255, 365] width 446 height 26
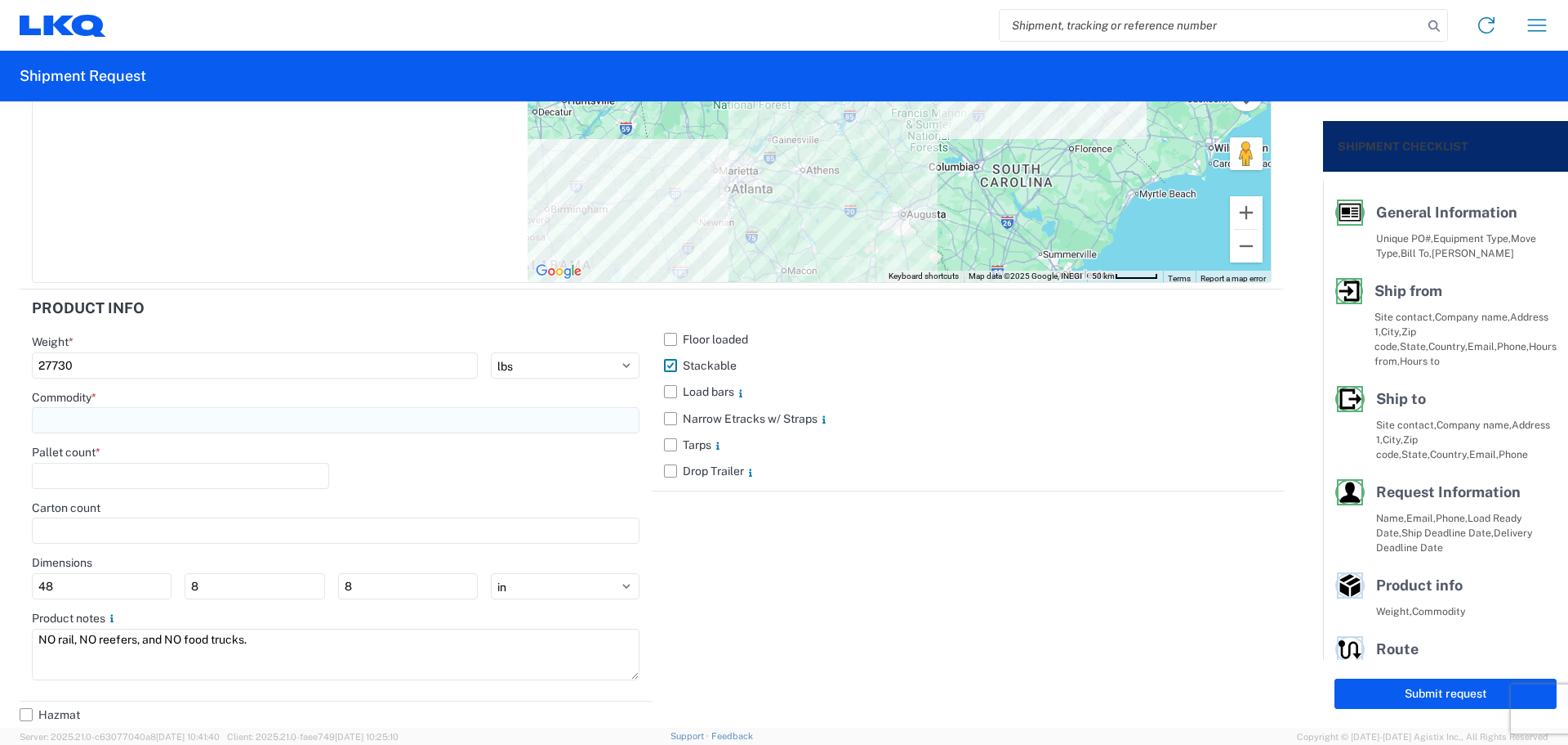
type input "27730"
click at [120, 424] on input at bounding box center [335, 419] width 608 height 26
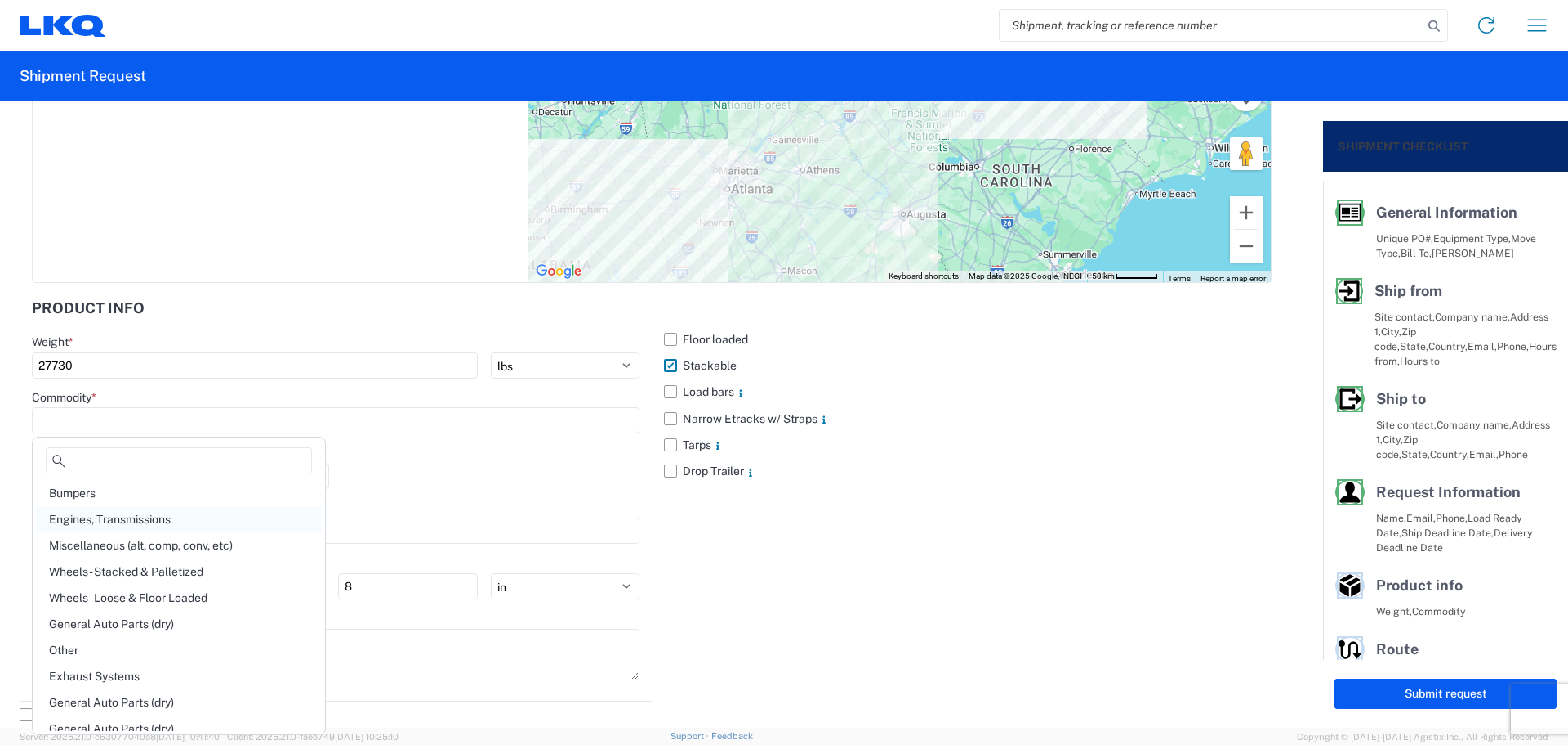
click at [196, 514] on div "Engines, Transmissions" at bounding box center [179, 518] width 286 height 26
type input "Engines, Transmissions"
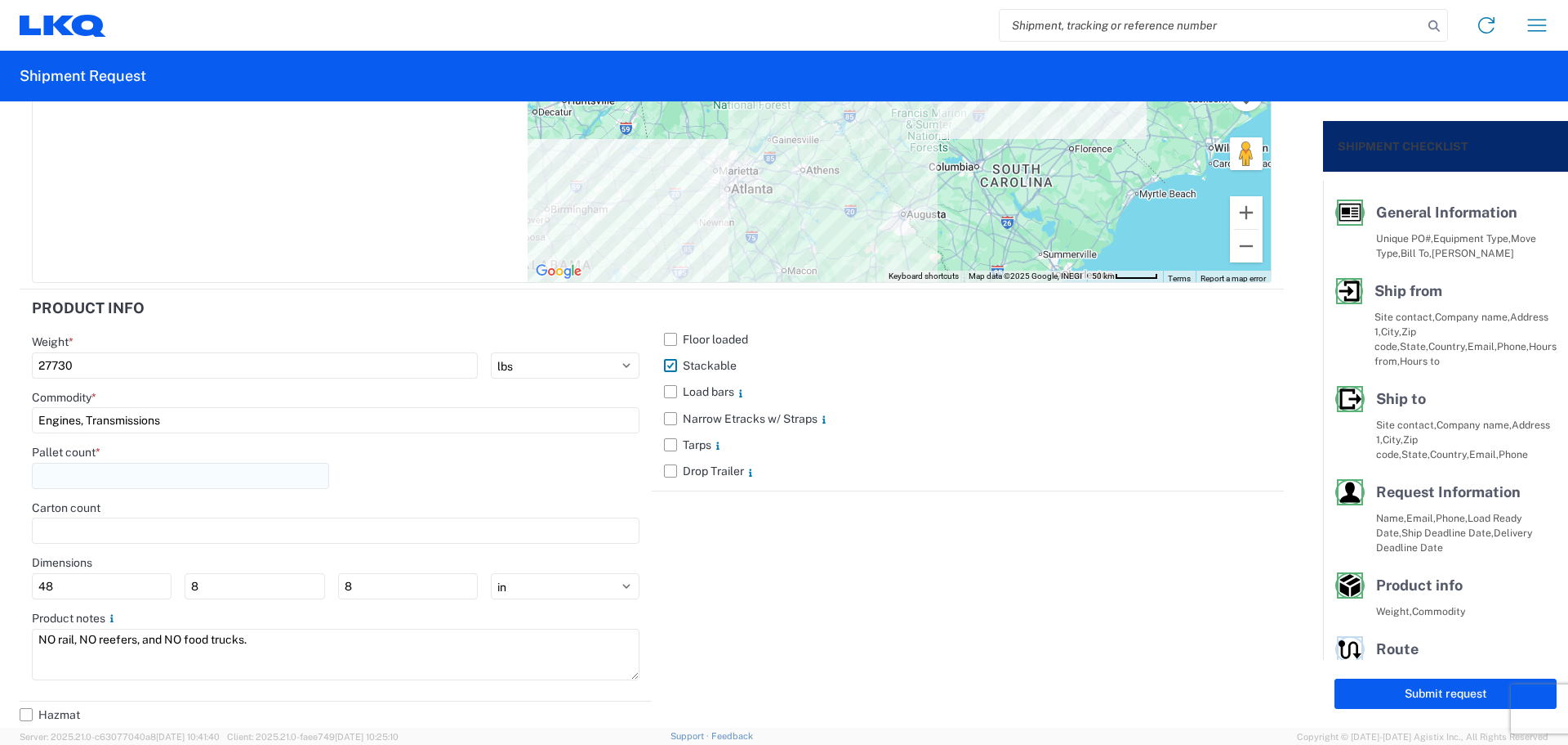
click at [140, 475] on input "number" at bounding box center [181, 476] width 297 height 26
type input "36"
click at [523, 445] on div "Pallet count * 36" at bounding box center [335, 472] width 608 height 55
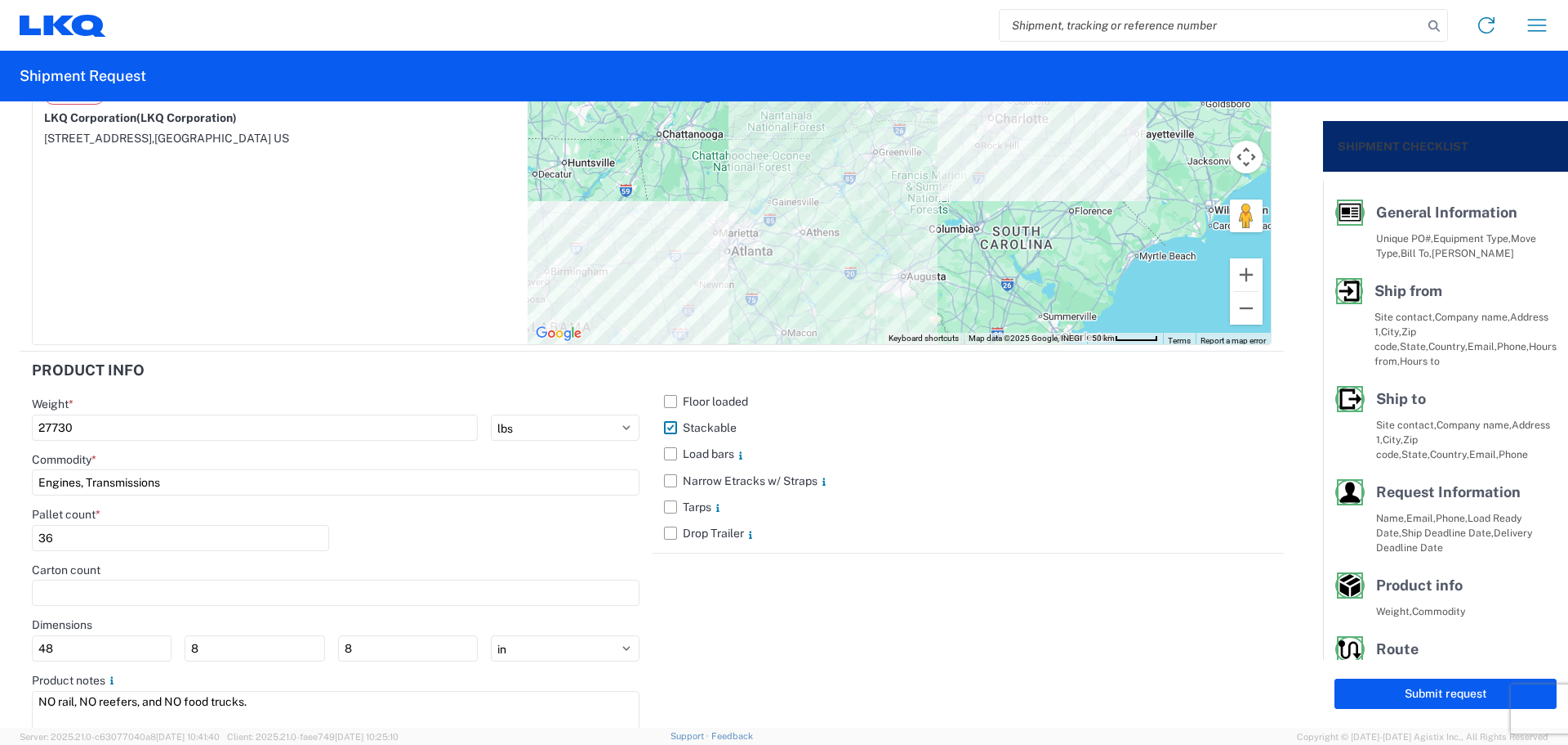
scroll to position [1432, 0]
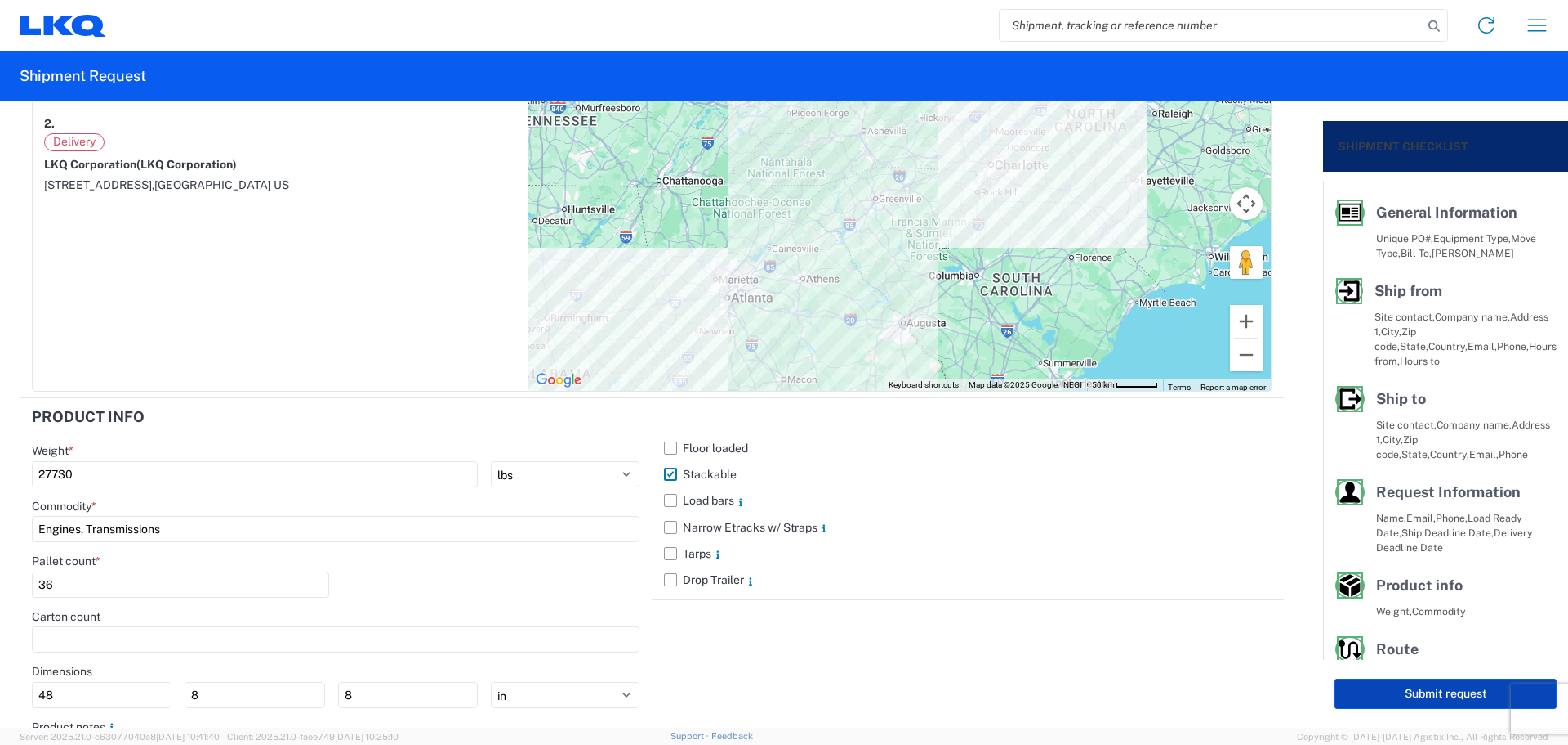
click at [1362, 692] on button "Submit request" at bounding box center [1446, 692] width 223 height 30
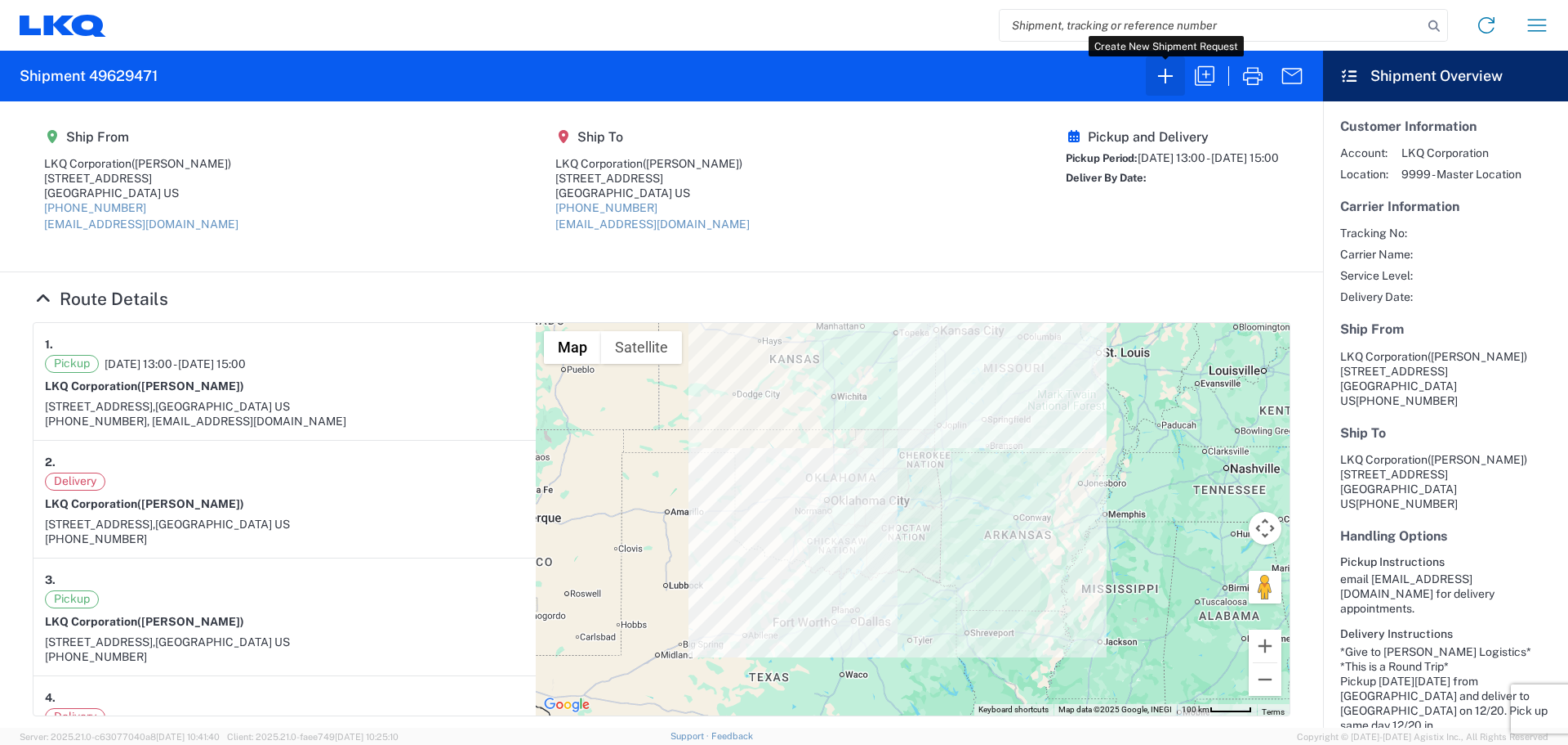
click at [1168, 85] on icon "button" at bounding box center [1166, 76] width 26 height 26
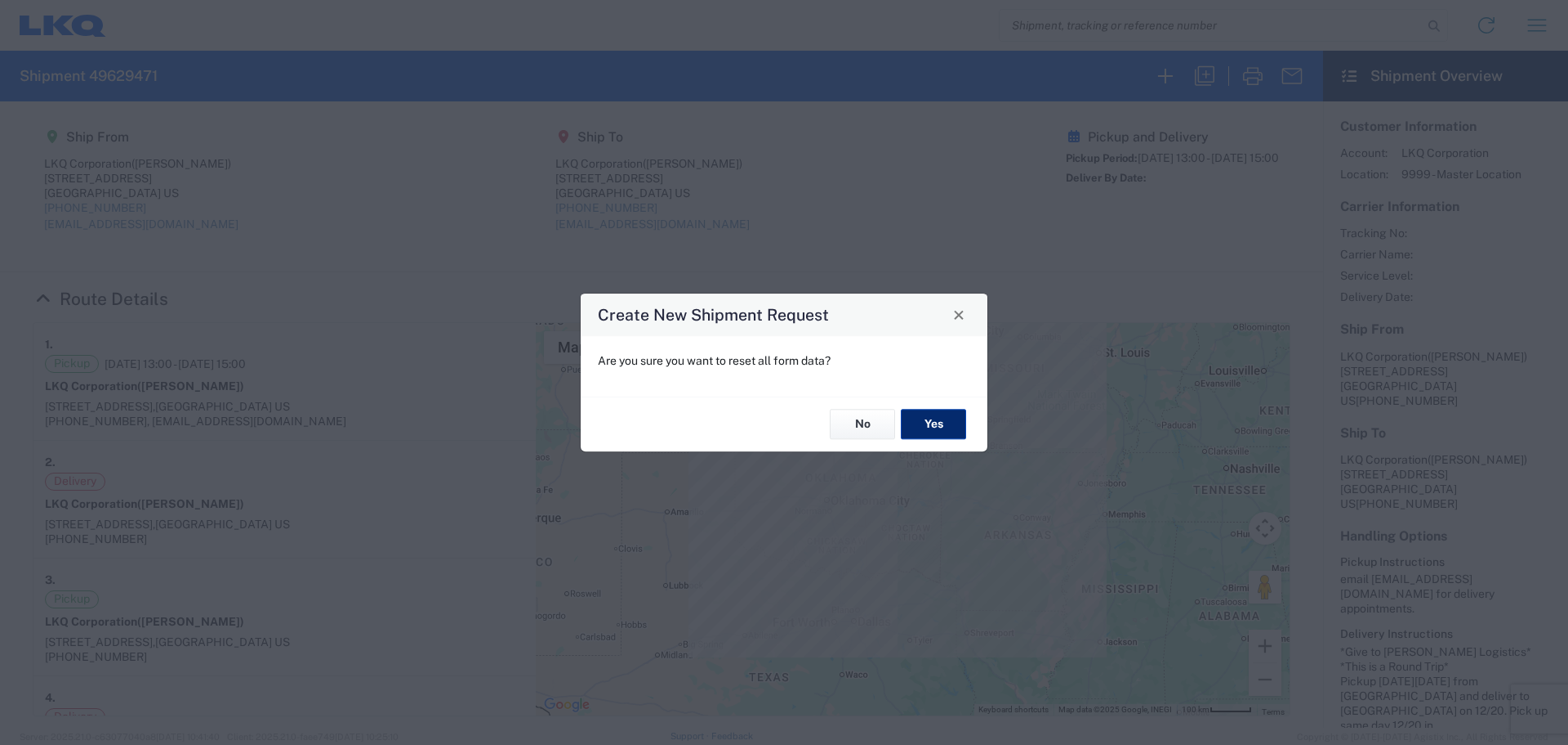
click at [944, 422] on button "Yes" at bounding box center [933, 424] width 65 height 30
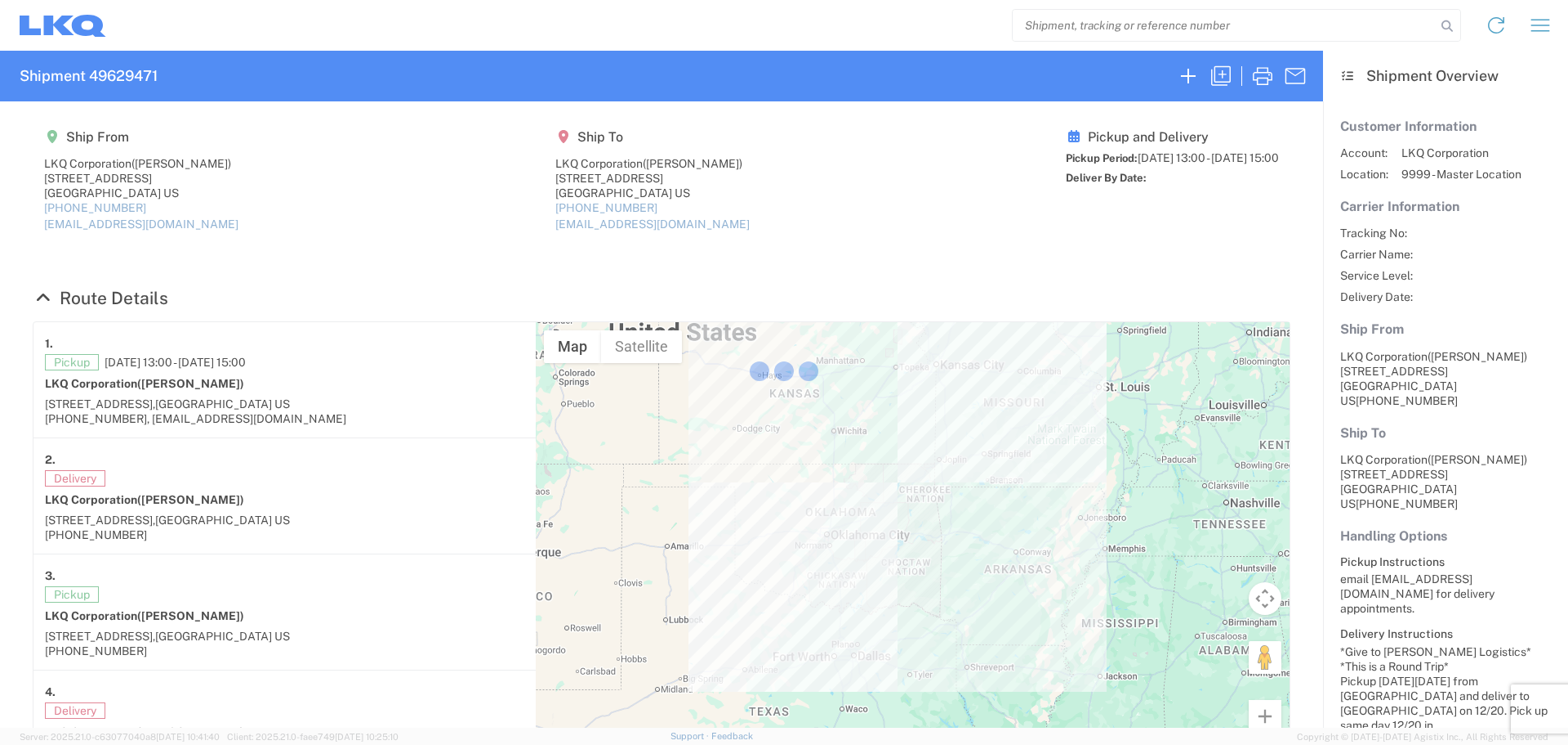
select select "FULL"
select select "LBS"
select select "IN"
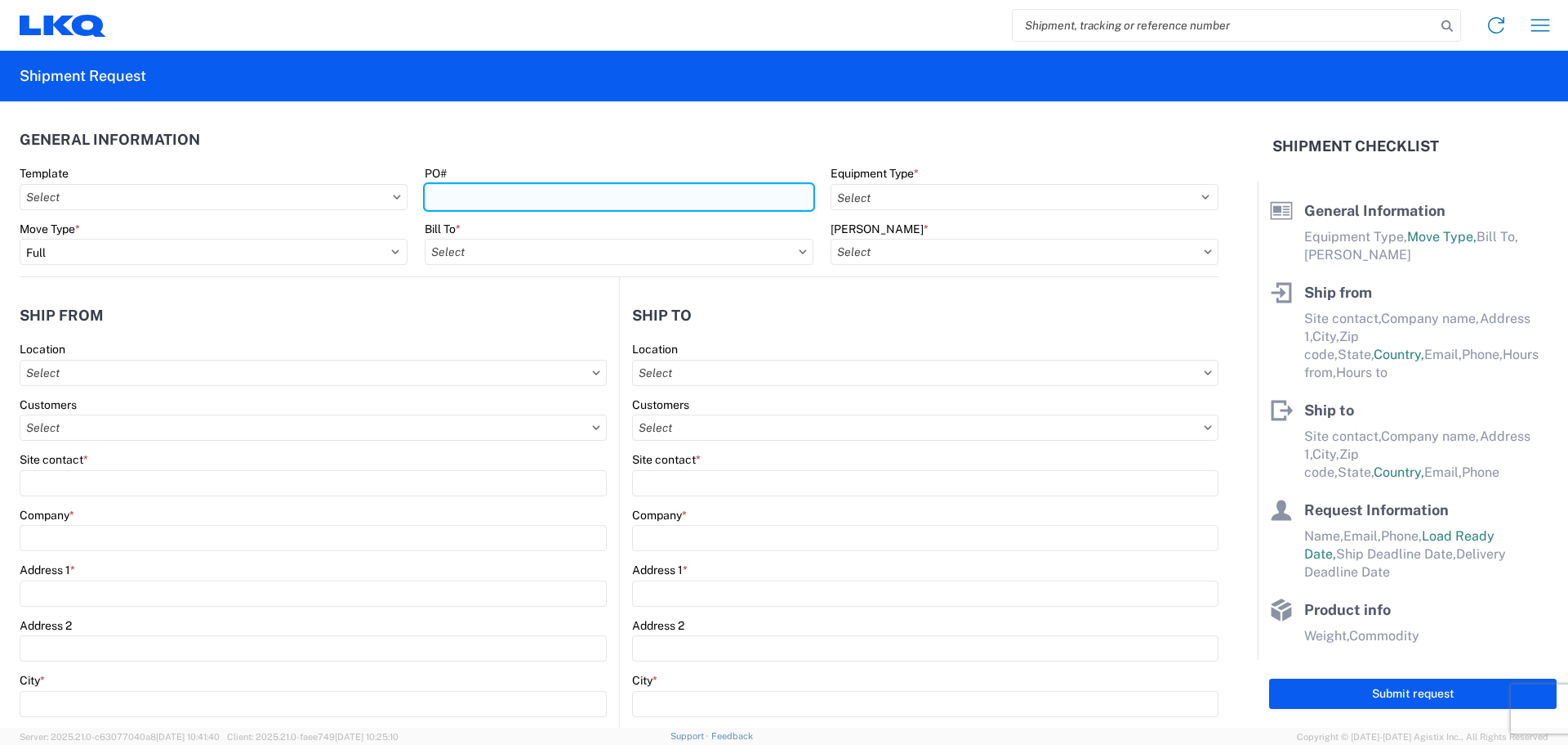
click at [522, 205] on input "PO#" at bounding box center [618, 196] width 388 height 26
type input "T3222"
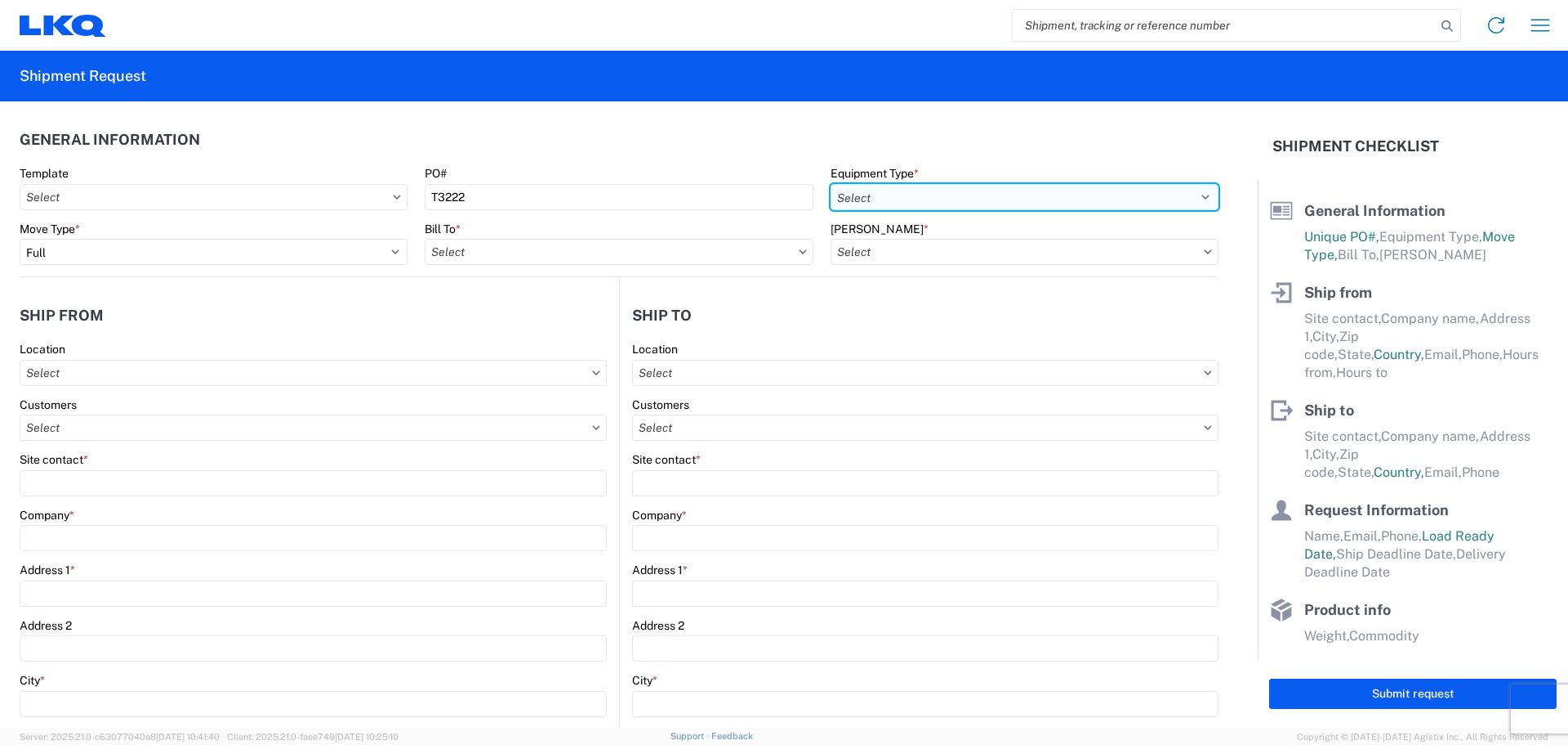
click at [834, 197] on select "Select 53’ Dry Van Flatbed Dropdeck (van) Lowboy (flatbed) Rail" at bounding box center [1025, 196] width 388 height 26
select select "STDV"
click at [831, 184] on select "Select 53’ Dry Van Flatbed Dropdeck (van) Lowboy (flatbed) Rail" at bounding box center [1025, 196] width 388 height 26
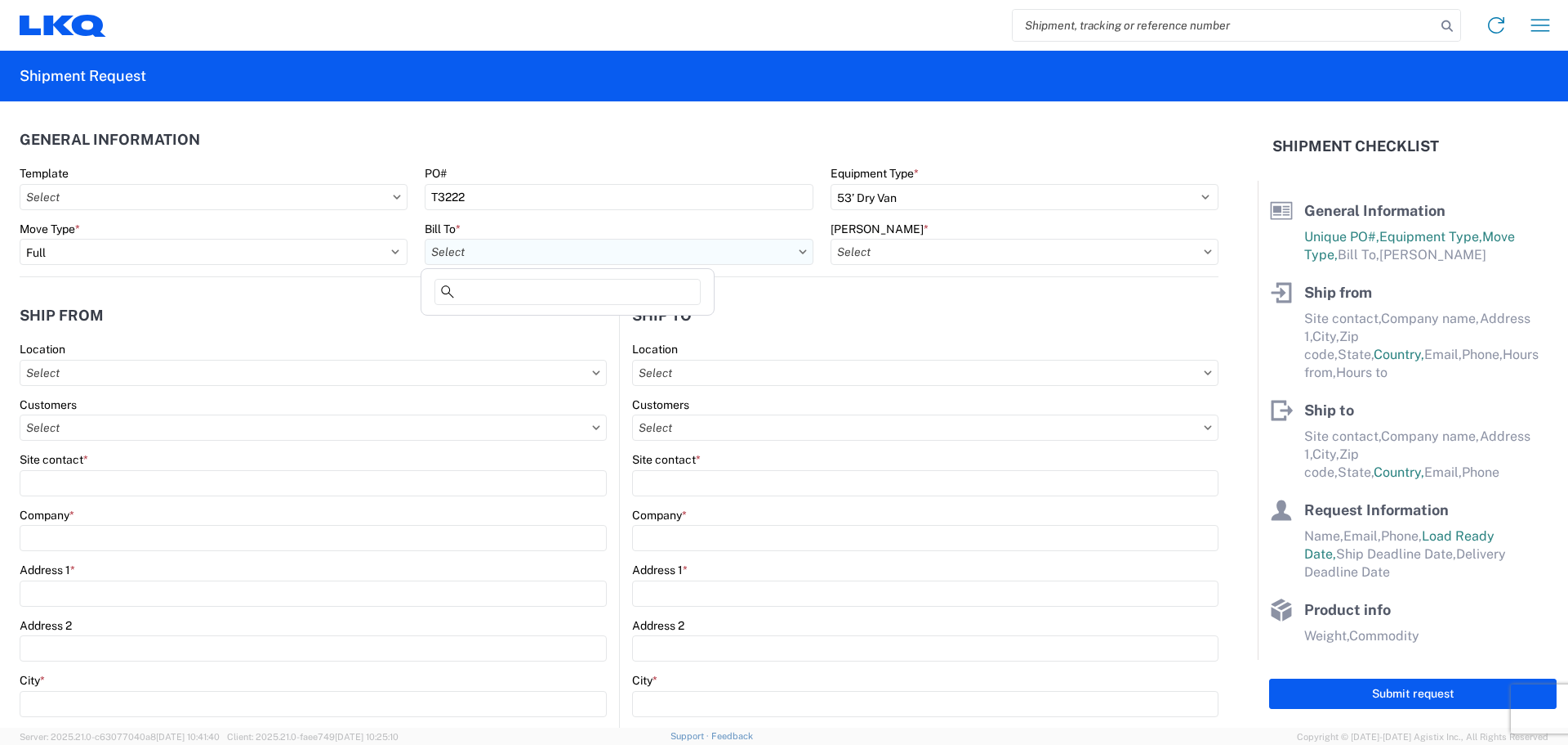
click at [473, 255] on input "text" at bounding box center [618, 251] width 388 height 26
type input "1882"
click at [518, 321] on div "1882 - North American ATK Corporation" at bounding box center [568, 324] width 286 height 26
type input "1882 - North American ATK Corporation"
click at [932, 249] on input "text" at bounding box center [1025, 251] width 388 height 26
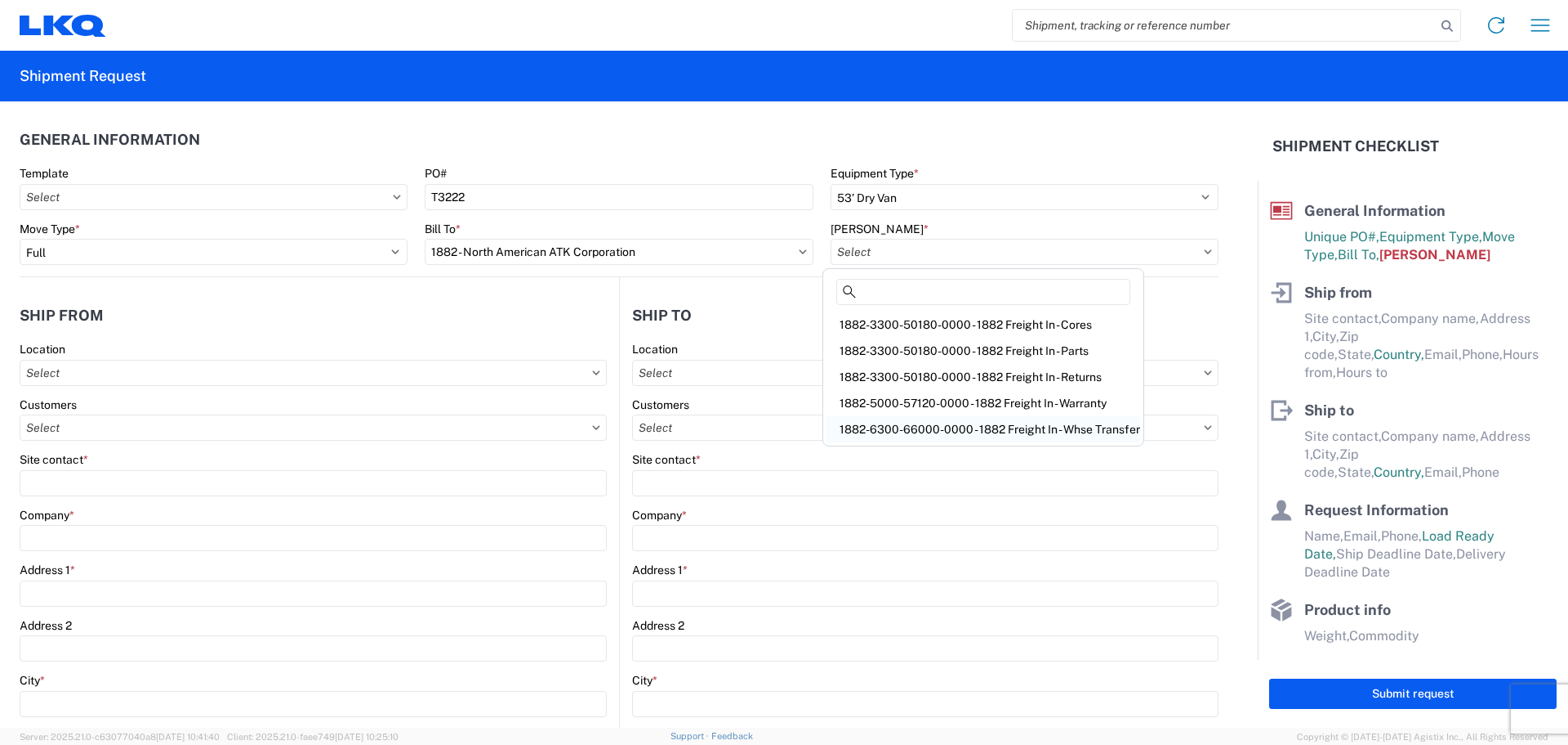
click at [985, 426] on div "1882-6300-66000-0000 - 1882 Freight In - Whse Transfer" at bounding box center [983, 429] width 314 height 26
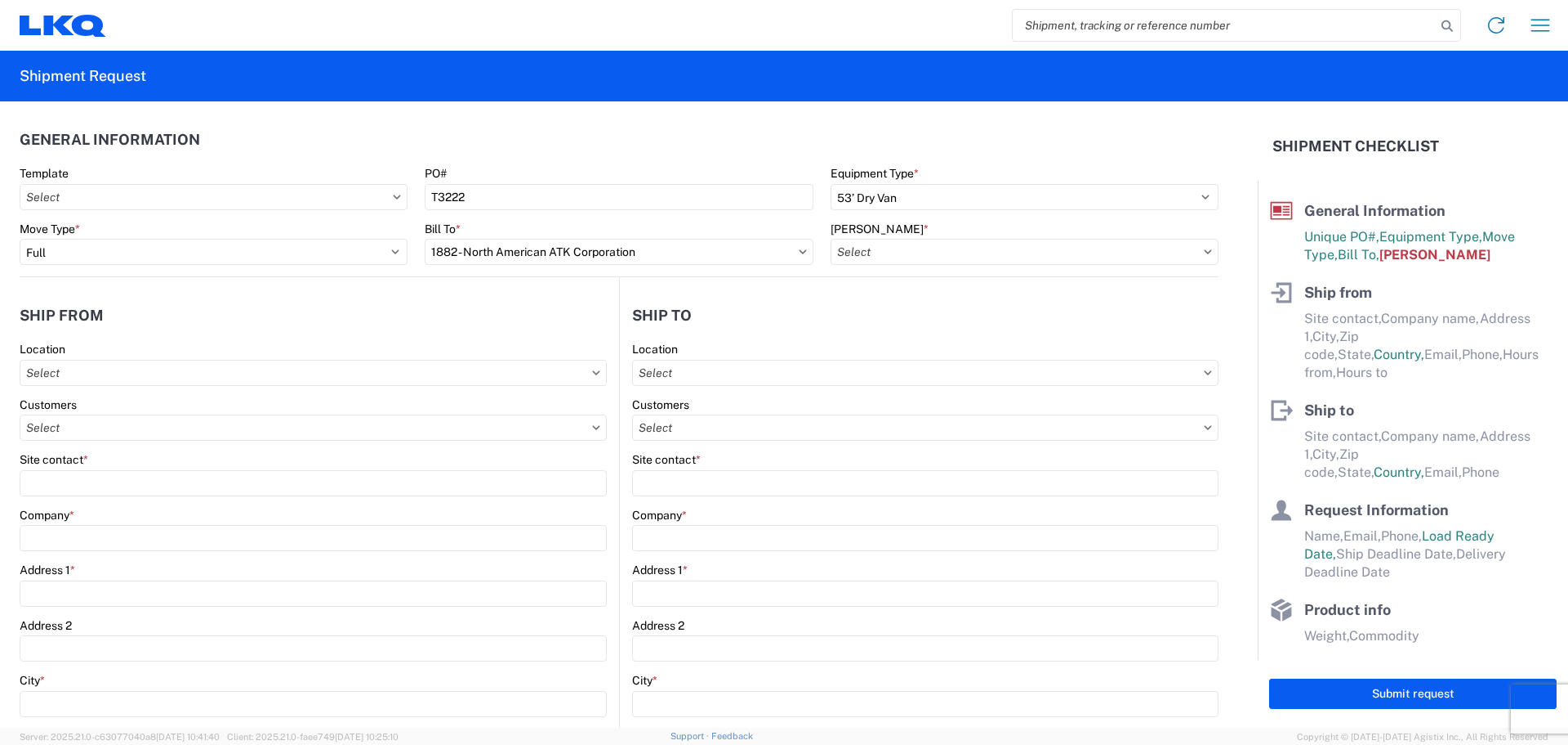
type input "1882-6300-66000-0000 - 1882 Freight In - Whse Transfer"
click at [121, 368] on input "text" at bounding box center [313, 372] width 587 height 26
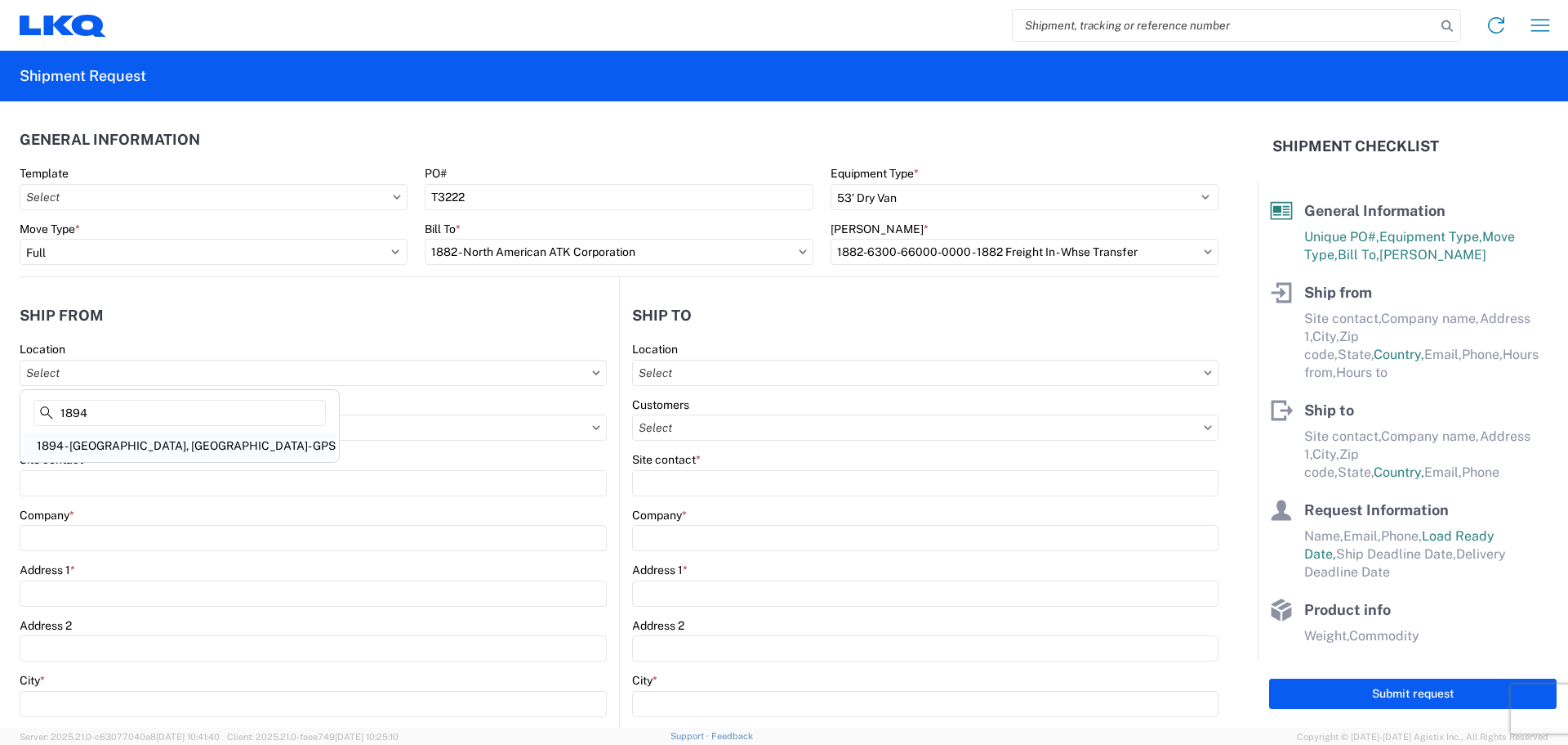
type input "1894"
click at [141, 446] on div "1894 - Newnan, GA- GPS" at bounding box center [179, 445] width 312 height 26
type input "1894 - Newnan, GA- GPS"
type input "LKQ Corporation"
type input "32 Dart Rd"
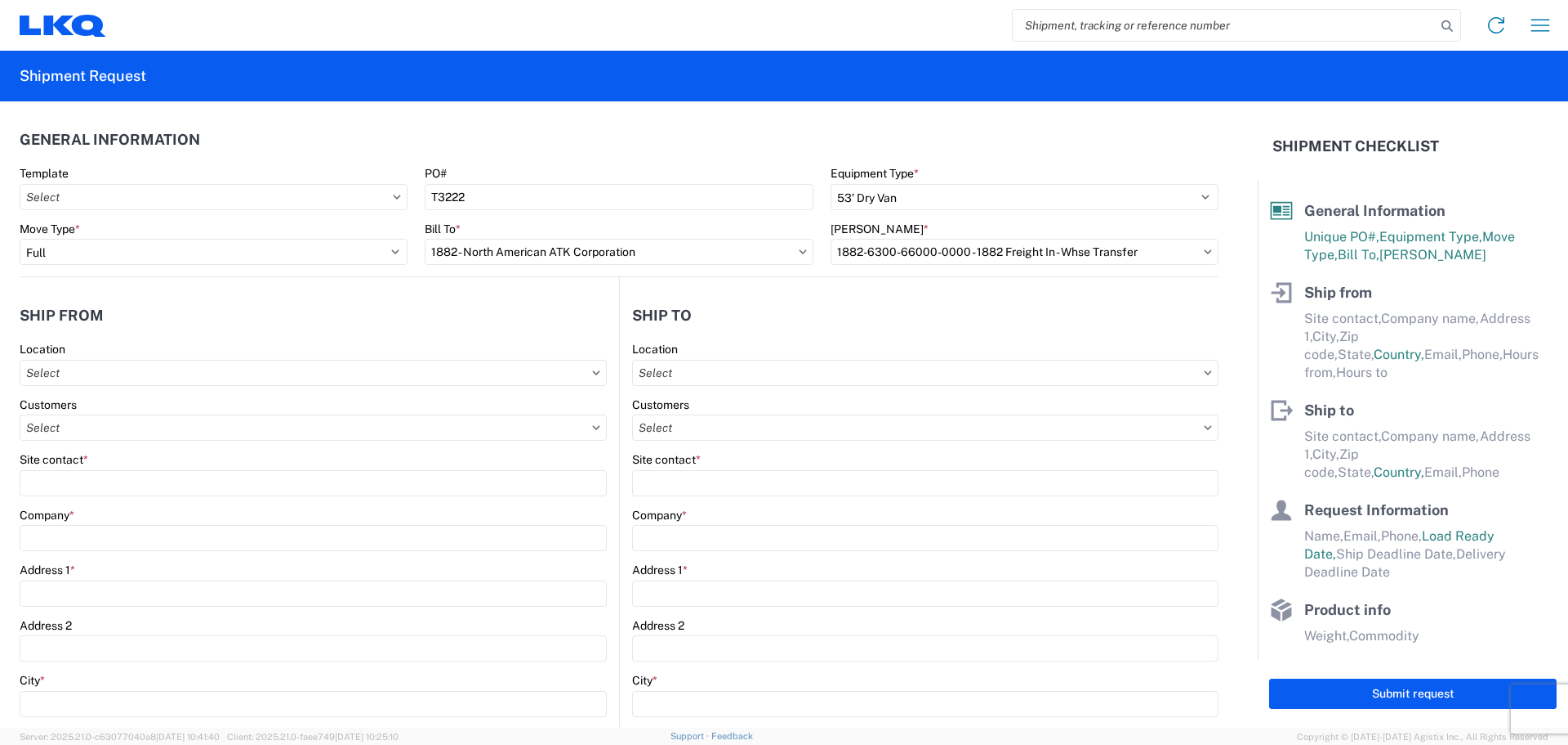
type input "Newnan"
type input "30265"
select select "GA"
select select "US"
type input "678-854-9960"
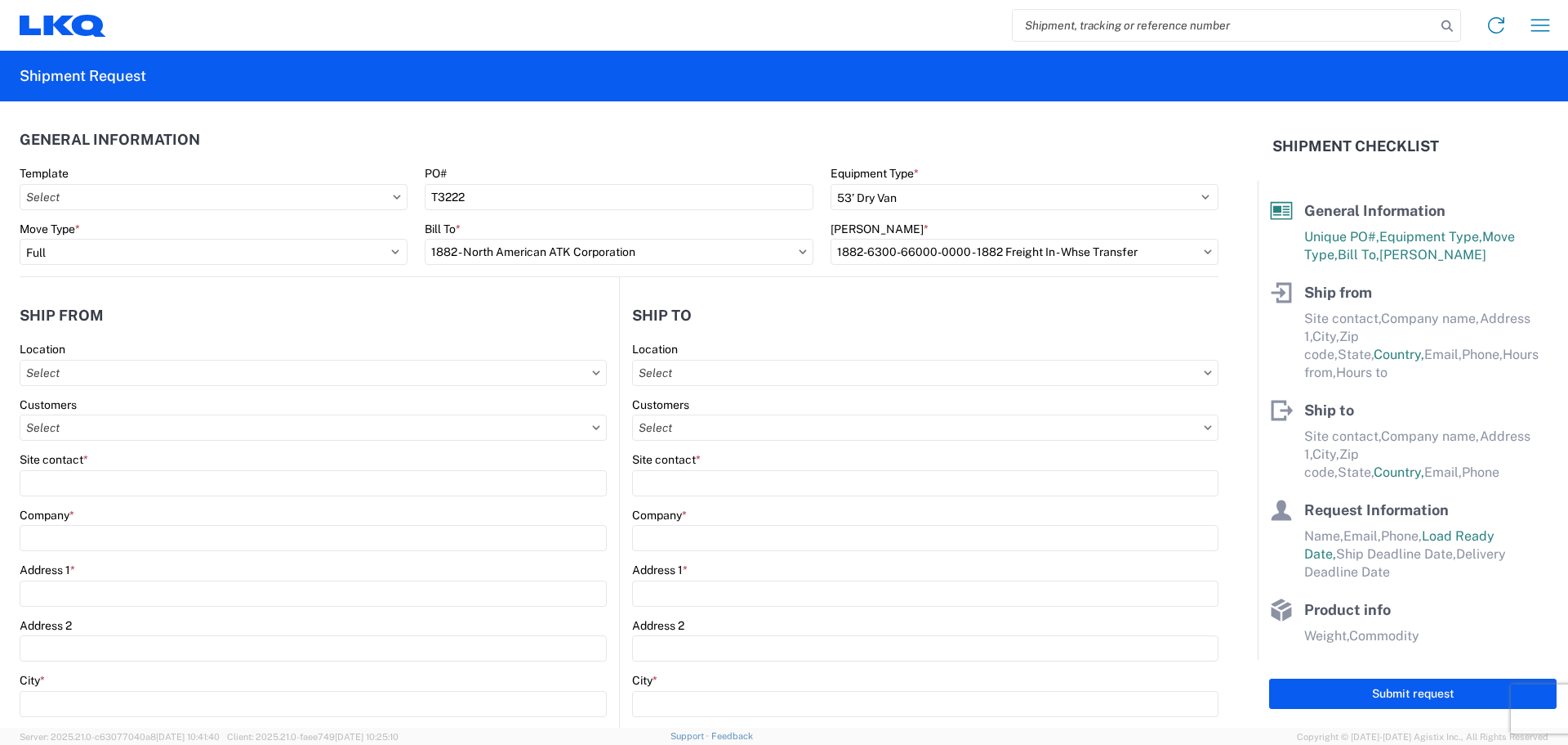
type input "07:00"
type input "15:00"
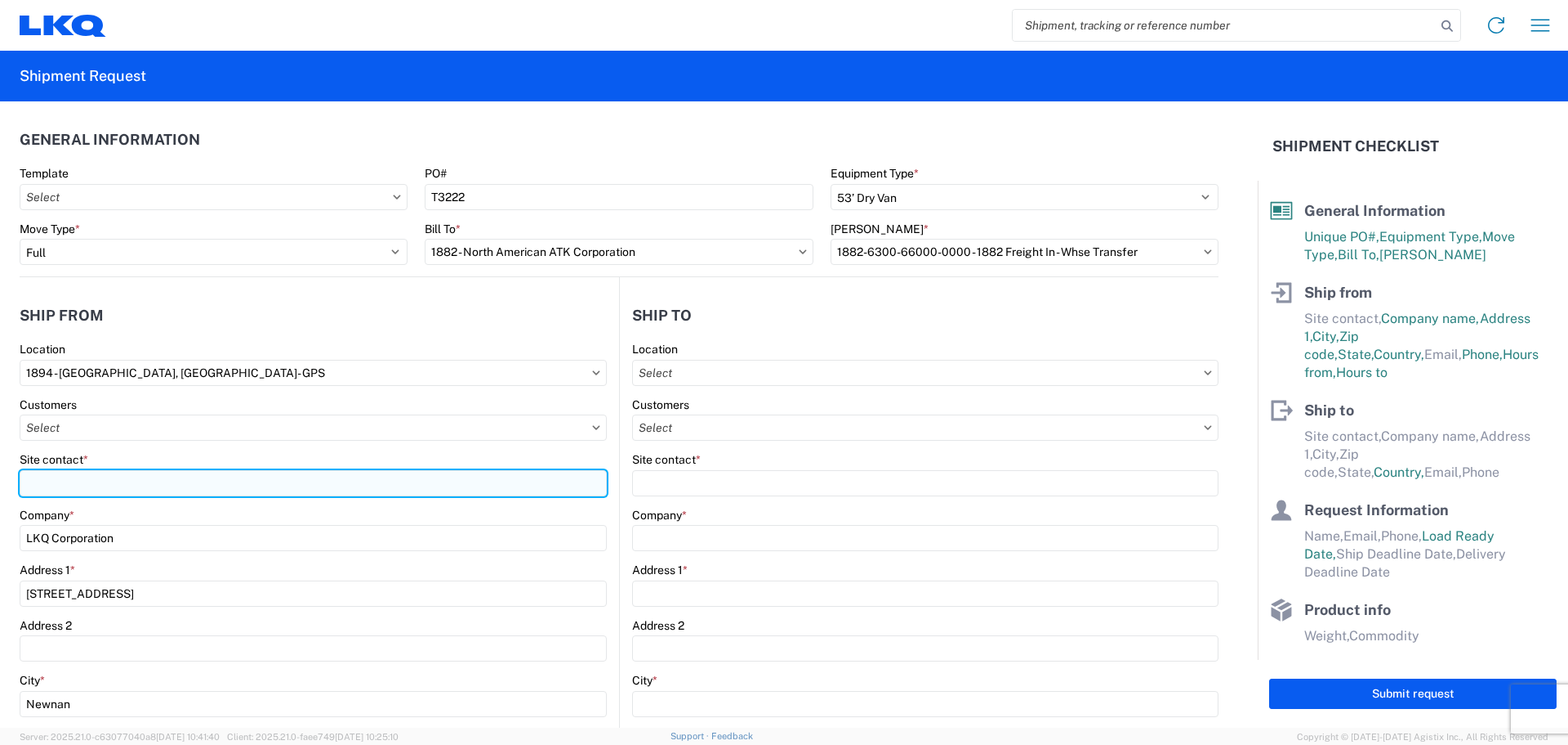
click at [85, 476] on input "Site contact *" at bounding box center [313, 482] width 587 height 26
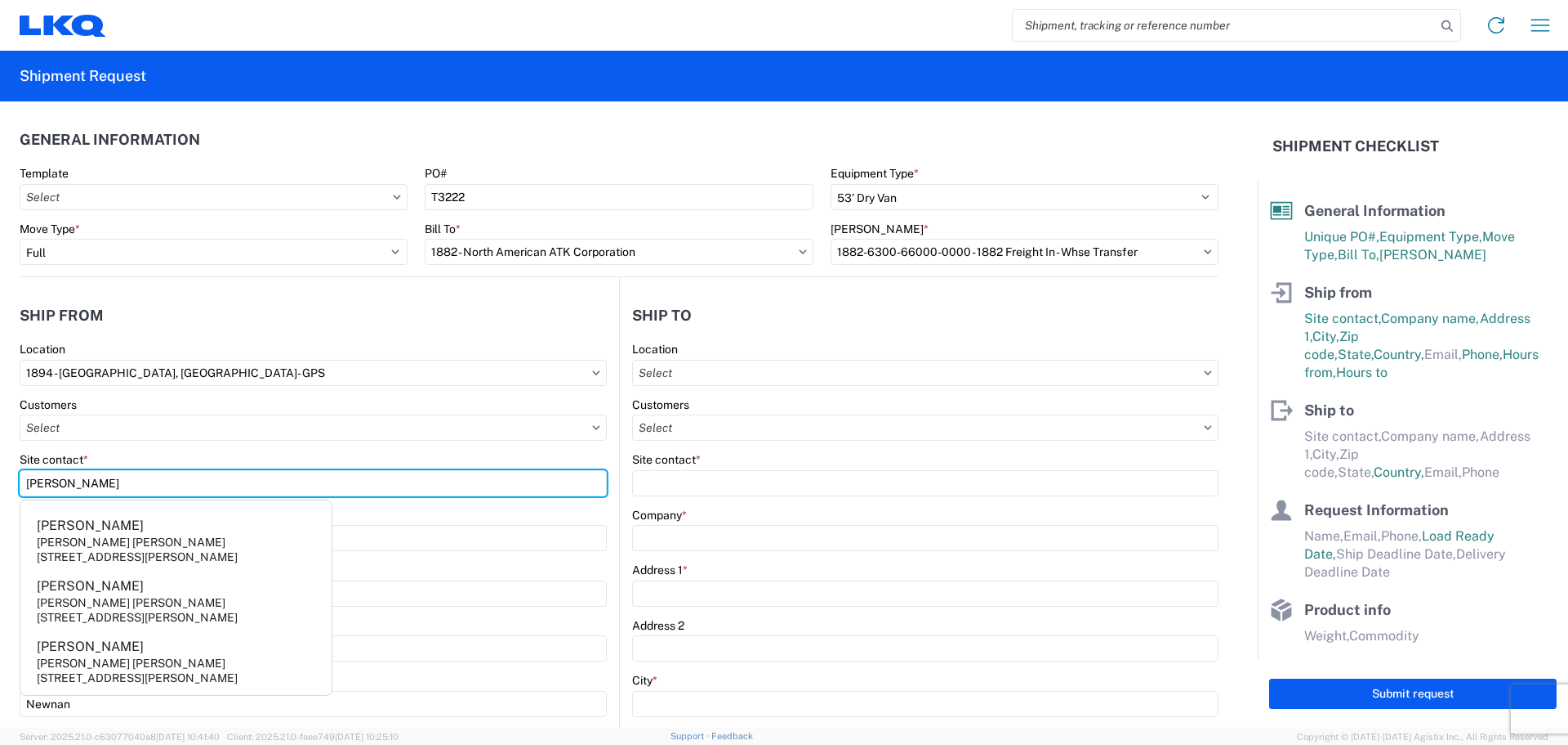
type input "Donna"
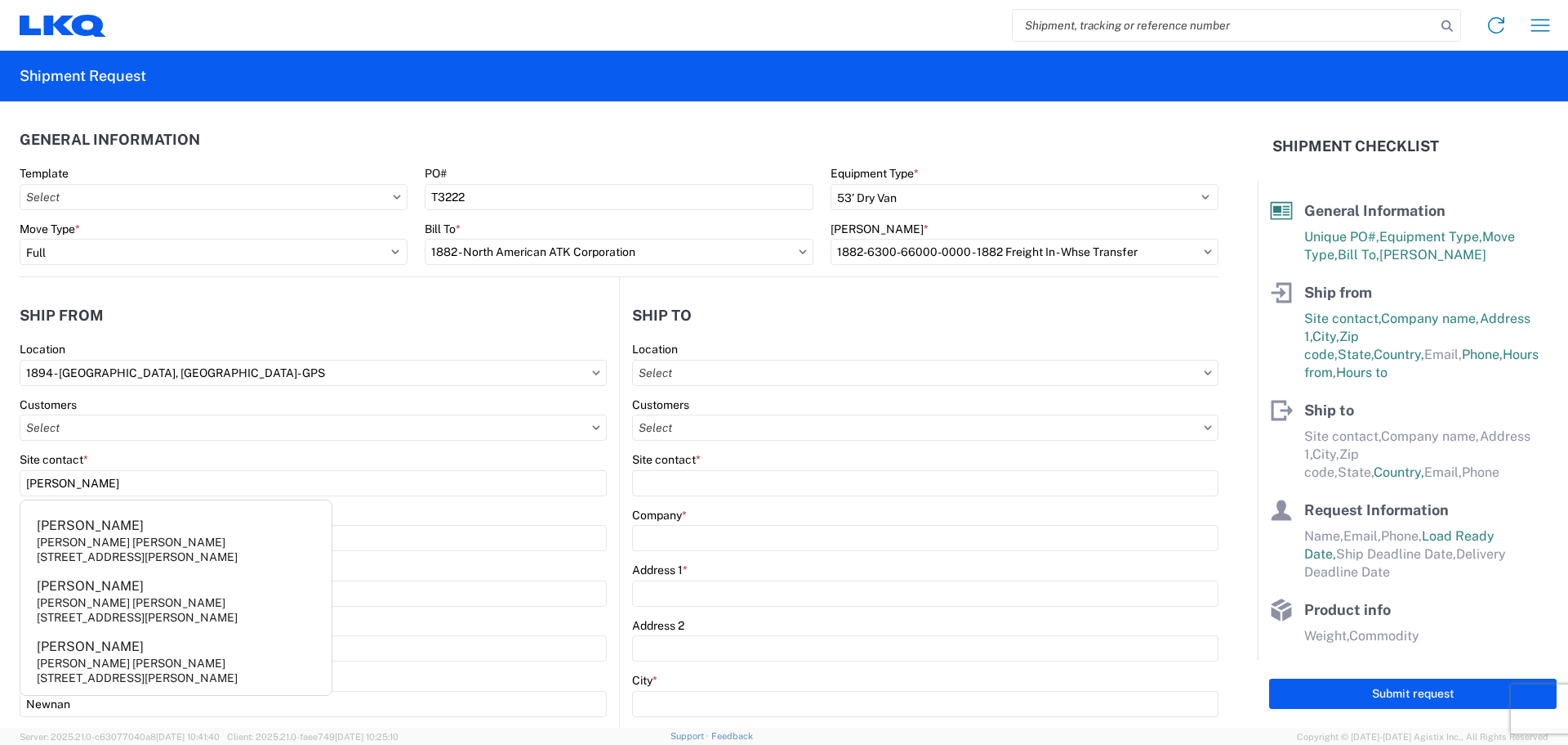
click at [286, 312] on header "Ship from" at bounding box center [319, 315] width 600 height 37
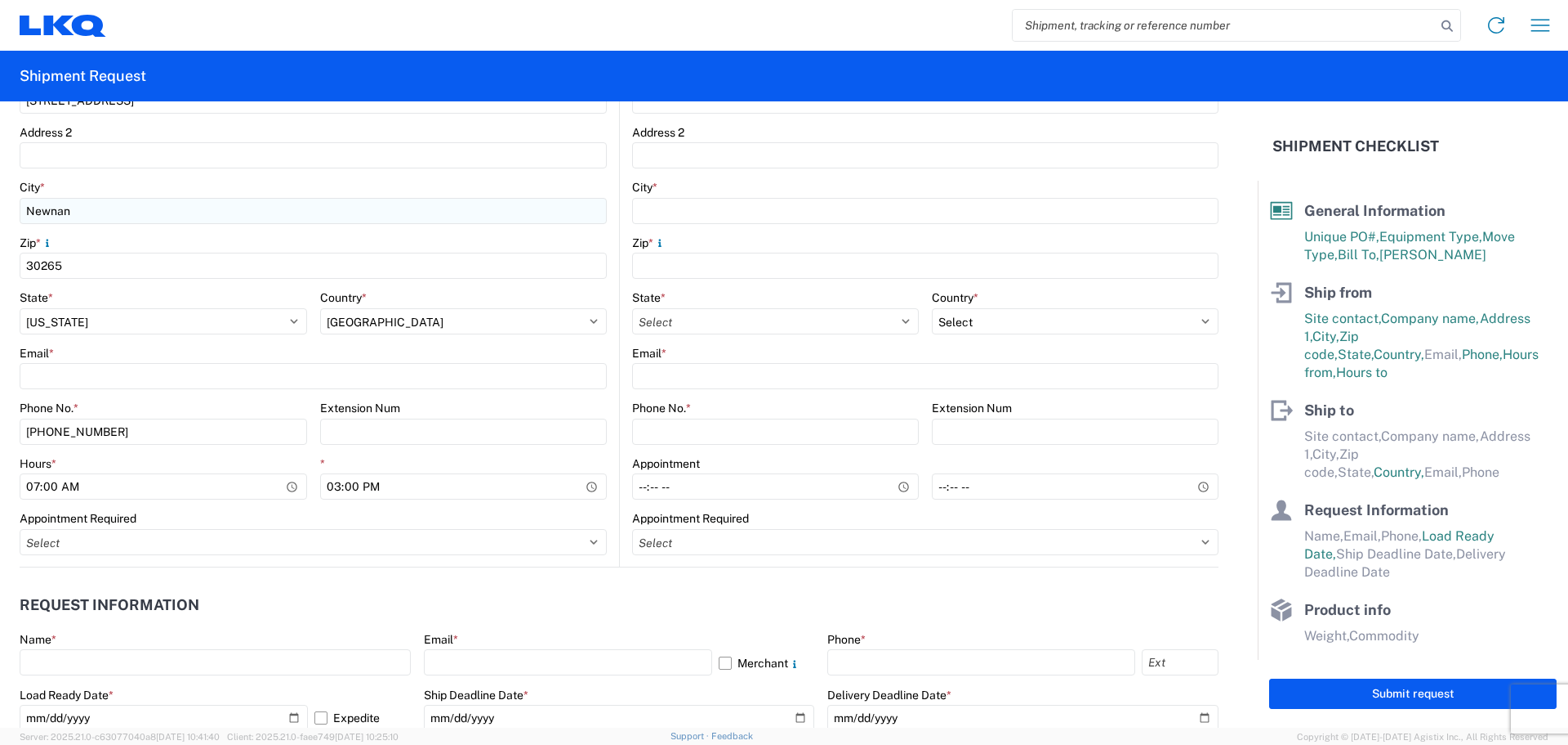
scroll to position [545, 0]
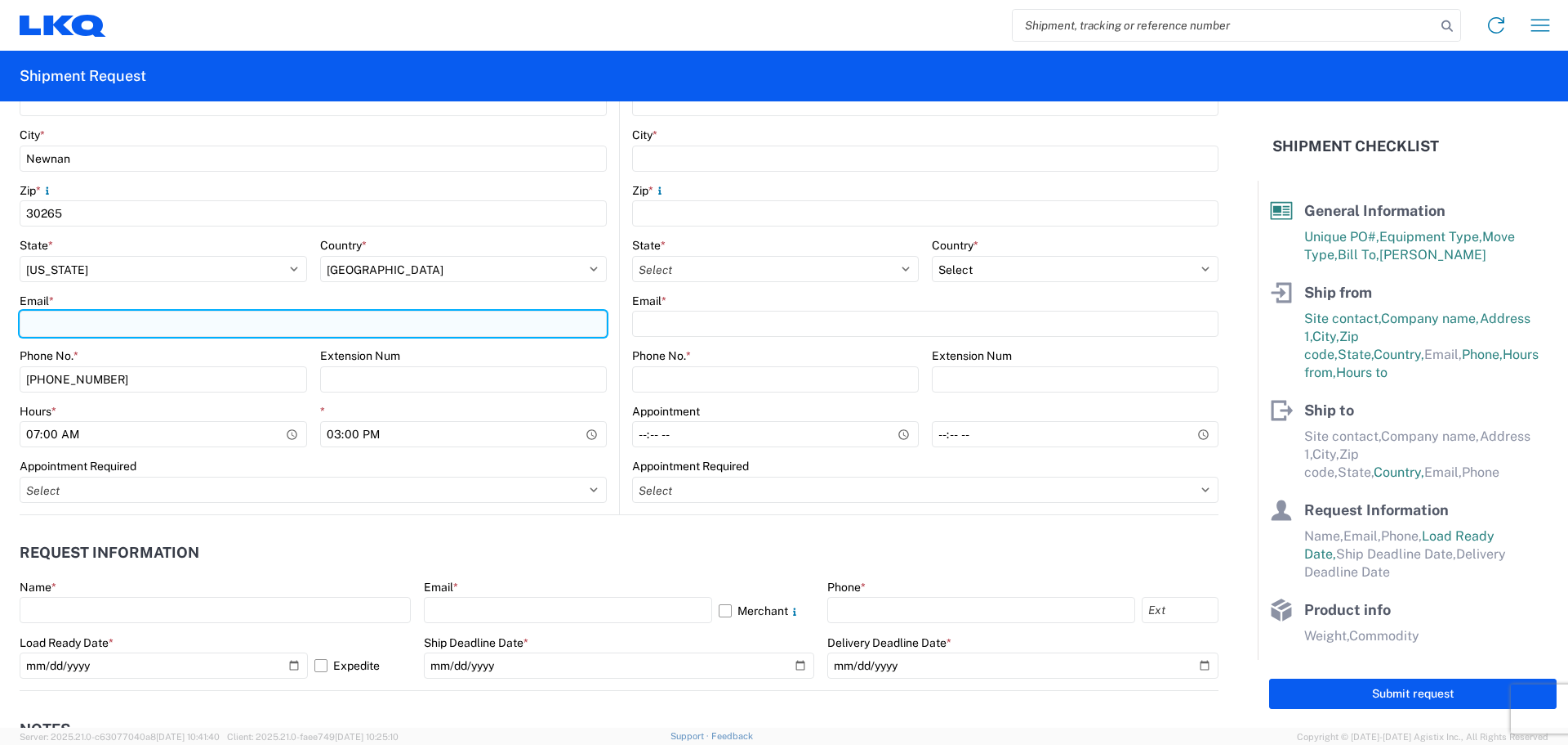
click at [97, 320] on input "Email *" at bounding box center [313, 323] width 587 height 26
type input "dlkinnison@lkqcorp.com"
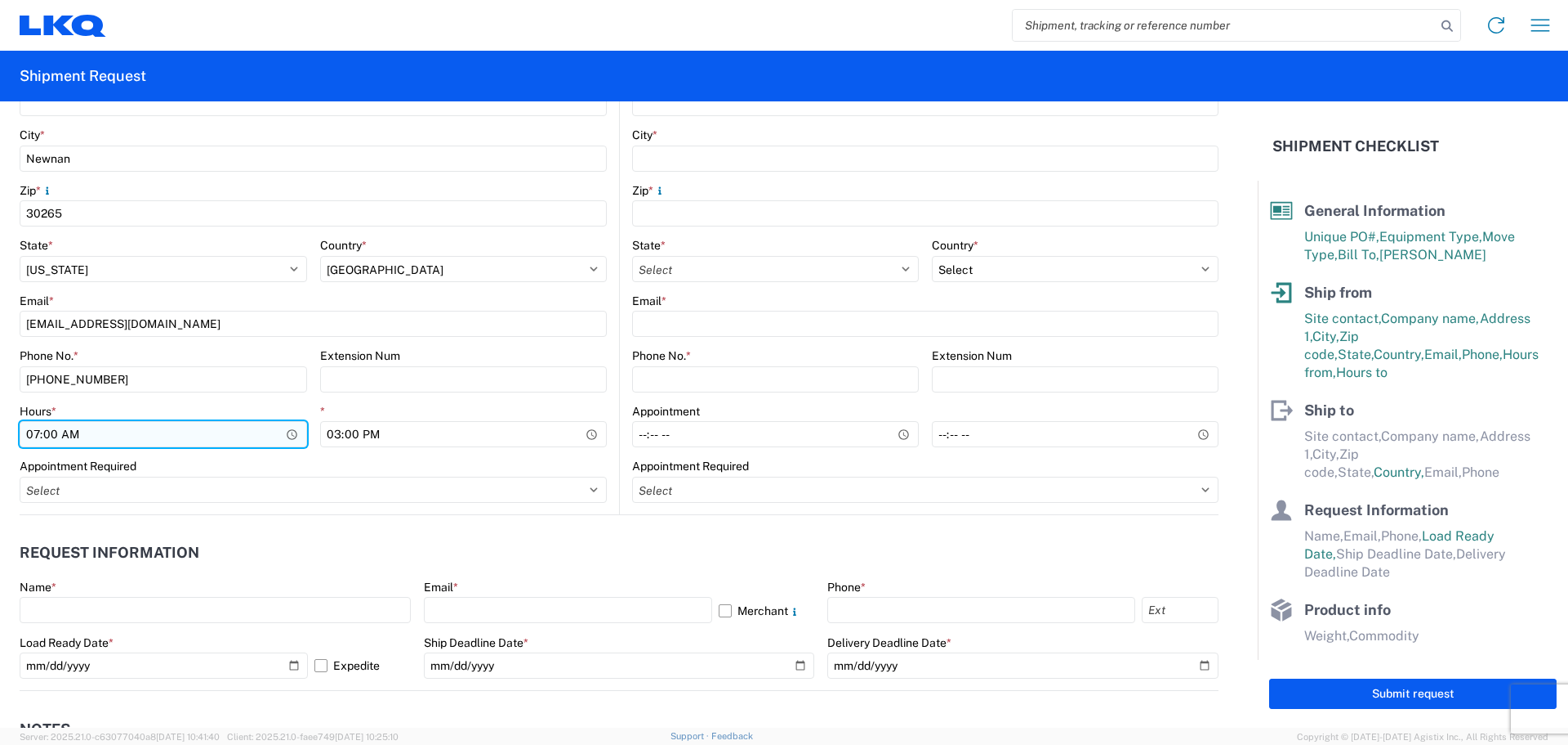
click at [28, 434] on input "07:00" at bounding box center [163, 434] width 288 height 26
type input "08:00"
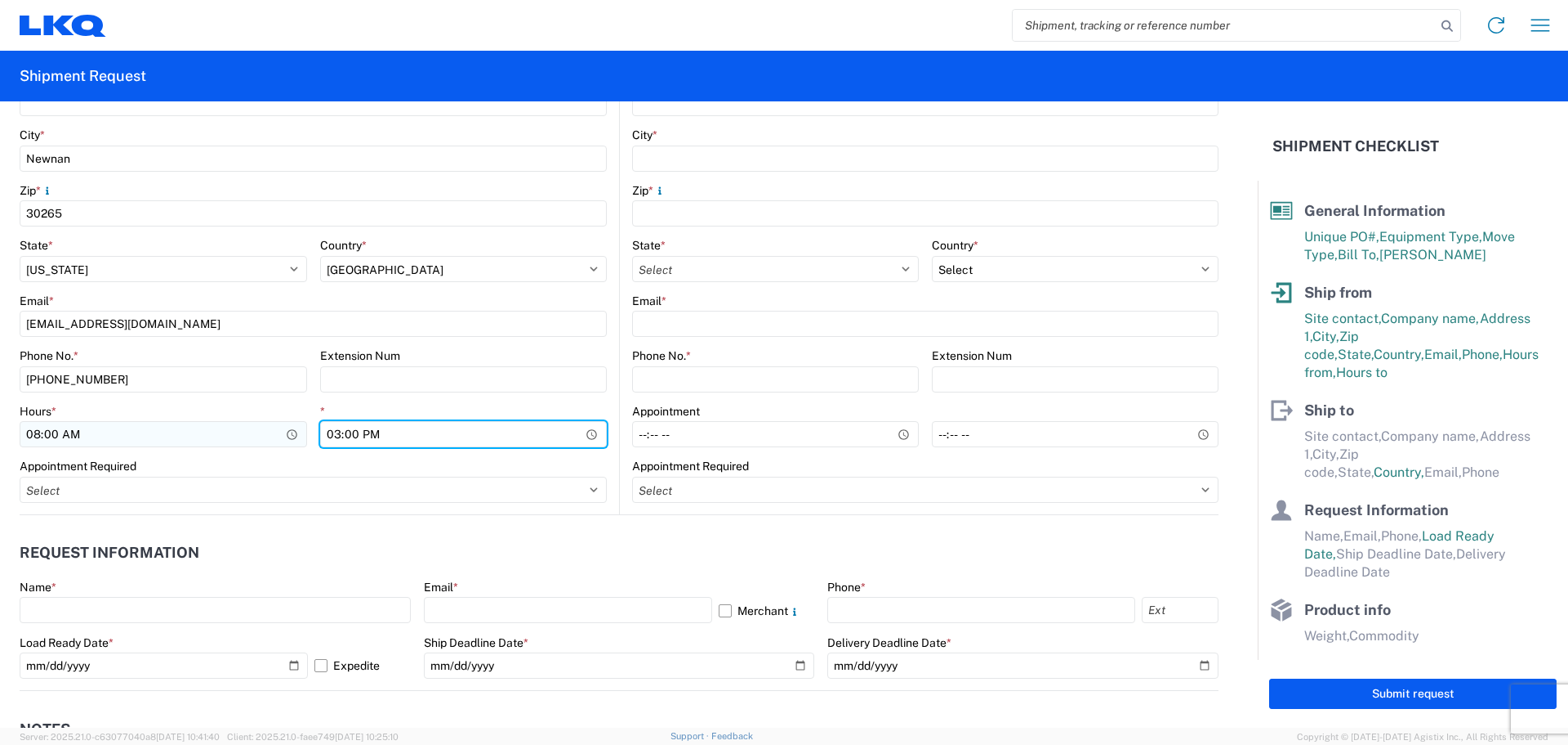
type input "14:00"
click at [816, 540] on header "Request Information" at bounding box center [619, 553] width 1200 height 37
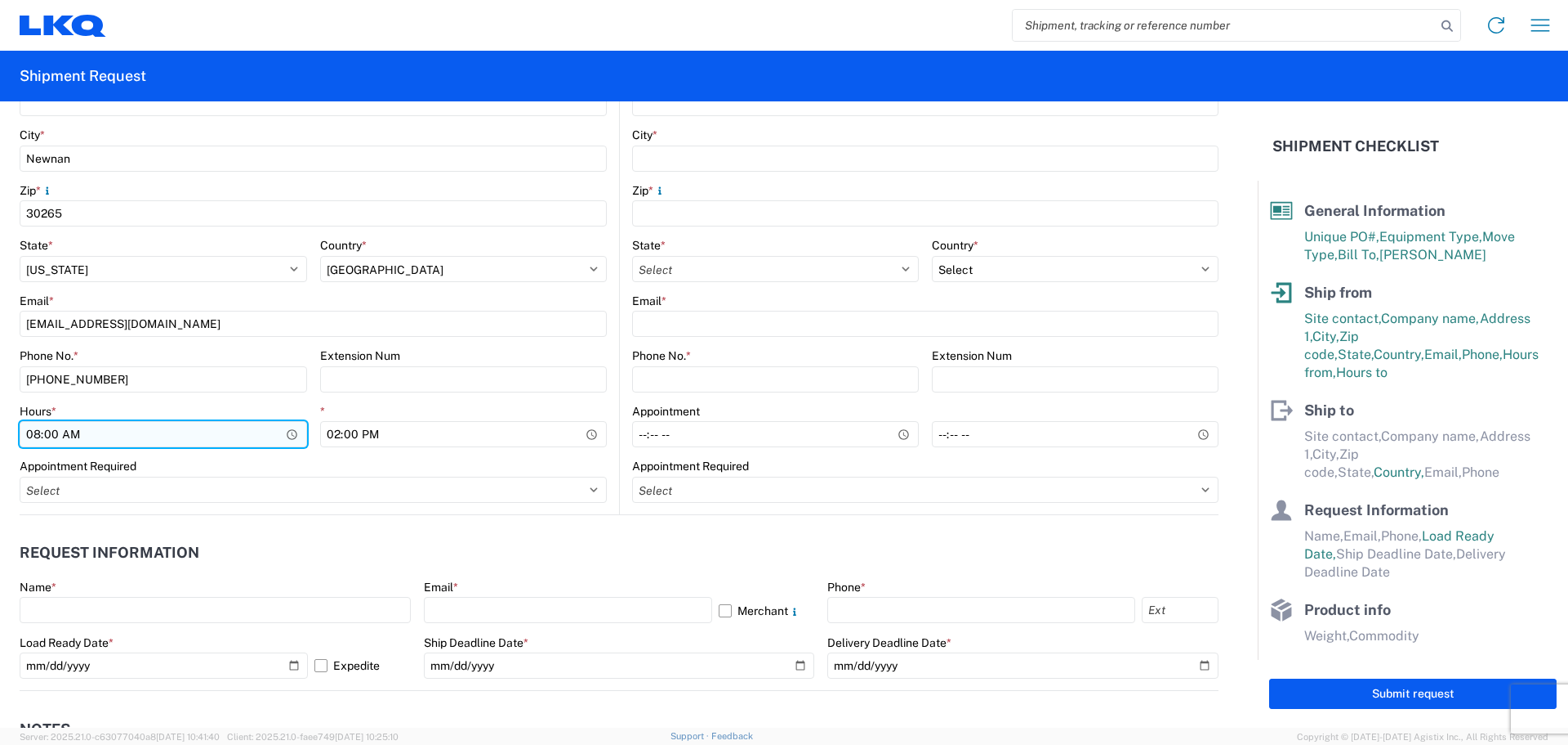
click at [35, 432] on input "08:00" at bounding box center [163, 434] width 288 height 26
type input "06:00"
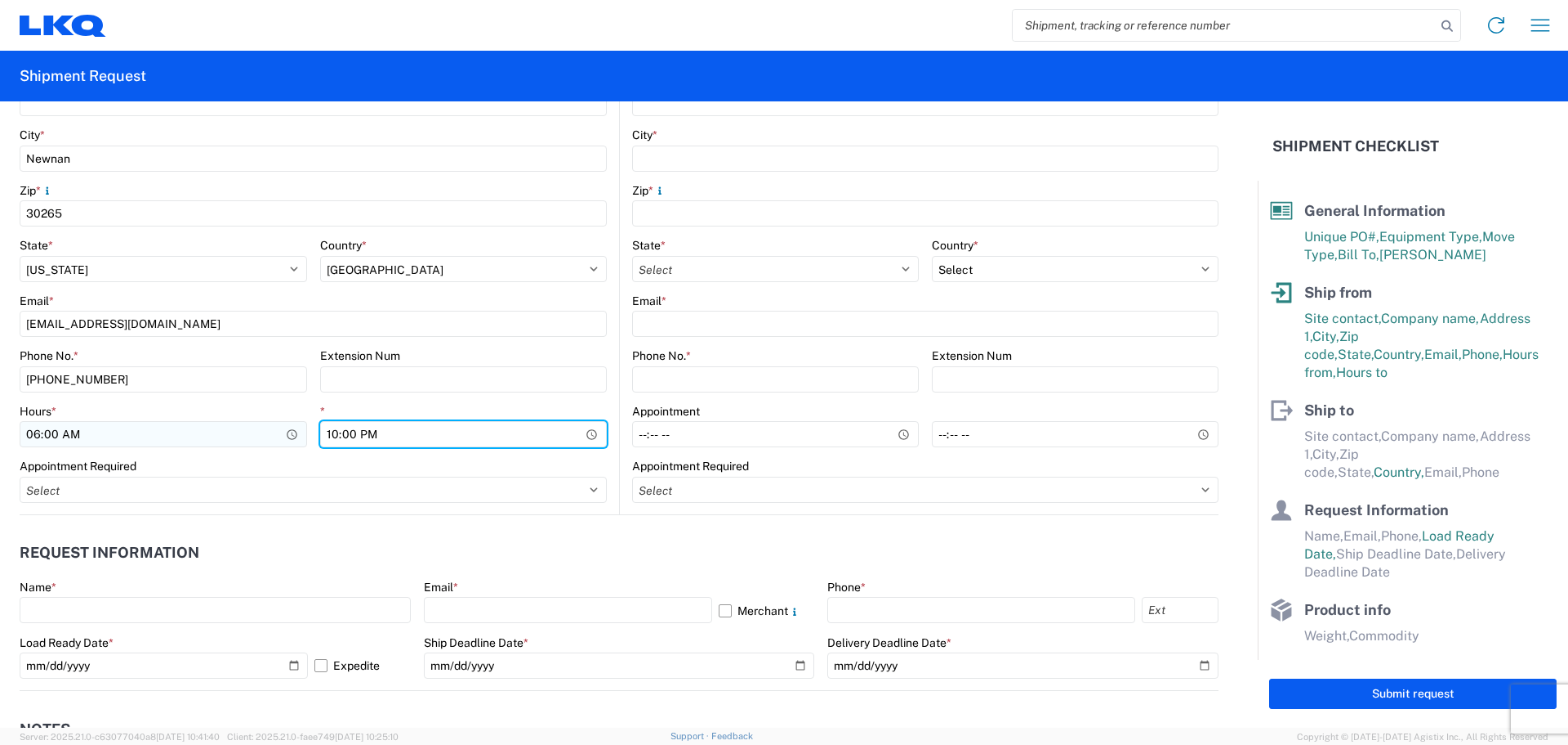
type input "10:00"
click at [625, 569] on header "Request Information" at bounding box center [619, 553] width 1200 height 37
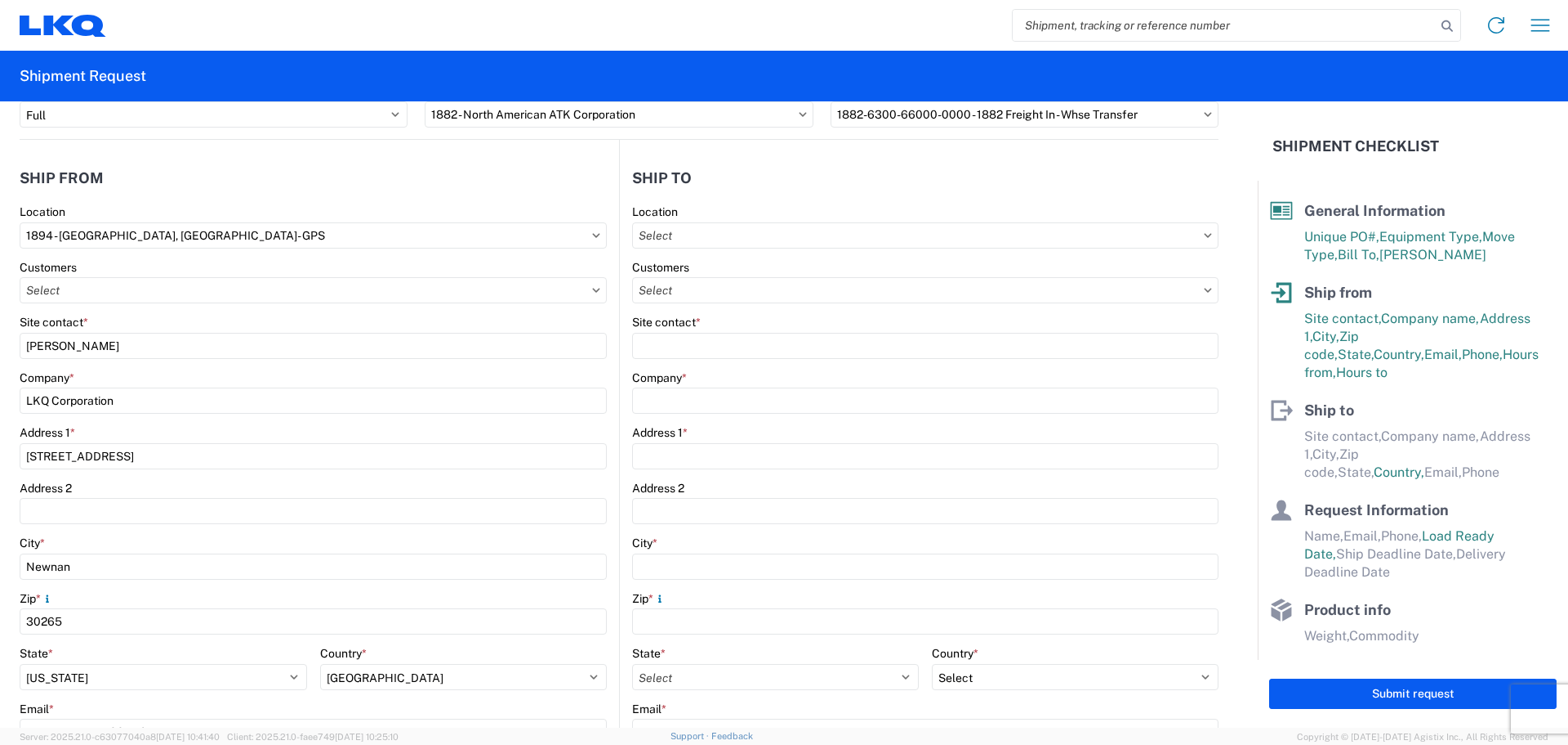
scroll to position [109, 0]
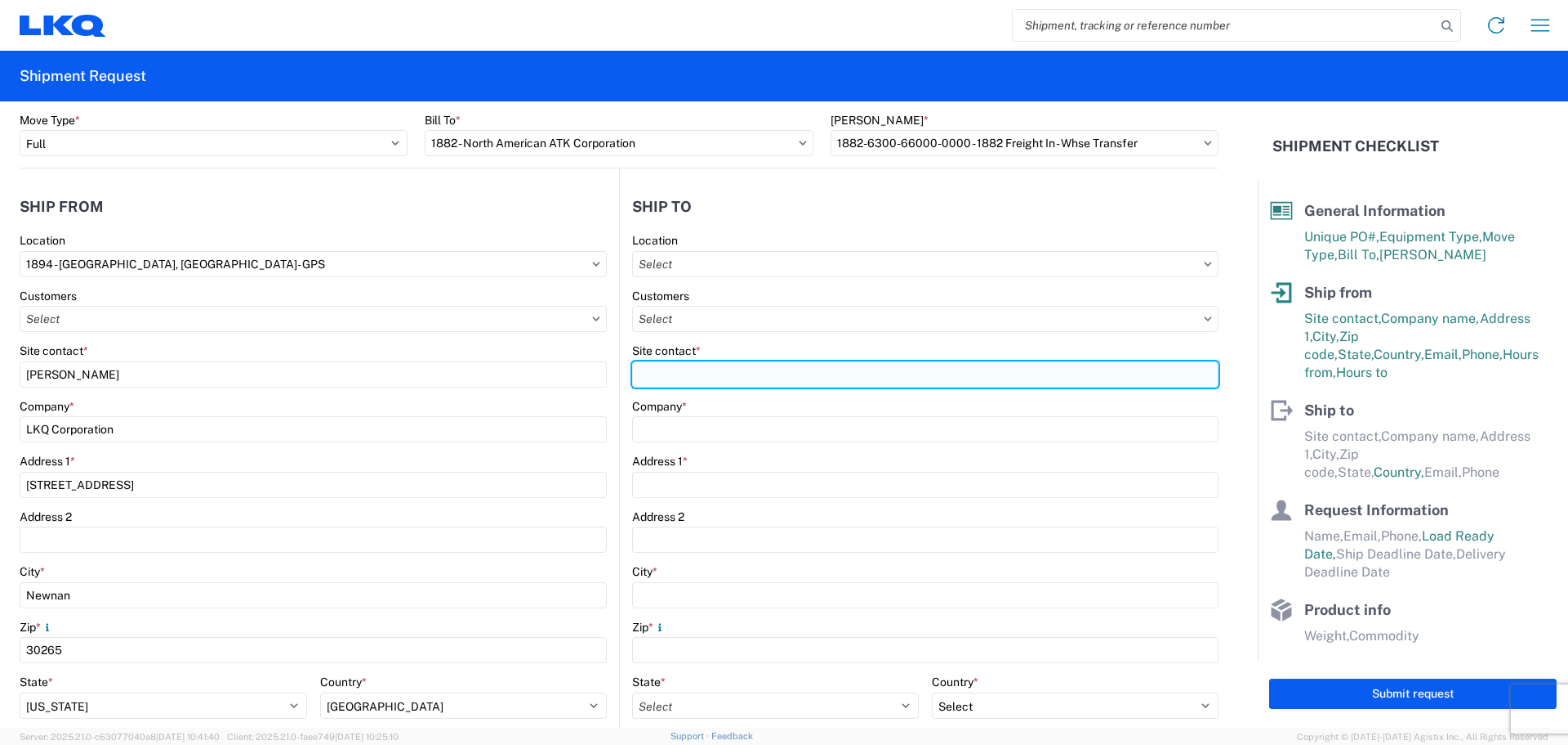
click at [676, 376] on input "Site contact *" at bounding box center [924, 373] width 586 height 26
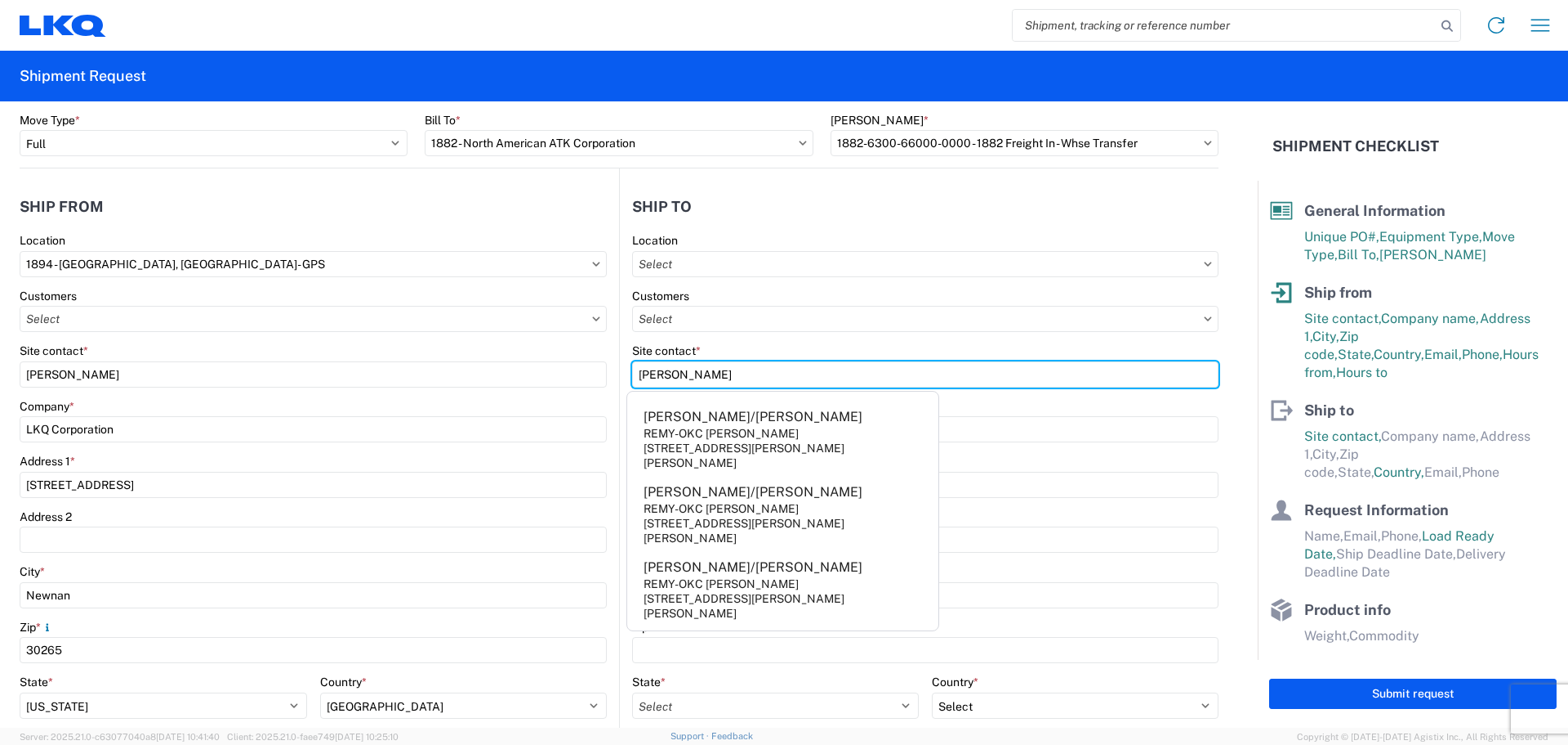
type input "Jerry"
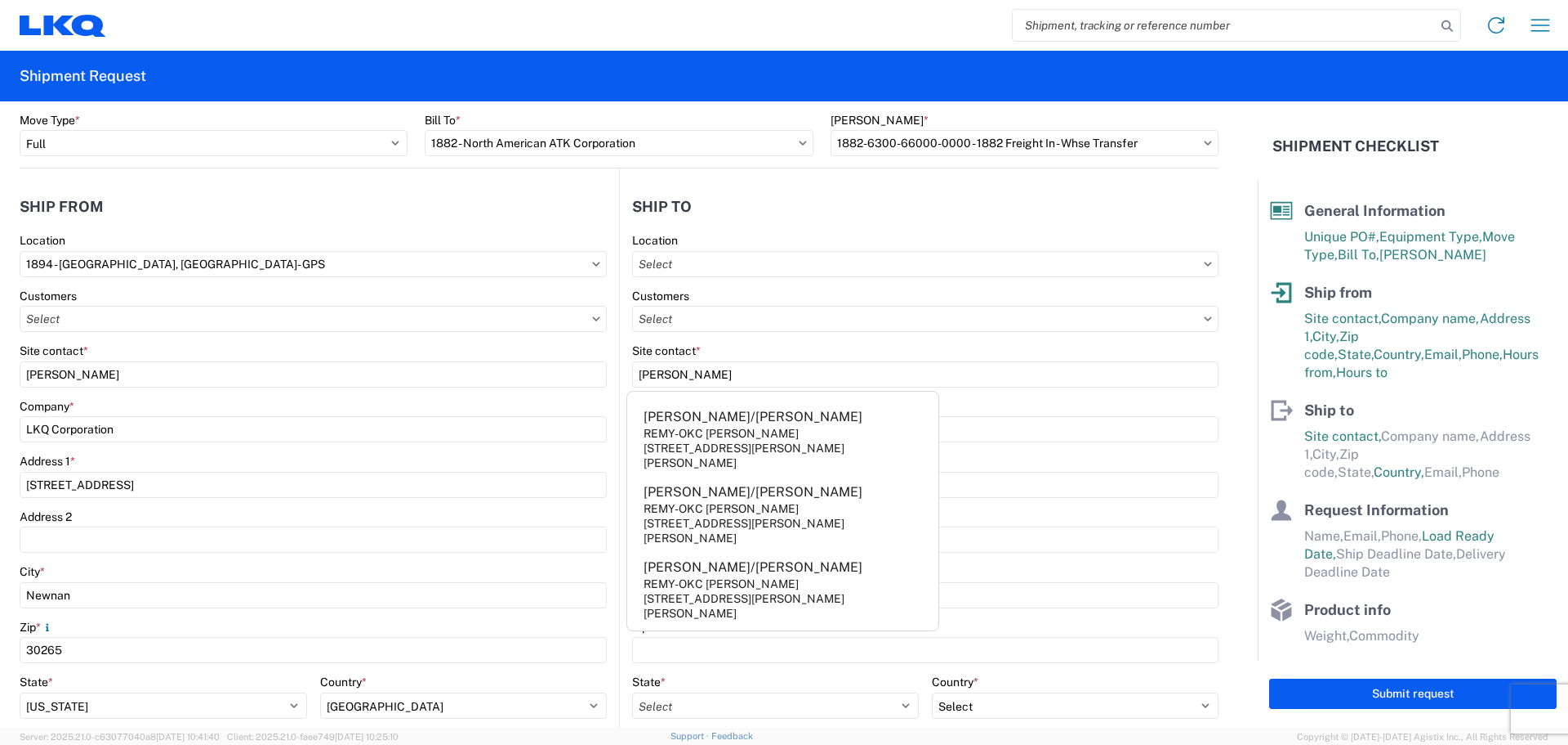
click at [770, 195] on header "Ship to" at bounding box center [920, 206] width 599 height 37
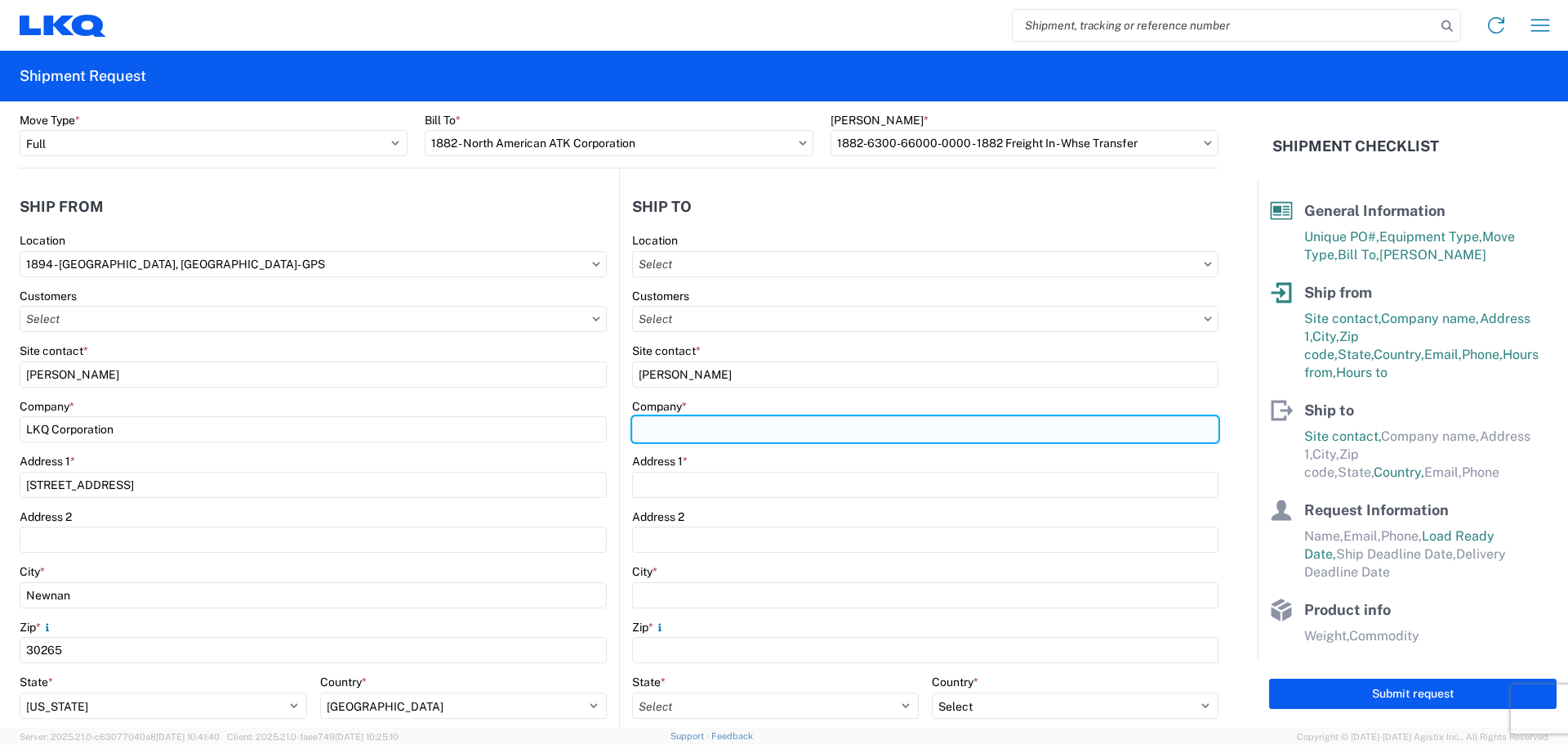
click at [703, 438] on input "Company *" at bounding box center [924, 429] width 586 height 26
type input "LKQ-Portland"
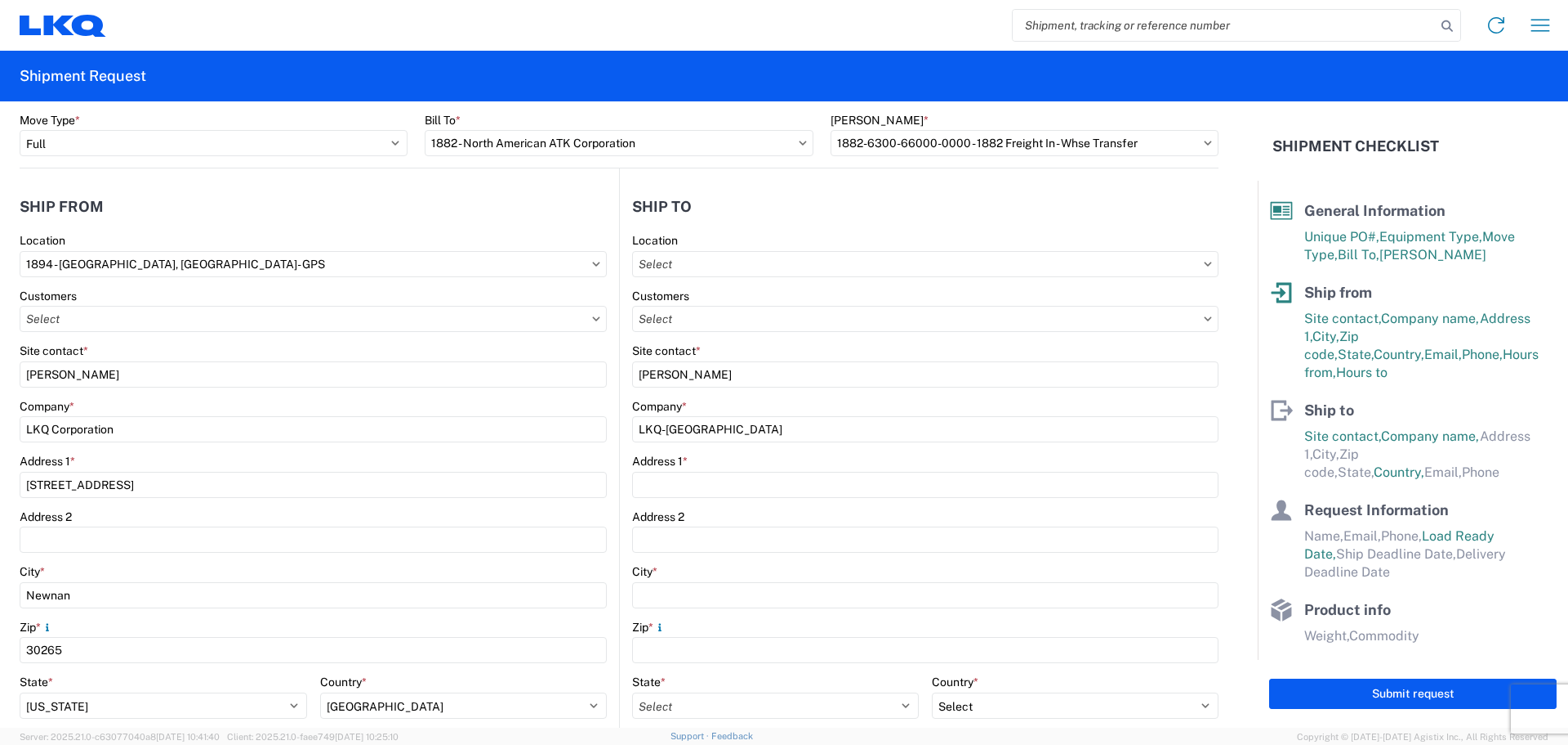
click at [752, 219] on header "Ship to" at bounding box center [920, 206] width 599 height 37
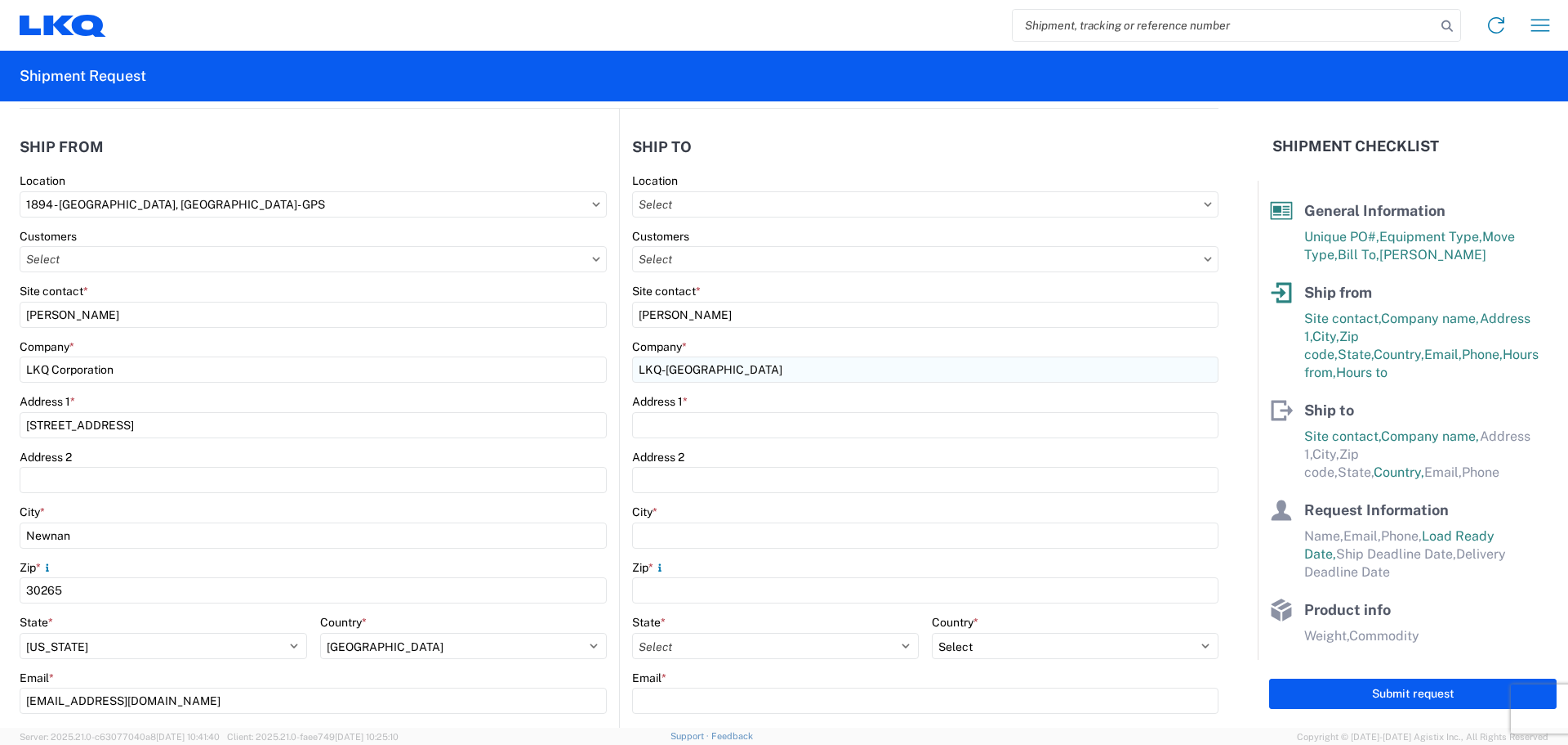
scroll to position [218, 0]
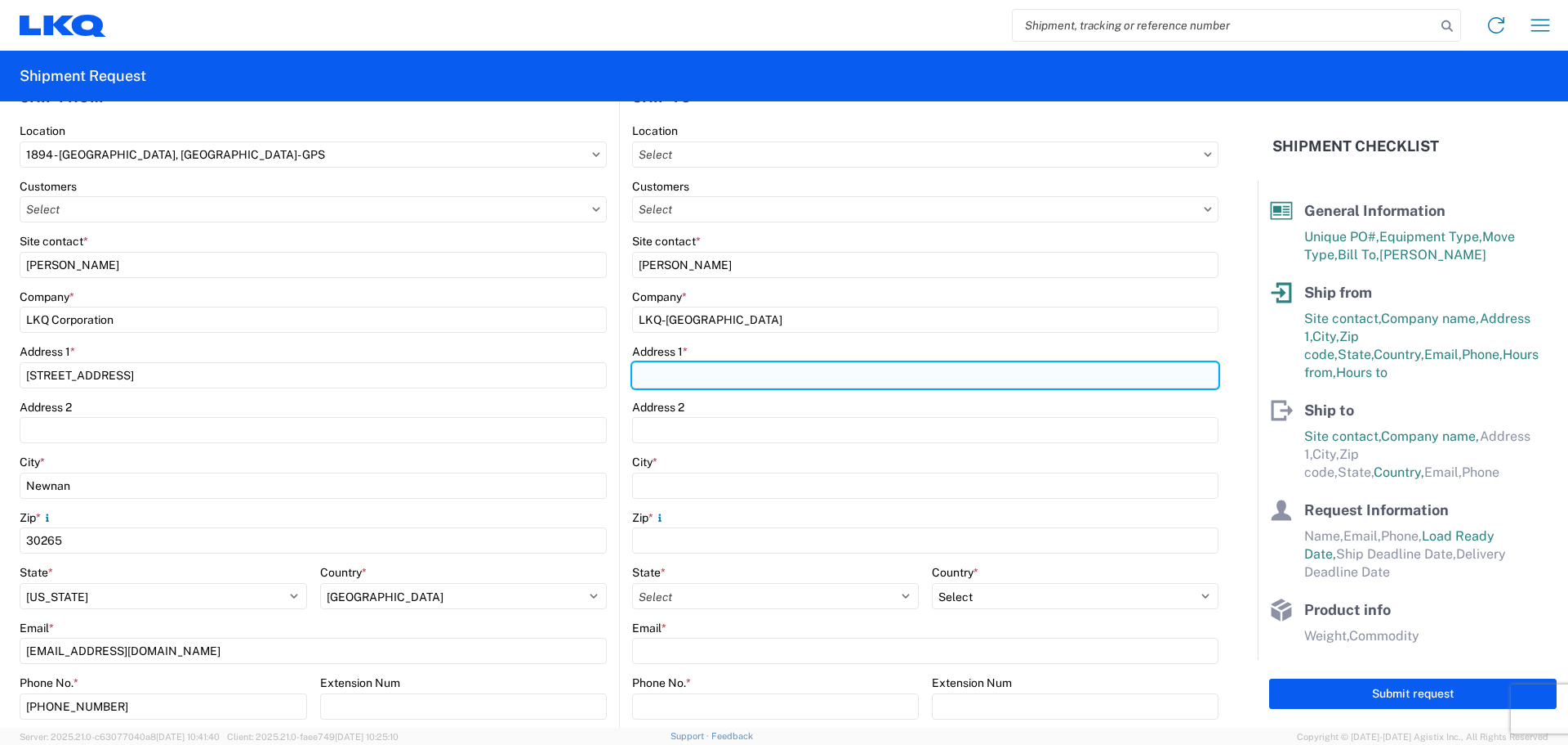
click at [711, 371] on input "Address 1 *" at bounding box center [924, 374] width 586 height 26
type input "16393 NE Cameron"
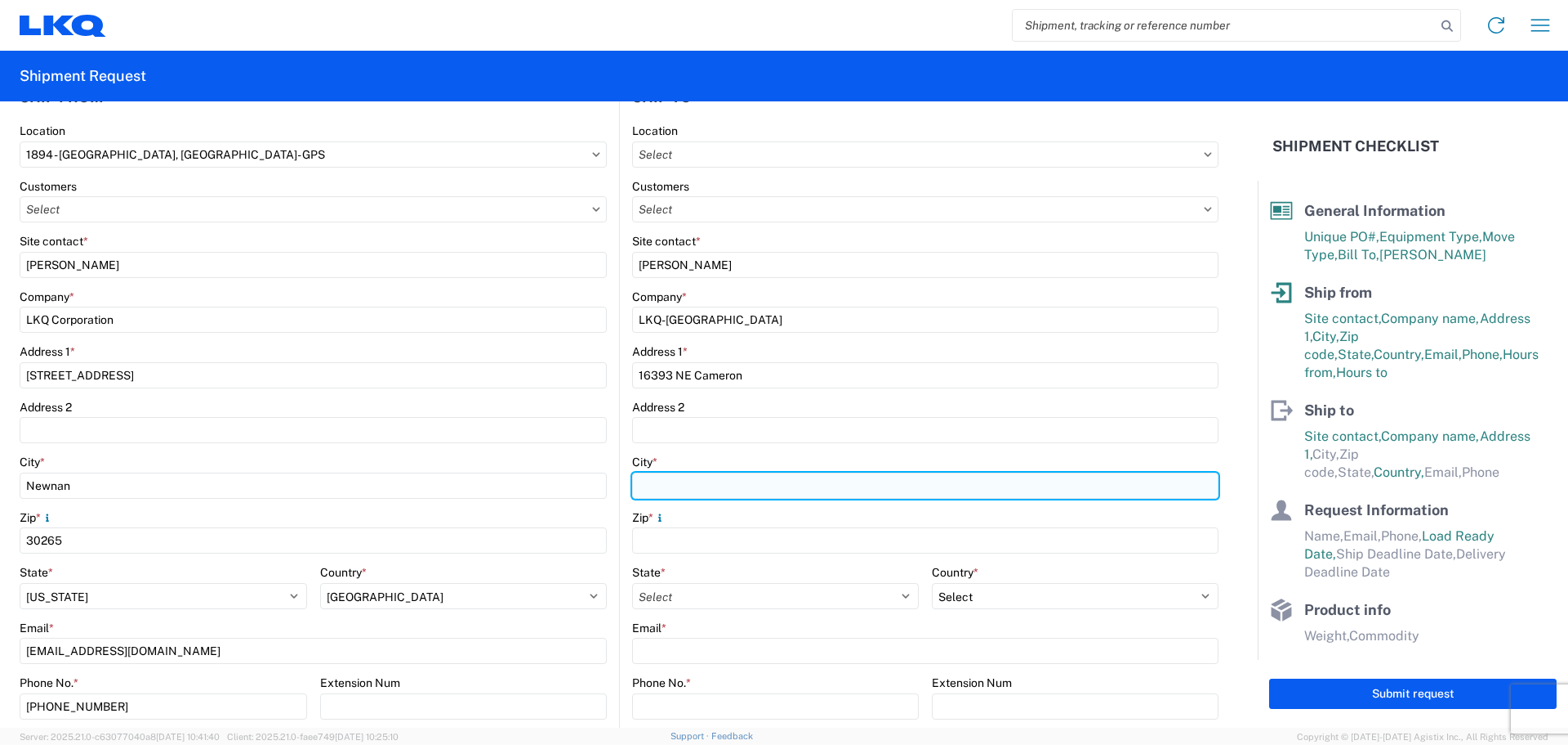
click at [700, 491] on input "City *" at bounding box center [924, 485] width 586 height 26
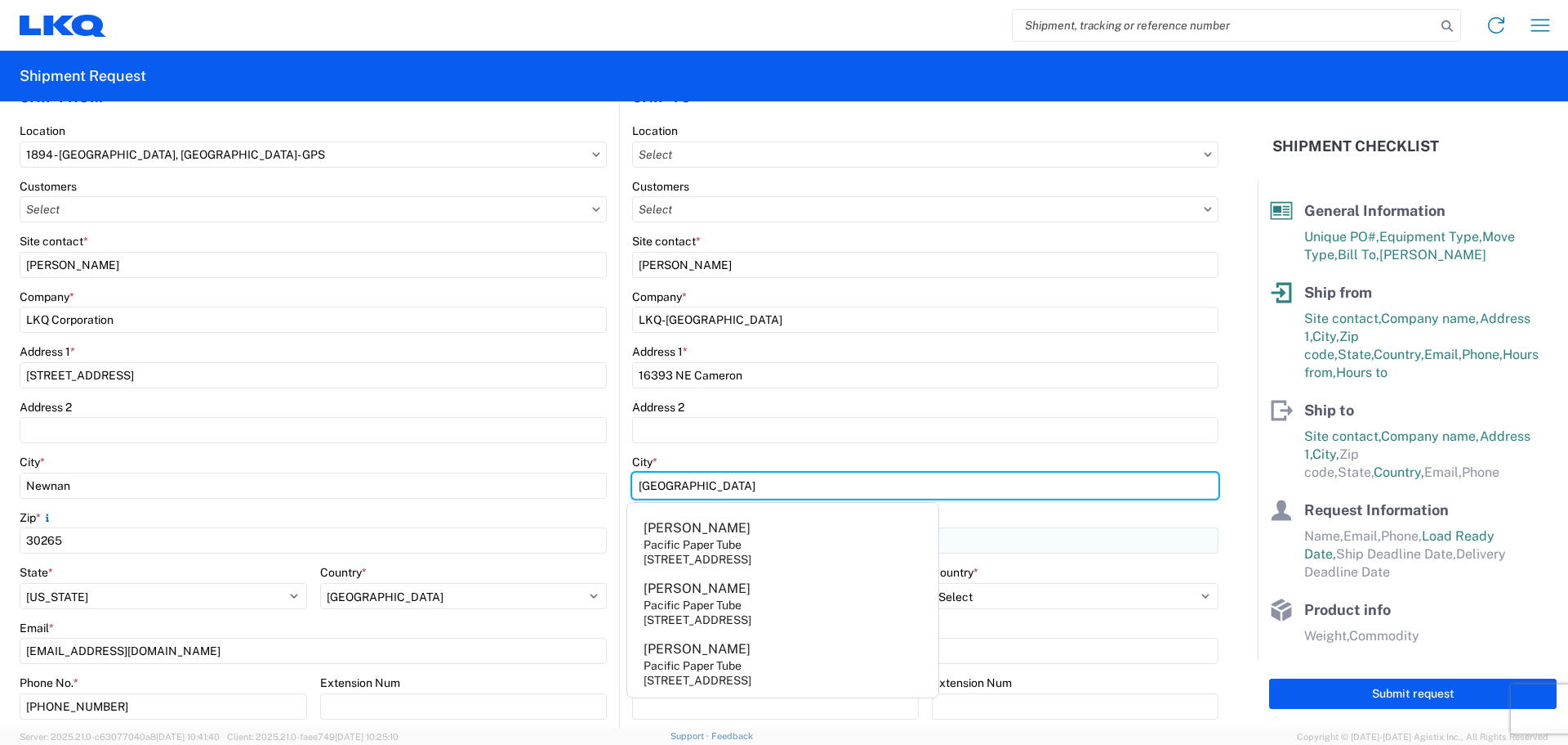
type input "Portland"
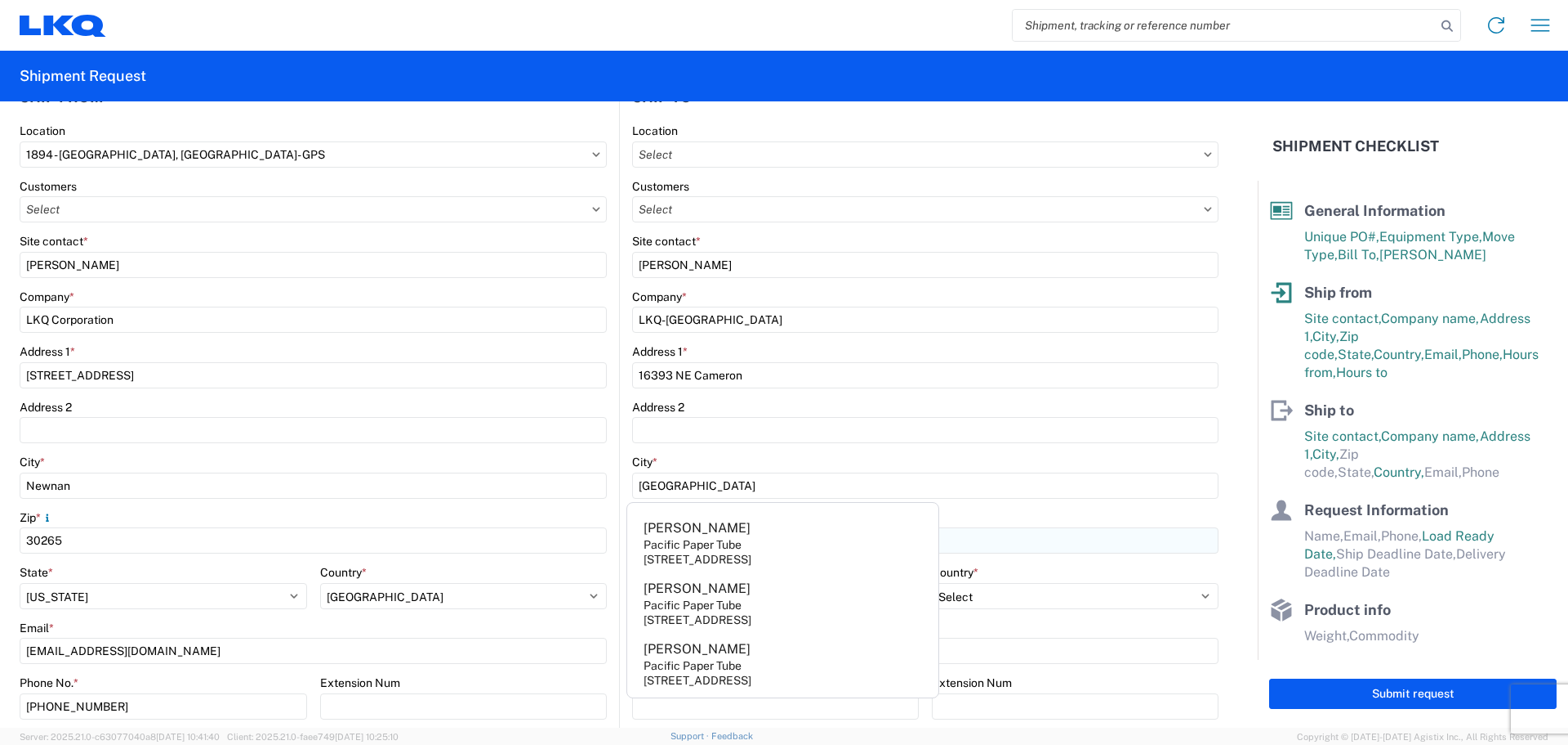
click at [688, 542] on div "Pacific Paper Tube" at bounding box center [692, 544] width 98 height 15
type input "Jeff Zieg"
type input "Pacific Paper Tube"
type input "8611 N Columbia Blvd suite A"
type input "97203"
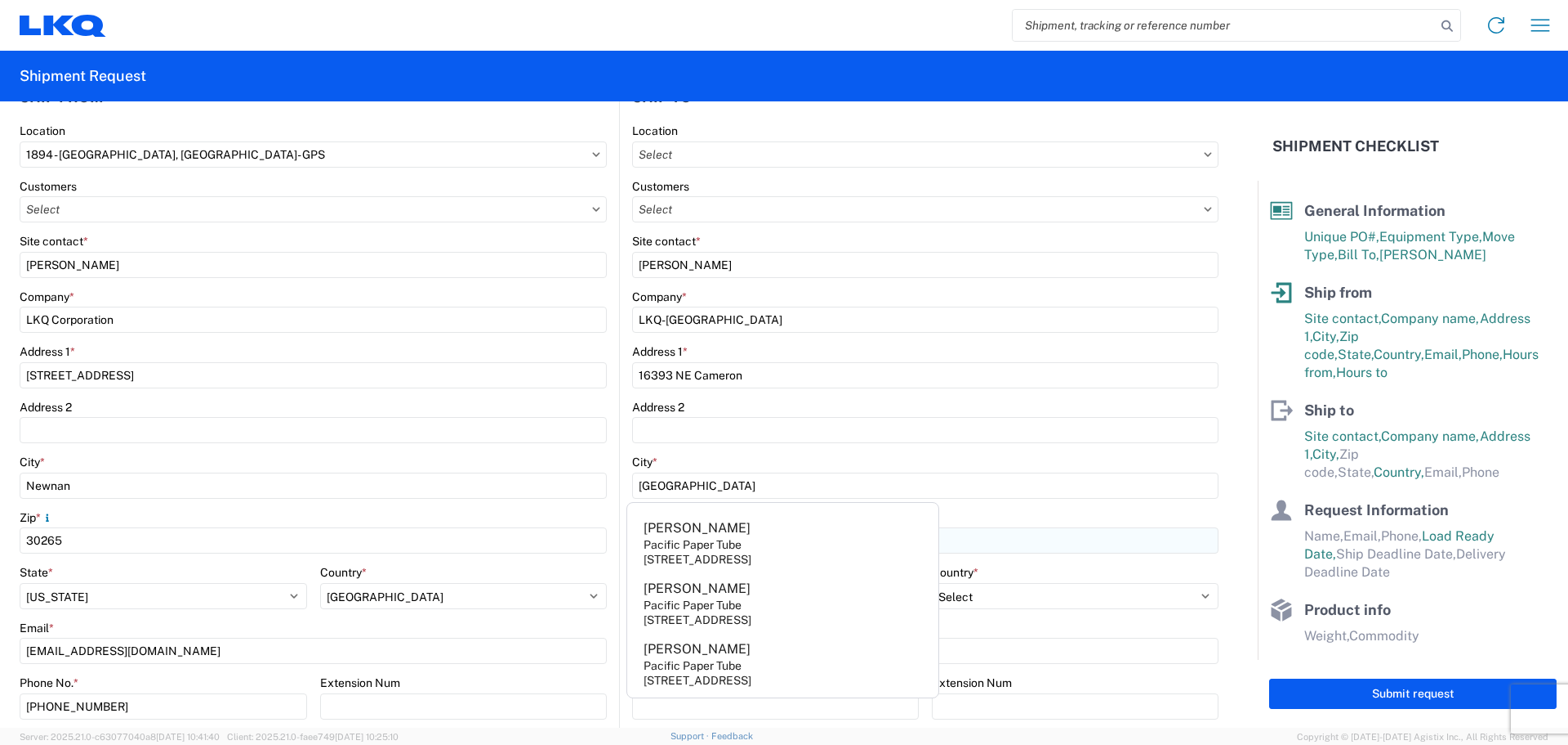
select select "OR"
select select "US"
type input "503-241-4391"
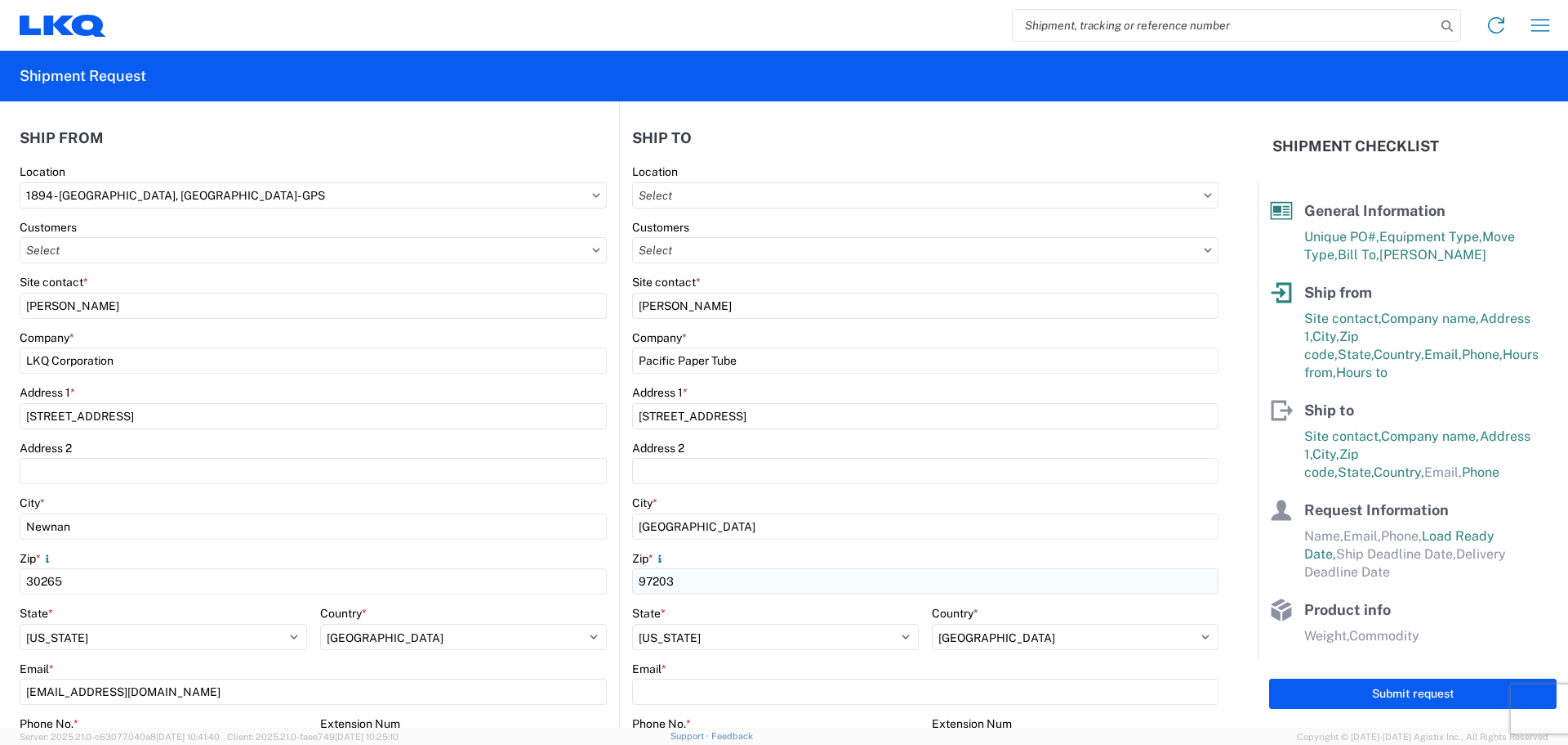
scroll to position [0, 0]
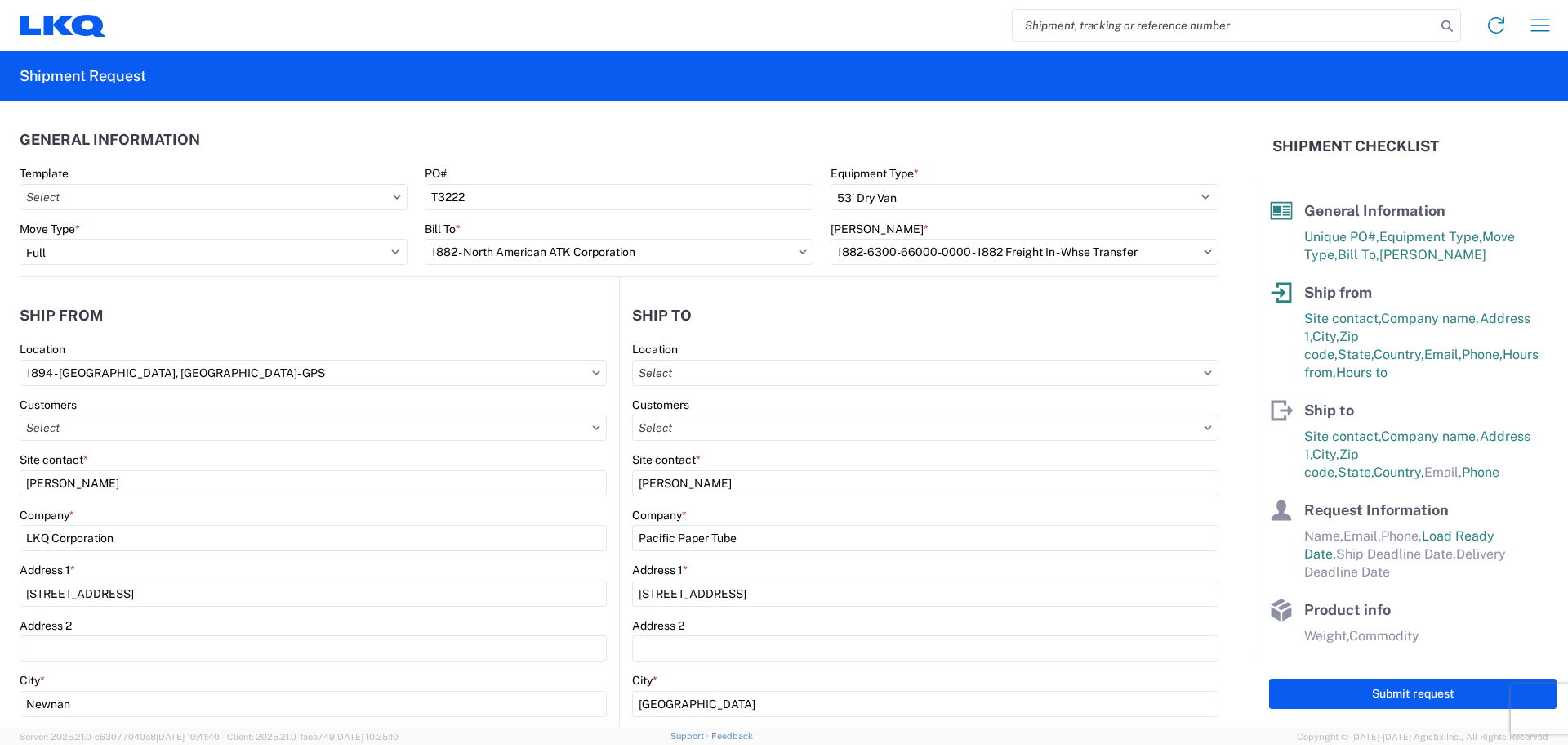
click at [758, 321] on header "Ship to" at bounding box center [920, 315] width 599 height 37
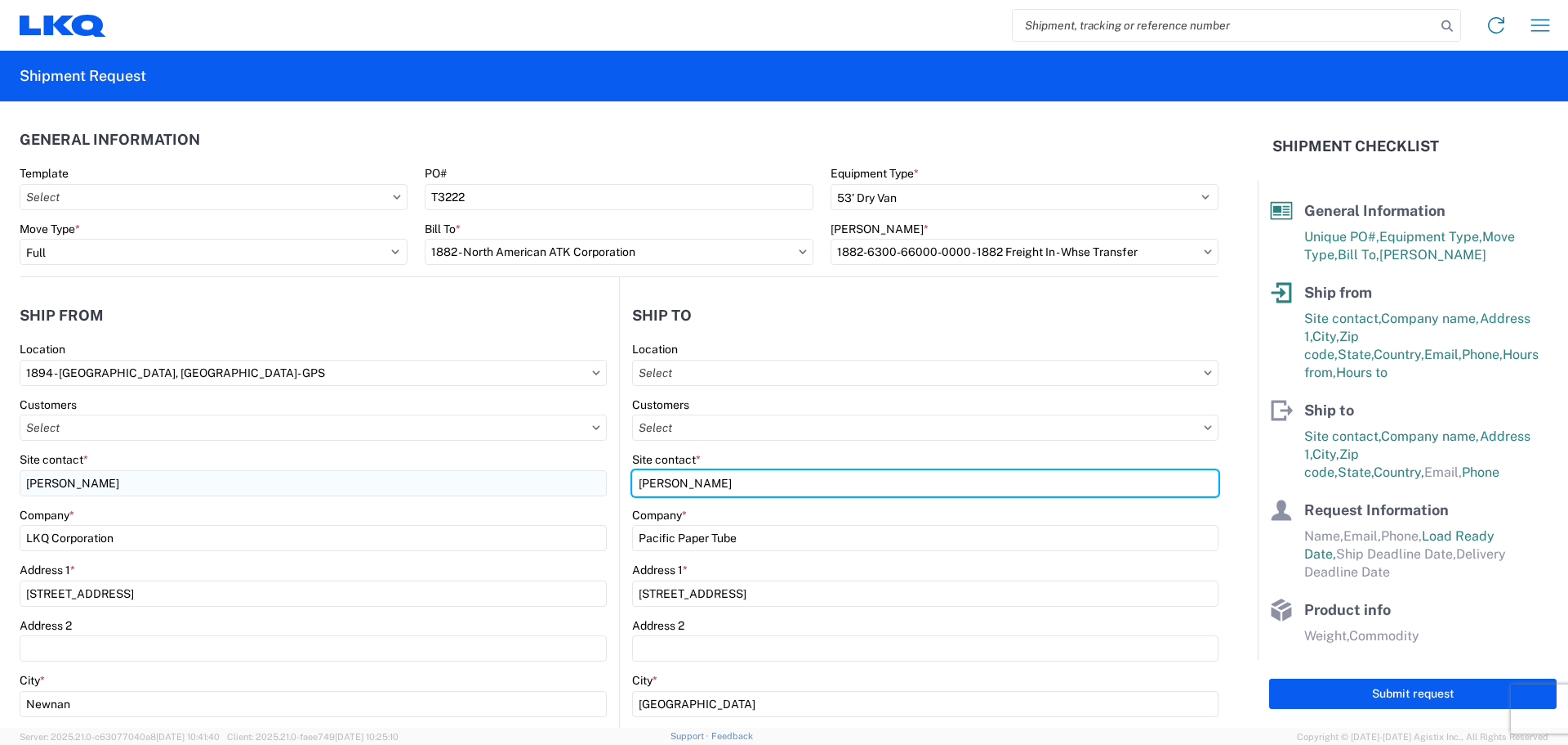
drag, startPoint x: 643, startPoint y: 484, endPoint x: 596, endPoint y: 480, distance: 47.2
click at [596, 480] on div "Ship from 1894 Location 1894 - Newnan, GA- GPS Customers Site contact * Donna C…" at bounding box center [619, 668] width 1200 height 783
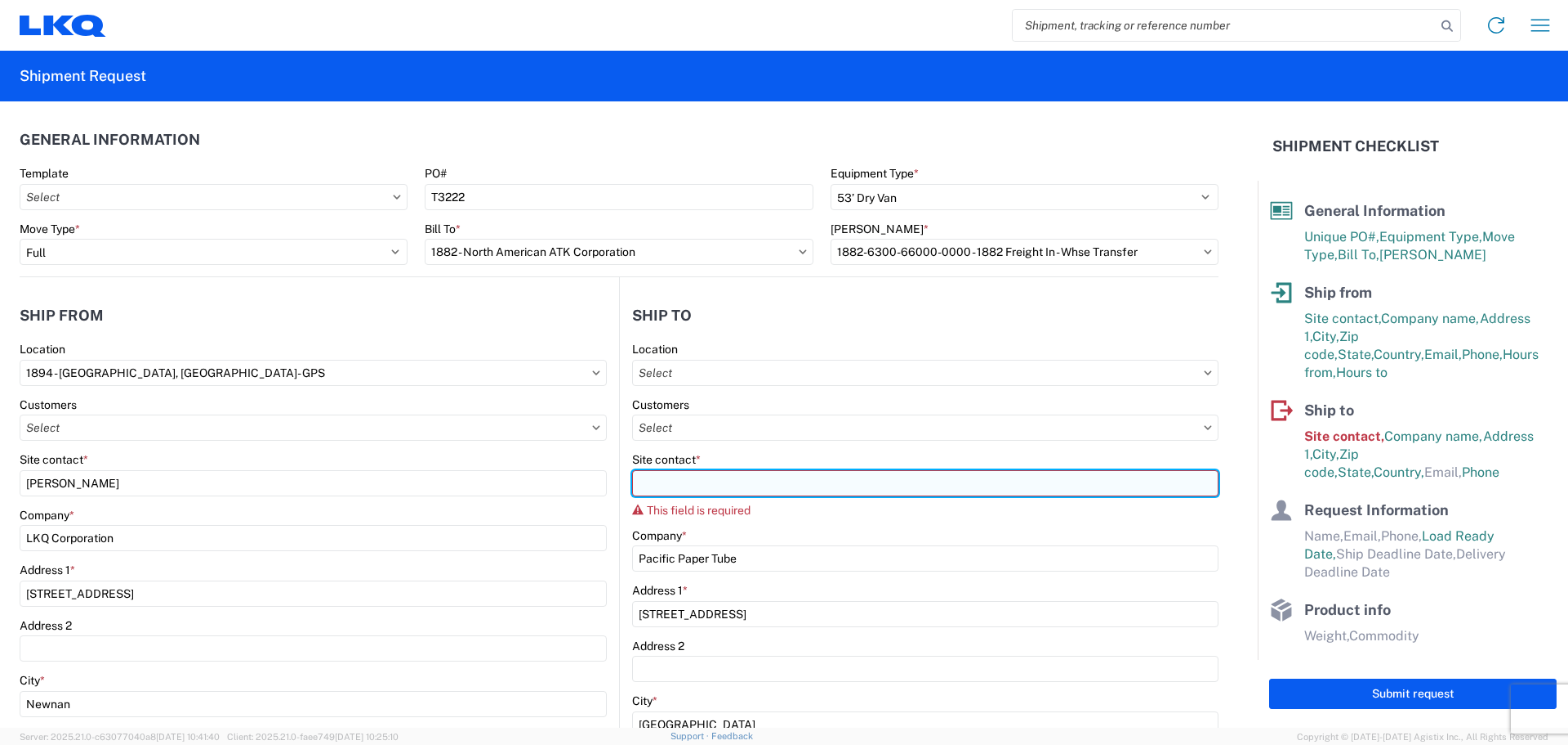
click at [756, 479] on input "Site contact *" at bounding box center [924, 482] width 586 height 26
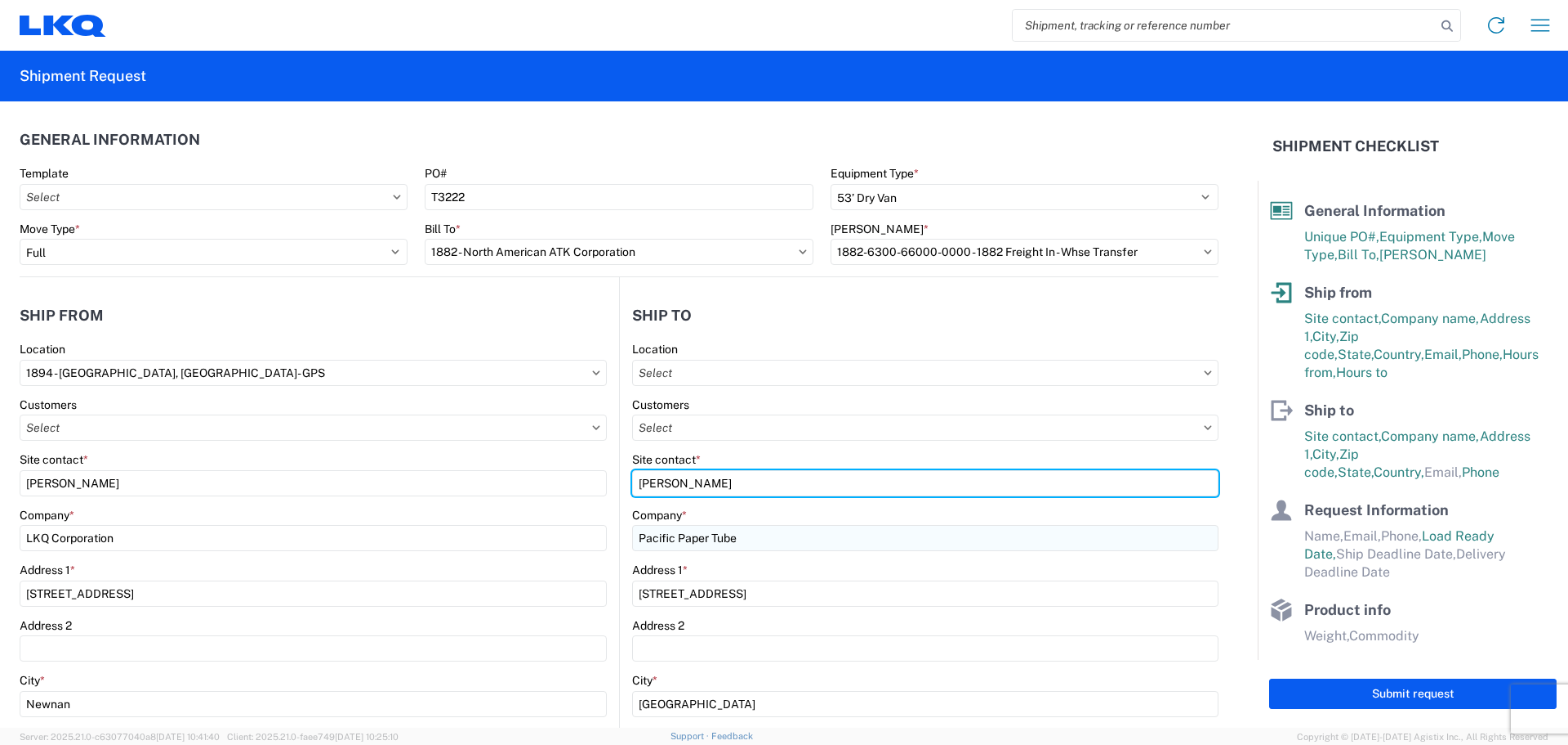
type input "Jerry"
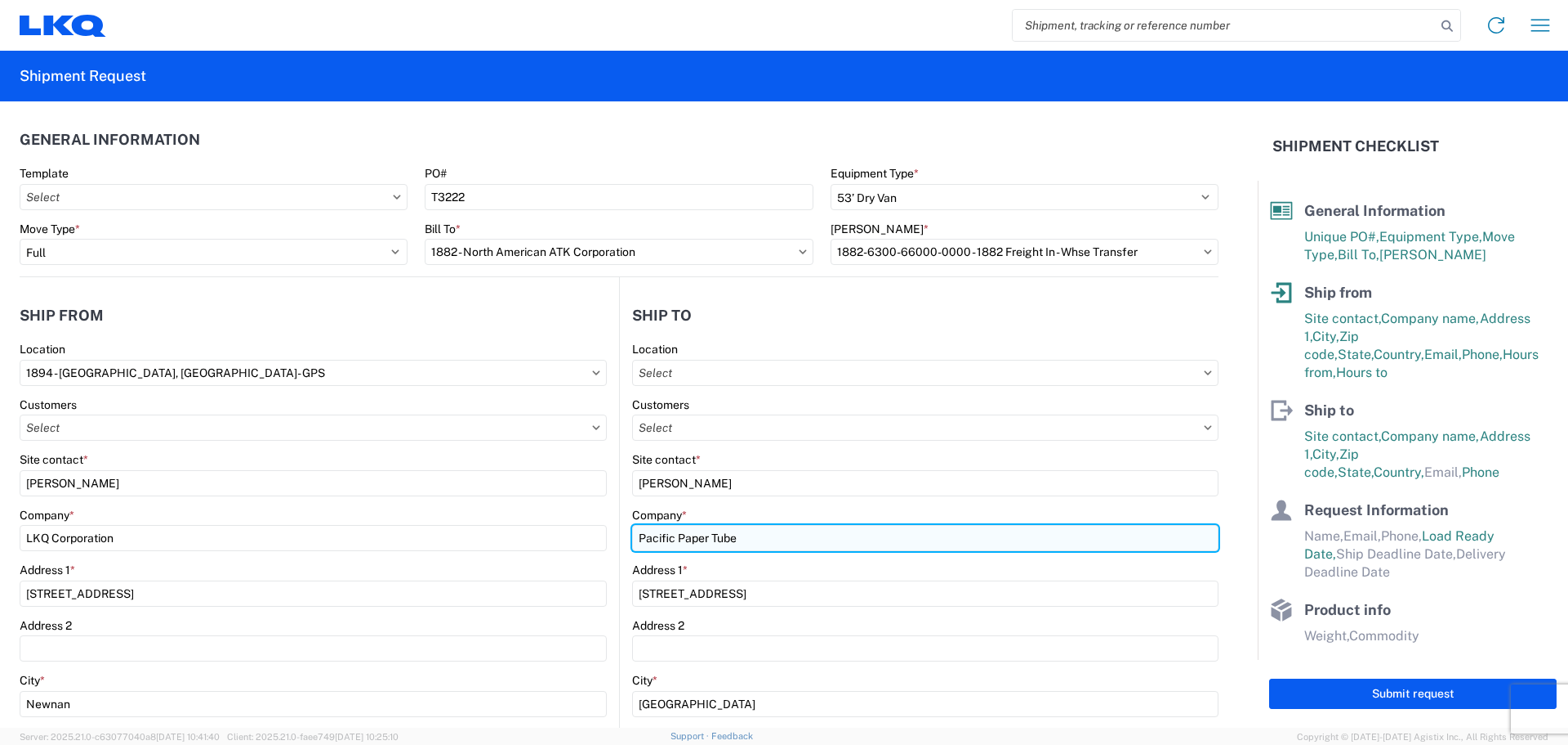
drag, startPoint x: 772, startPoint y: 529, endPoint x: 642, endPoint y: 530, distance: 130.0
click at [642, 530] on input "Pacific Paper Tube" at bounding box center [924, 537] width 586 height 26
type input "P"
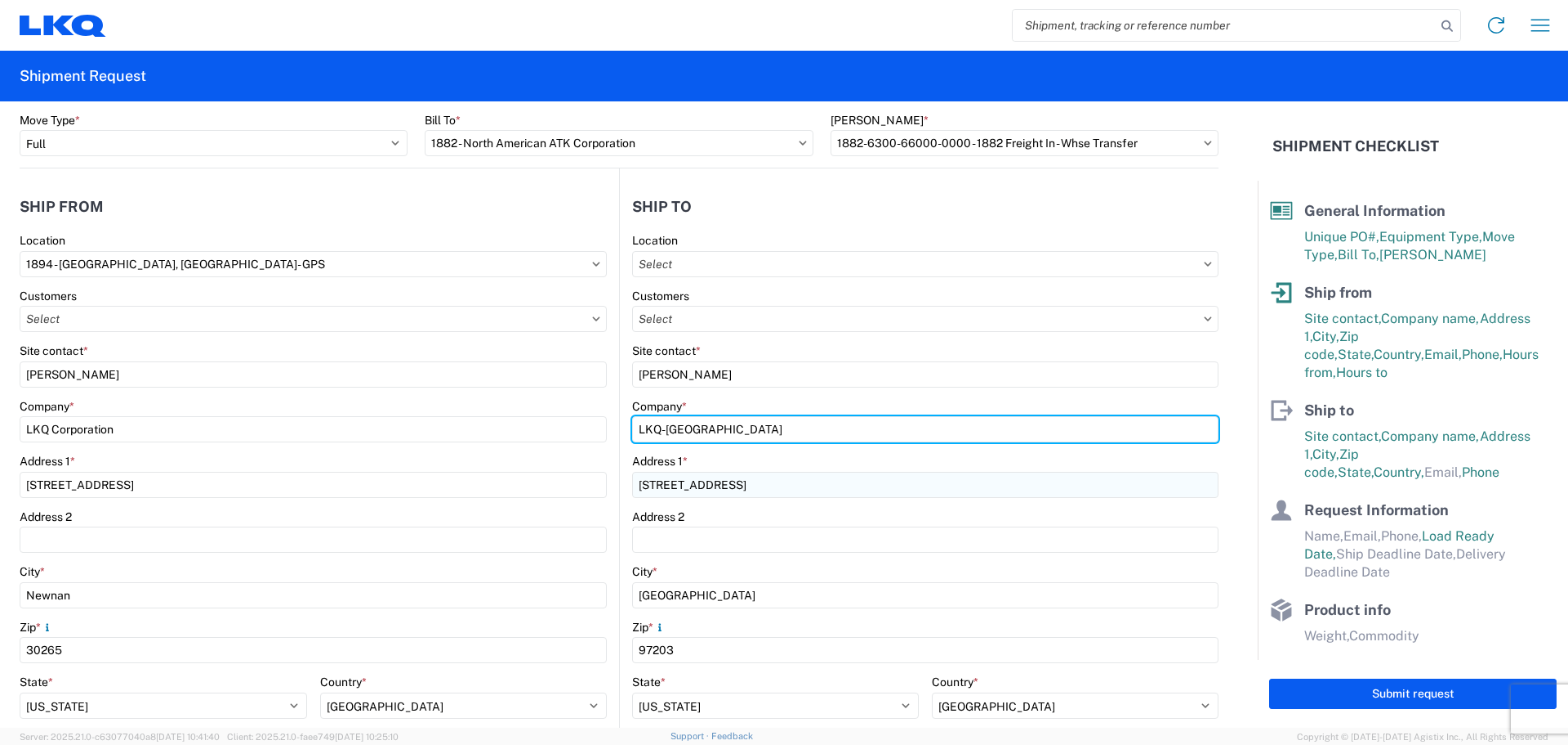
type input "LKQ-Portland"
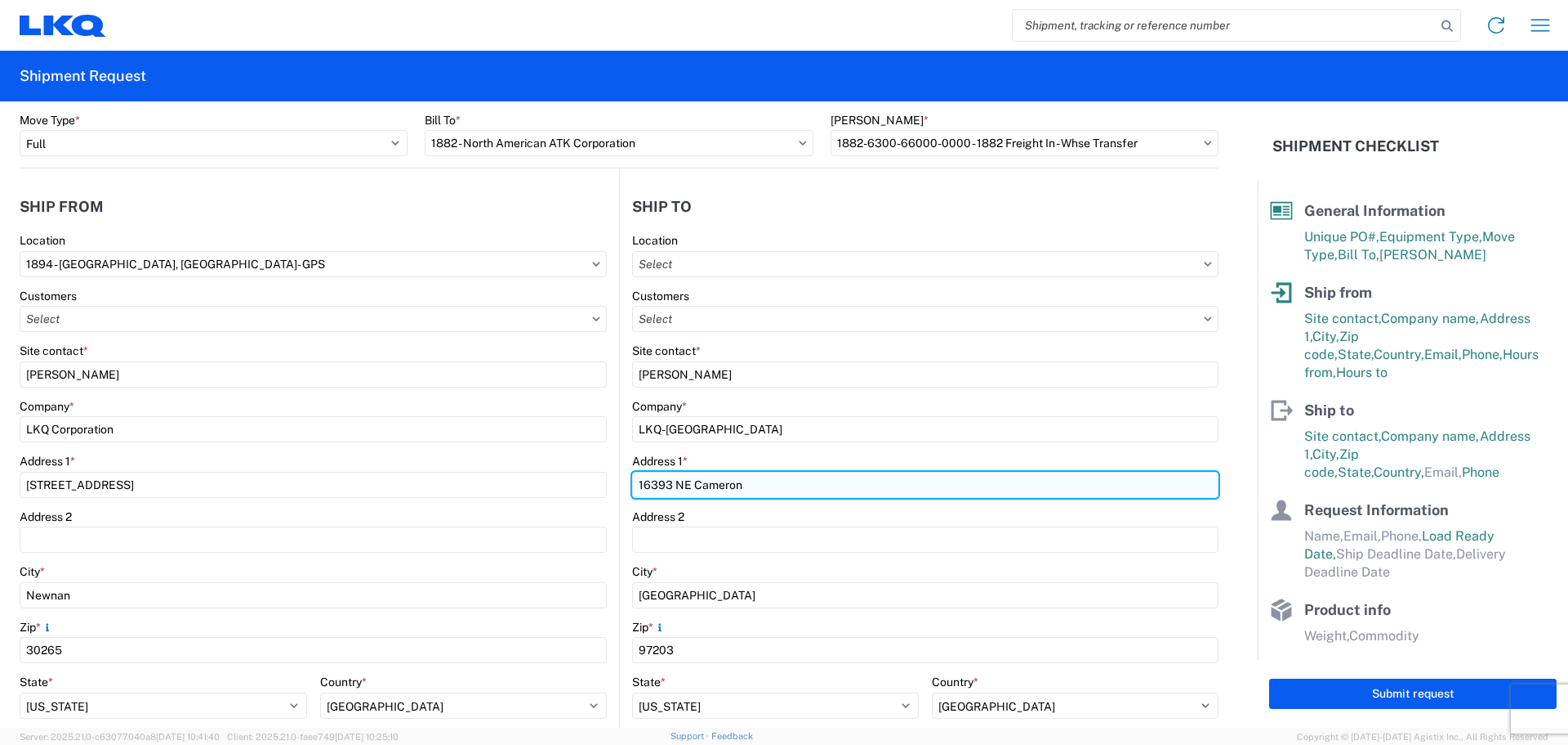
type input "16393 NE Cameron"
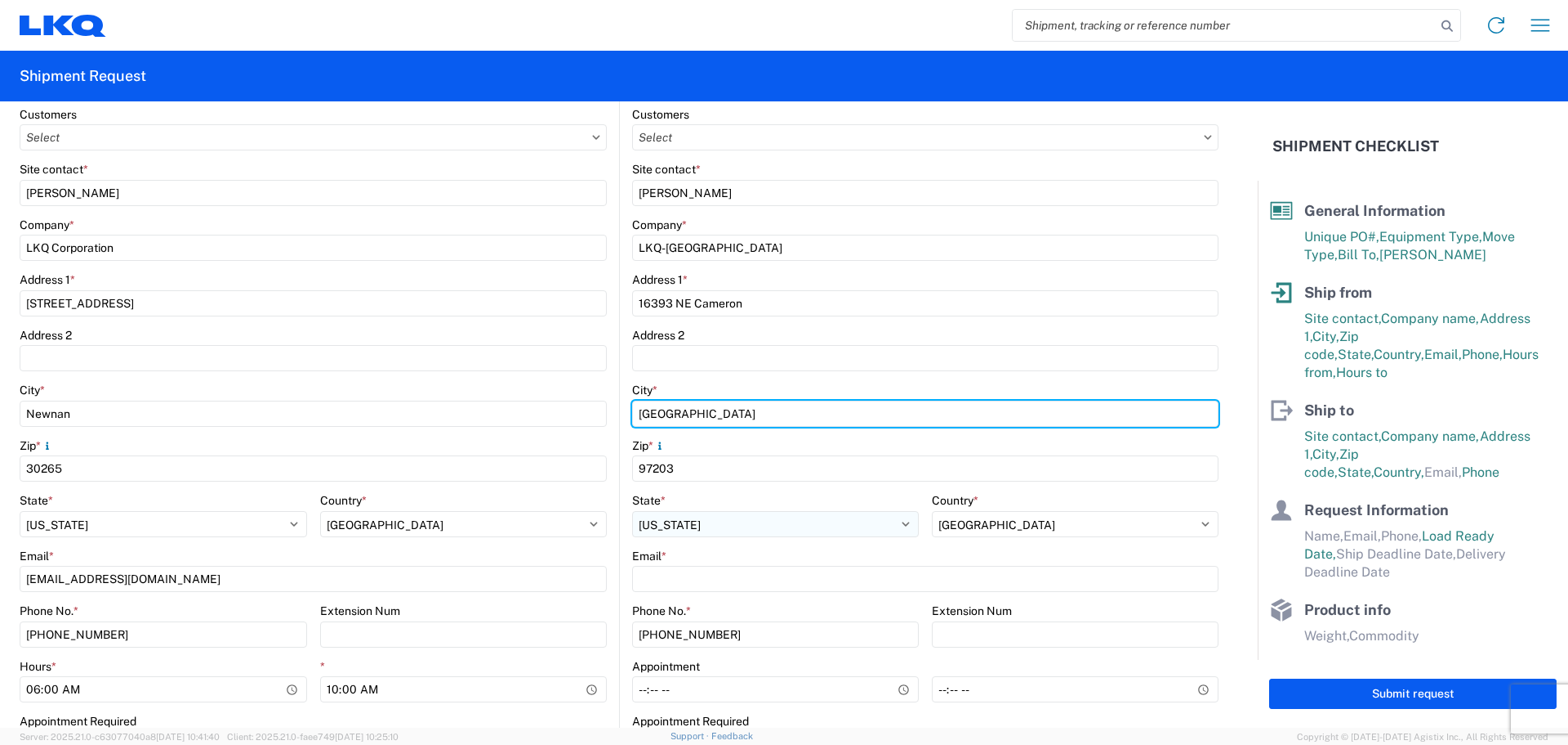
scroll to position [327, 0]
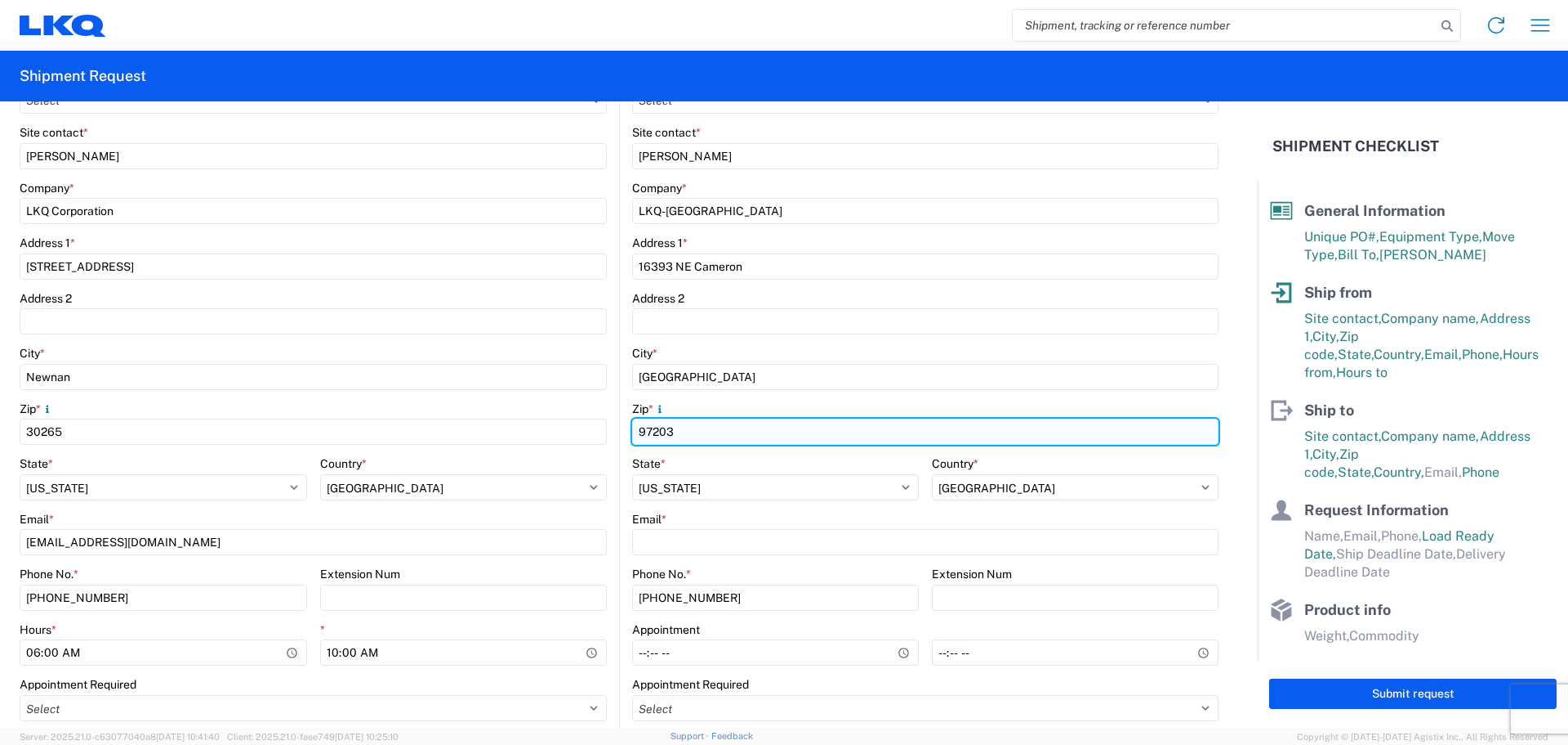
click at [696, 432] on input "97203" at bounding box center [924, 431] width 586 height 26
type input "97230"
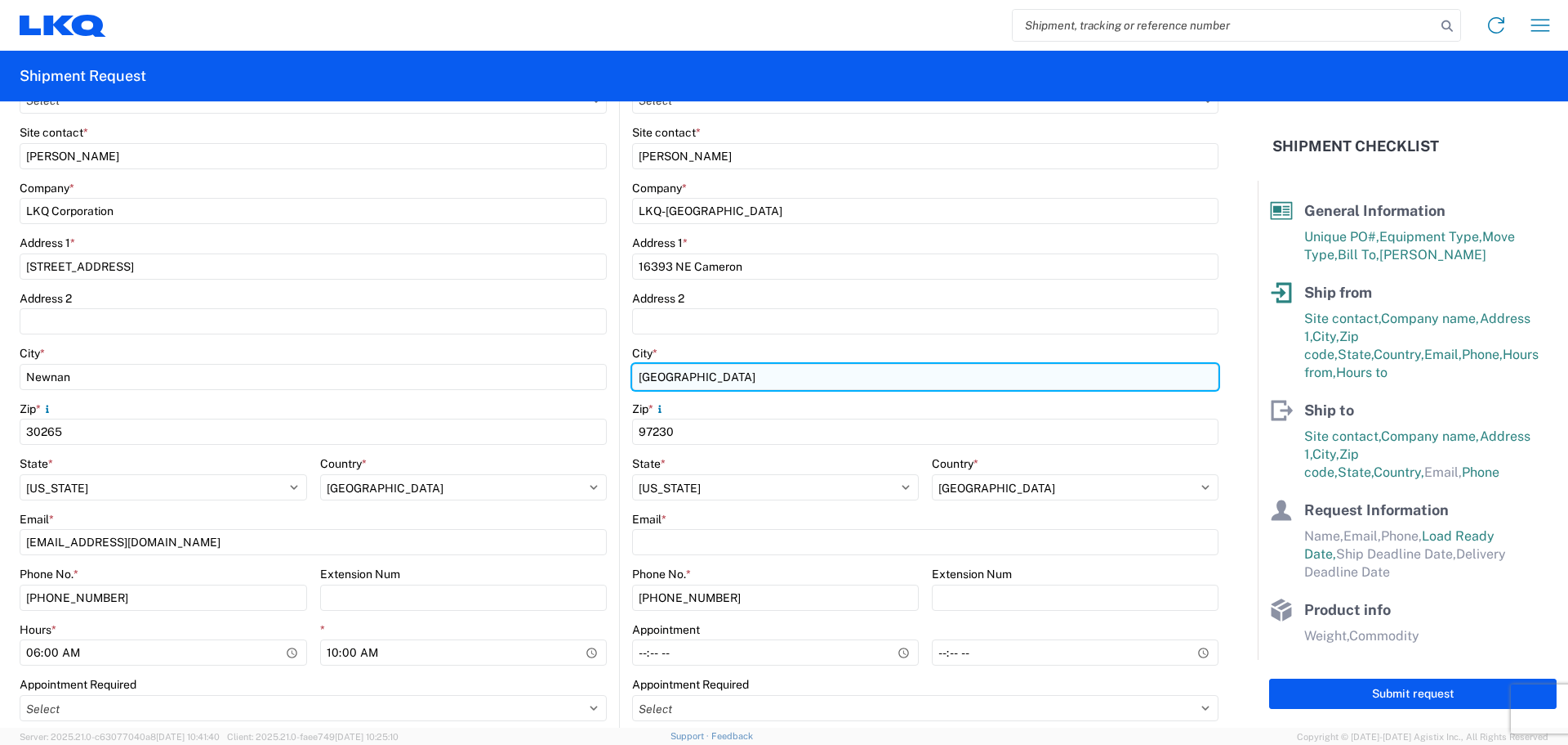
click at [713, 390] on input "Portland" at bounding box center [924, 376] width 586 height 26
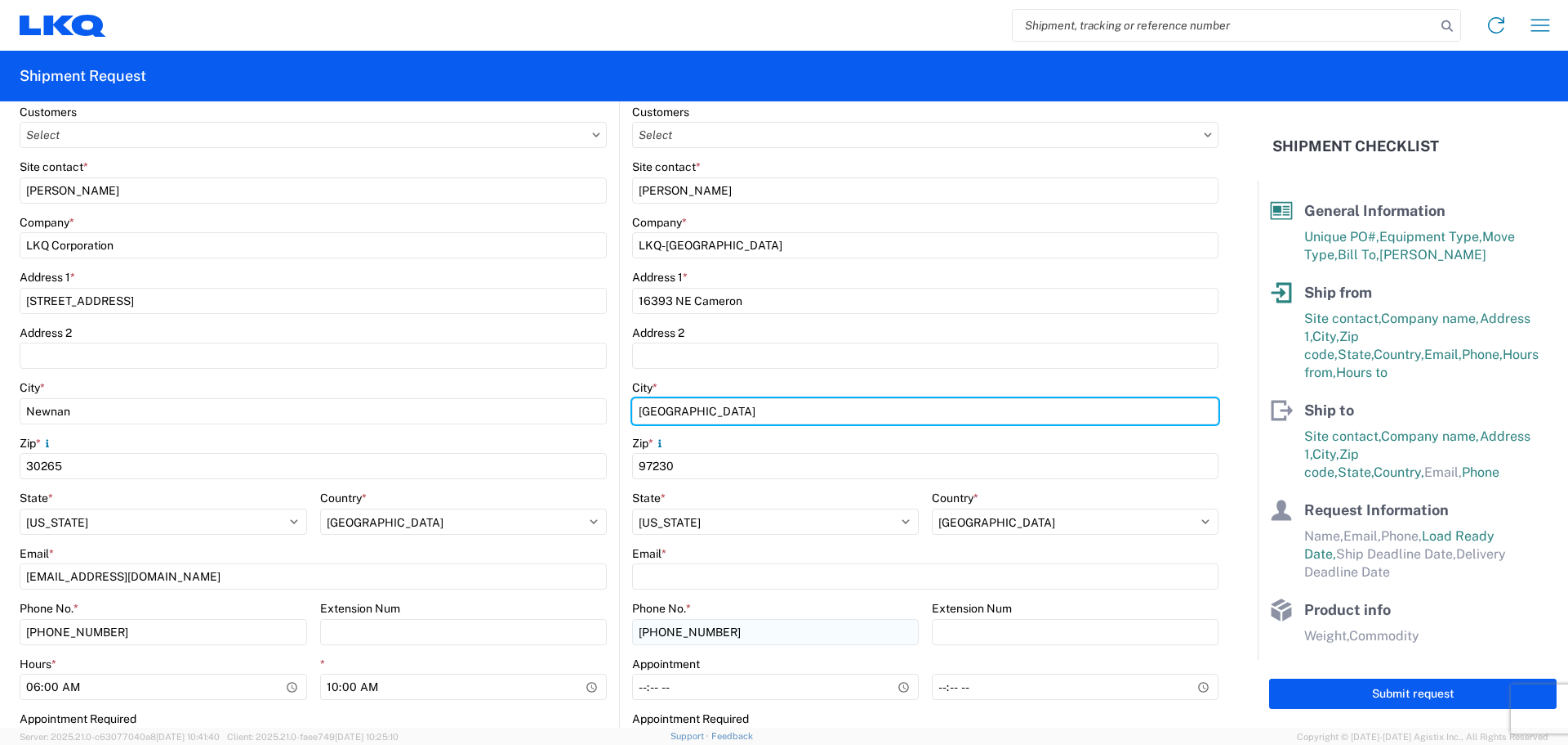
scroll to position [436, 0]
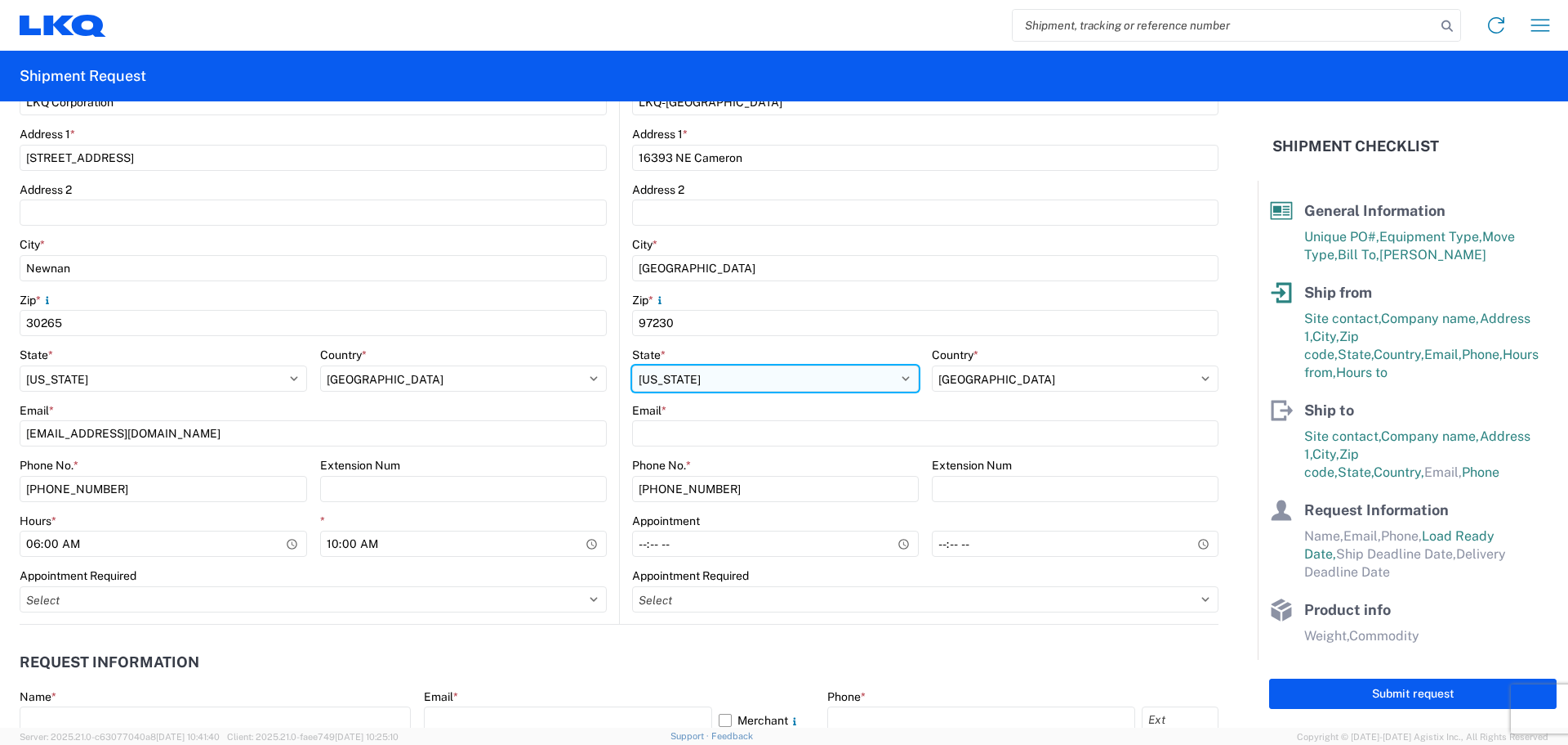
click at [718, 371] on select "Select Alabama Alaska Arizona Arkansas Armed Forces Americas Armed Forces Europ…" at bounding box center [775, 378] width 287 height 26
click at [632, 366] on select "Select Alabama Alaska Arizona Arkansas Armed Forces Americas Armed Forces Europ…" at bounding box center [775, 378] width 287 height 26
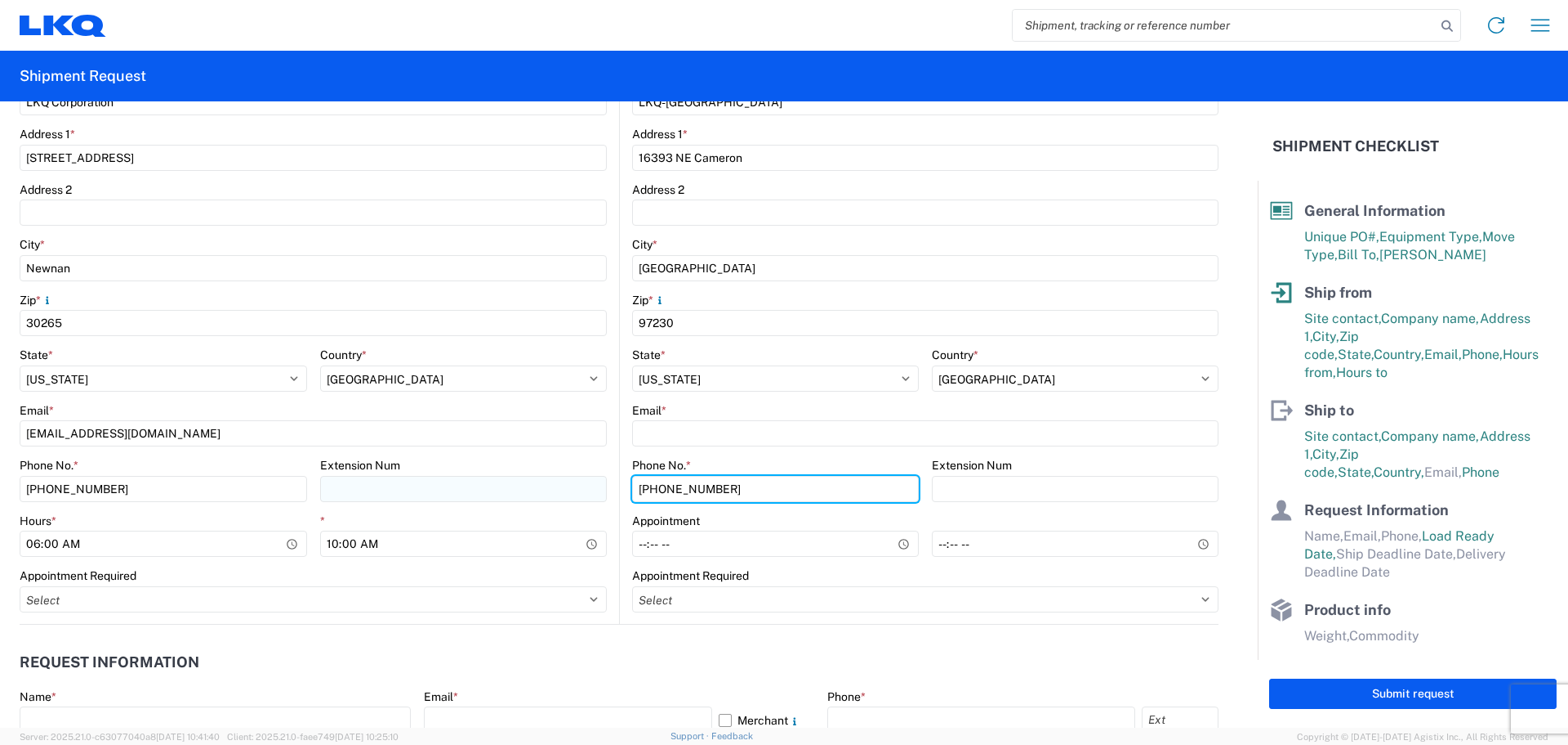
drag, startPoint x: 734, startPoint y: 489, endPoint x: 554, endPoint y: 499, distance: 180.3
click at [554, 499] on div "Ship from 1894 Location 1894 - Newnan, GA- GPS Customers Site contact * Donna C…" at bounding box center [619, 232] width 1200 height 783
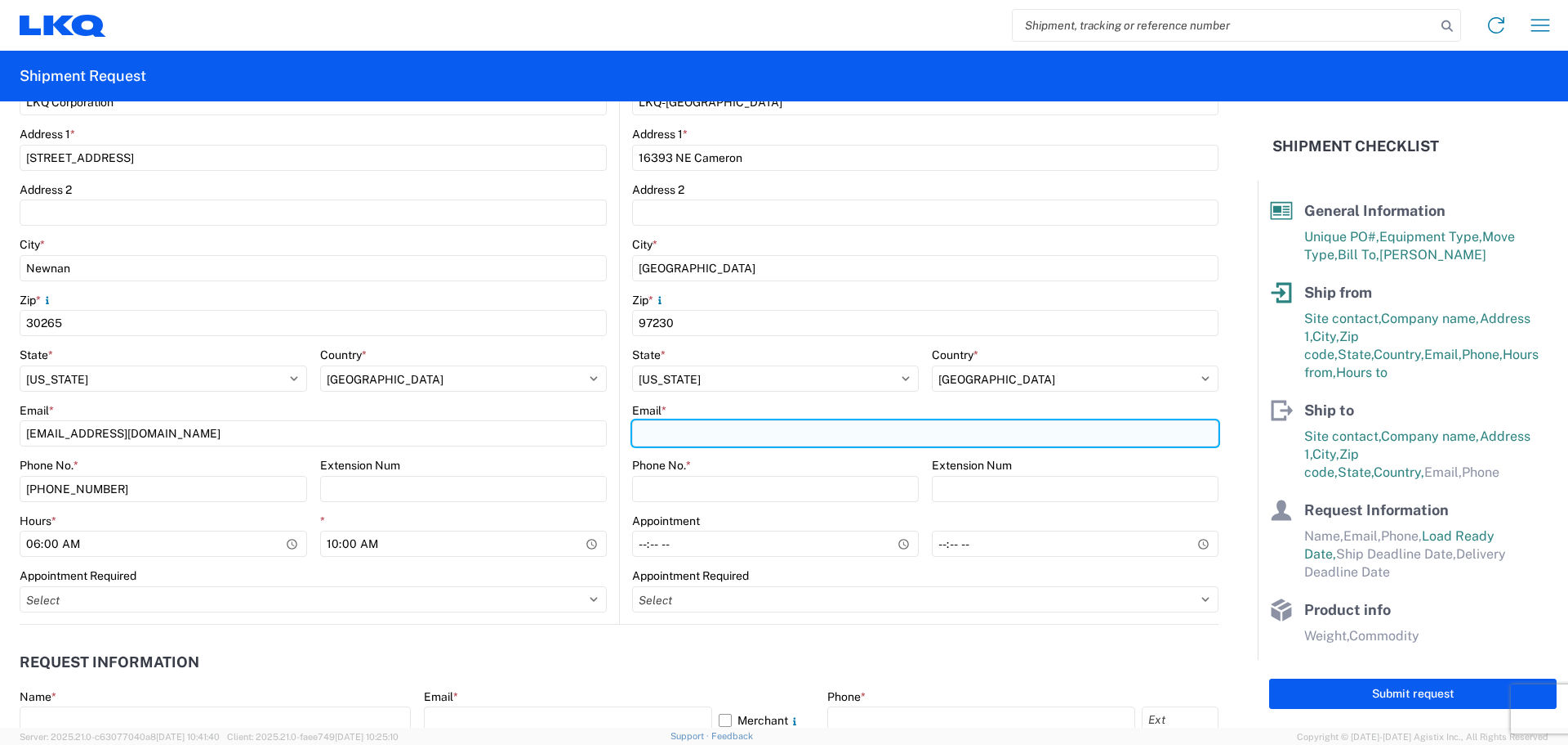
click at [680, 428] on input "Email *" at bounding box center [924, 433] width 586 height 26
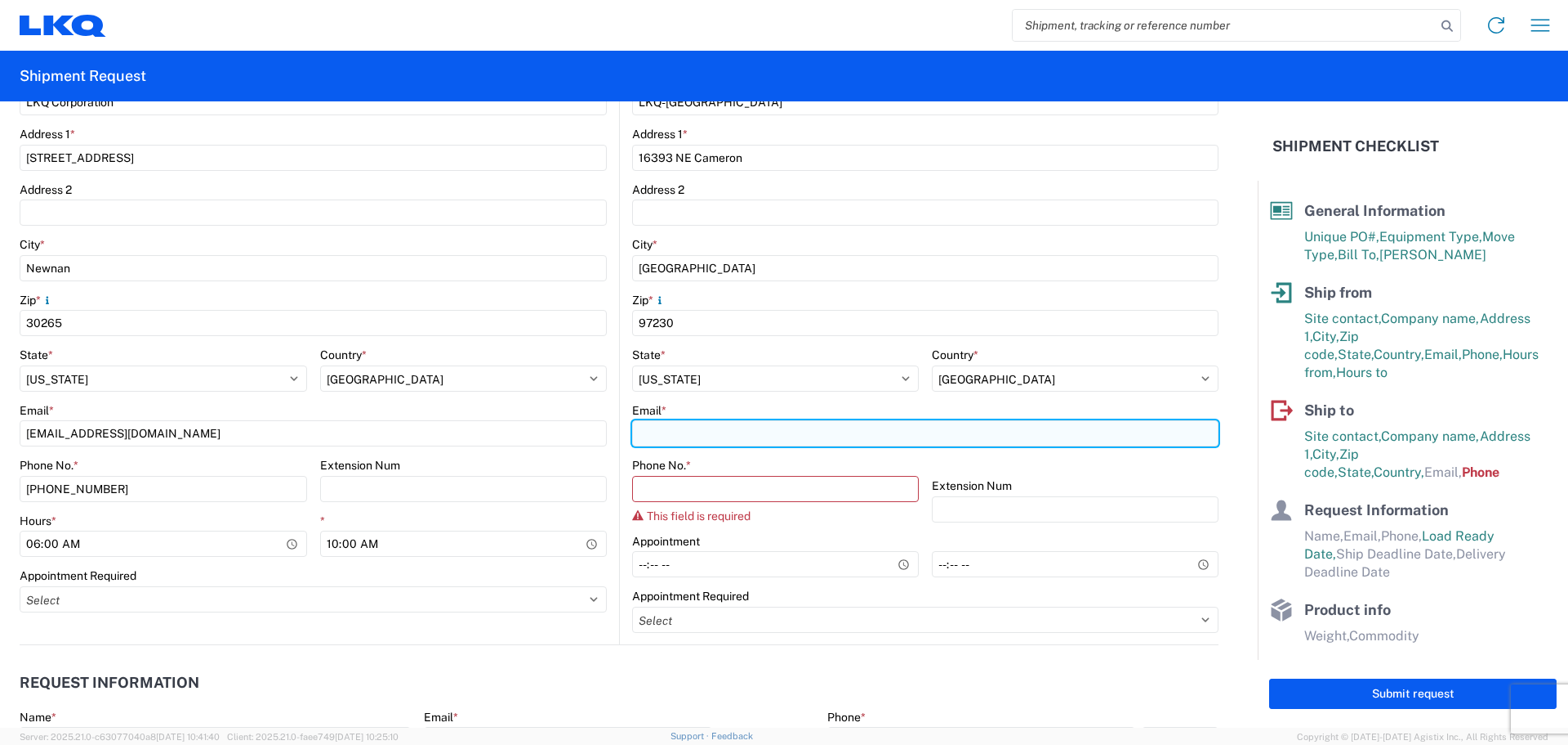
paste input "jpledger@LKQCORP.com"
type input "jpledger@LKQCORP.com"
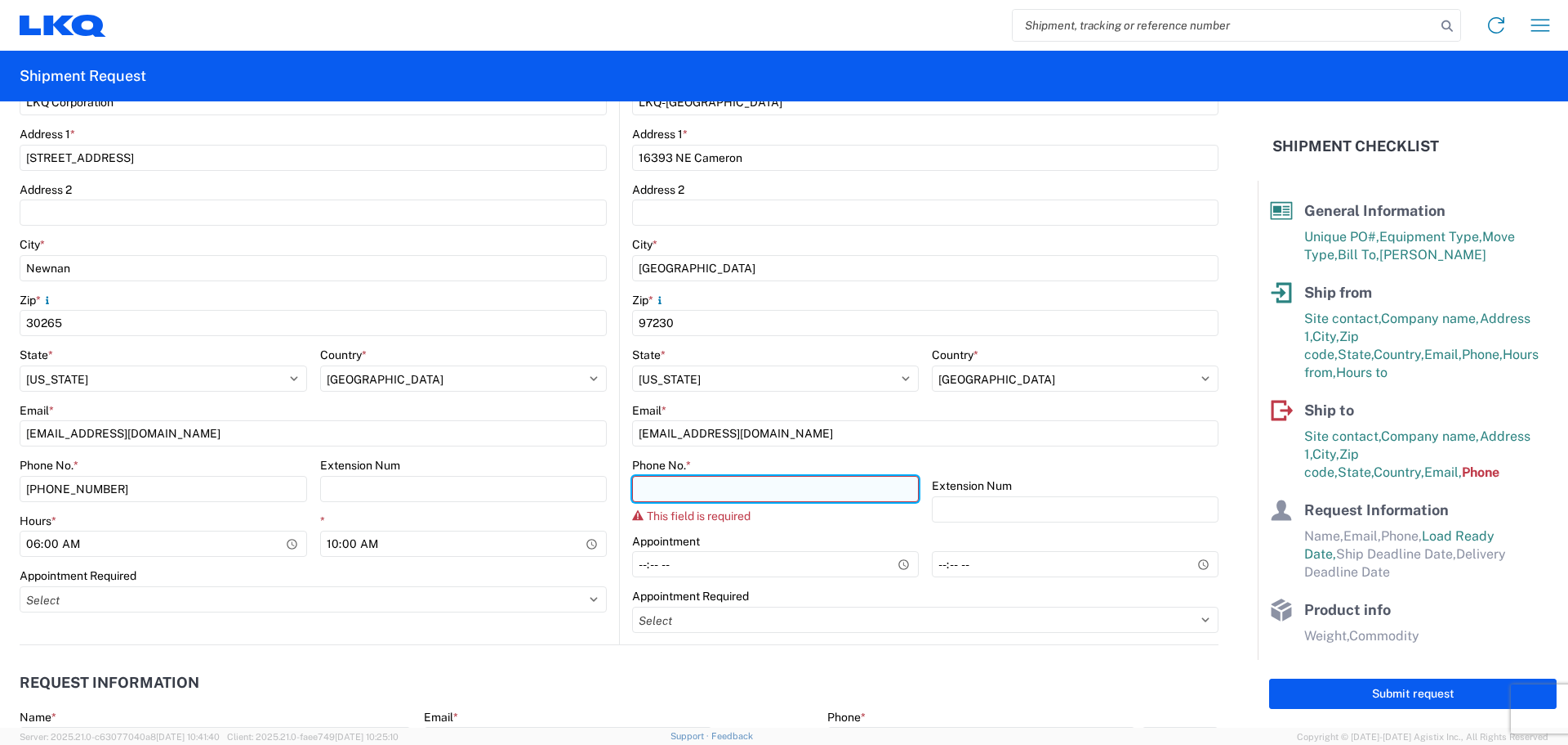
click at [744, 494] on input "Phone No. *" at bounding box center [775, 488] width 287 height 26
paste input "360-597-5319"
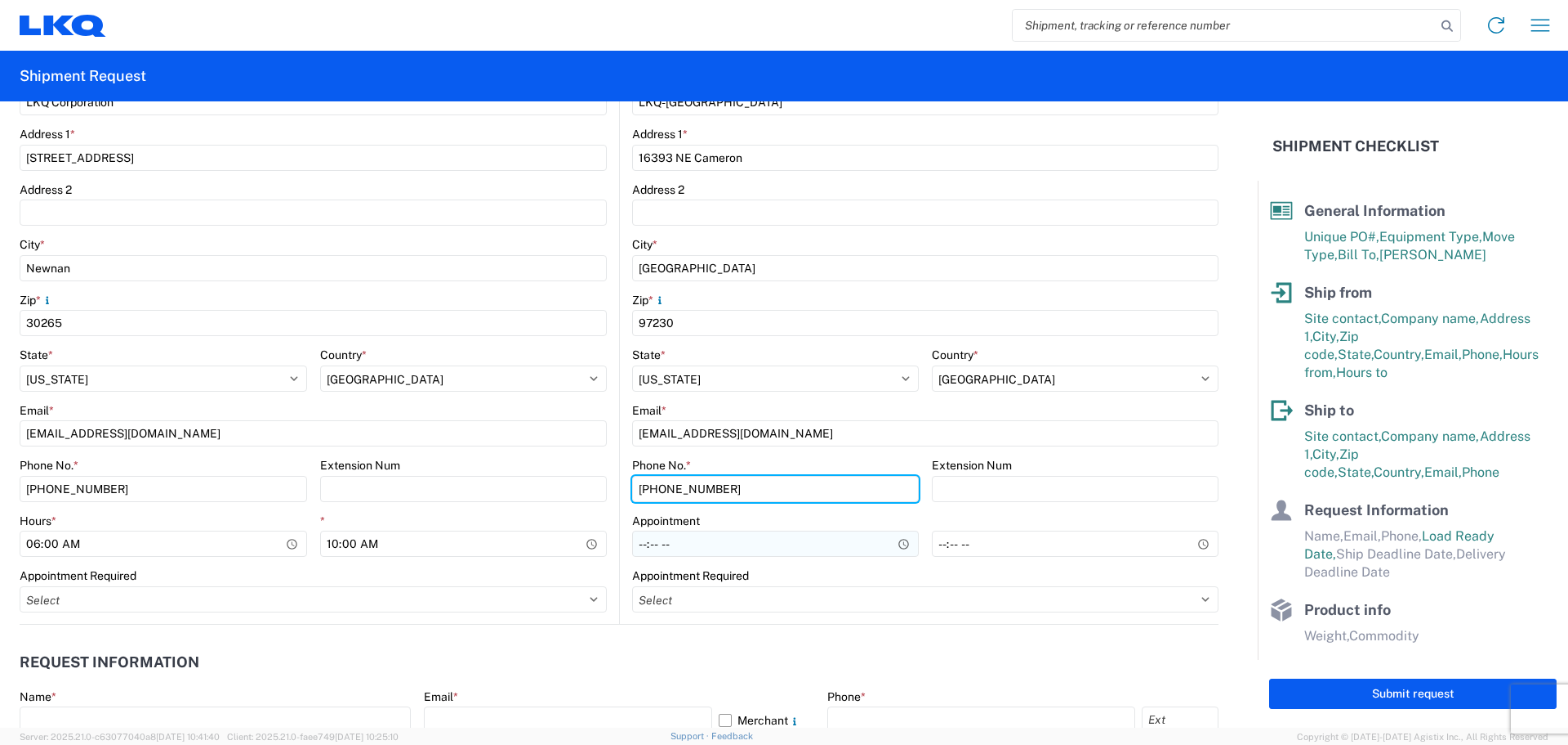
type input "360-597-5319"
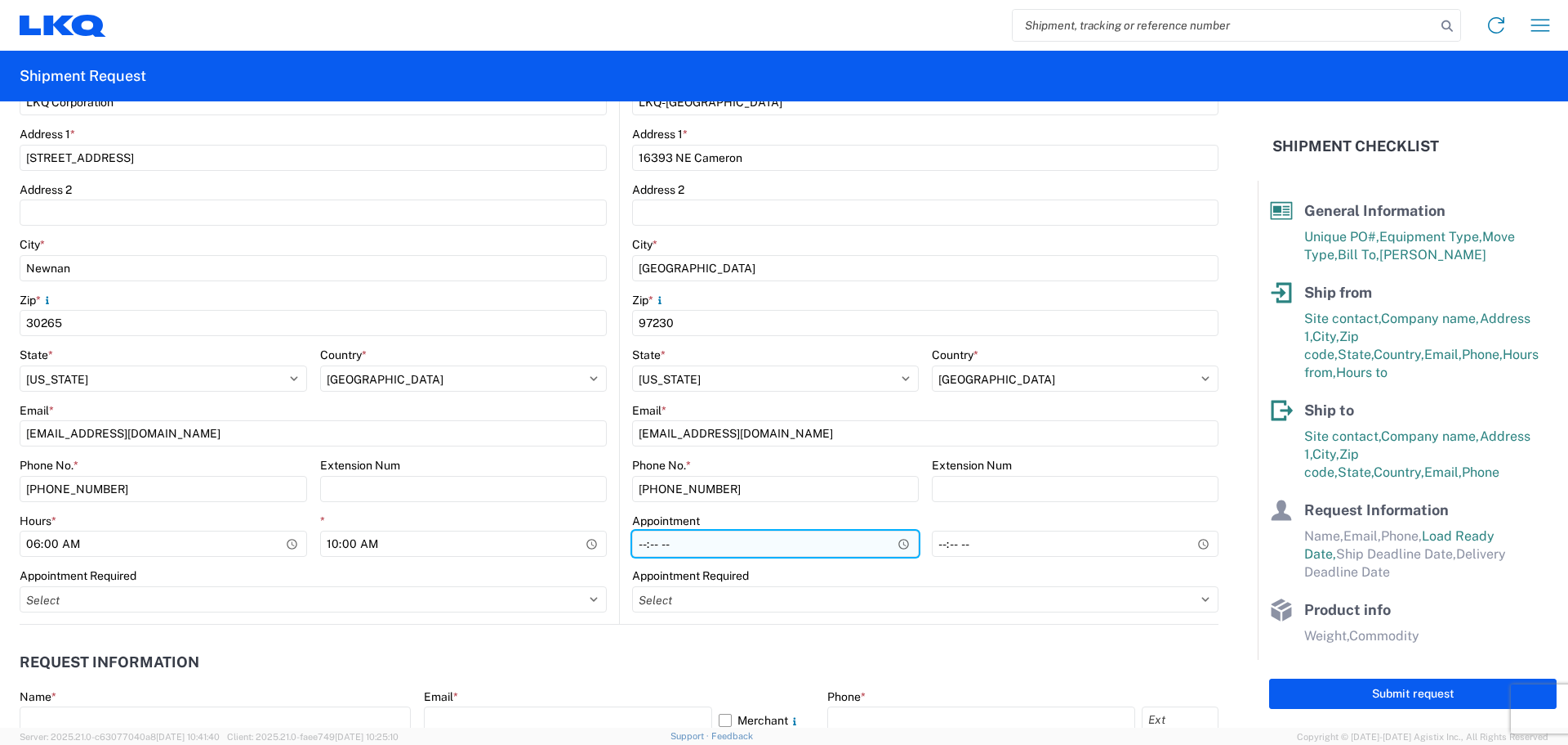
click at [633, 550] on input "Hours *" at bounding box center [775, 543] width 287 height 26
type input "08:00"
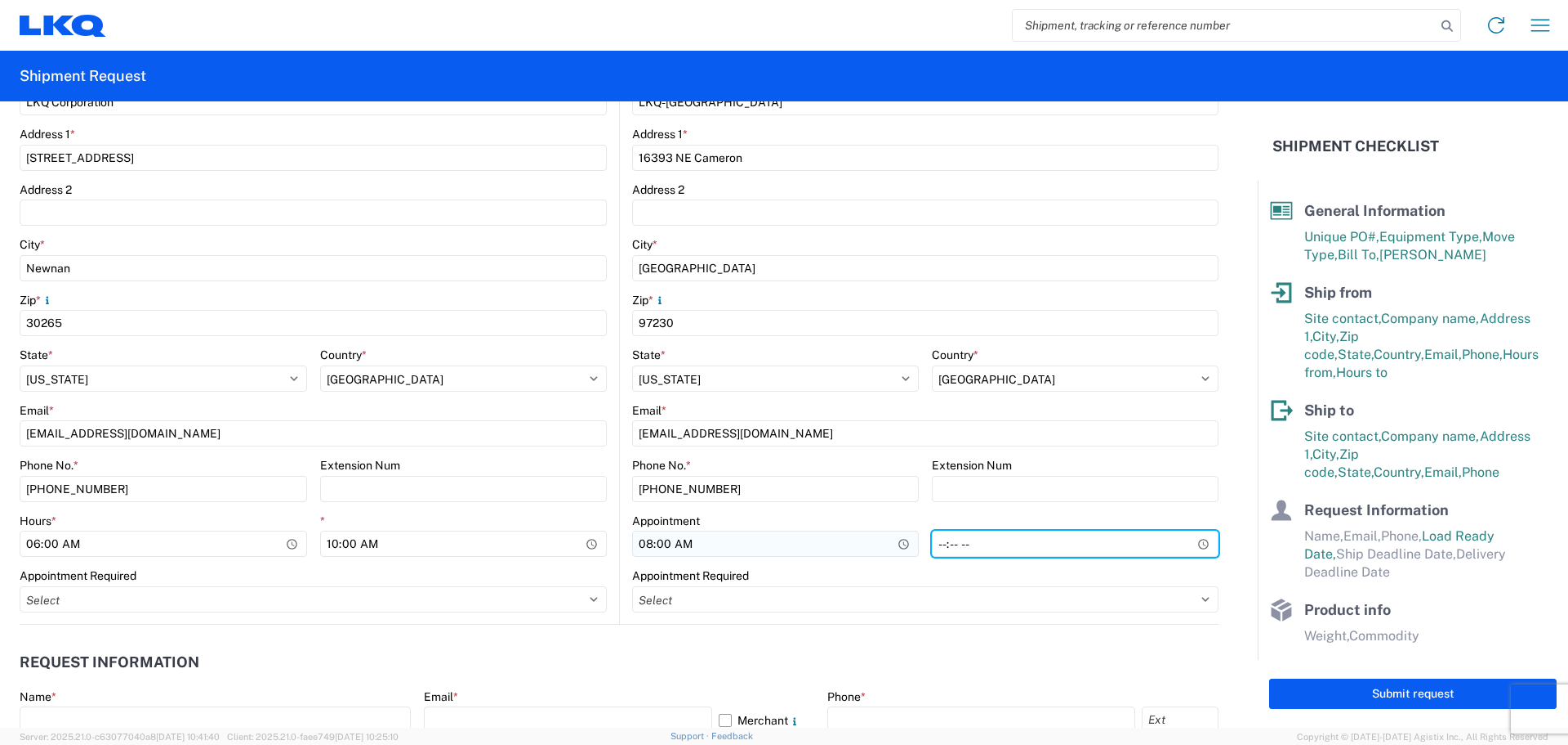
type input "14:00"
click at [594, 646] on header "Request Information" at bounding box center [619, 662] width 1200 height 37
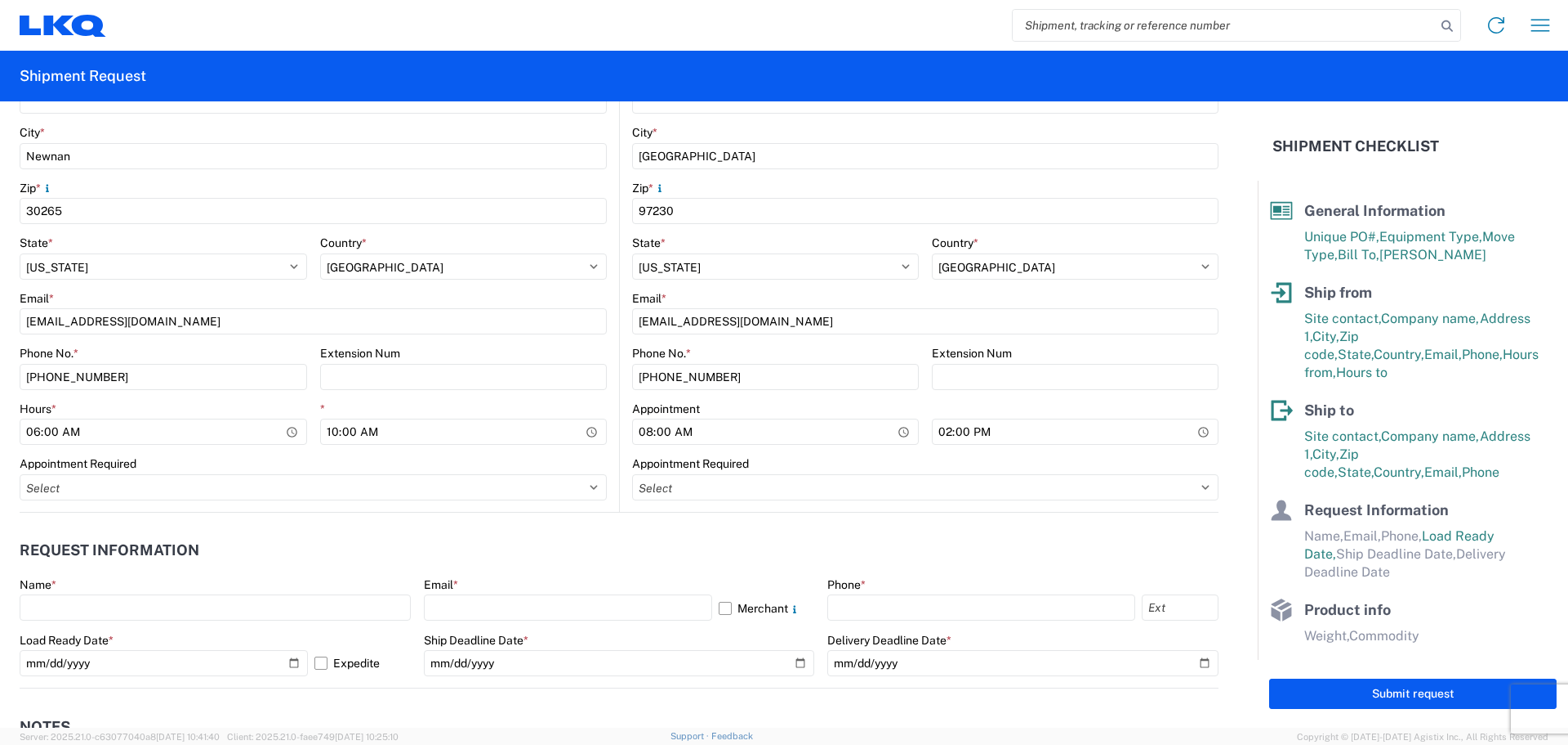
scroll to position [654, 0]
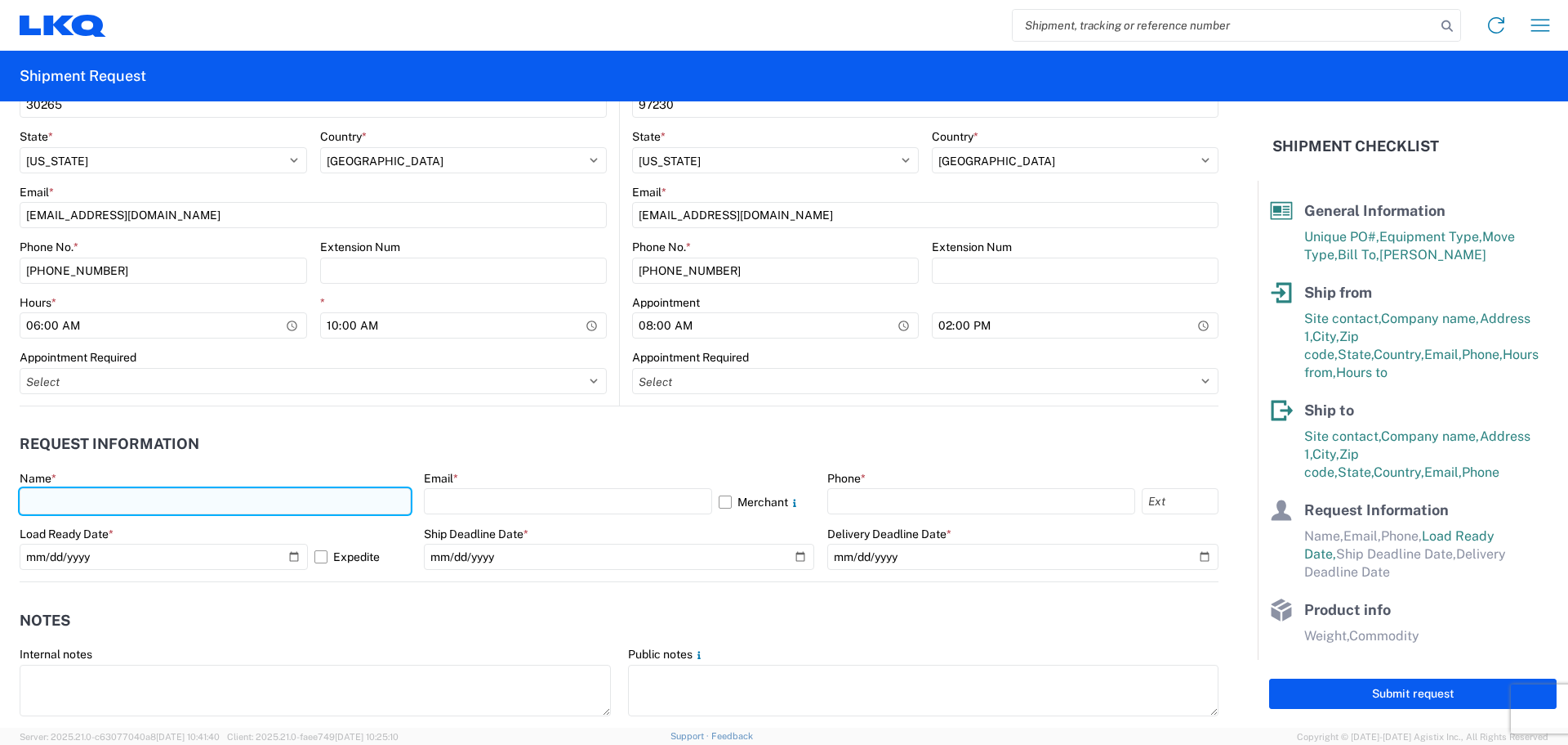
click at [66, 499] on input "text" at bounding box center [215, 501] width 392 height 26
type input "[PERSON_NAME]"
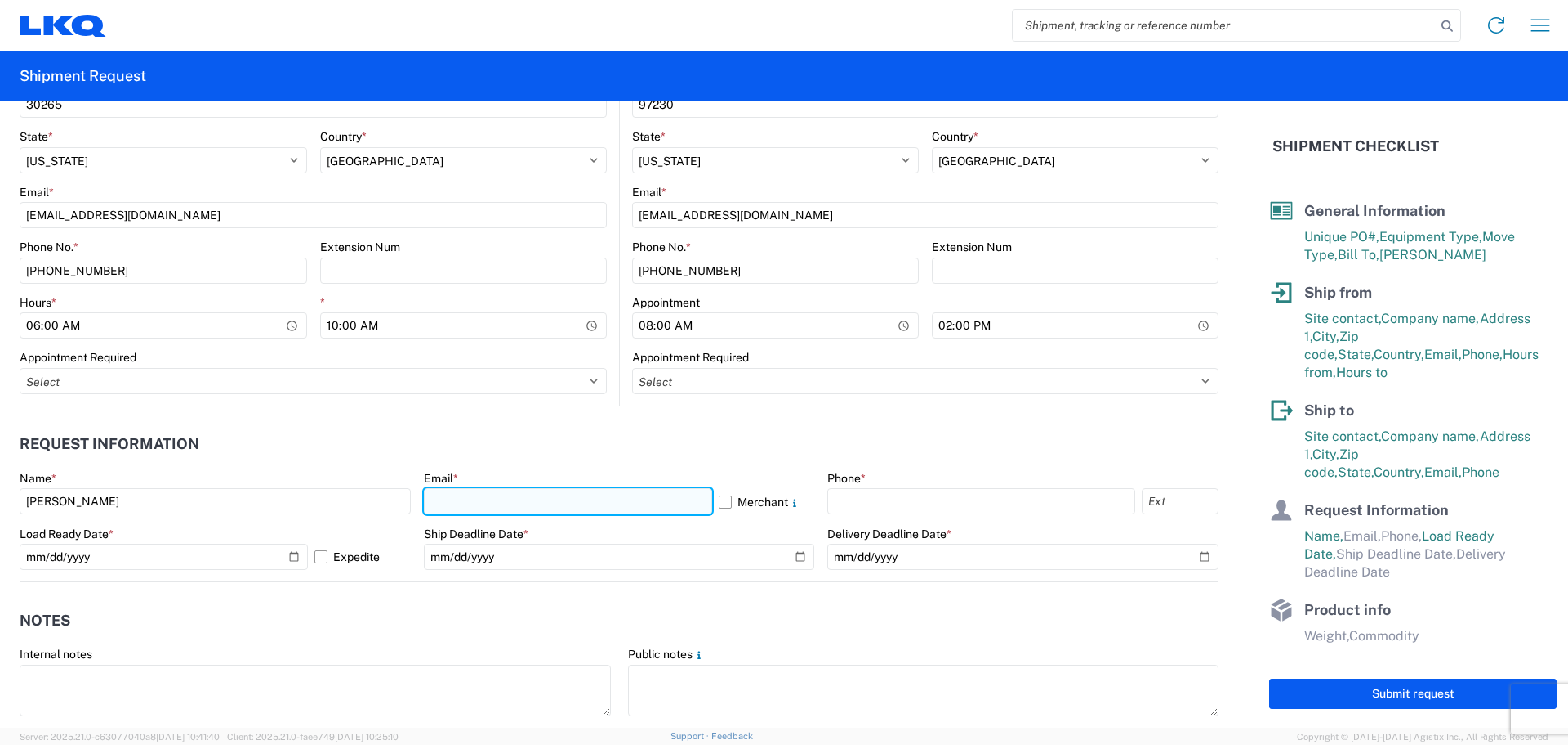
click at [446, 499] on input "text" at bounding box center [568, 501] width 289 height 26
type input "[EMAIL_ADDRESS][DOMAIN_NAME]"
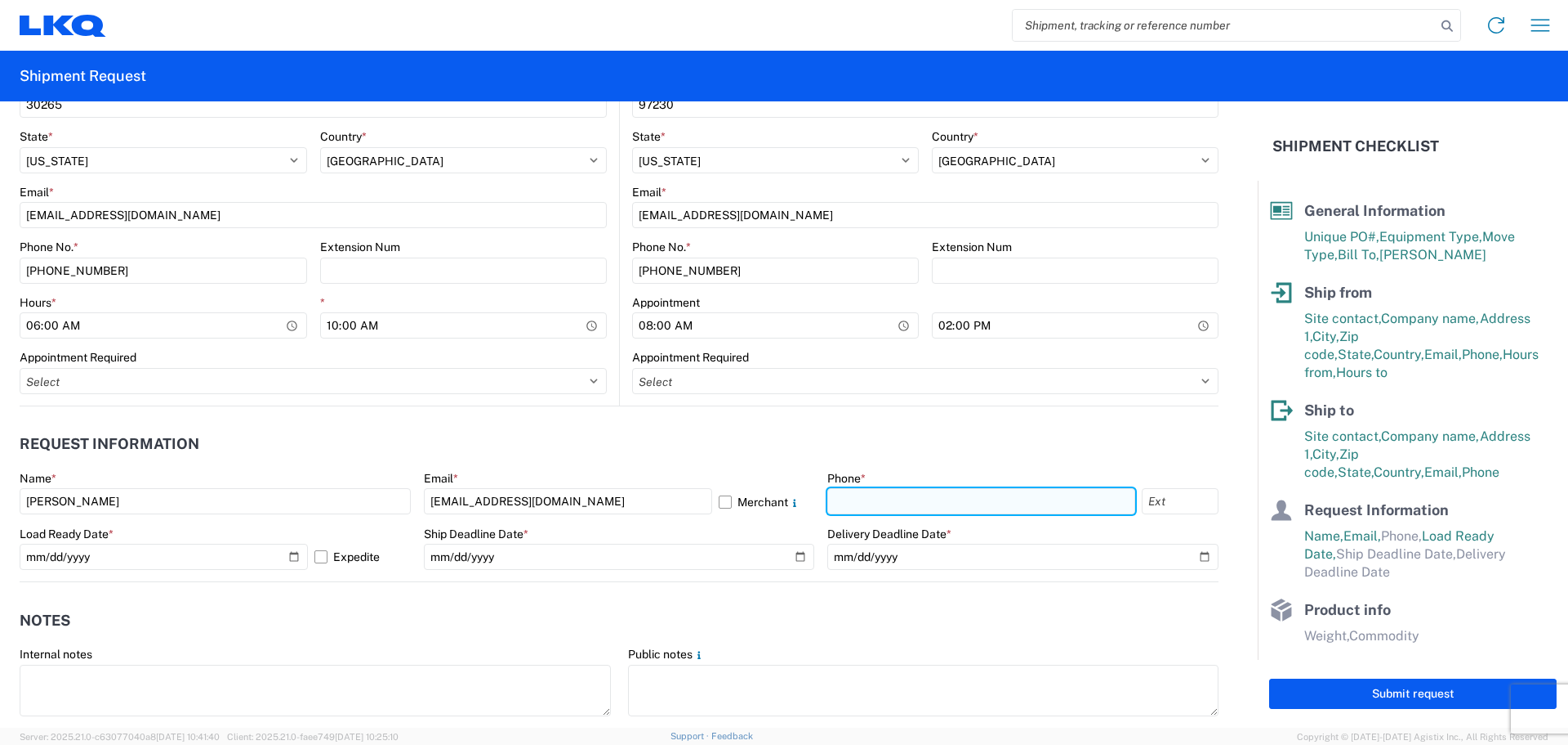
click at [882, 488] on input "text" at bounding box center [981, 501] width 308 height 26
type input "[PHONE_NUMBER]"
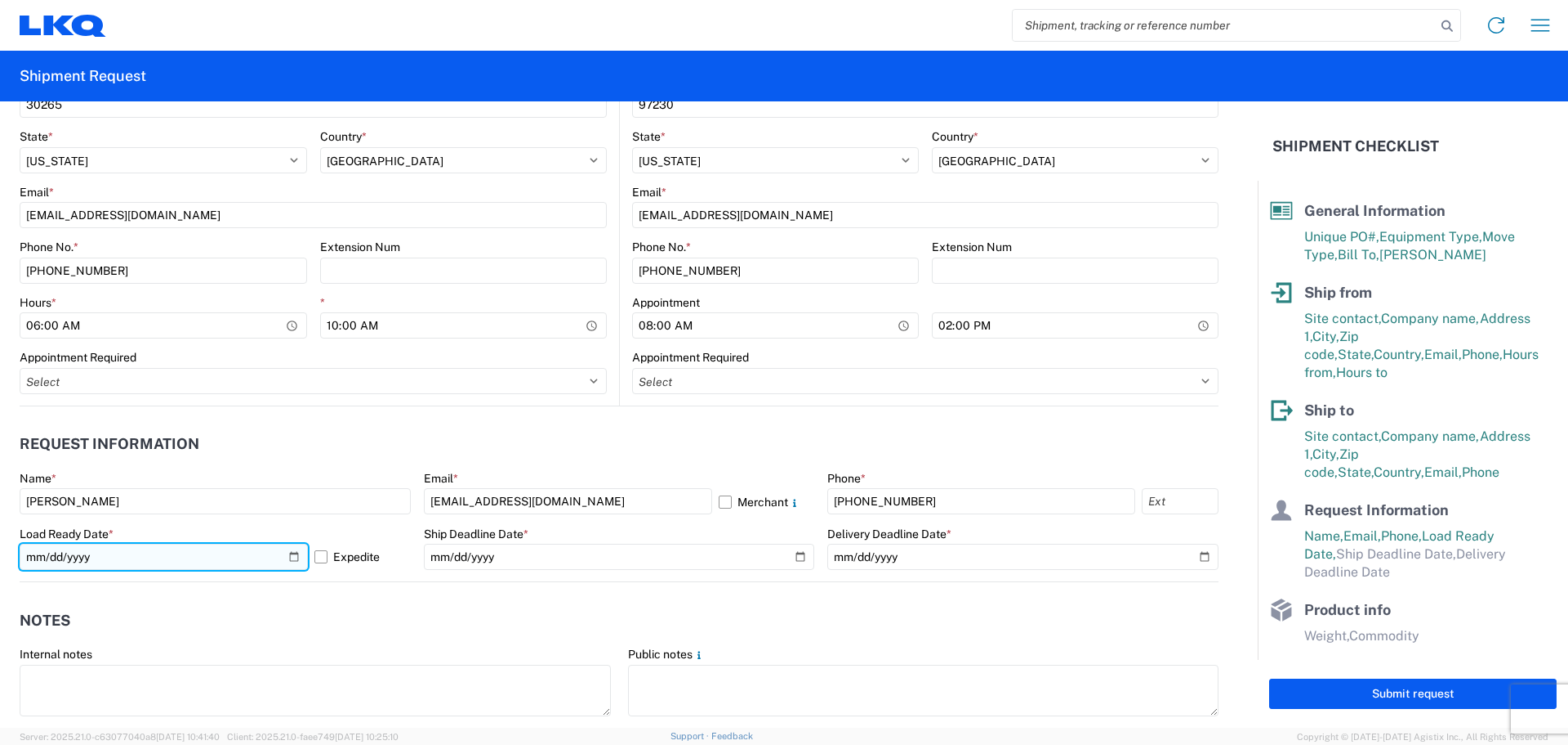
click at [296, 550] on input "[DATE]" at bounding box center [163, 556] width 289 height 26
type input "[DATE]"
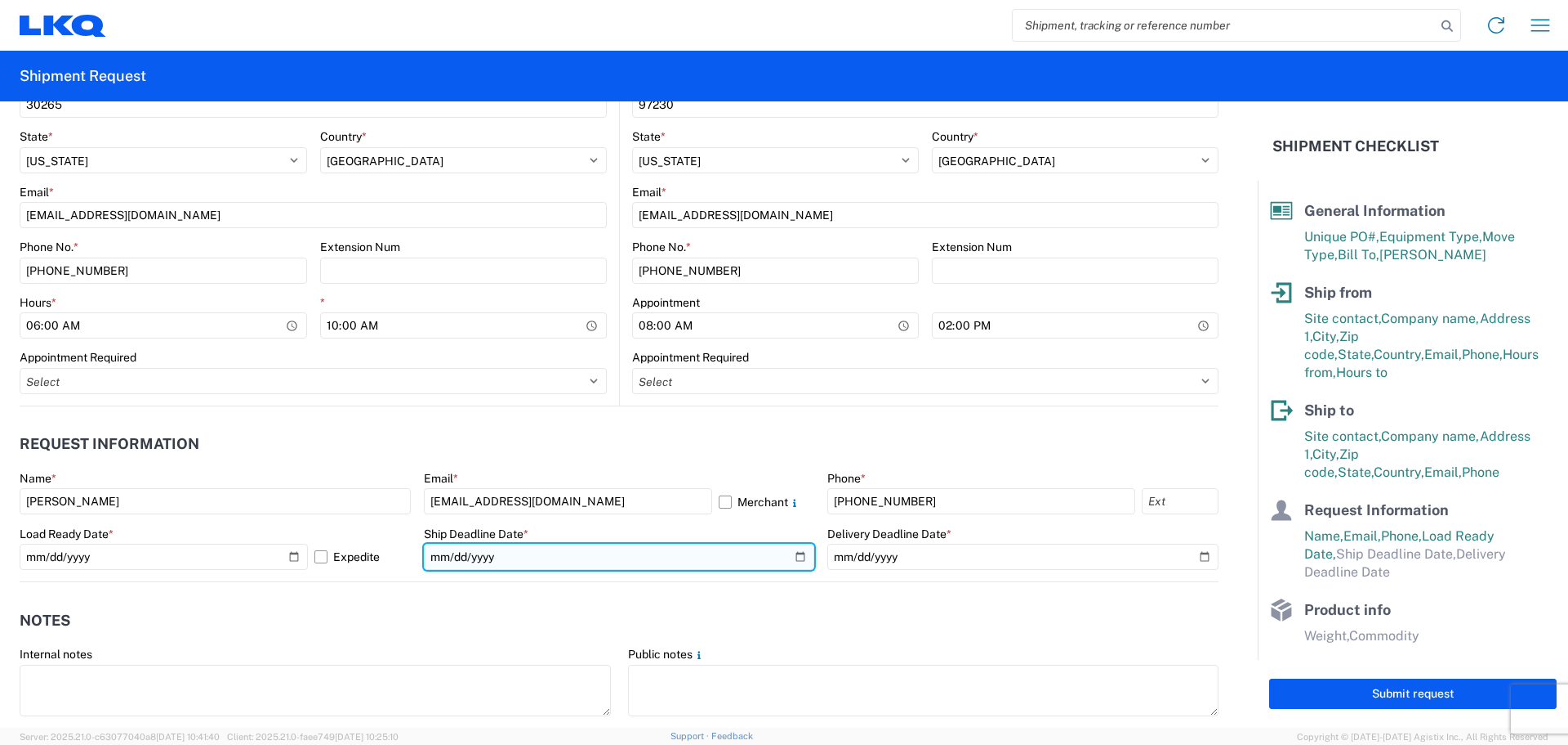
click at [793, 551] on input "date" at bounding box center [619, 556] width 392 height 26
type input "[DATE]"
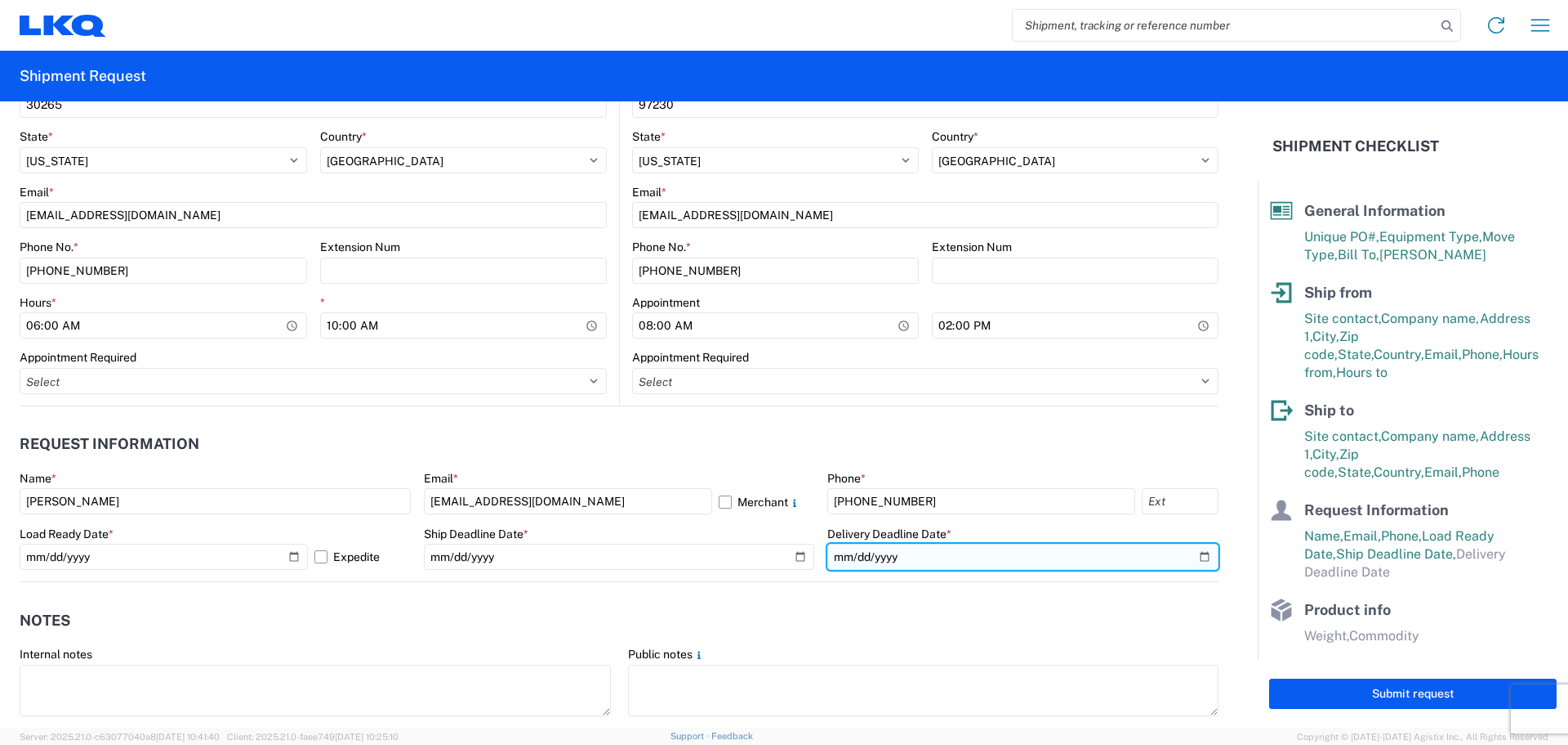
click at [1194, 555] on input "date" at bounding box center [1023, 556] width 392 height 26
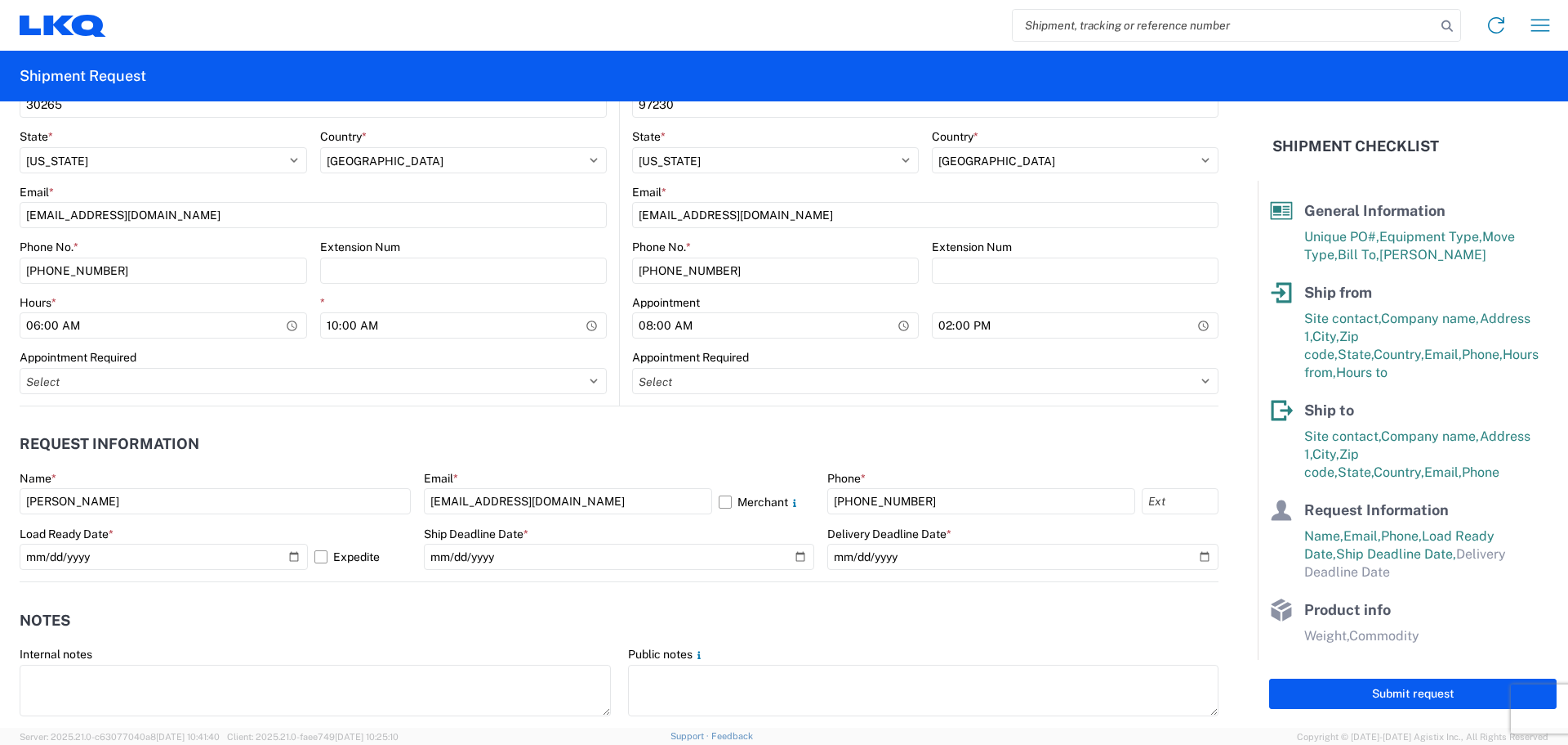
type input "2025-10-22"
click at [749, 622] on header "Notes" at bounding box center [619, 620] width 1200 height 37
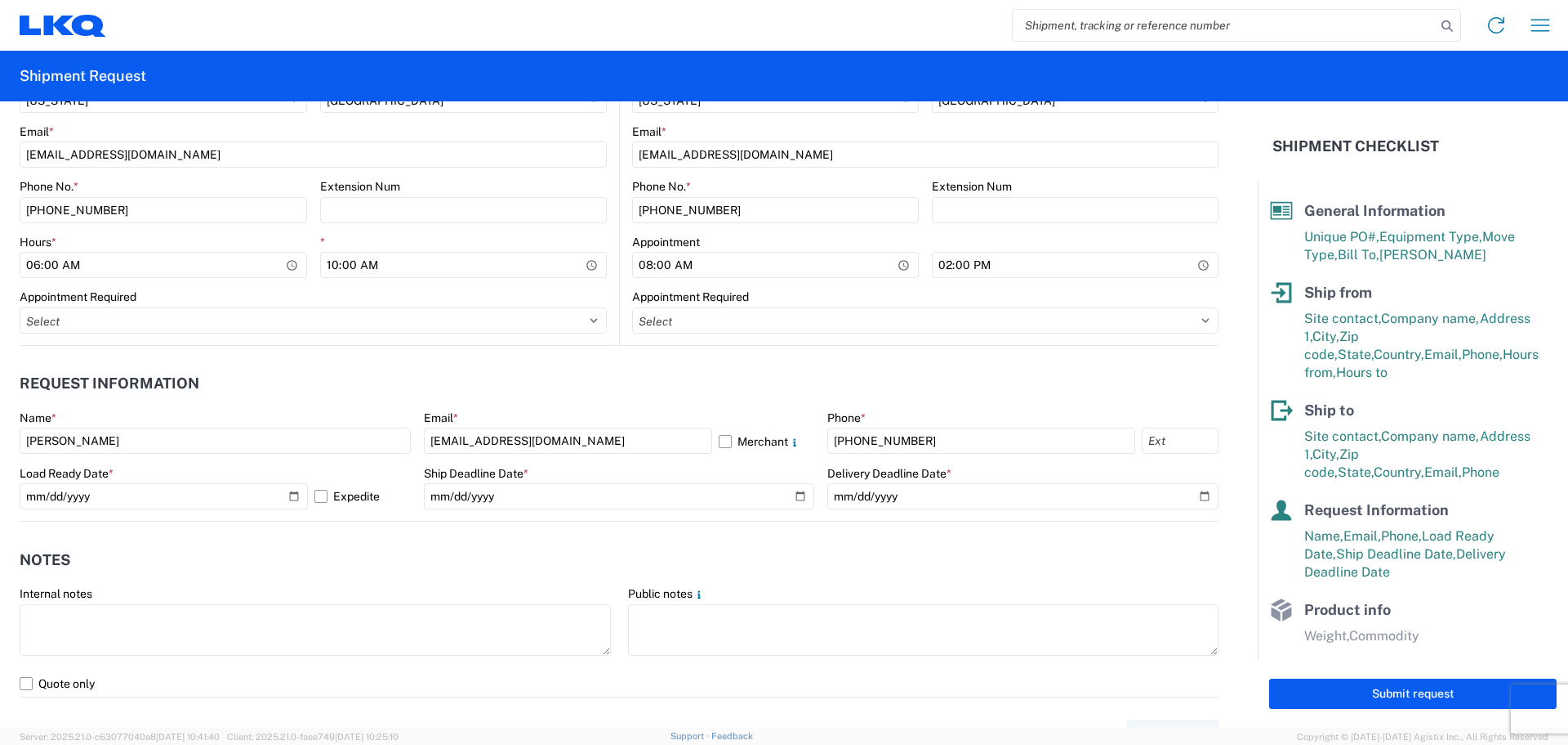
scroll to position [763, 0]
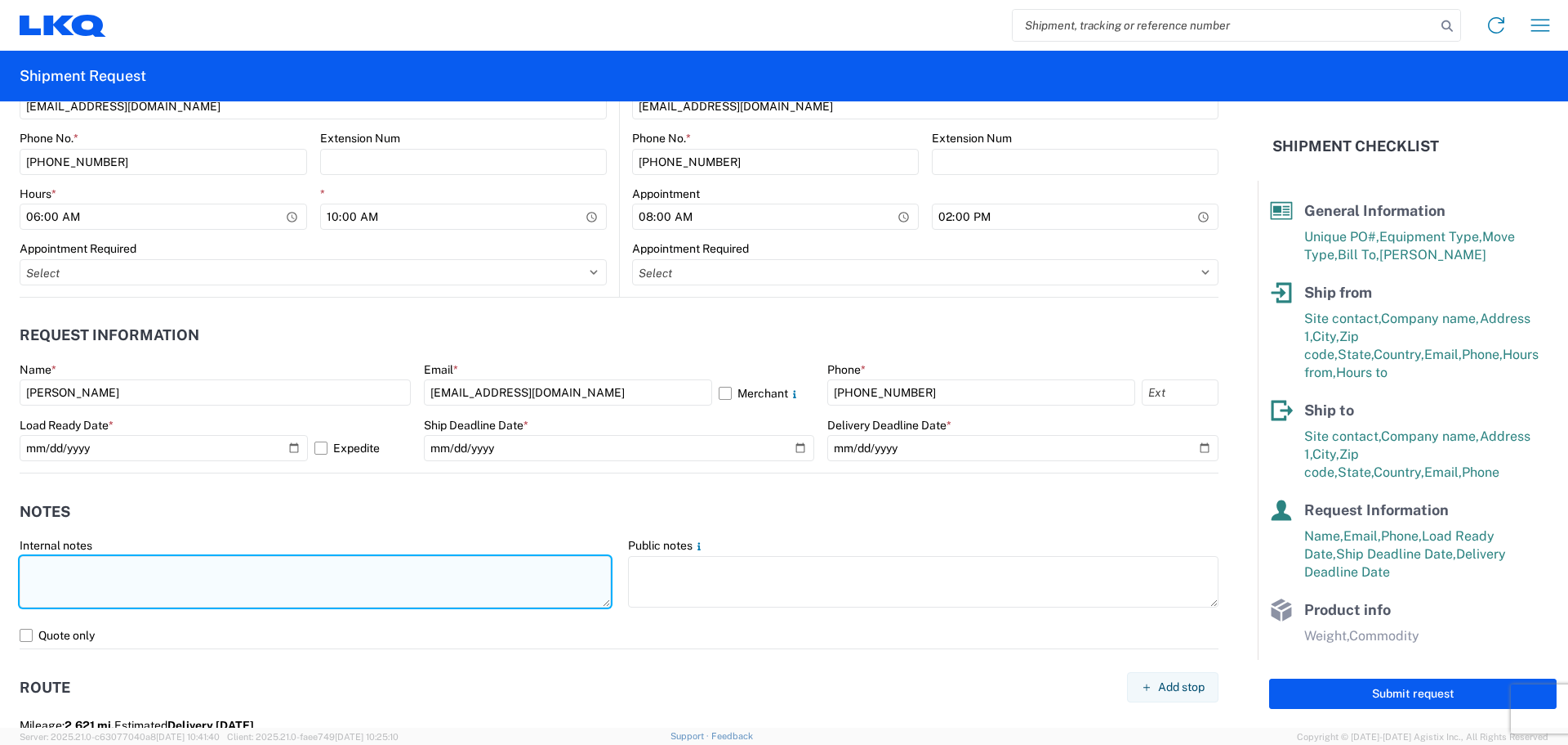
click at [102, 584] on textarea at bounding box center [315, 581] width 591 height 52
type textarea "N"
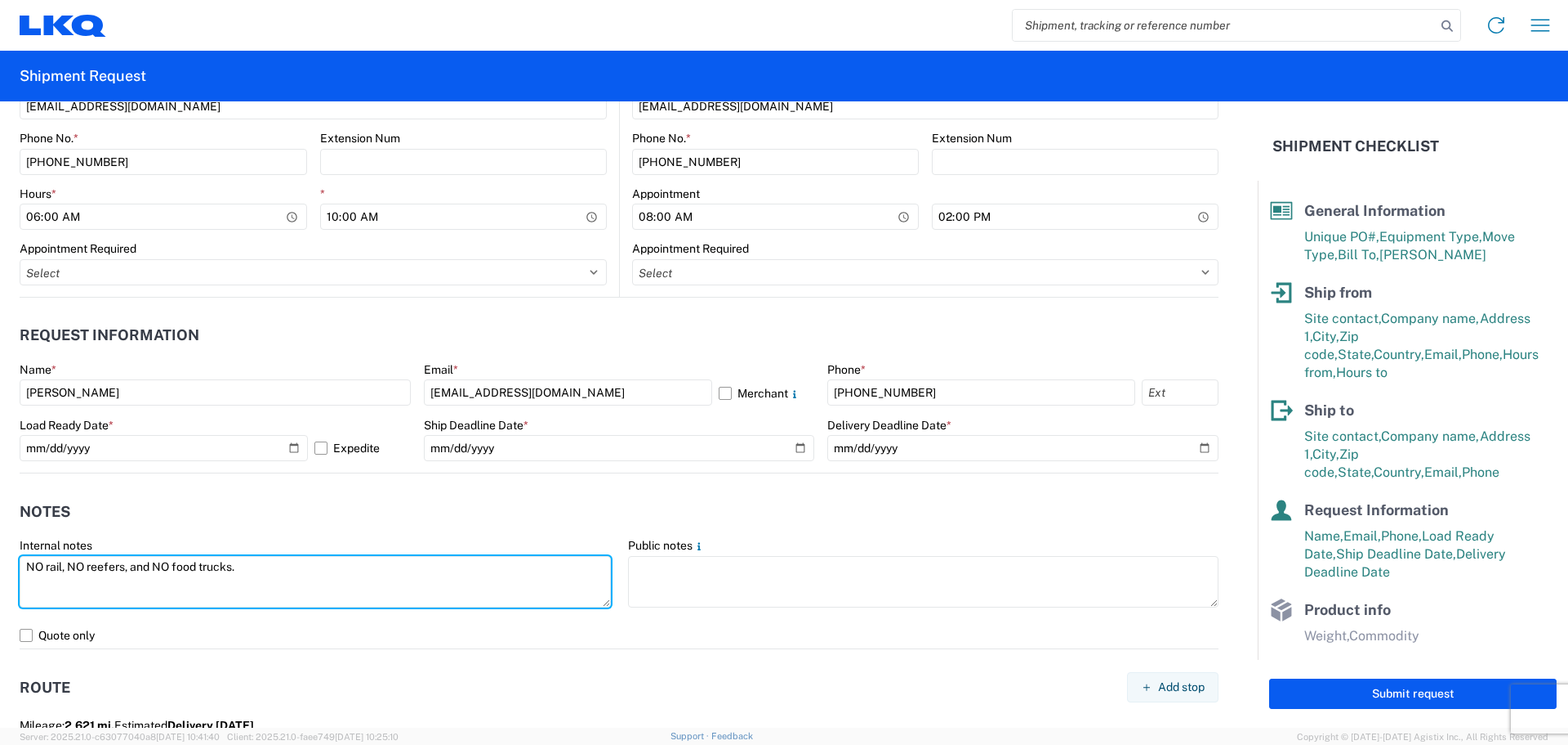
drag, startPoint x: 268, startPoint y: 564, endPoint x: 0, endPoint y: 582, distance: 268.6
click at [0, 582] on form "General Information Template PO# T3222 Equipment Type * Select 53’ Dry Van Flat…" at bounding box center [629, 414] width 1258 height 626
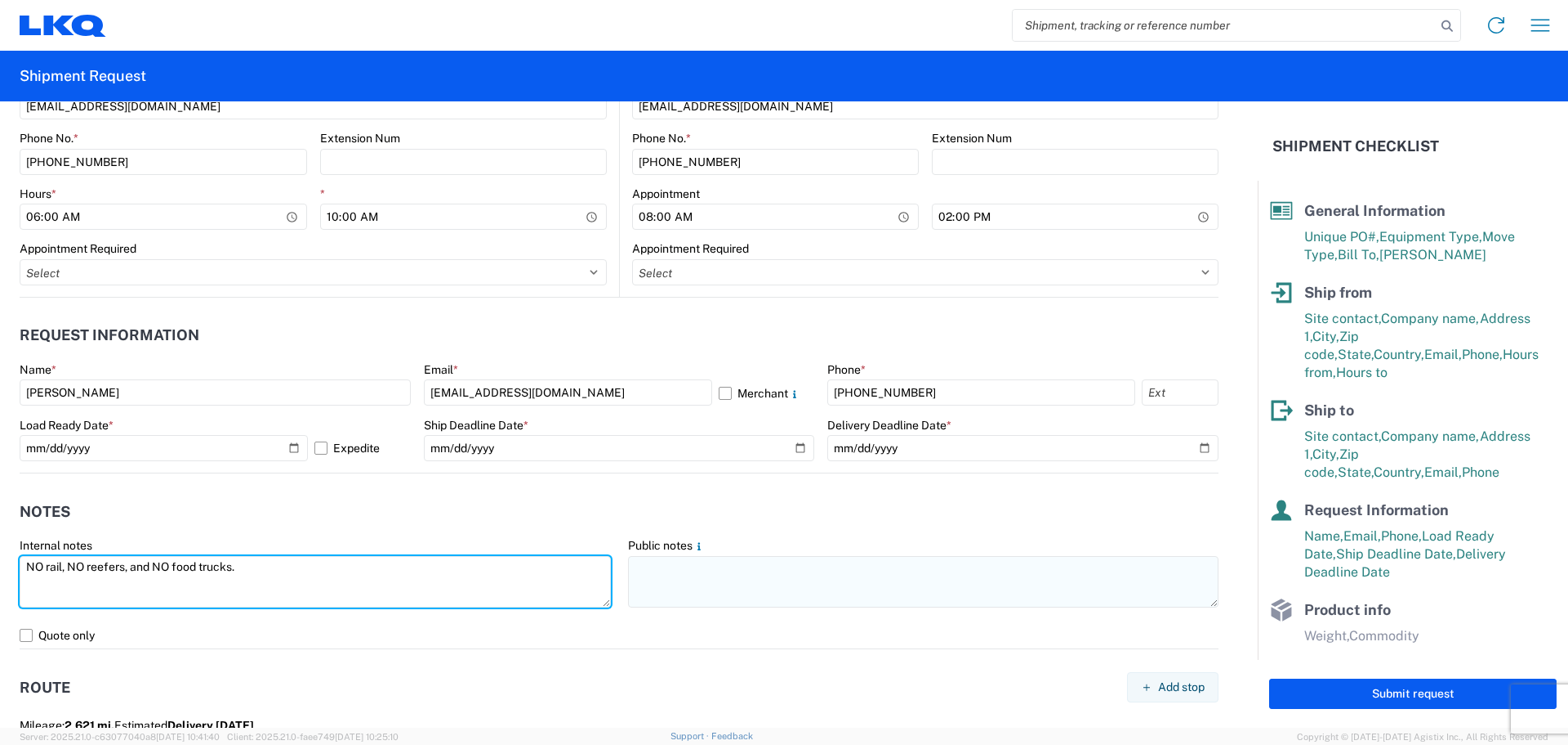
type textarea "NO rail, NO reefers, and NO food trucks."
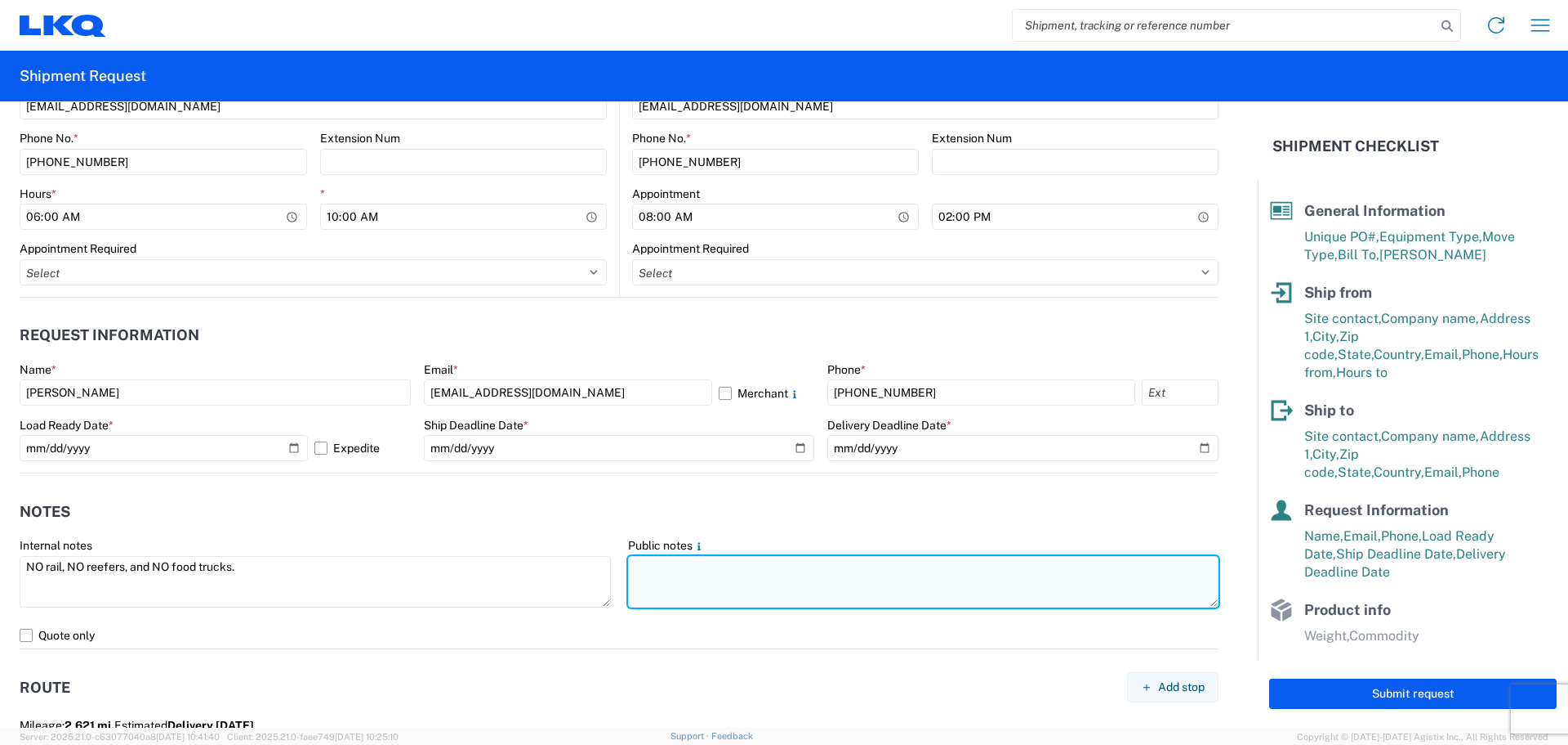
click at [714, 587] on textarea at bounding box center [923, 581] width 591 height 52
paste textarea "NO rail, NO reefers, and NO food trucks."
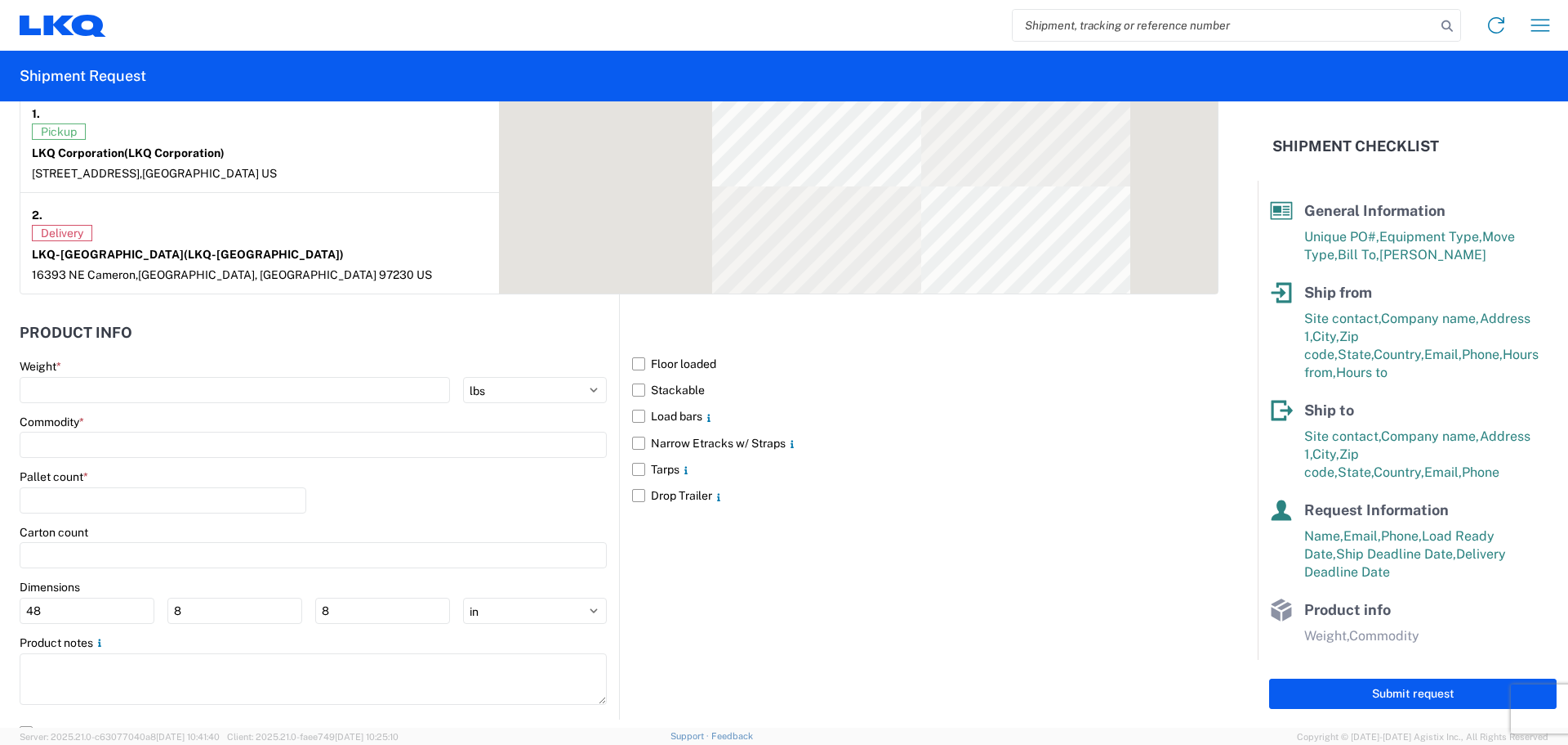
scroll to position [1432, 0]
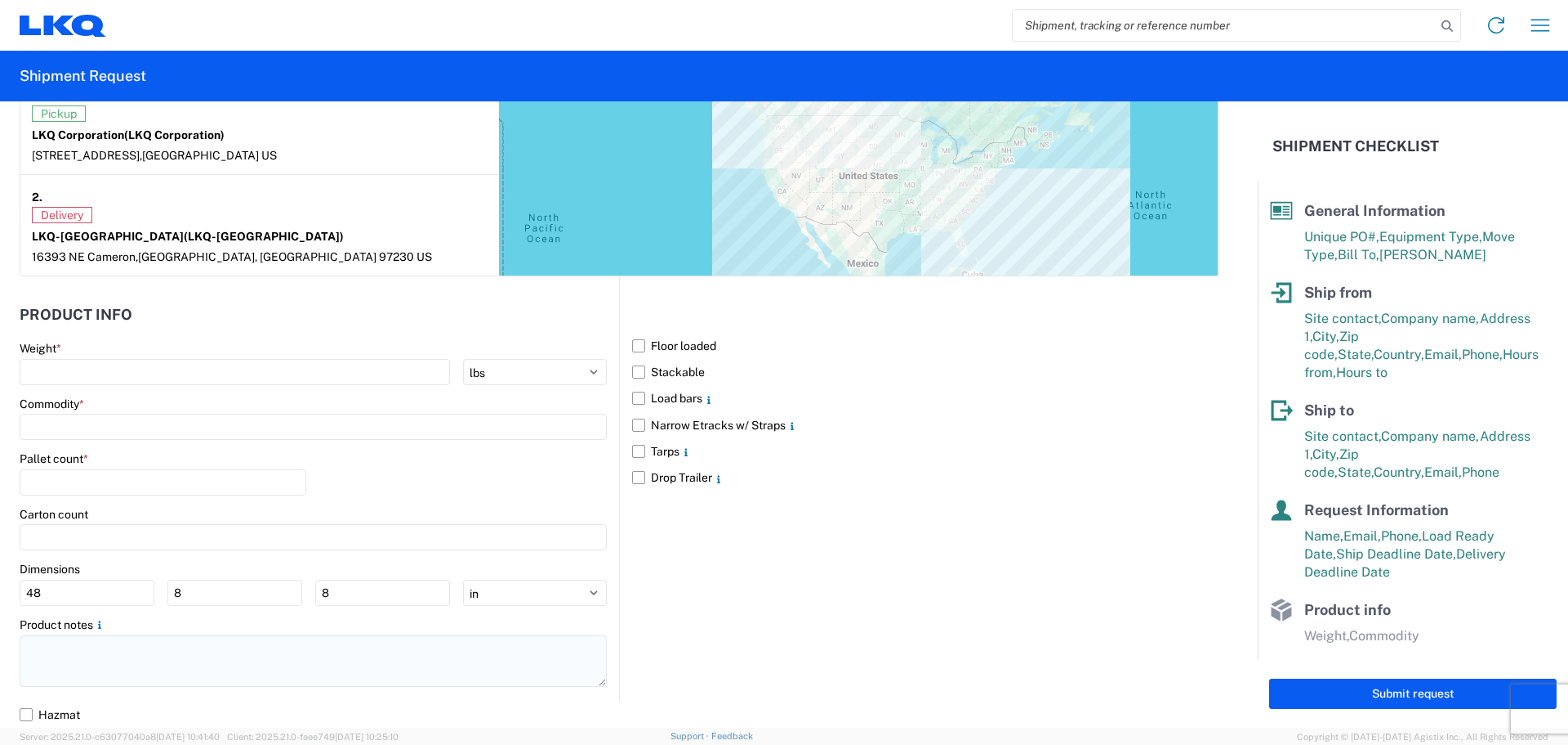
type textarea "NO rail, NO reefers, and NO food trucks."
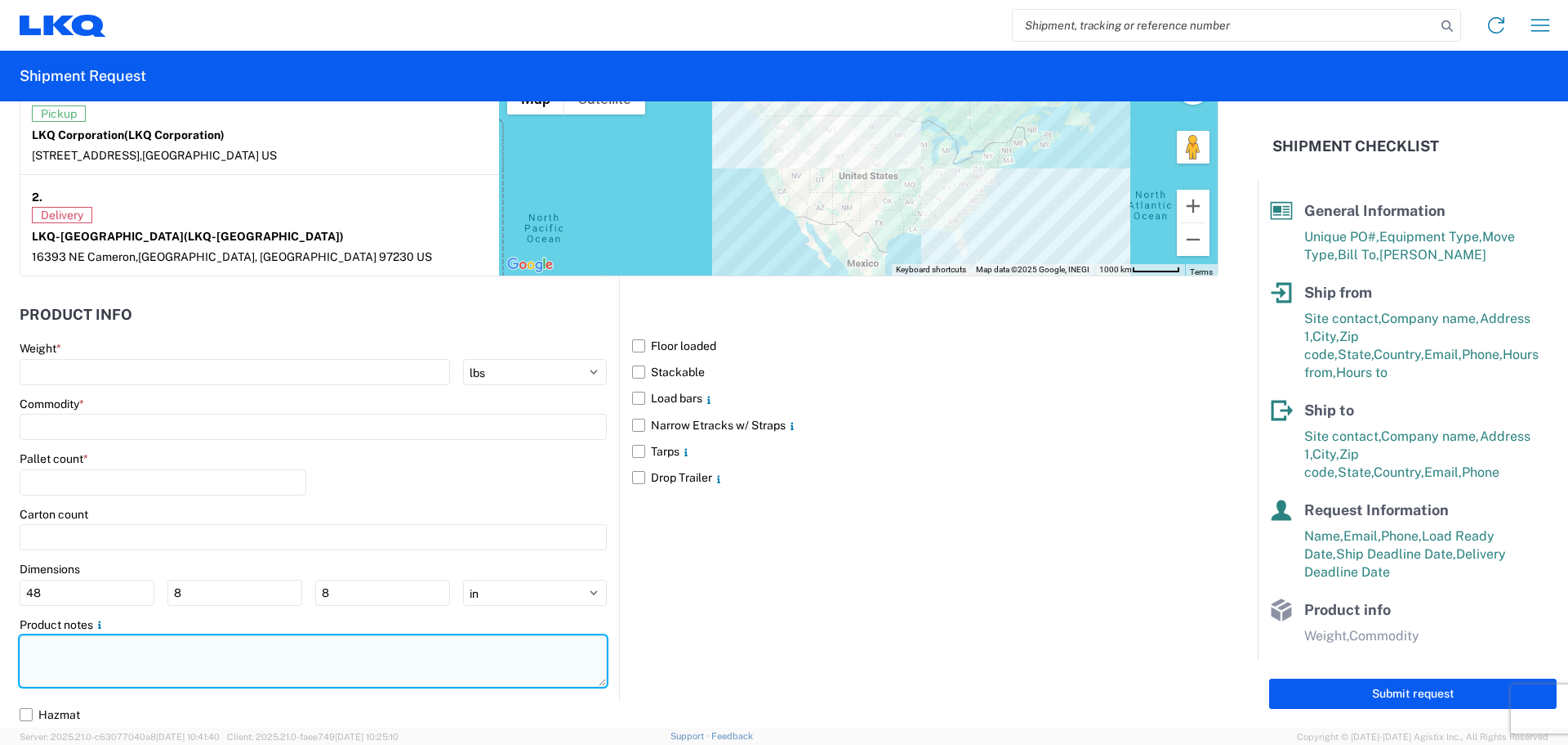
click at [109, 659] on textarea at bounding box center [313, 660] width 587 height 52
paste textarea "NO rail, NO reefers, and NO food trucks."
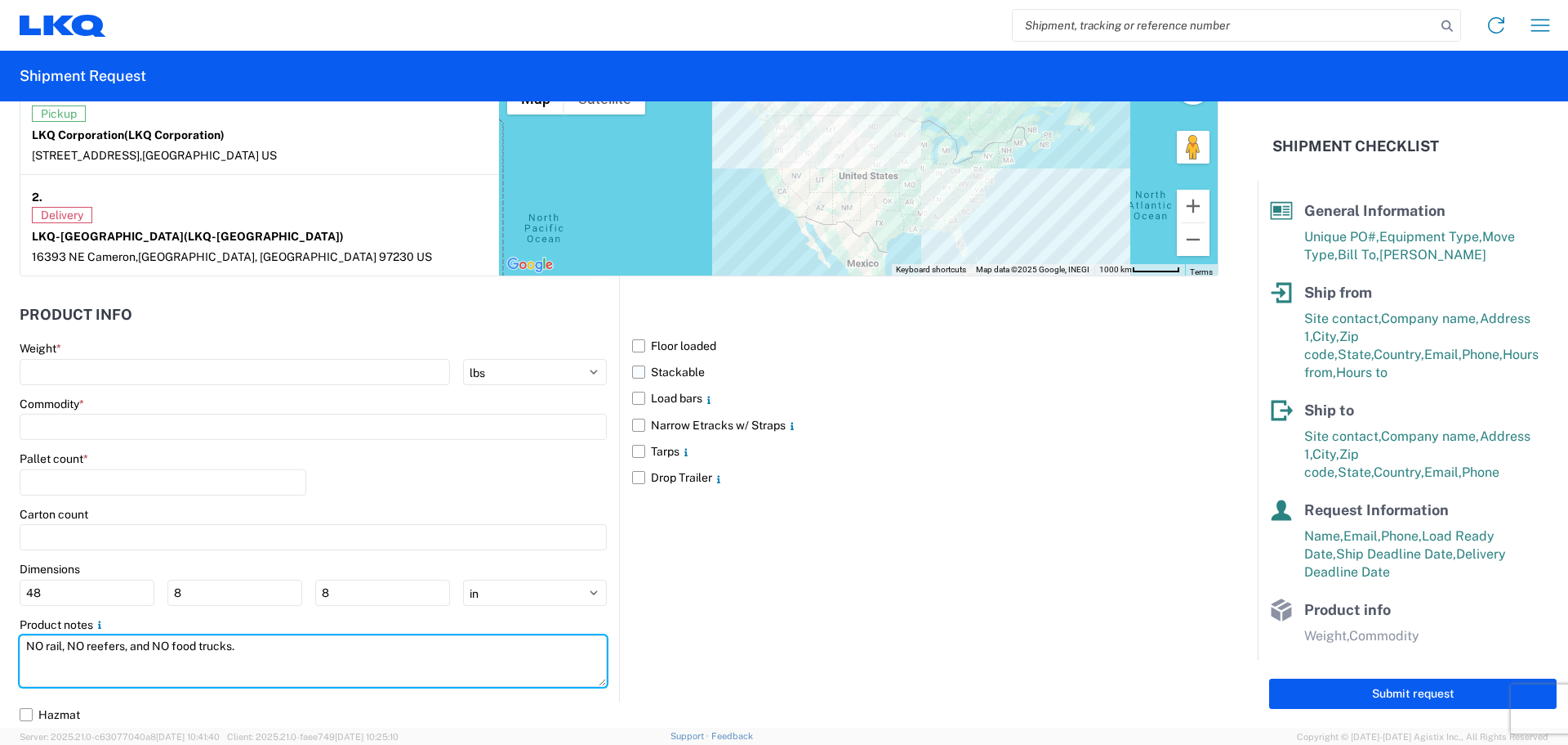
type textarea "NO rail, NO reefers, and NO food trucks."
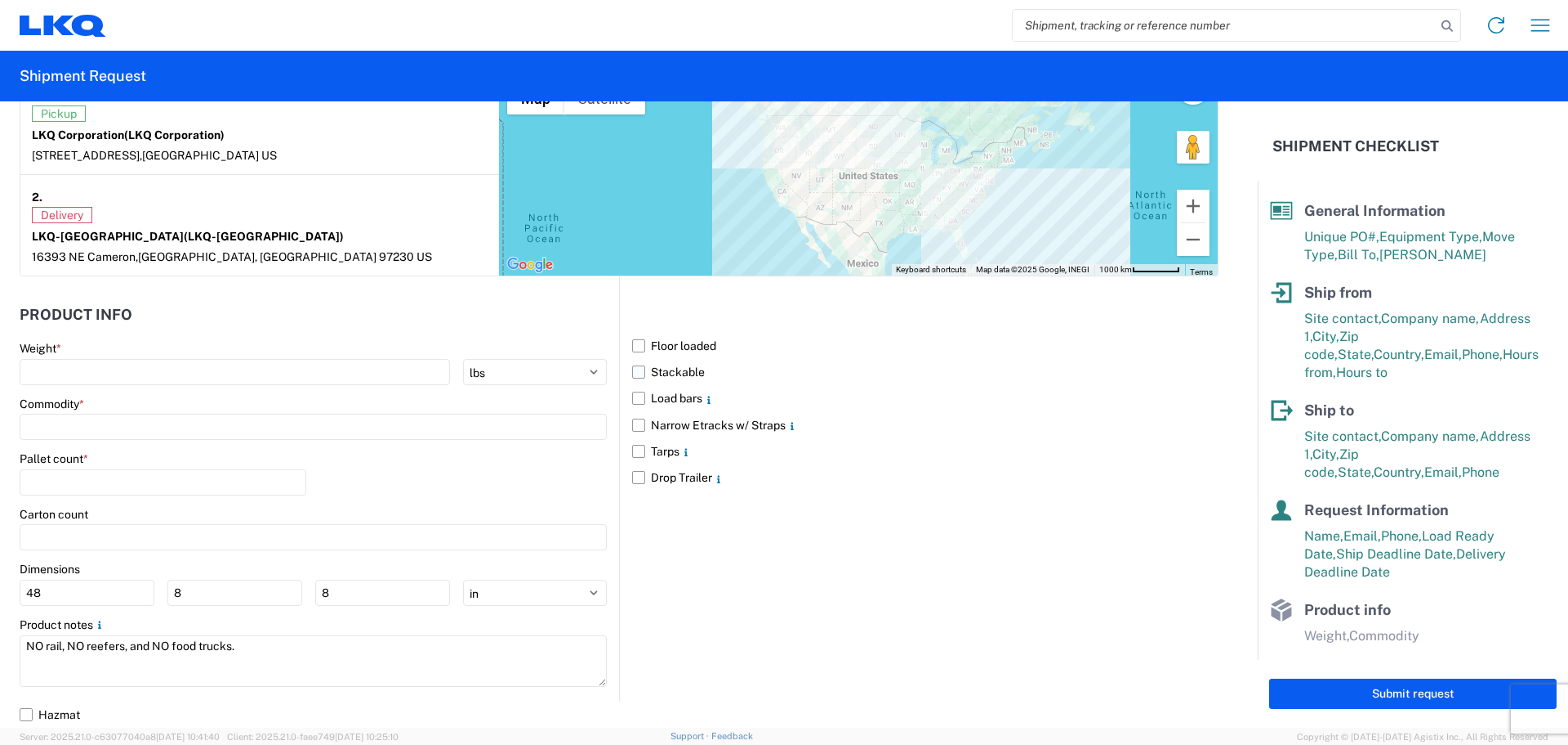
click at [637, 372] on label "Stackable" at bounding box center [924, 372] width 586 height 26
click at [0, 0] on input "Stackable" at bounding box center [0, 0] width 0 height 0
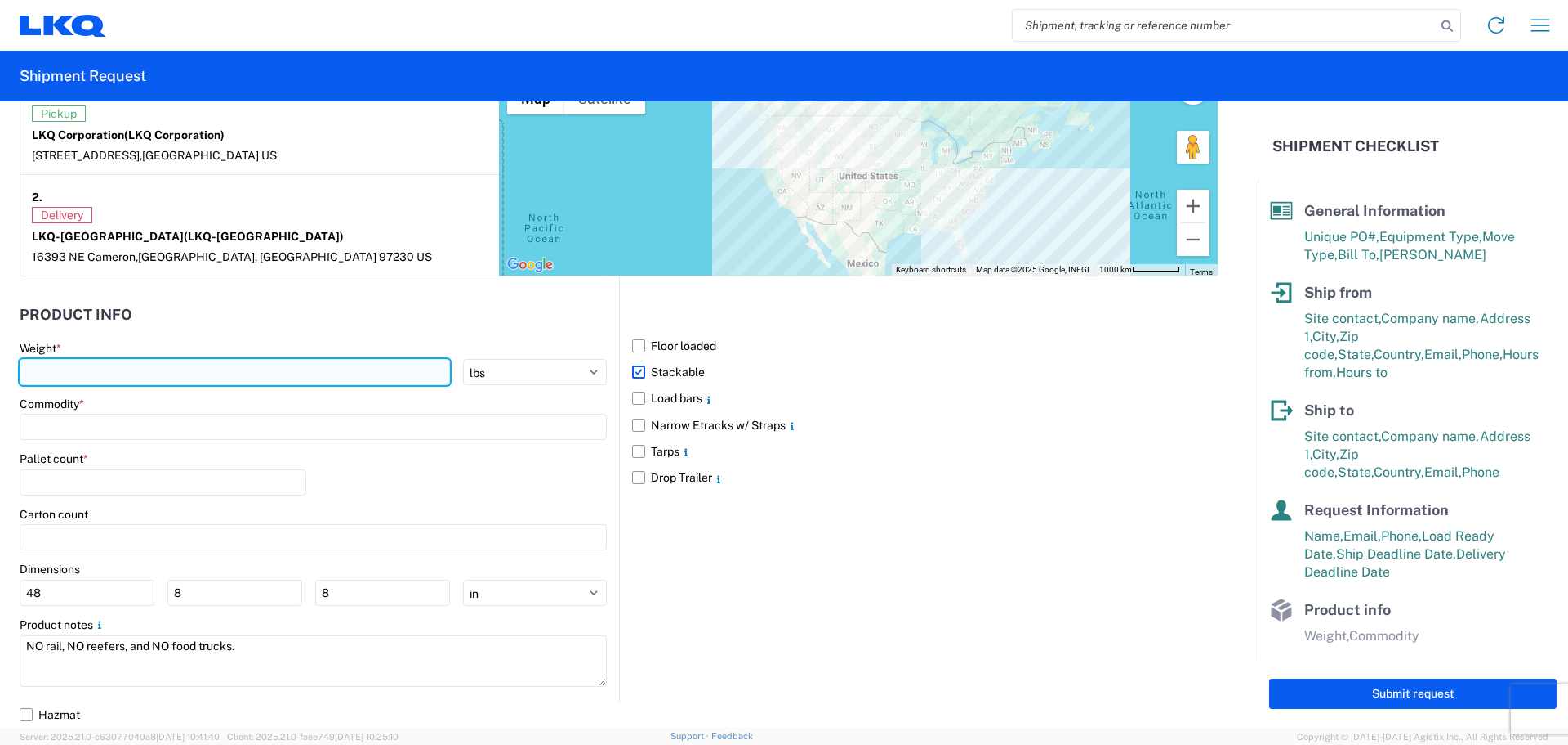
click at [104, 365] on input "number" at bounding box center [234, 372] width 431 height 26
type input "21115"
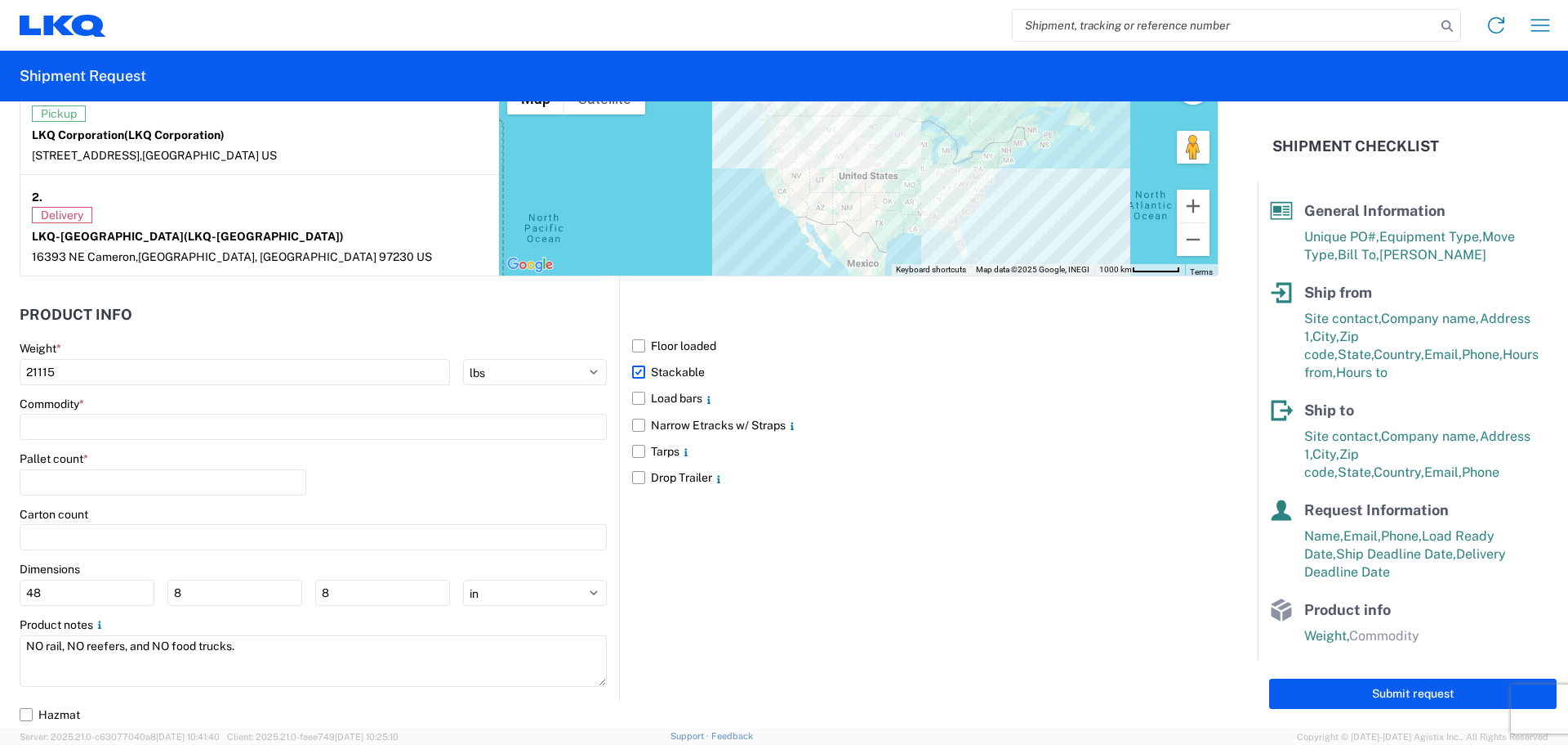
click at [89, 411] on div "Commodity *" at bounding box center [313, 418] width 587 height 44
click at [87, 417] on input at bounding box center [313, 426] width 587 height 26
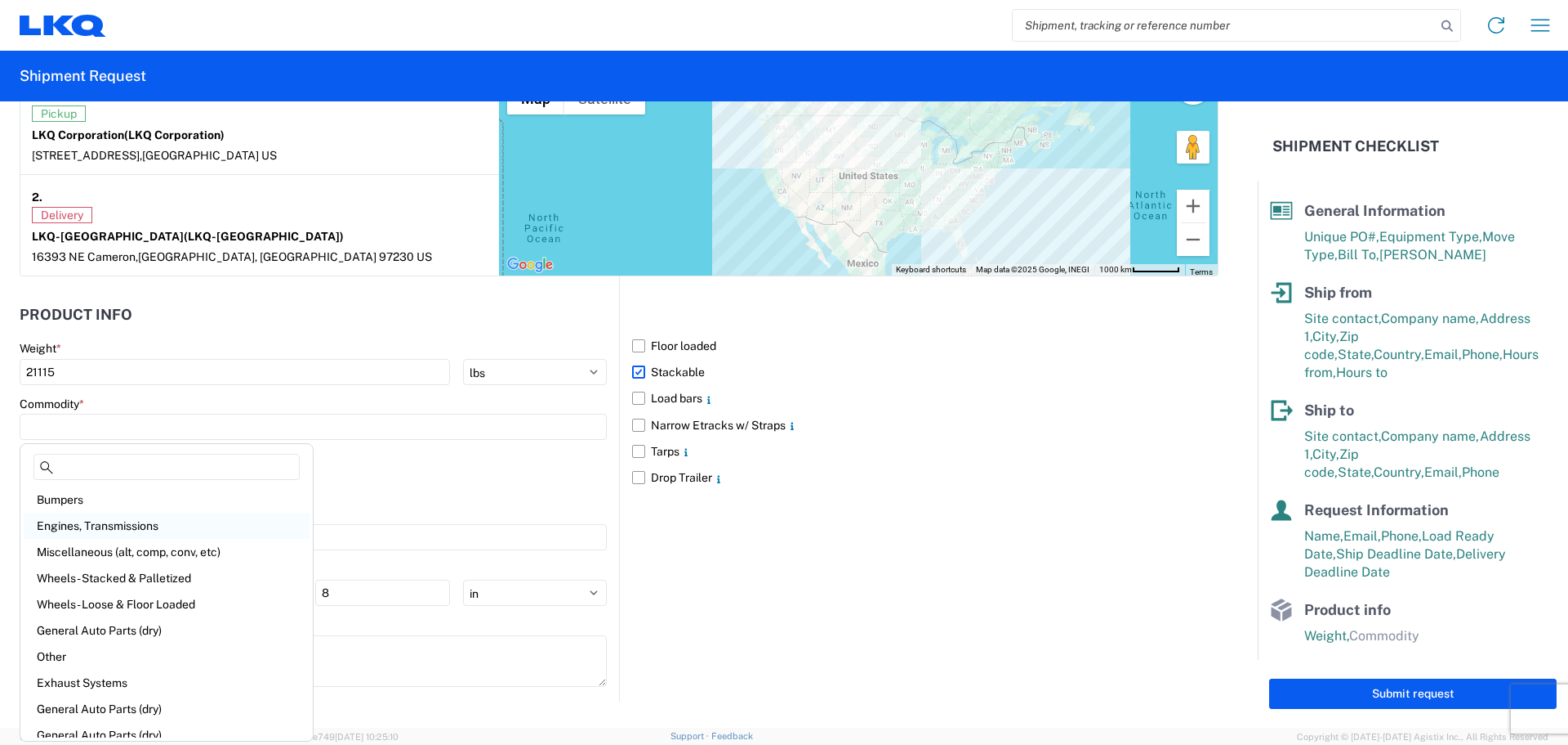
click at [149, 519] on div "Engines, Transmissions" at bounding box center [166, 525] width 286 height 26
type input "Engines, Transmissions"
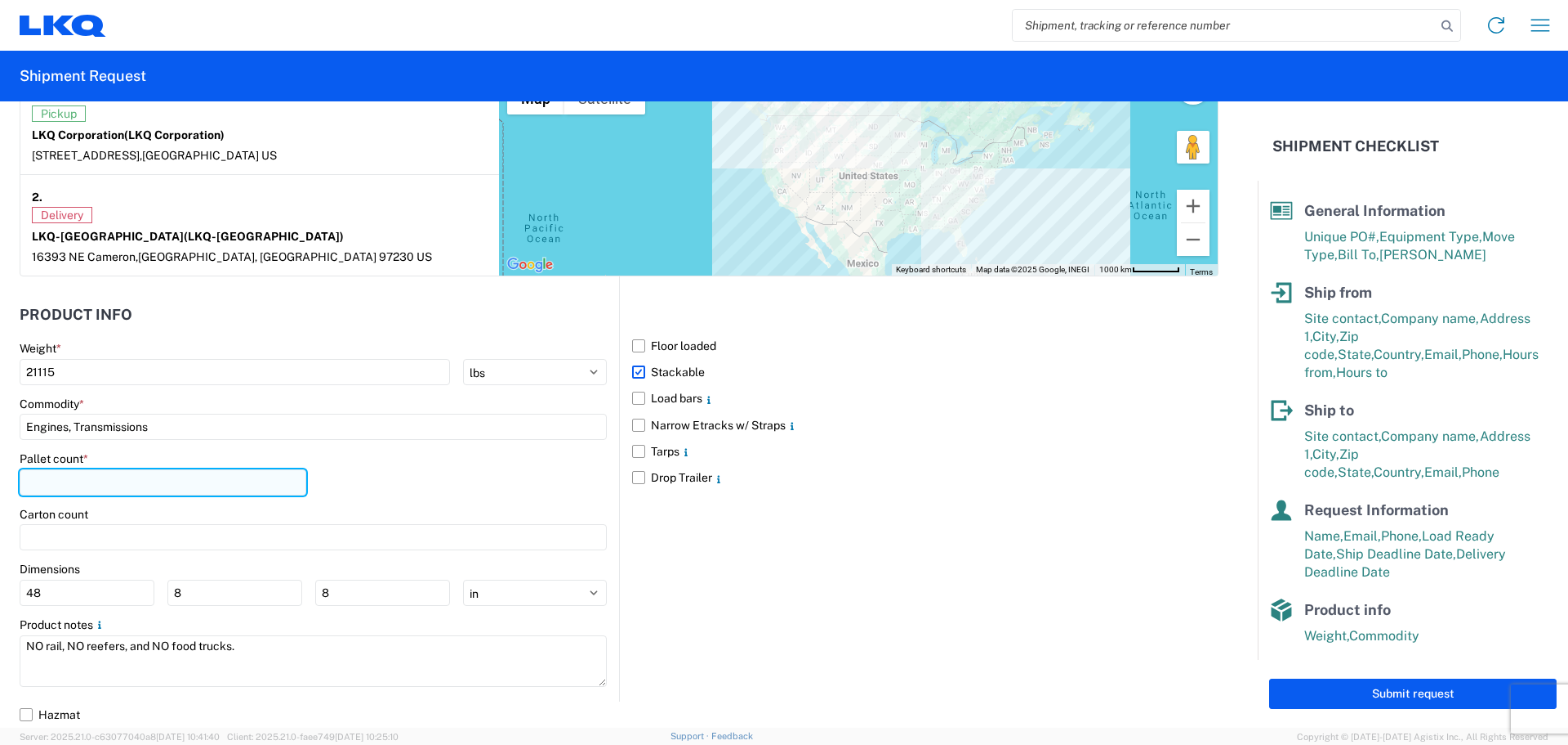
click at [117, 478] on input "number" at bounding box center [162, 481] width 287 height 26
type input "45"
click at [428, 465] on div "Pallet count * 45" at bounding box center [313, 479] width 587 height 55
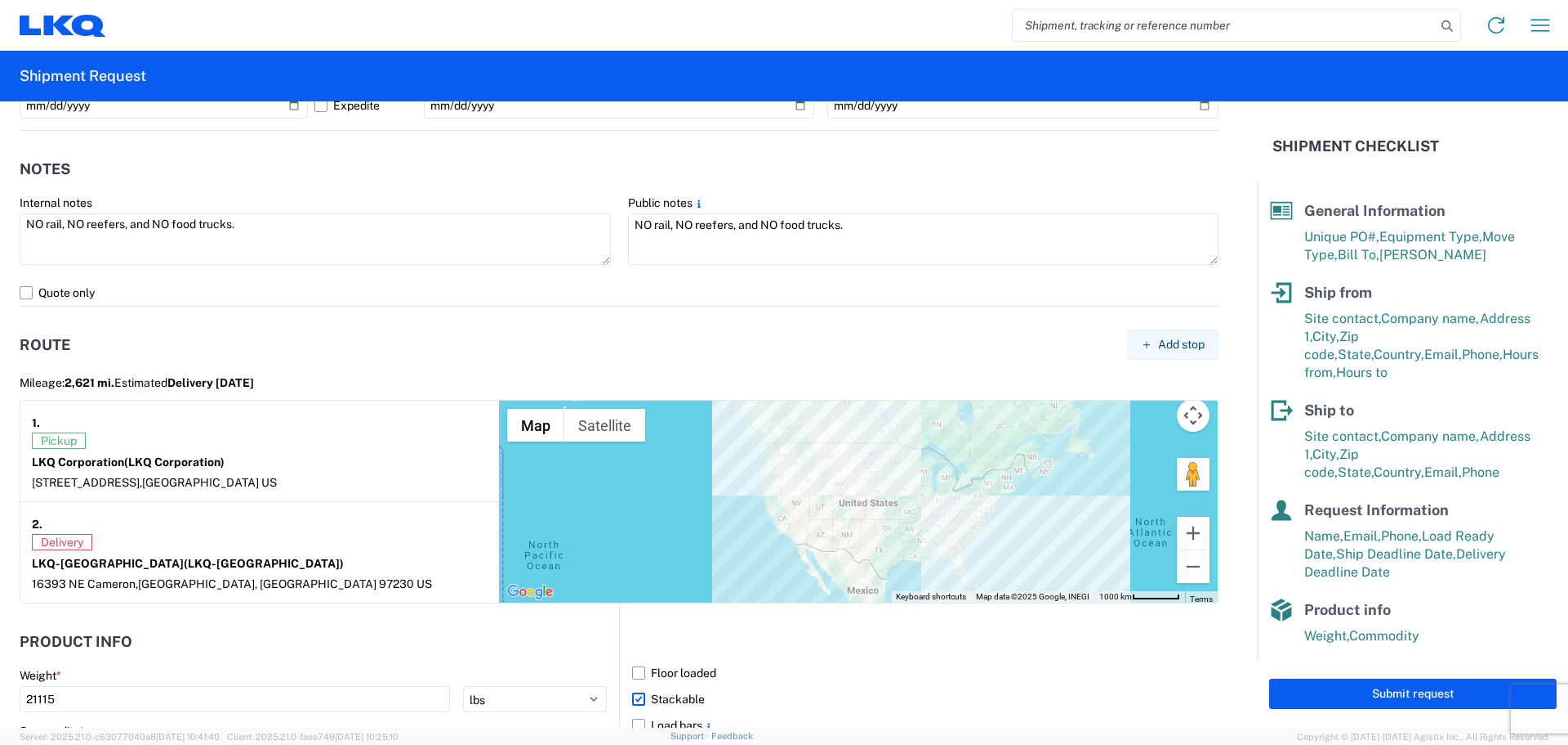
scroll to position [996, 0]
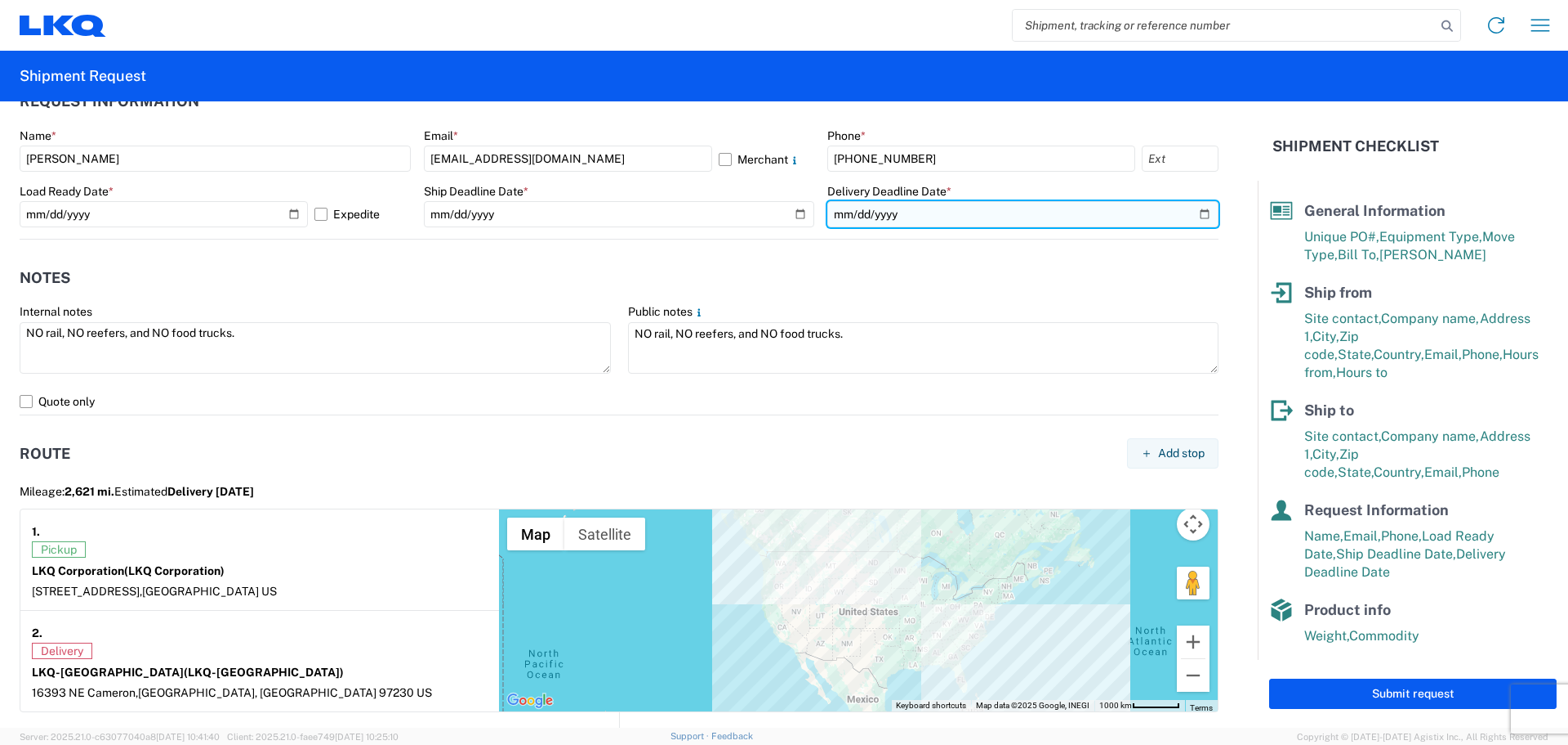
click at [1193, 211] on input "2025-10-22" at bounding box center [1023, 214] width 392 height 26
type input "2025-10-23"
click at [1199, 210] on input "2025-10-23" at bounding box center [1023, 214] width 392 height 26
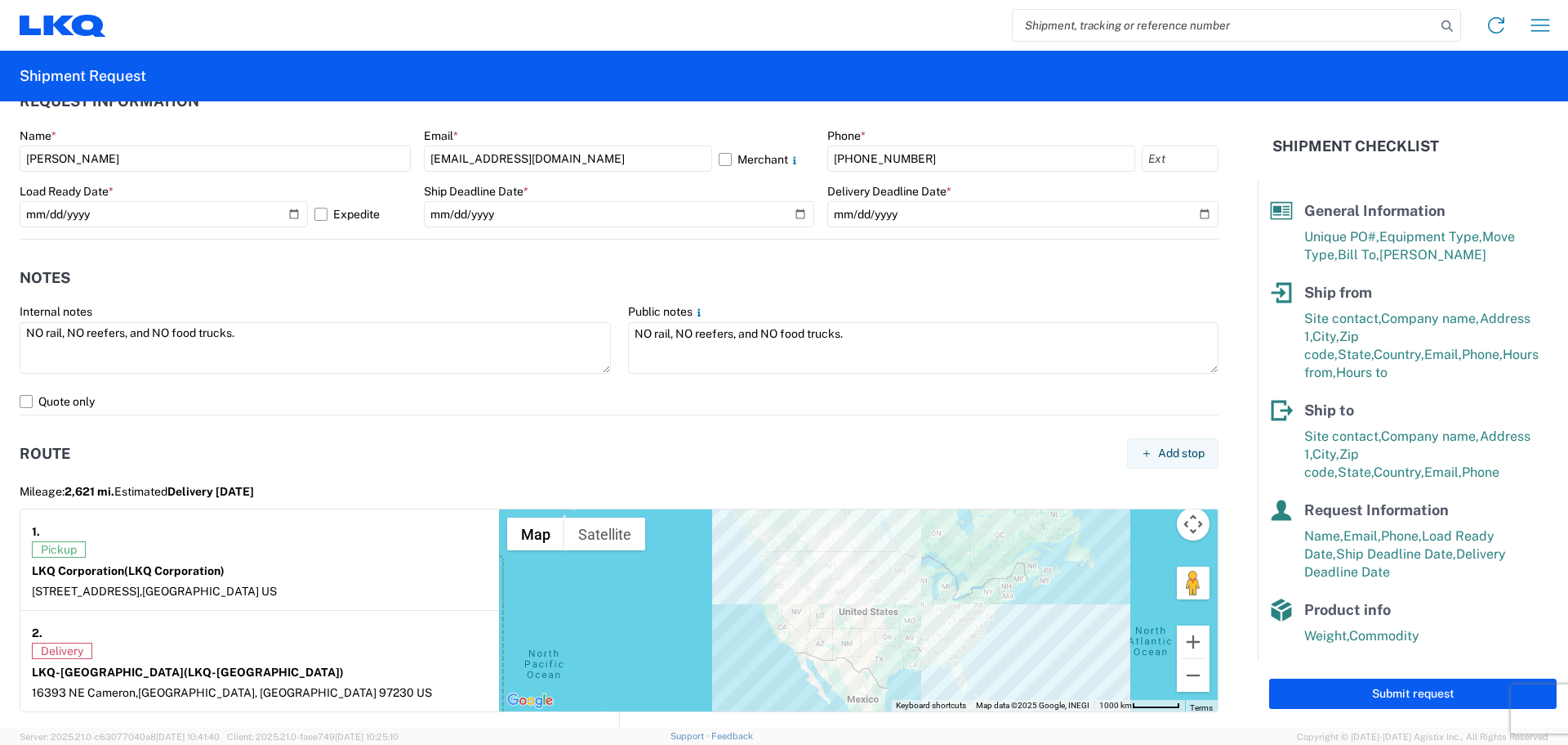
click at [1087, 267] on header "Notes" at bounding box center [619, 277] width 1200 height 37
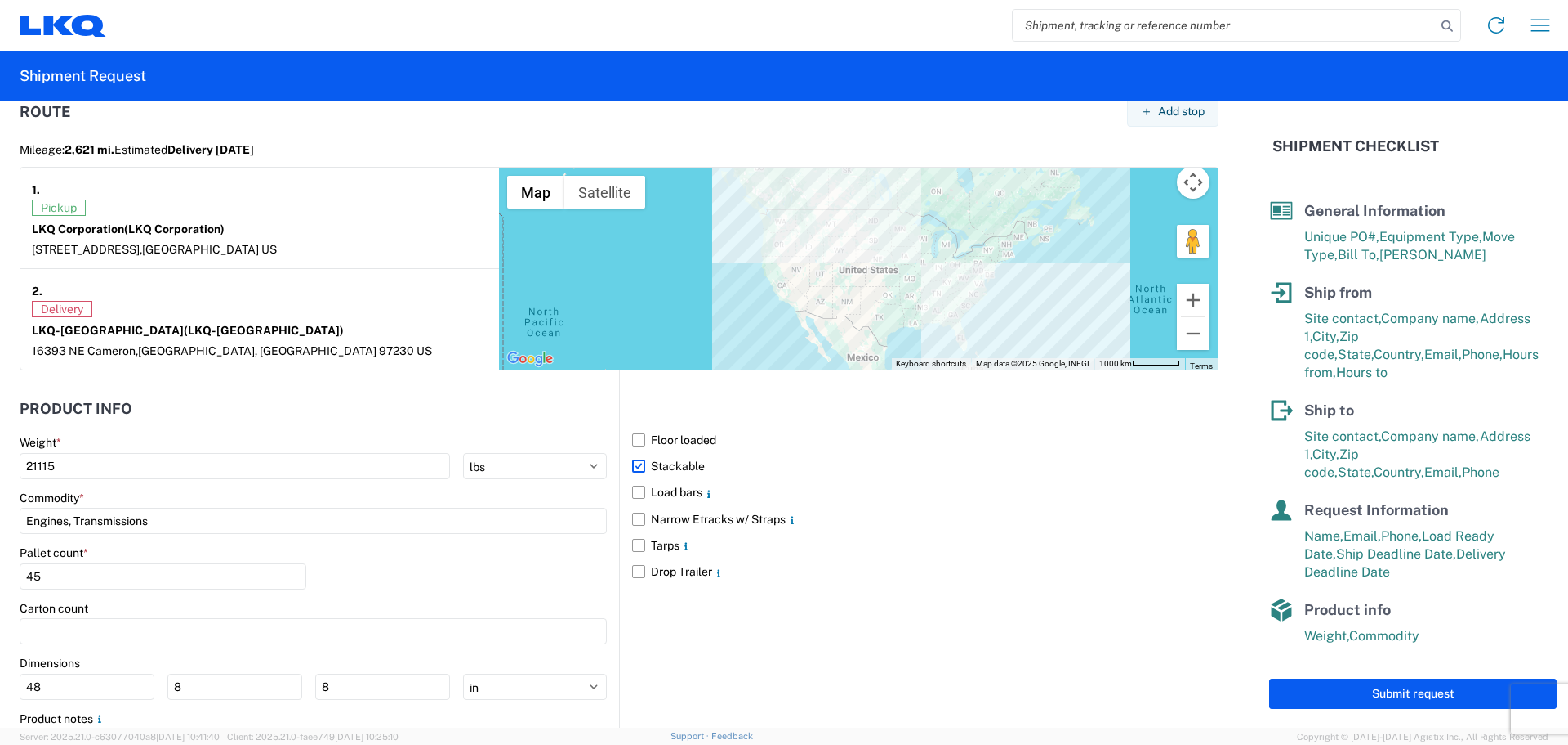
scroll to position [1432, 0]
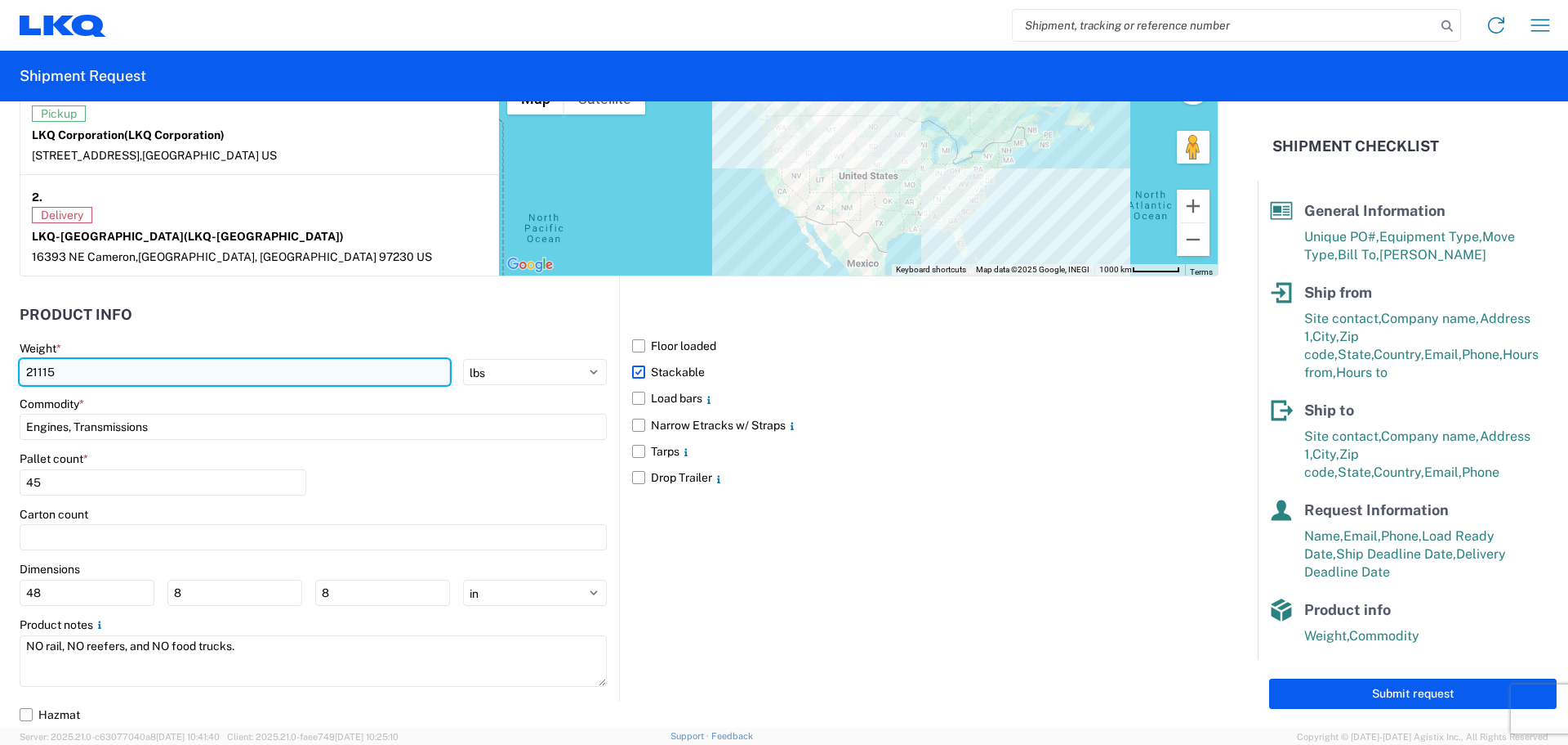
click at [33, 373] on input "21115" at bounding box center [234, 372] width 431 height 26
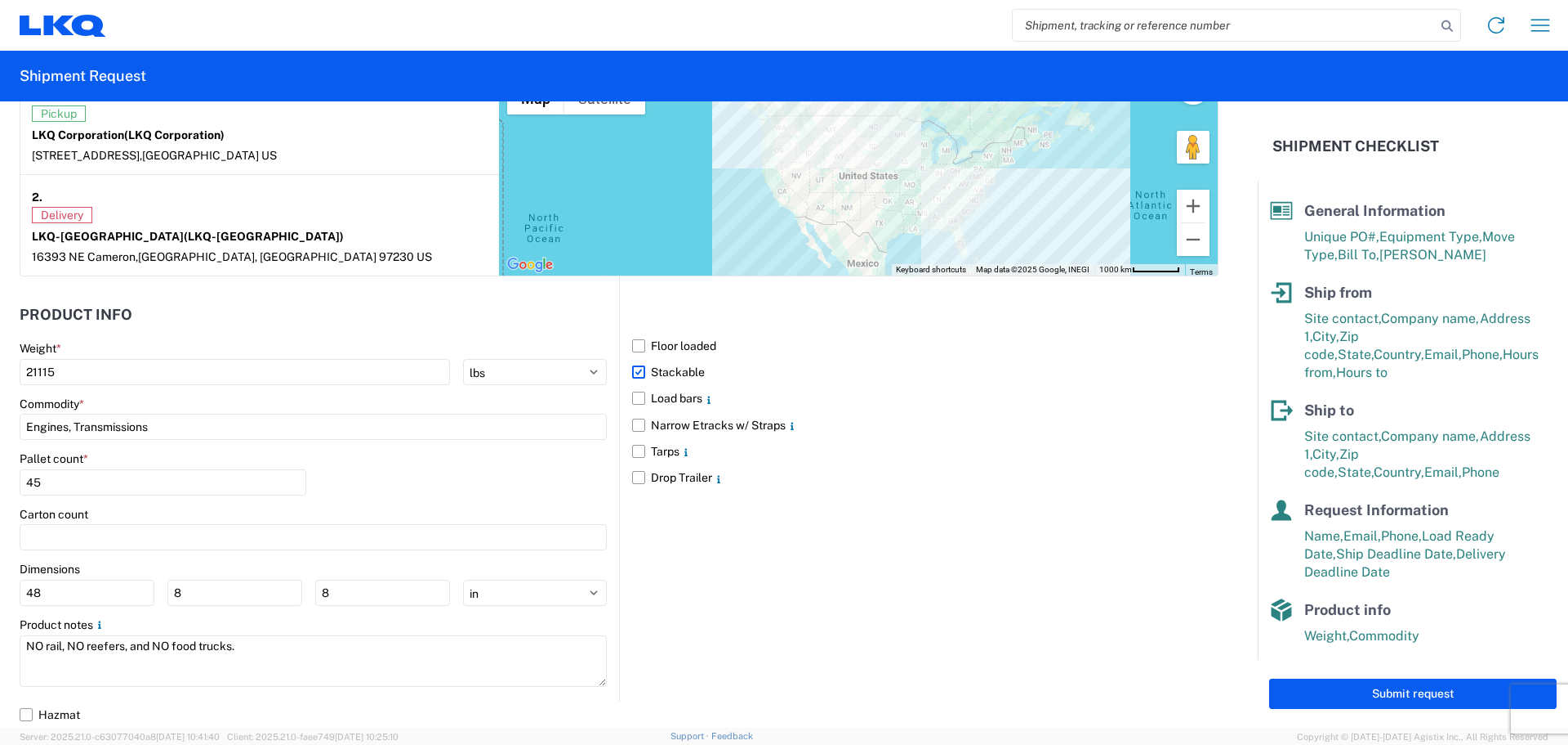
click at [1026, 539] on div "Floor loaded Stackable Load bars Narrow Etracks w/ Straps Tarps Drop Trailer" at bounding box center [919, 488] width 600 height 424
click at [1401, 686] on button "Submit request" at bounding box center [1413, 692] width 288 height 30
